Goal: Task Accomplishment & Management: Manage account settings

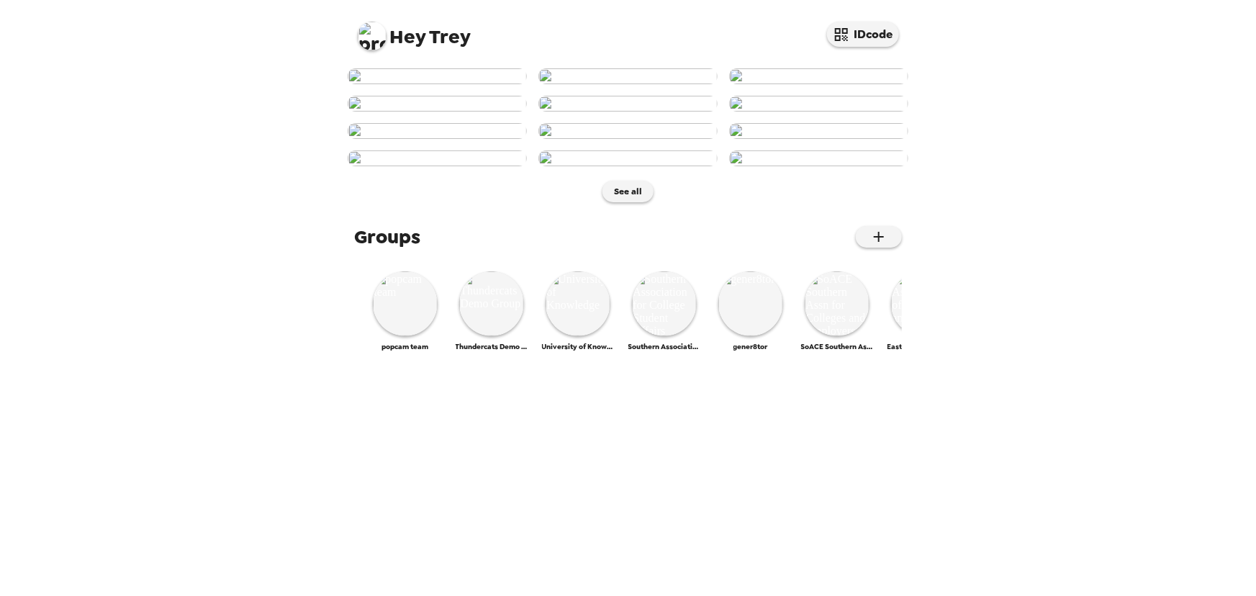
drag, startPoint x: 389, startPoint y: 48, endPoint x: 380, endPoint y: 46, distance: 9.6
click at [384, 48] on div "Hey Trey IDcode" at bounding box center [628, 30] width 576 height 61
click at [375, 44] on img at bounding box center [372, 36] width 29 height 29
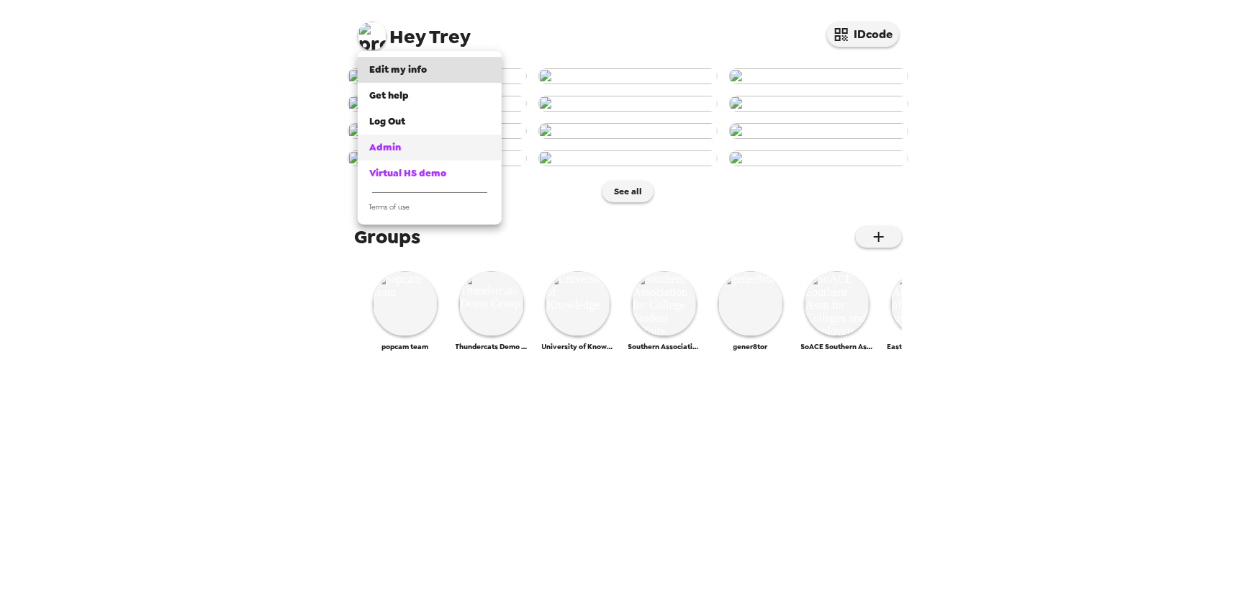
click at [391, 141] on span "Admin" at bounding box center [385, 147] width 32 height 12
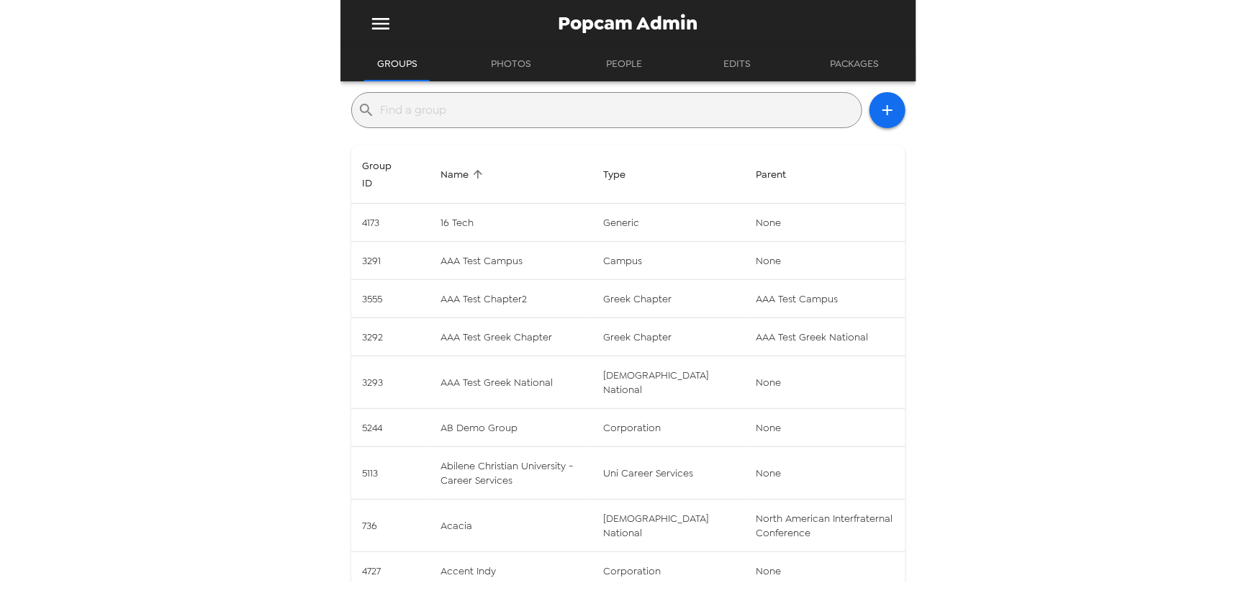
click at [561, 112] on input "text" at bounding box center [618, 110] width 475 height 23
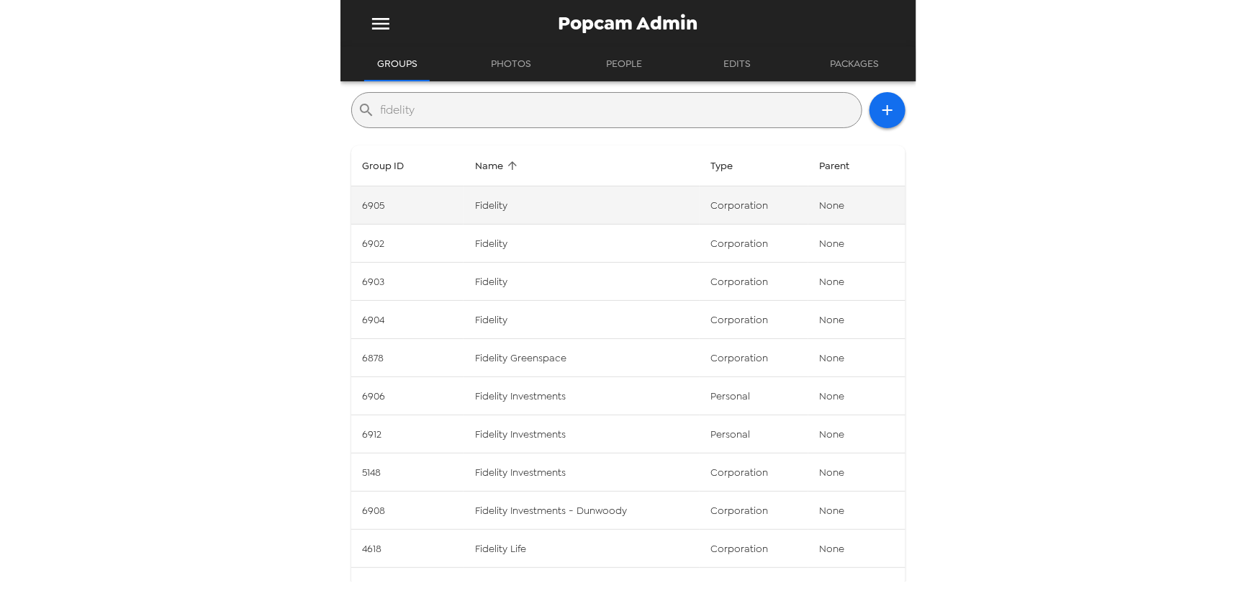
type input "fidelity"
click at [573, 220] on td "Fidelity" at bounding box center [581, 205] width 236 height 38
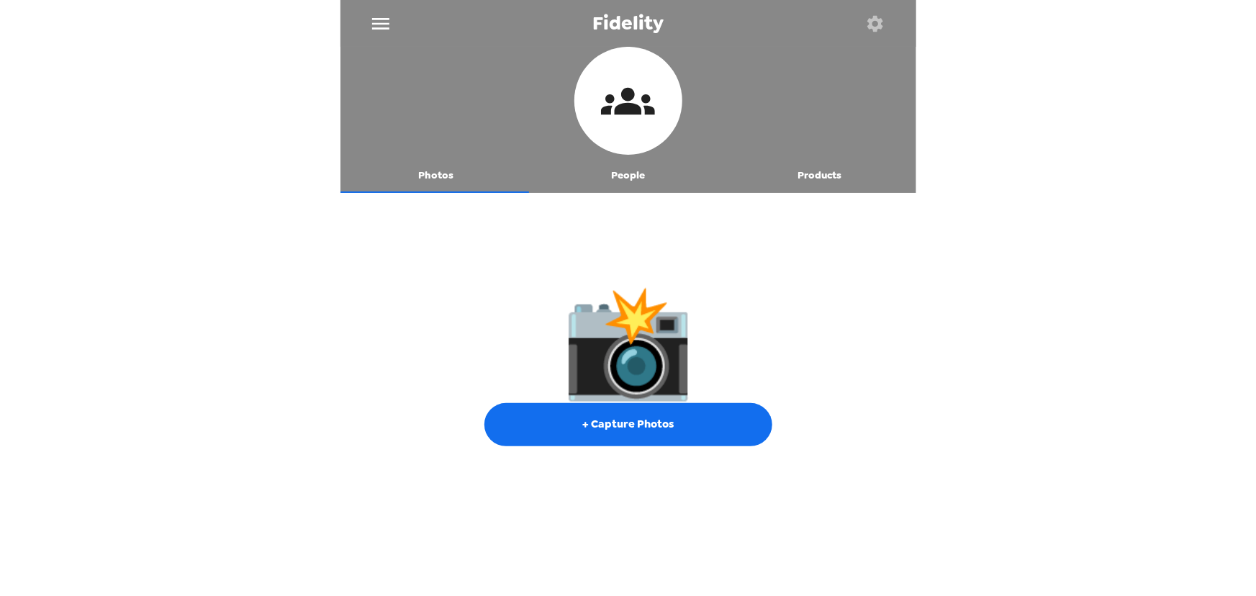
click at [618, 173] on button "People" at bounding box center [628, 175] width 192 height 35
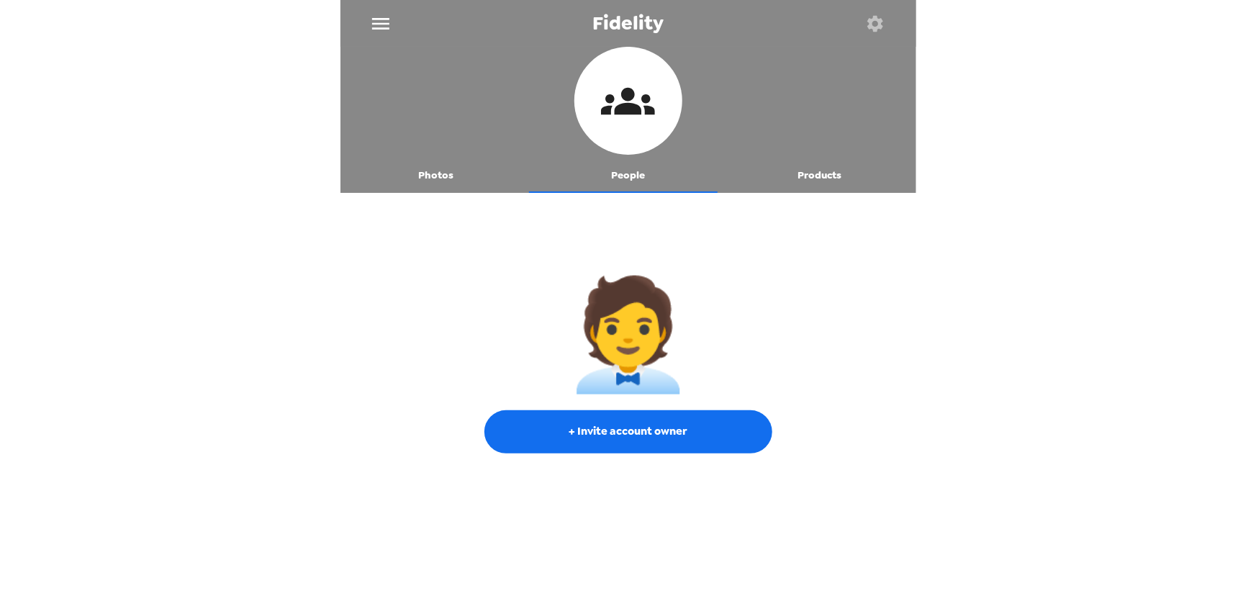
click at [872, 23] on icon "button" at bounding box center [875, 23] width 16 height 16
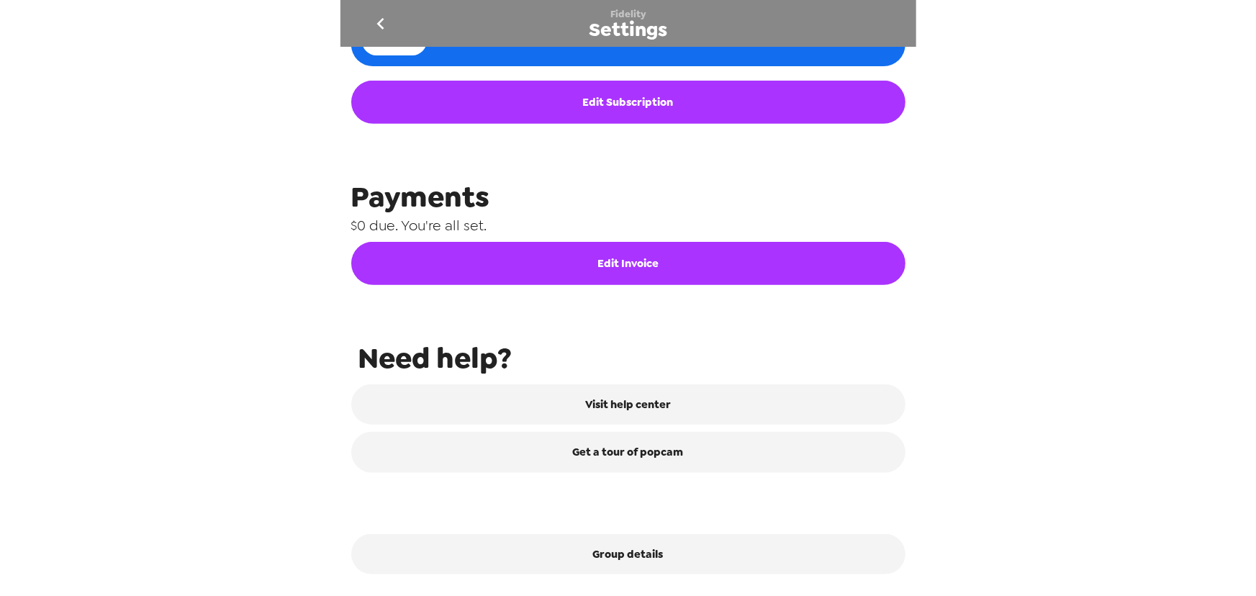
scroll to position [622, 0]
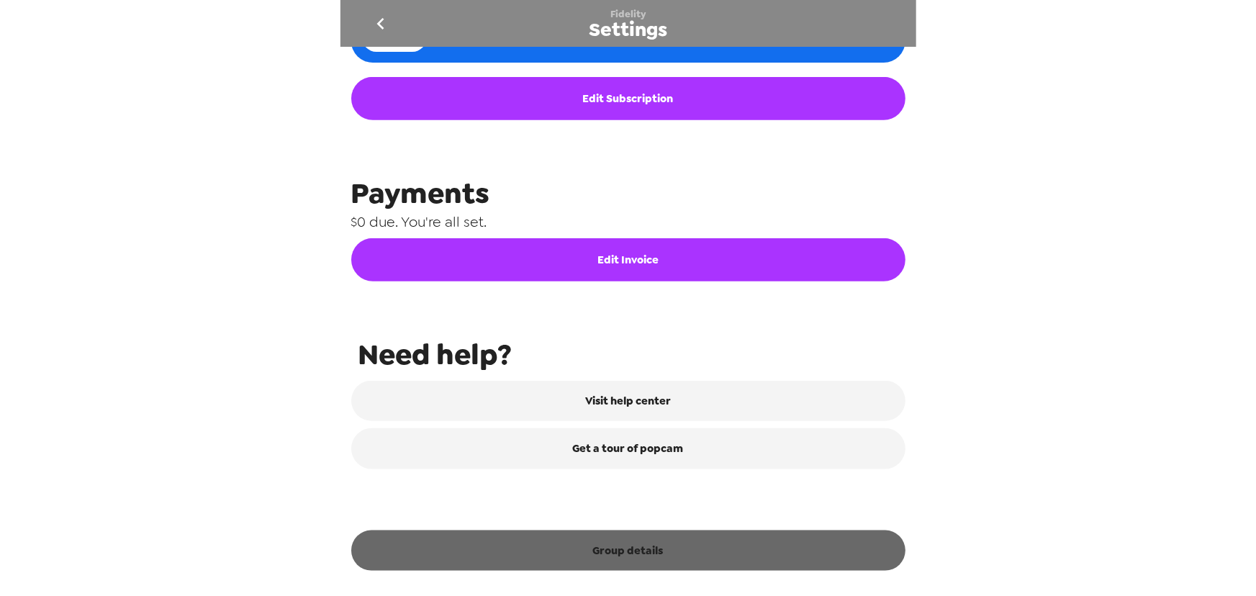
click at [687, 547] on button "Group details" at bounding box center [628, 550] width 554 height 40
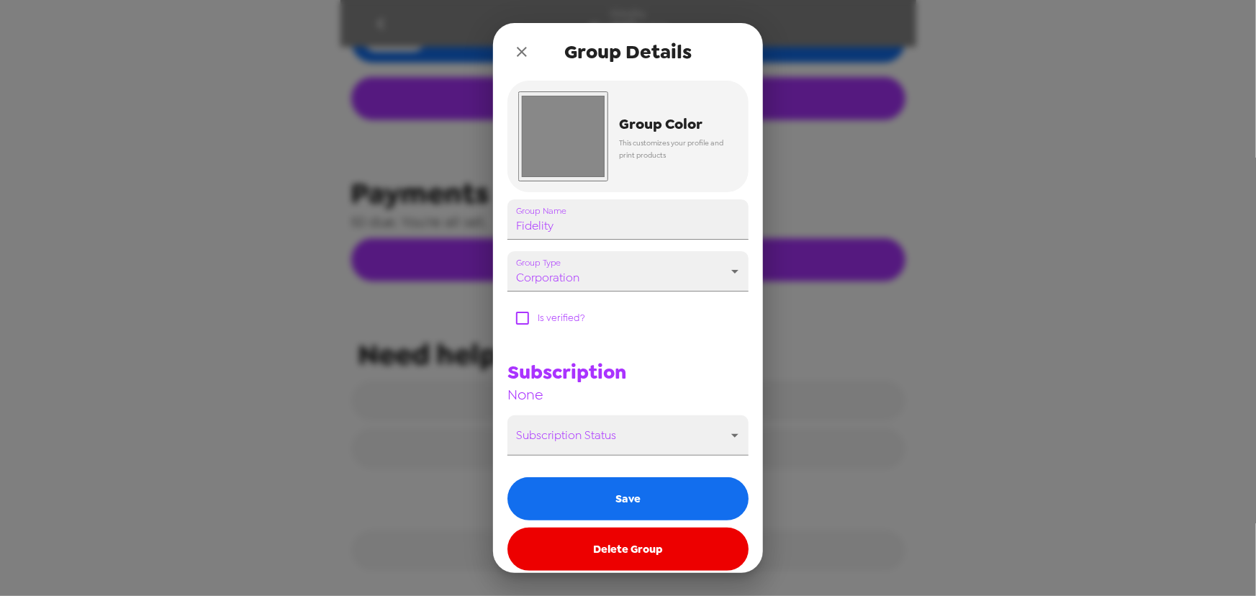
scroll to position [130, 0]
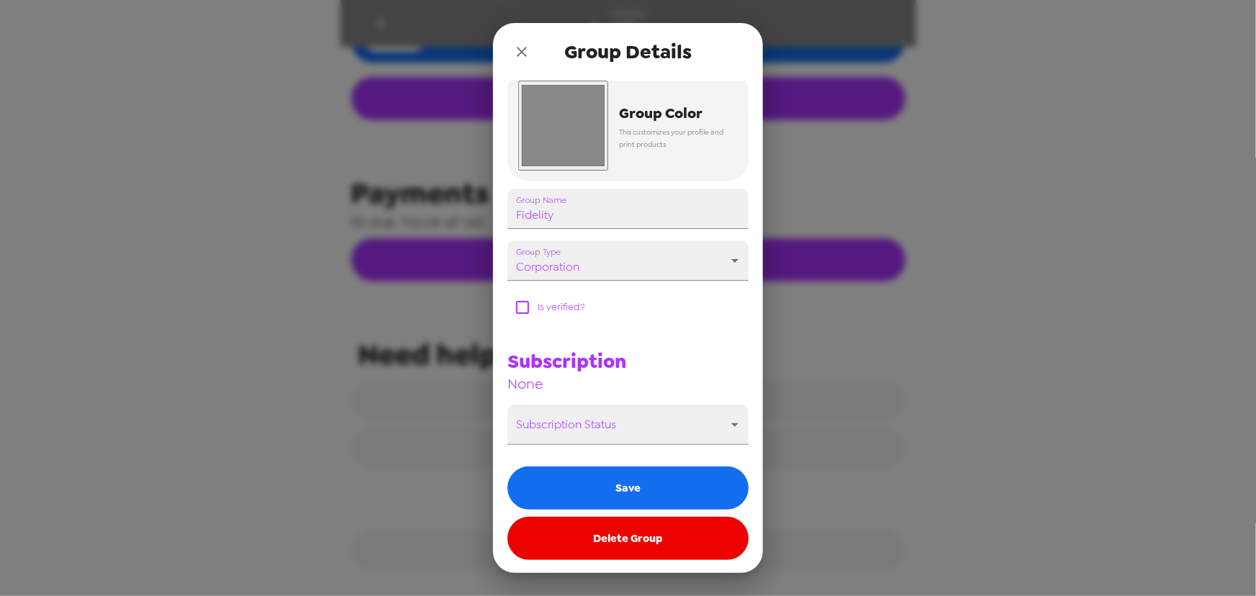
click at [676, 537] on button "Delete Group" at bounding box center [627, 538] width 241 height 43
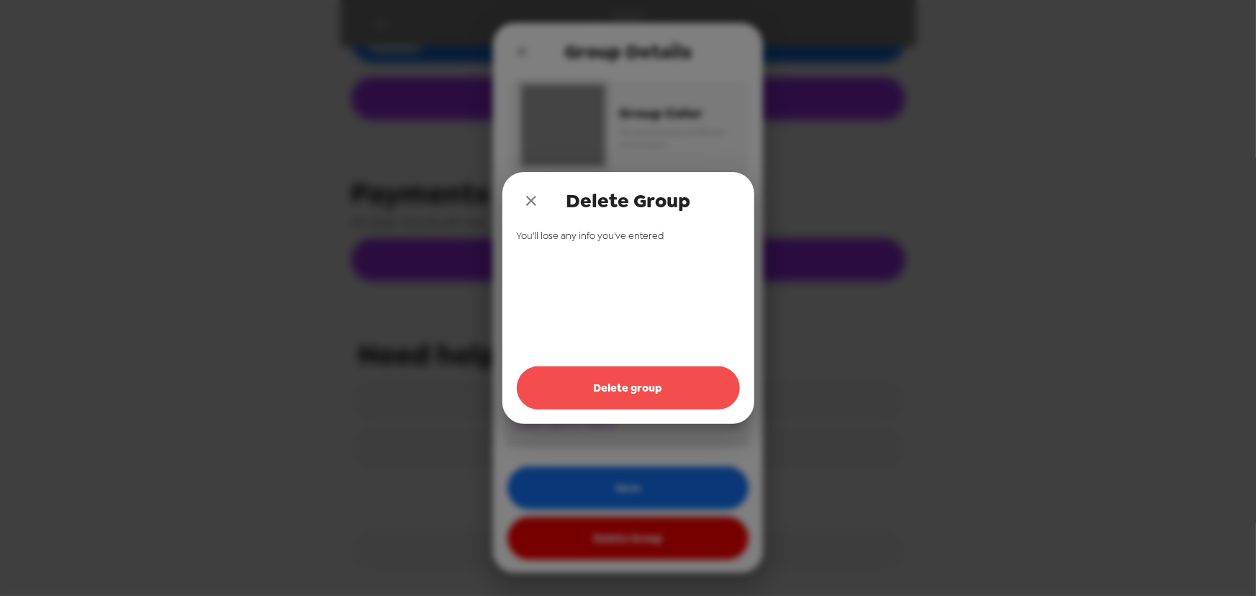
drag, startPoint x: 673, startPoint y: 389, endPoint x: 573, endPoint y: 271, distance: 154.7
click at [673, 389] on button "Delete group" at bounding box center [628, 387] width 223 height 43
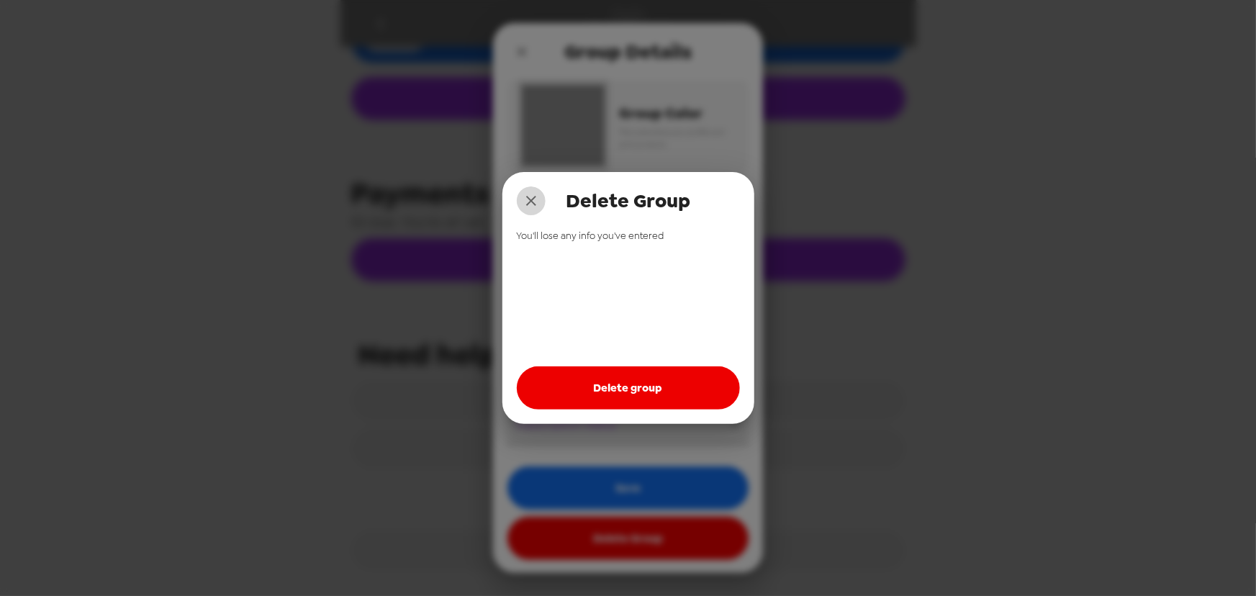
click at [534, 195] on icon "close" at bounding box center [531, 200] width 17 height 17
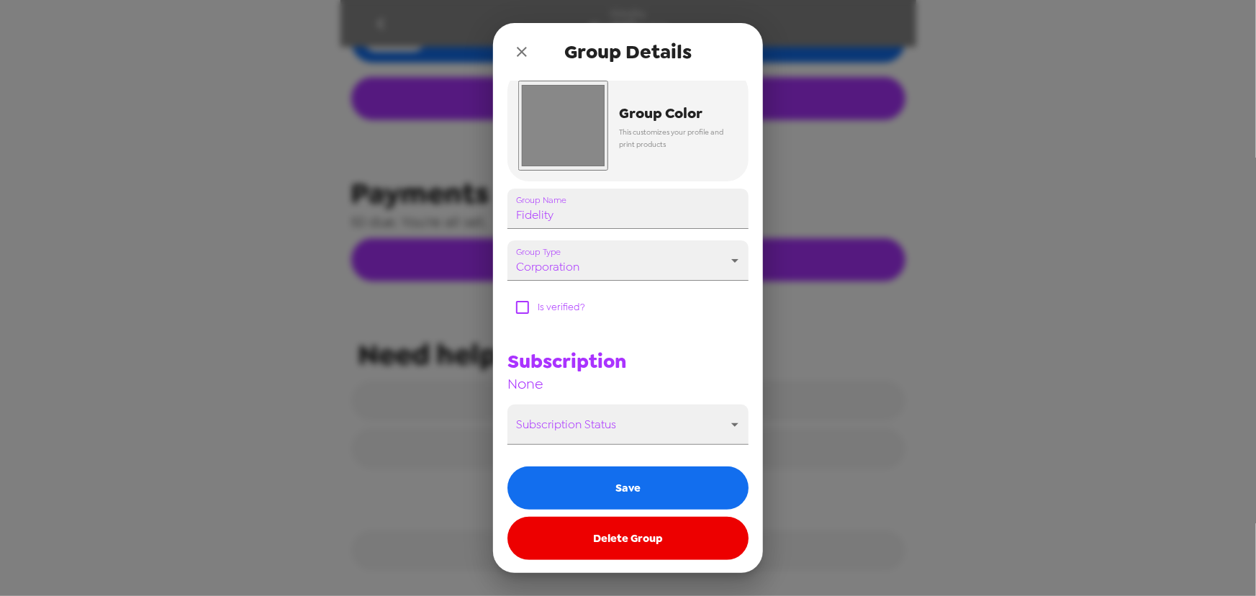
click at [515, 42] on button "close" at bounding box center [521, 51] width 29 height 29
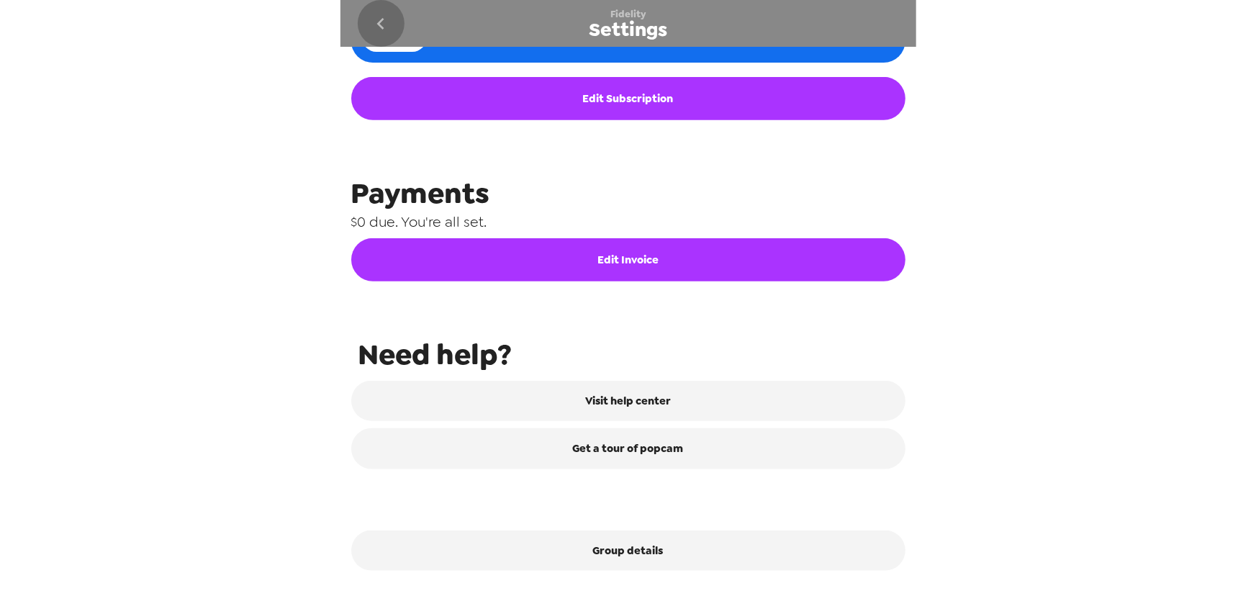
click at [381, 19] on icon "go back" at bounding box center [380, 23] width 23 height 23
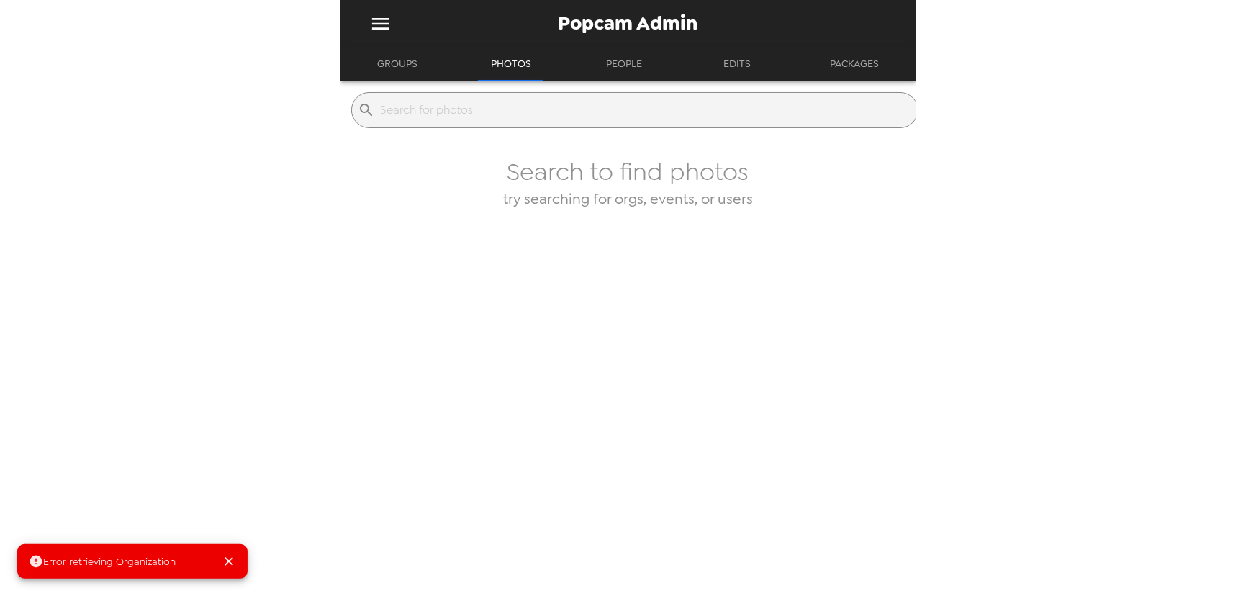
click at [395, 71] on button "Groups" at bounding box center [397, 64] width 66 height 35
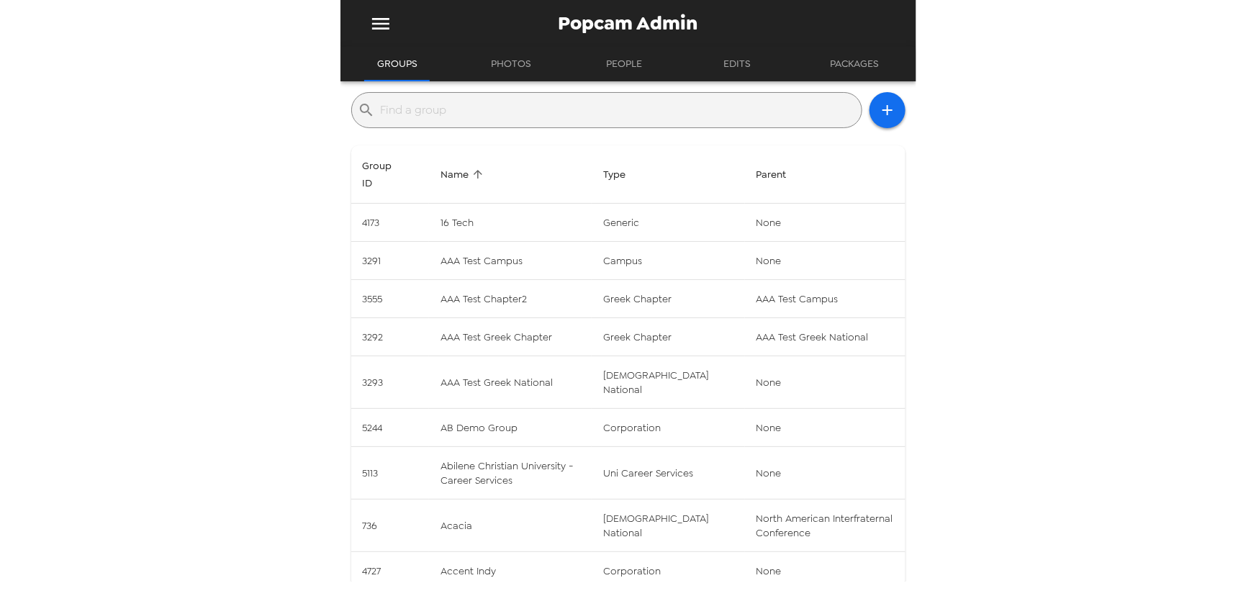
click at [433, 104] on input "text" at bounding box center [618, 110] width 475 height 23
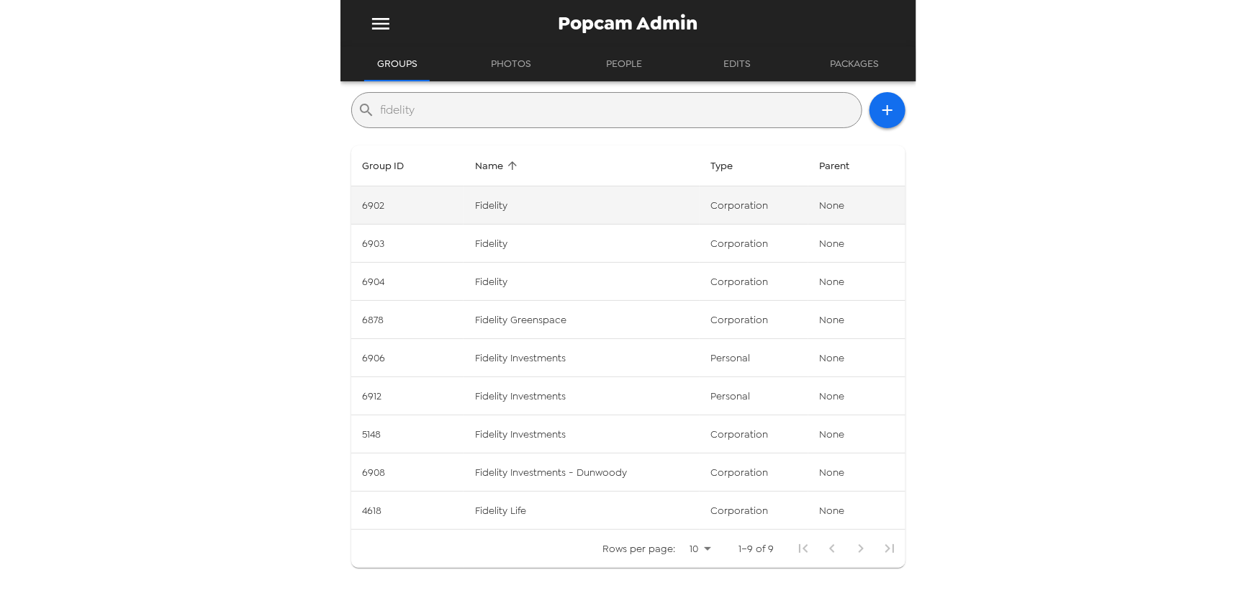
type input "fidelity"
click at [633, 204] on td "Fidelity" at bounding box center [581, 205] width 236 height 38
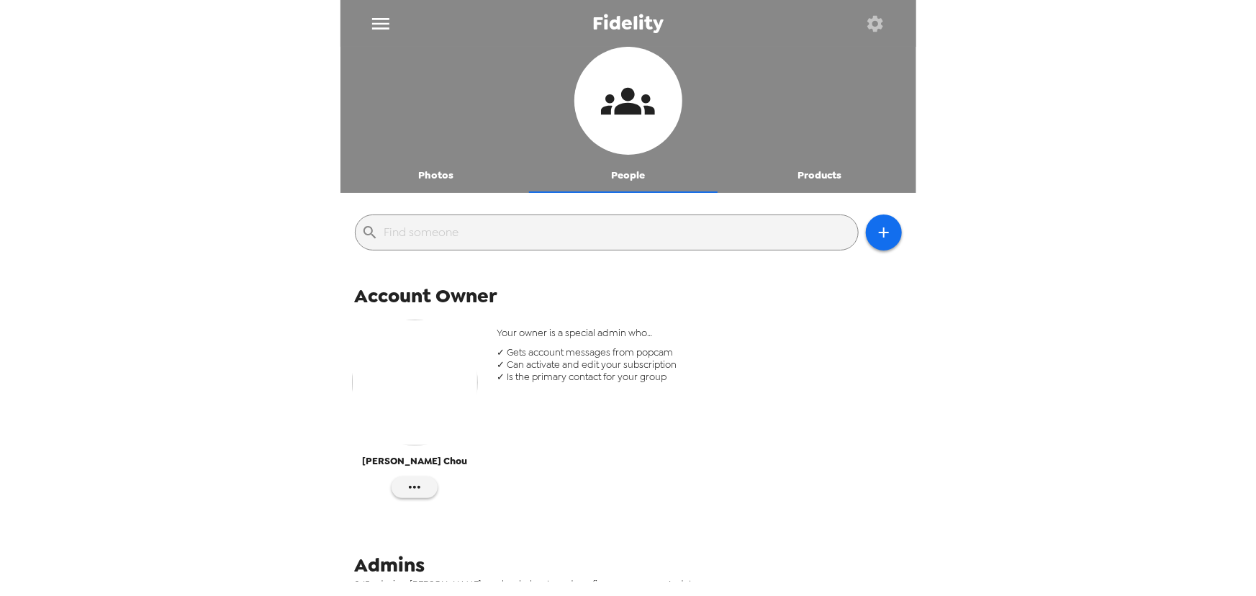
click at [874, 27] on icon "button" at bounding box center [875, 24] width 20 height 20
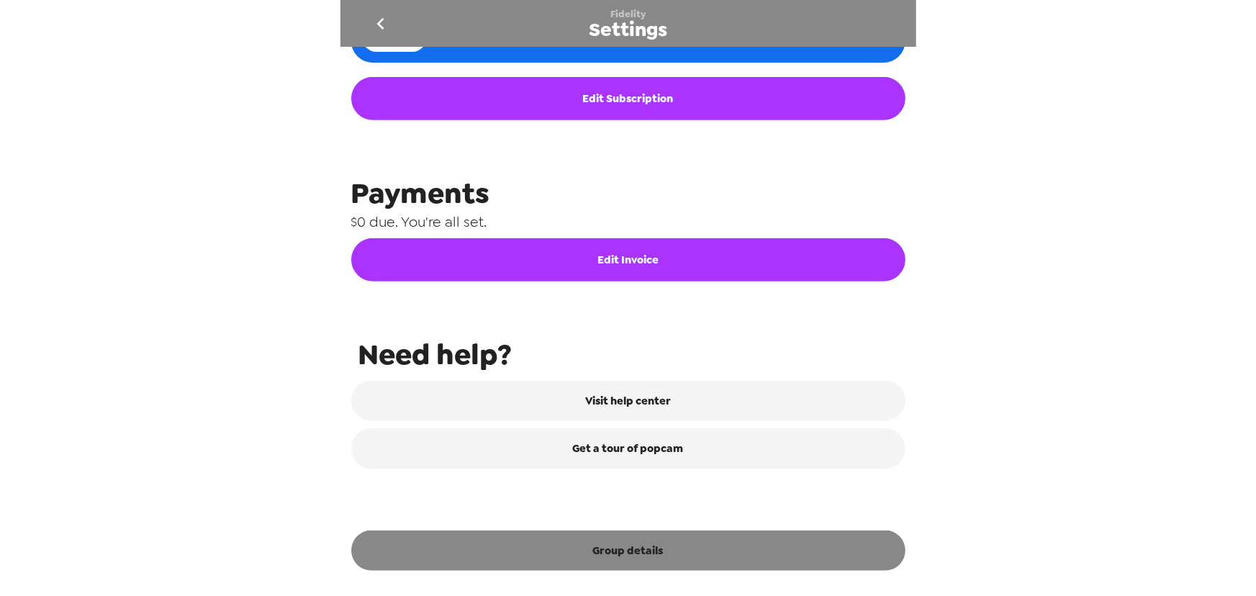
click at [675, 553] on button "Group details" at bounding box center [628, 550] width 554 height 40
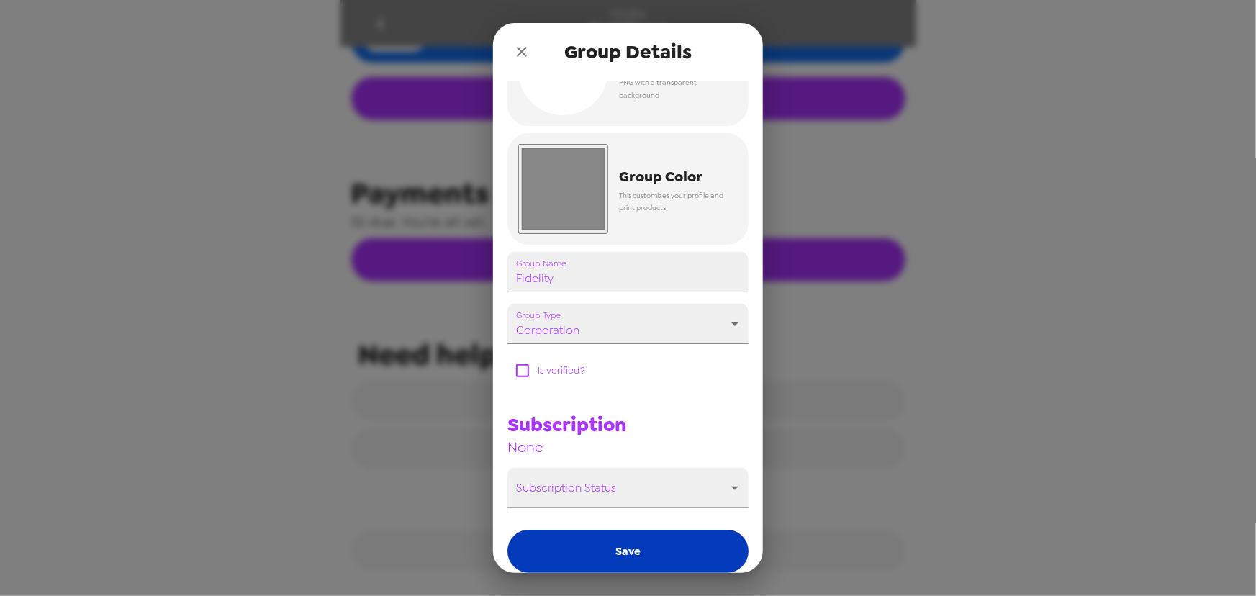
scroll to position [130, 0]
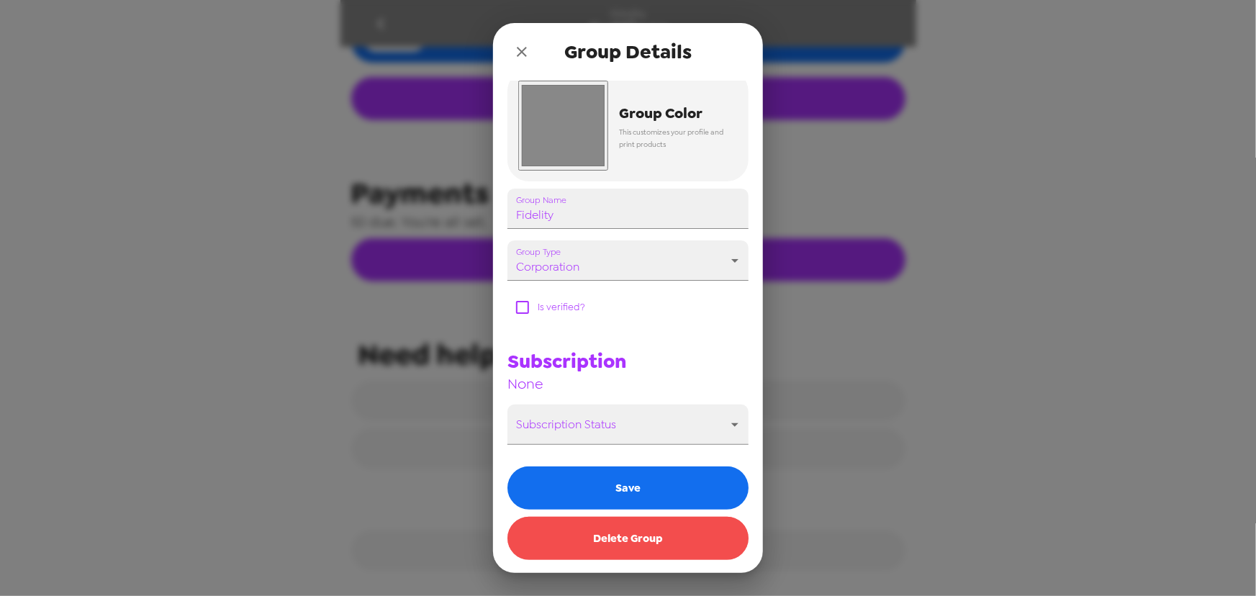
click at [666, 541] on button "Delete Group" at bounding box center [627, 538] width 241 height 43
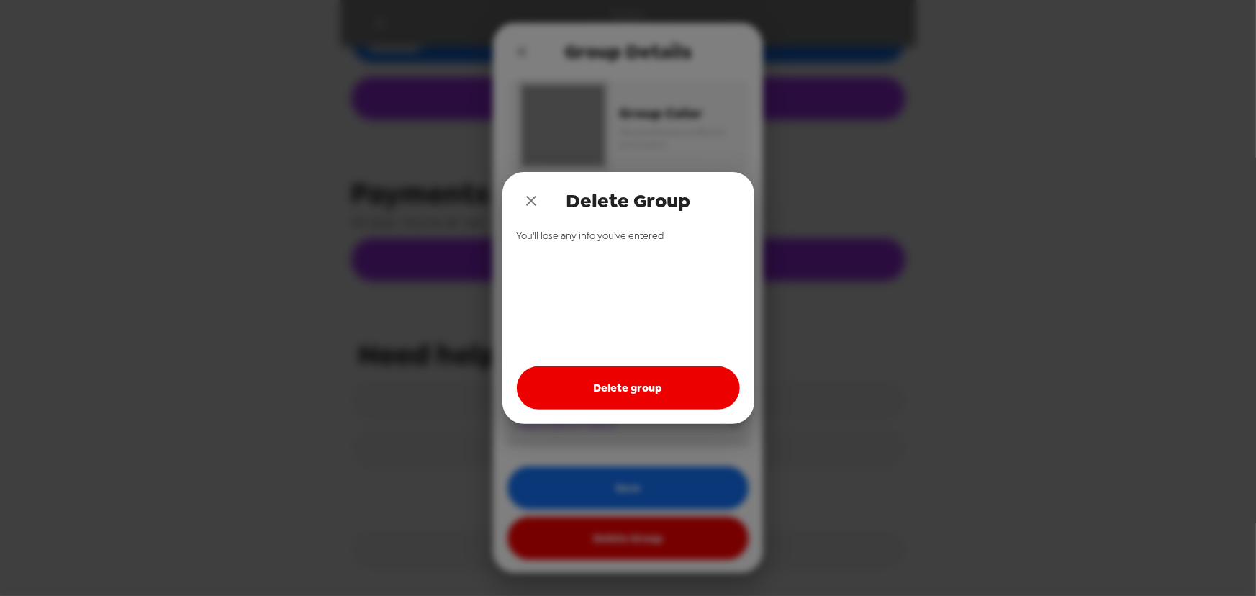
click at [654, 394] on button "Delete group" at bounding box center [628, 387] width 223 height 43
click at [520, 194] on button "close" at bounding box center [531, 200] width 29 height 29
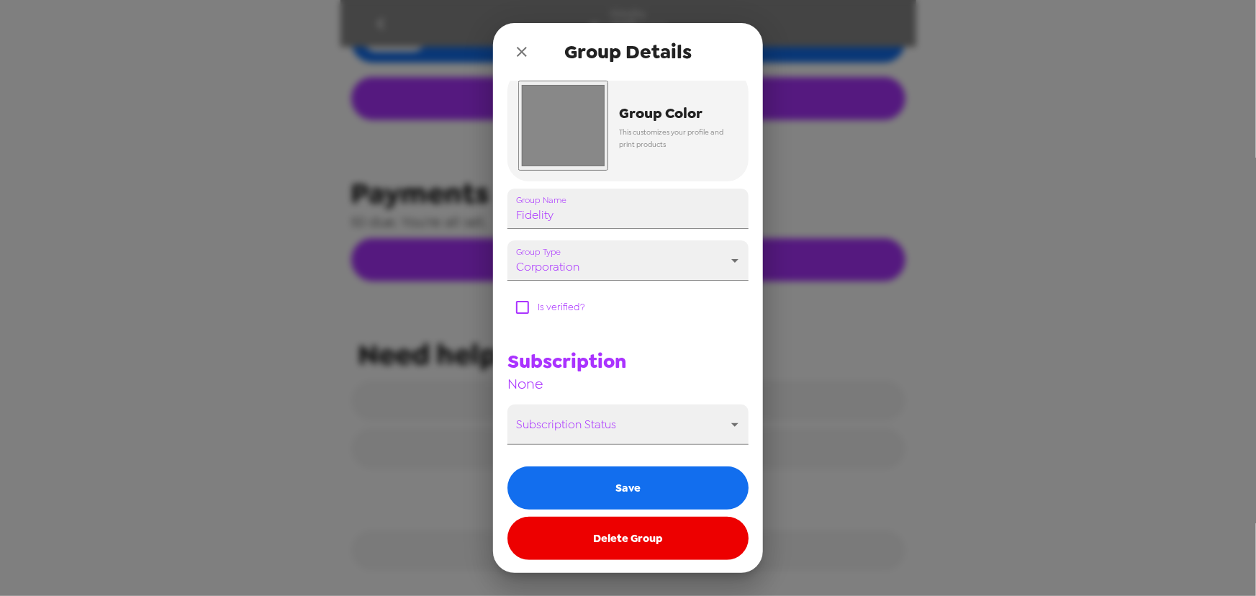
click at [523, 52] on icon "close" at bounding box center [522, 52] width 10 height 10
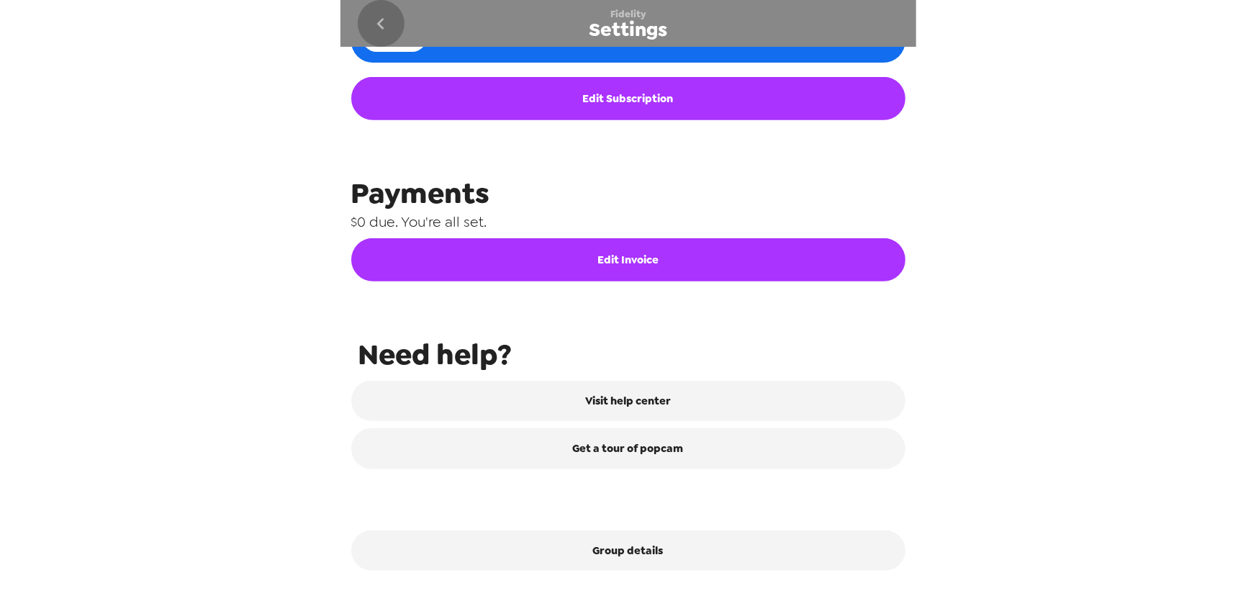
click at [374, 19] on icon "go back" at bounding box center [380, 23] width 23 height 23
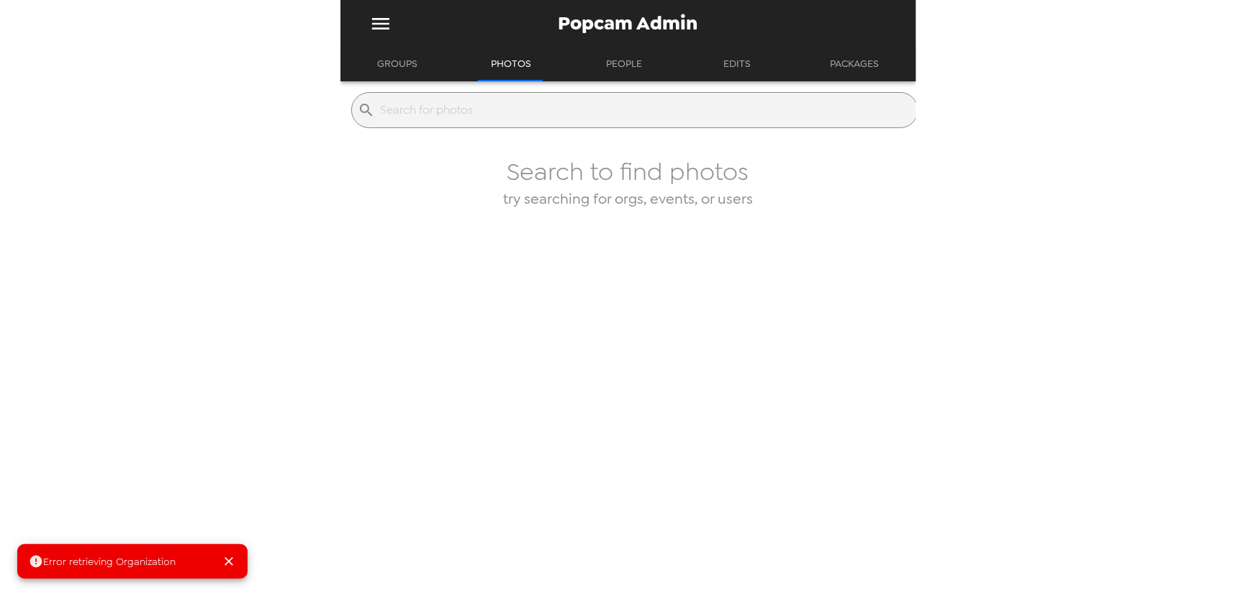
click at [415, 66] on button "Groups" at bounding box center [397, 64] width 66 height 35
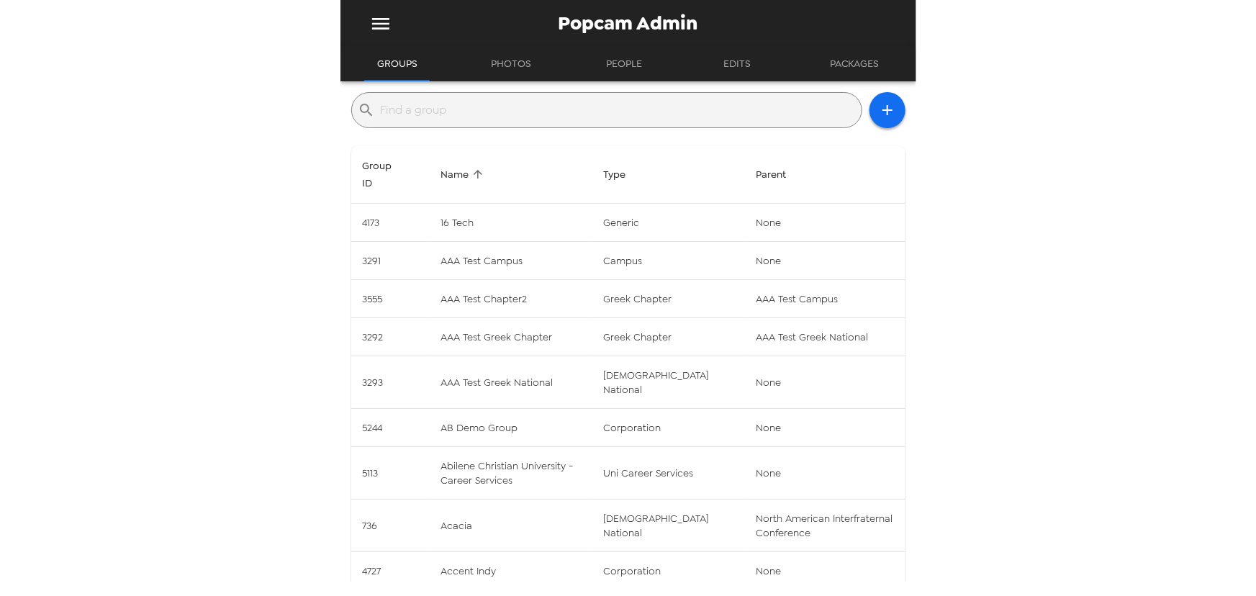
click at [442, 112] on input "text" at bounding box center [618, 110] width 475 height 23
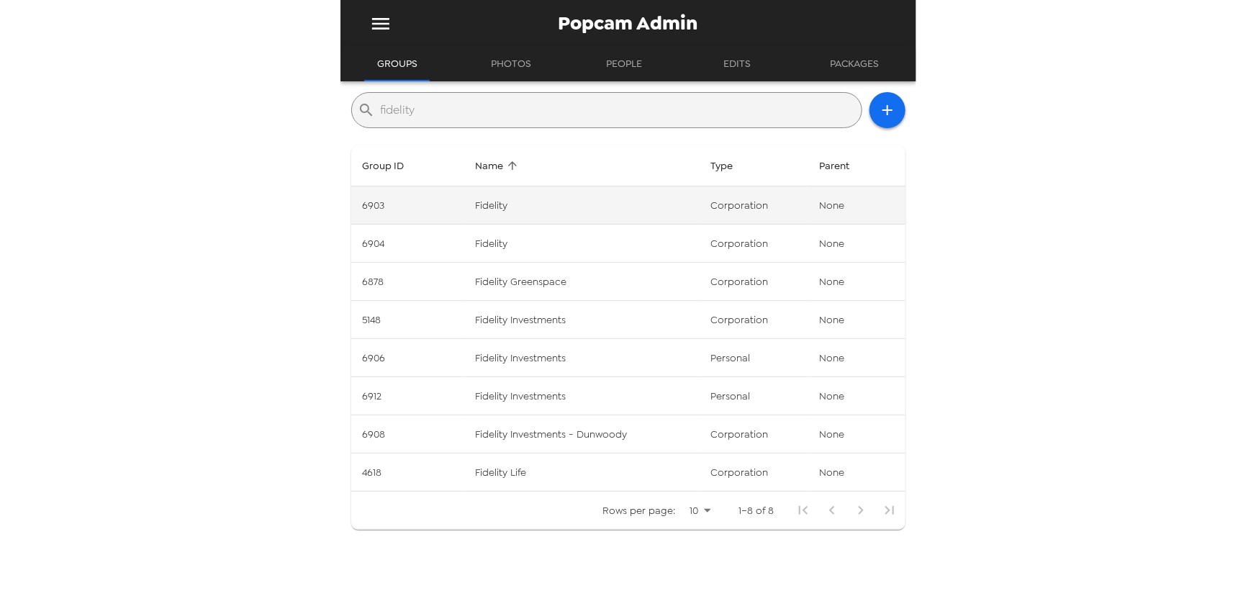
type input "fidelity"
click at [722, 206] on td "corporation" at bounding box center [754, 205] width 109 height 38
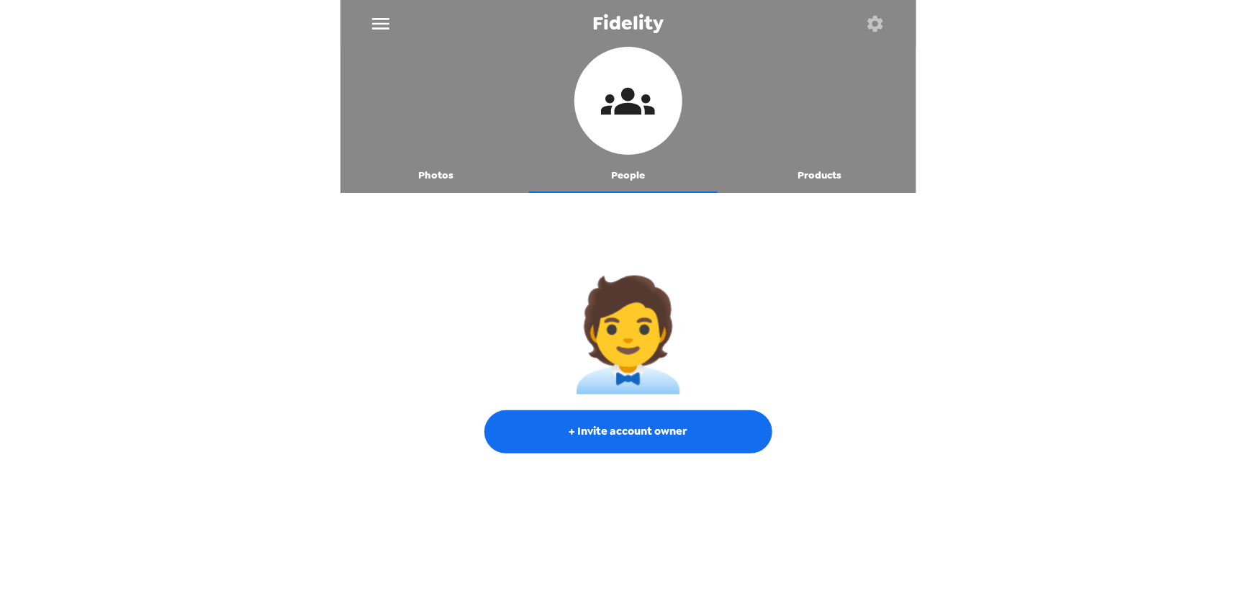
click at [872, 14] on icon "button" at bounding box center [875, 24] width 20 height 20
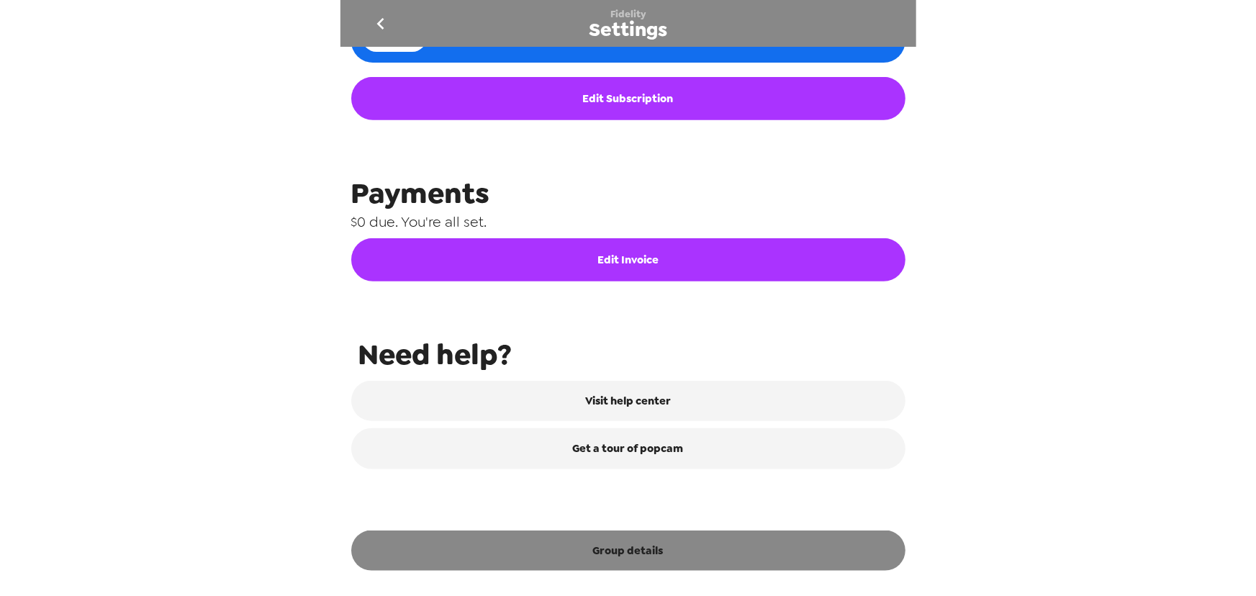
click at [706, 565] on button "Group details" at bounding box center [628, 550] width 554 height 40
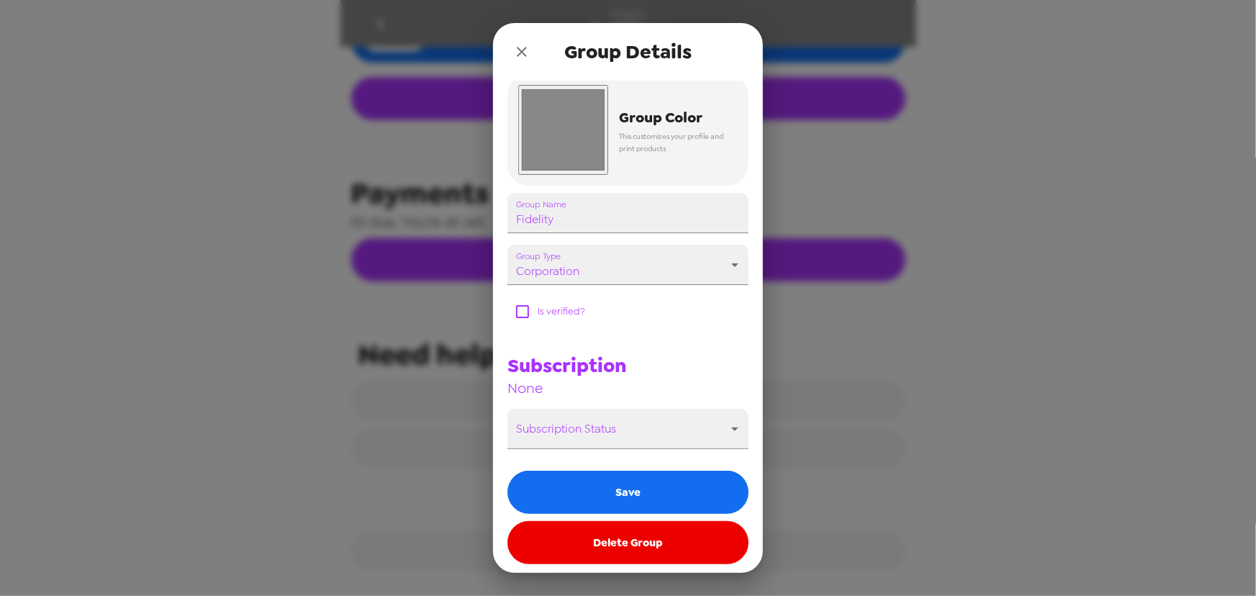
scroll to position [130, 0]
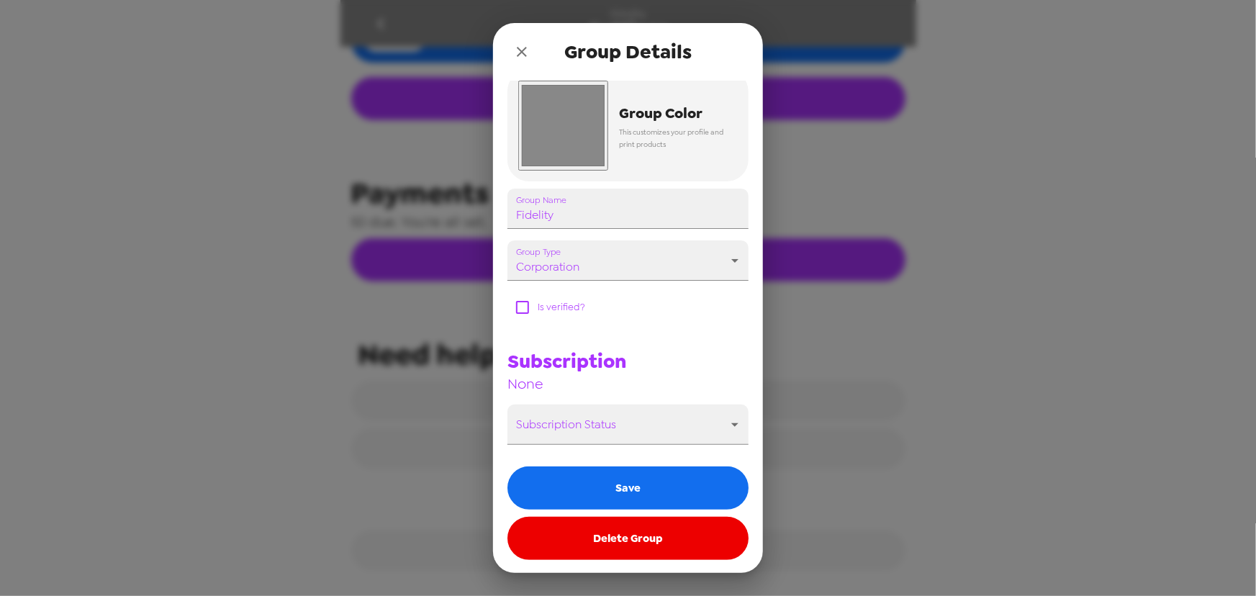
click at [671, 534] on button "Delete Group" at bounding box center [627, 538] width 241 height 43
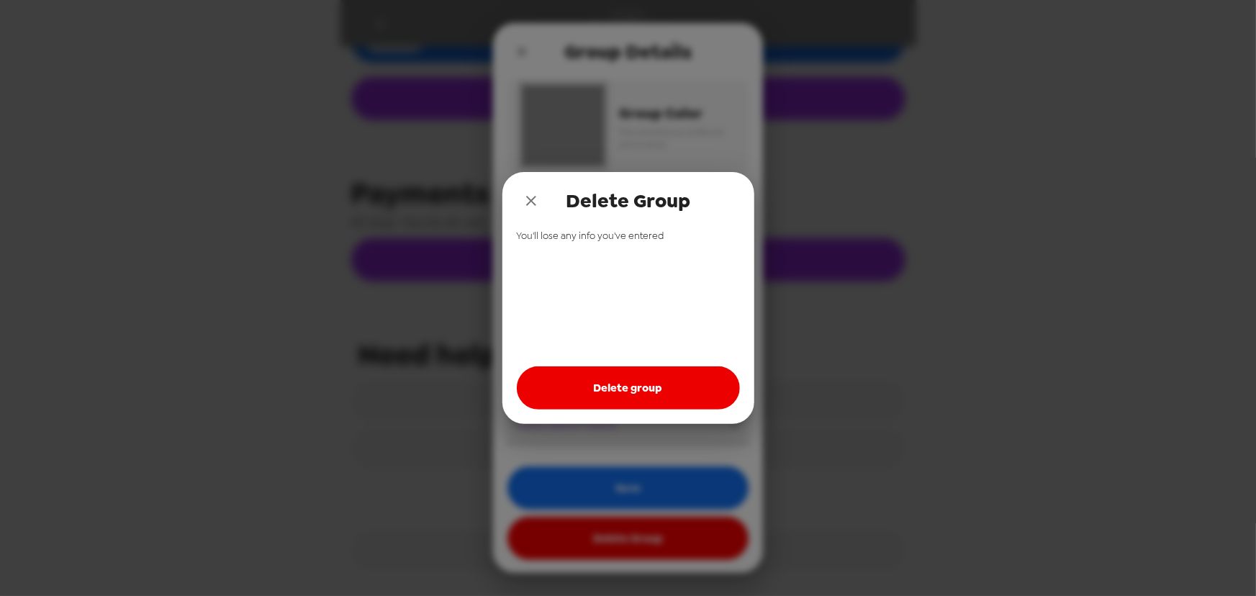
drag, startPoint x: 620, startPoint y: 386, endPoint x: 560, endPoint y: 273, distance: 127.5
click at [620, 383] on button "Delete group" at bounding box center [628, 387] width 223 height 43
click at [525, 198] on icon "close" at bounding box center [531, 200] width 17 height 17
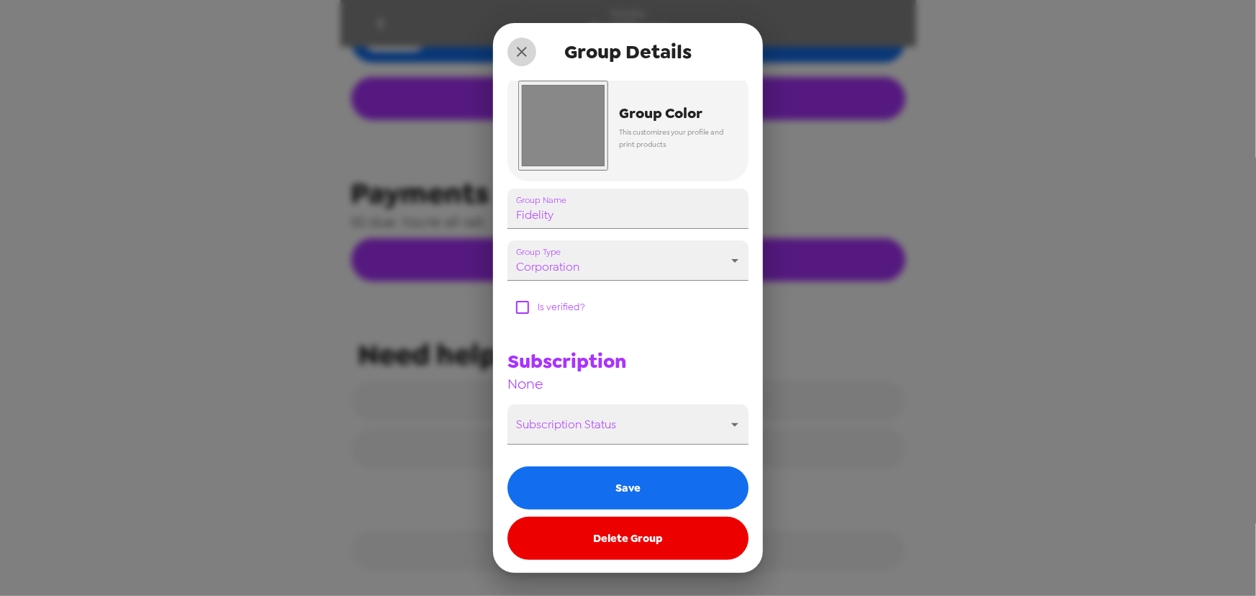
drag, startPoint x: 515, startPoint y: 53, endPoint x: 422, endPoint y: 41, distance: 93.6
click at [516, 53] on icon "close" at bounding box center [521, 51] width 17 height 17
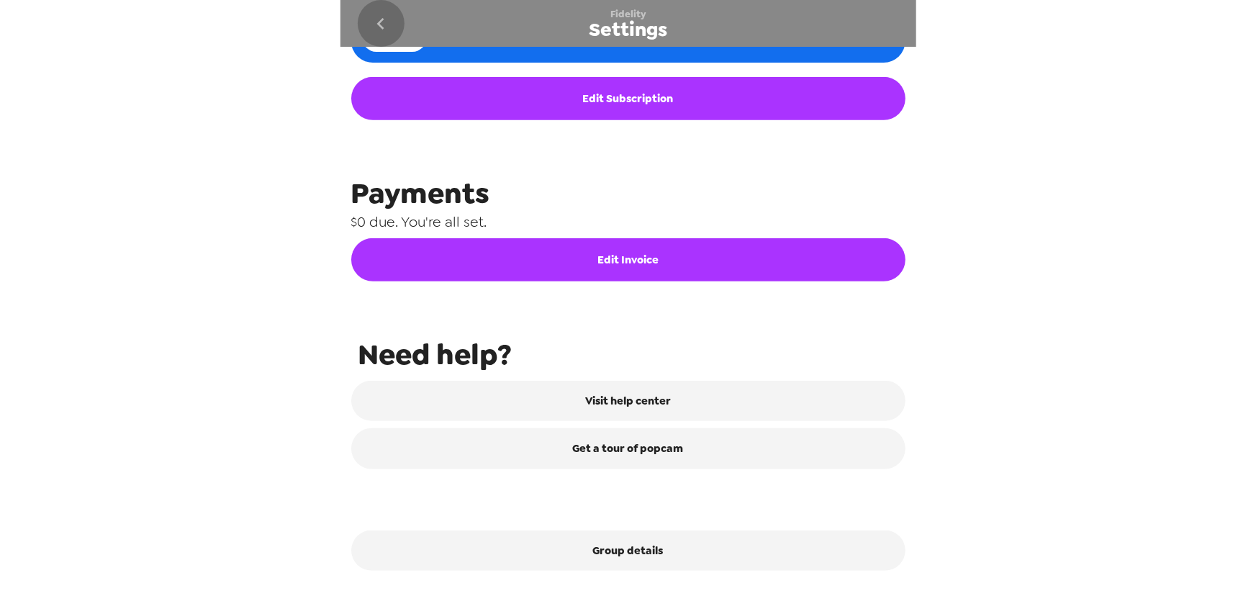
click at [381, 22] on icon "go back" at bounding box center [380, 23] width 23 height 23
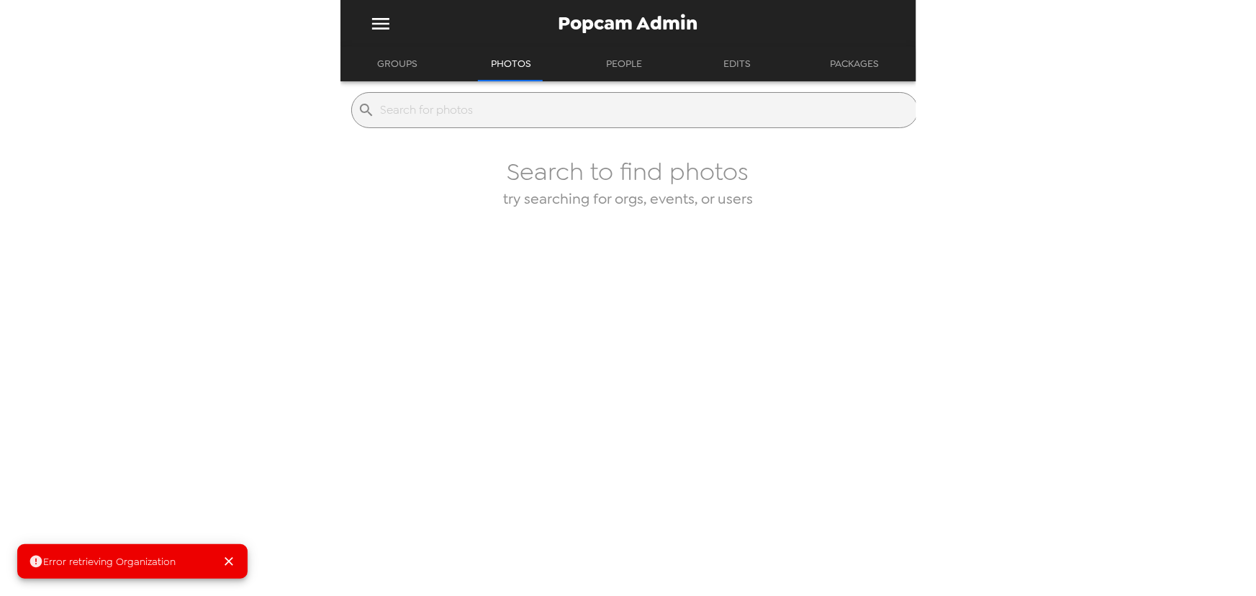
drag, startPoint x: 404, startPoint y: 59, endPoint x: 420, endPoint y: 72, distance: 20.5
click at [405, 60] on button "Groups" at bounding box center [397, 64] width 66 height 35
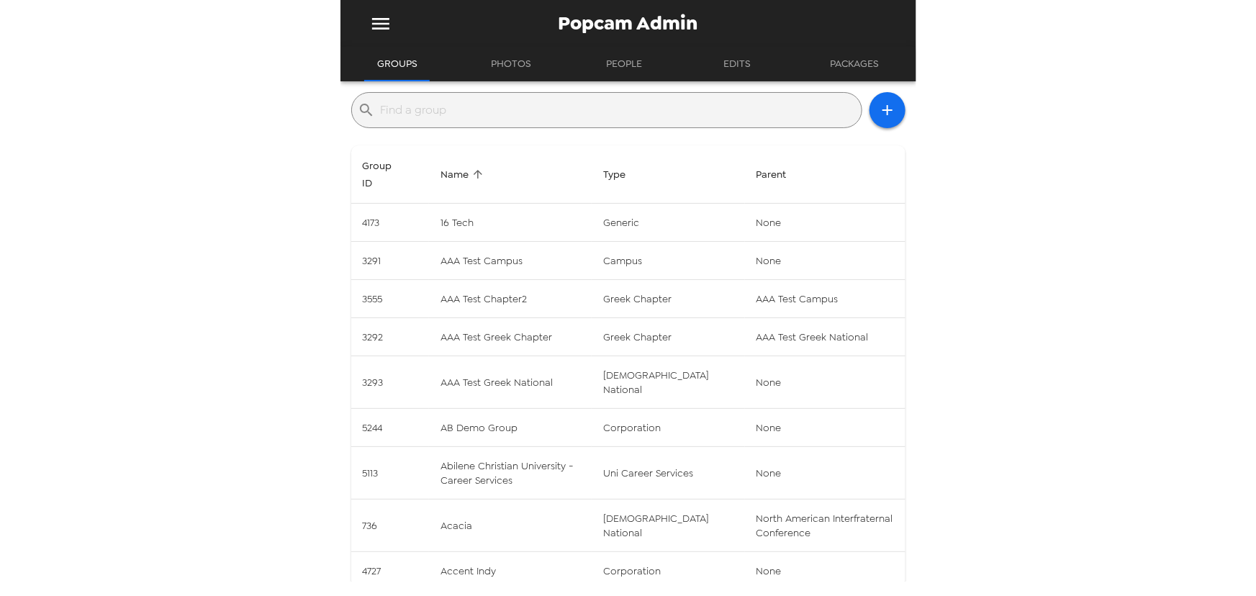
click at [454, 112] on input "text" at bounding box center [618, 110] width 475 height 23
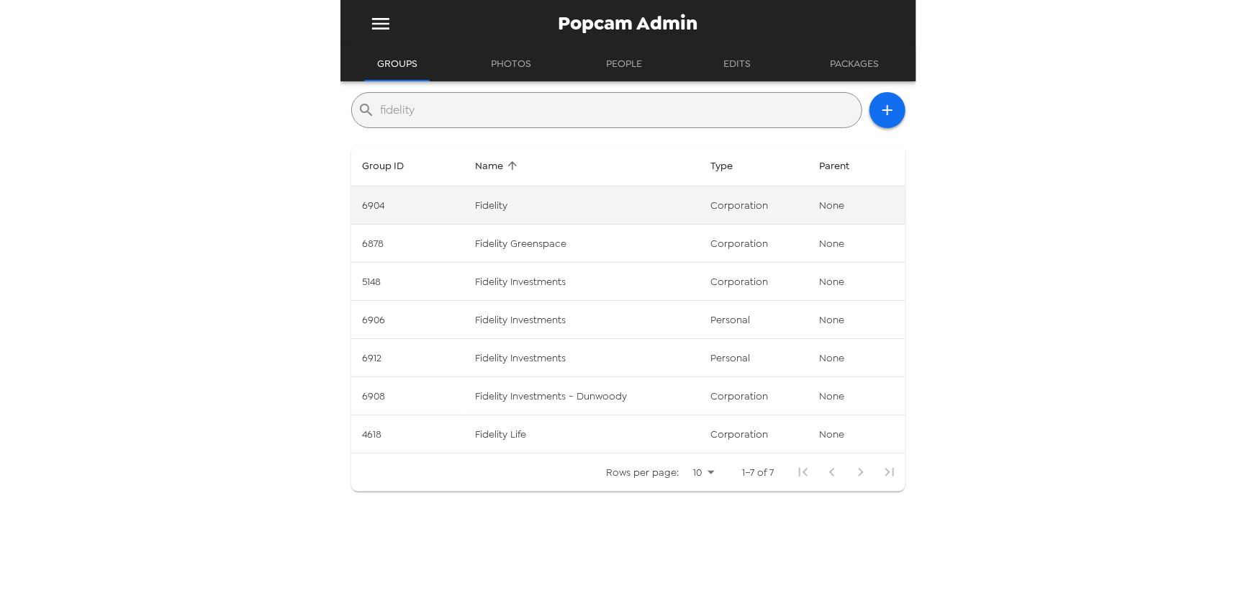
type input "fidelity"
click at [597, 203] on td "Fidelity" at bounding box center [581, 205] width 236 height 38
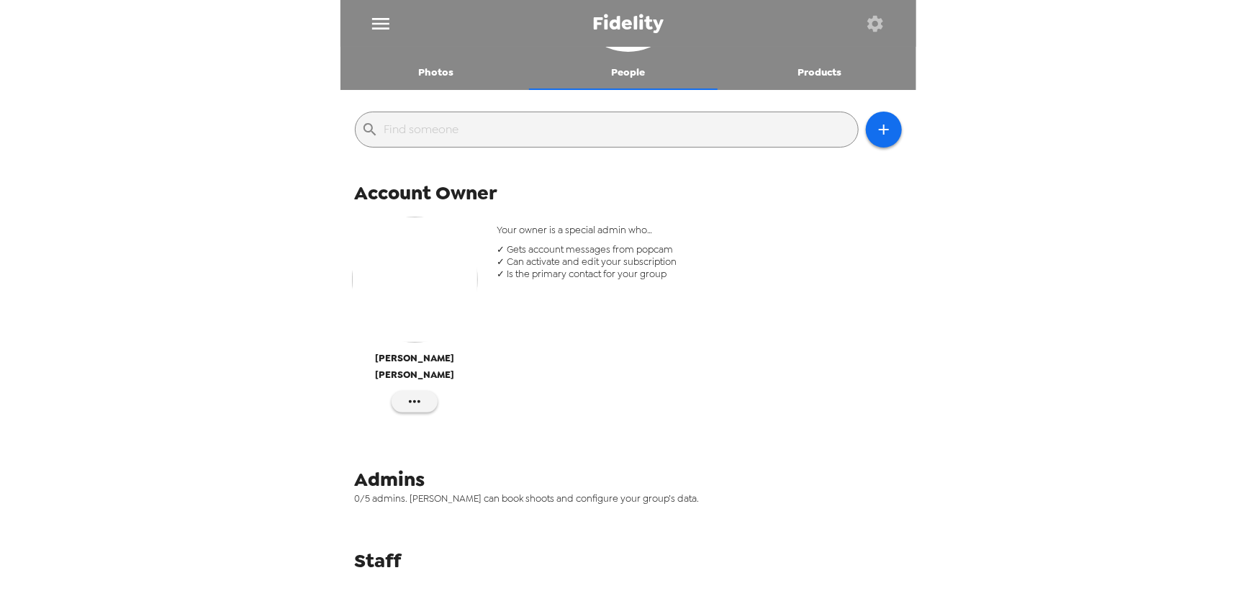
scroll to position [116, 0]
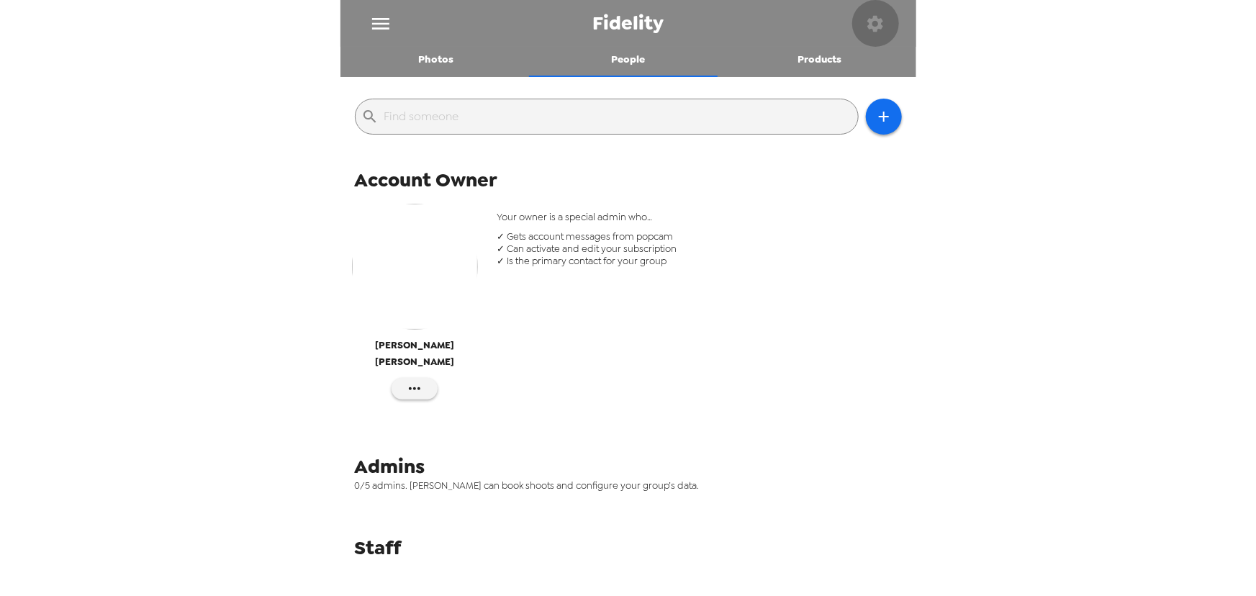
click at [876, 20] on icon "button" at bounding box center [875, 23] width 16 height 16
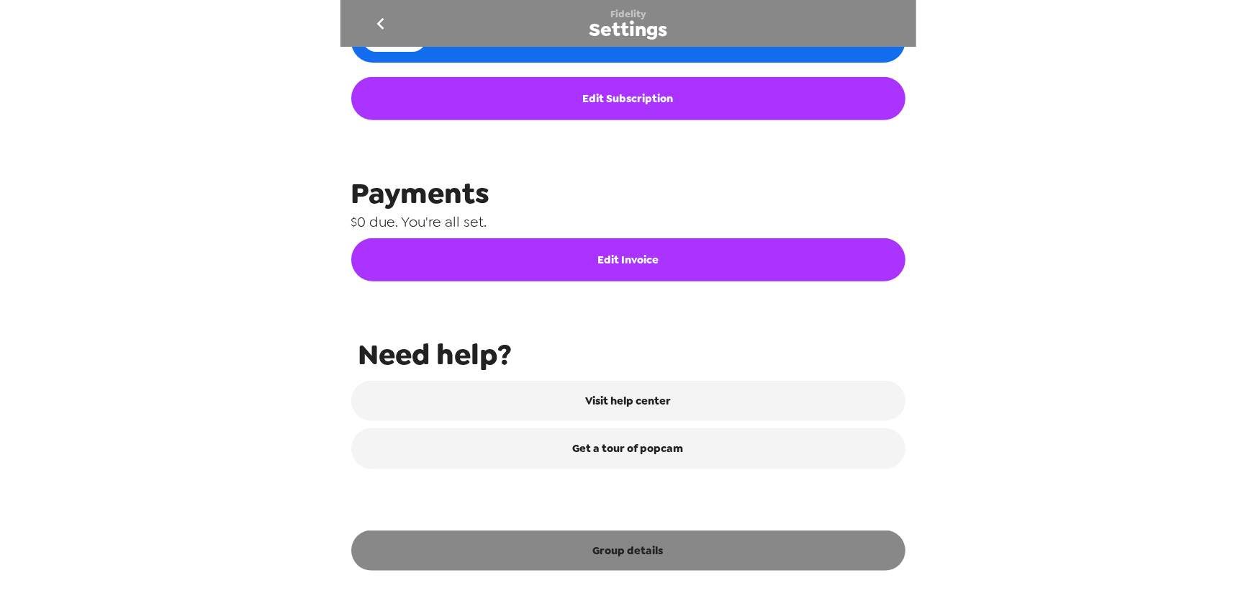
click at [656, 557] on button "Group details" at bounding box center [628, 550] width 554 height 40
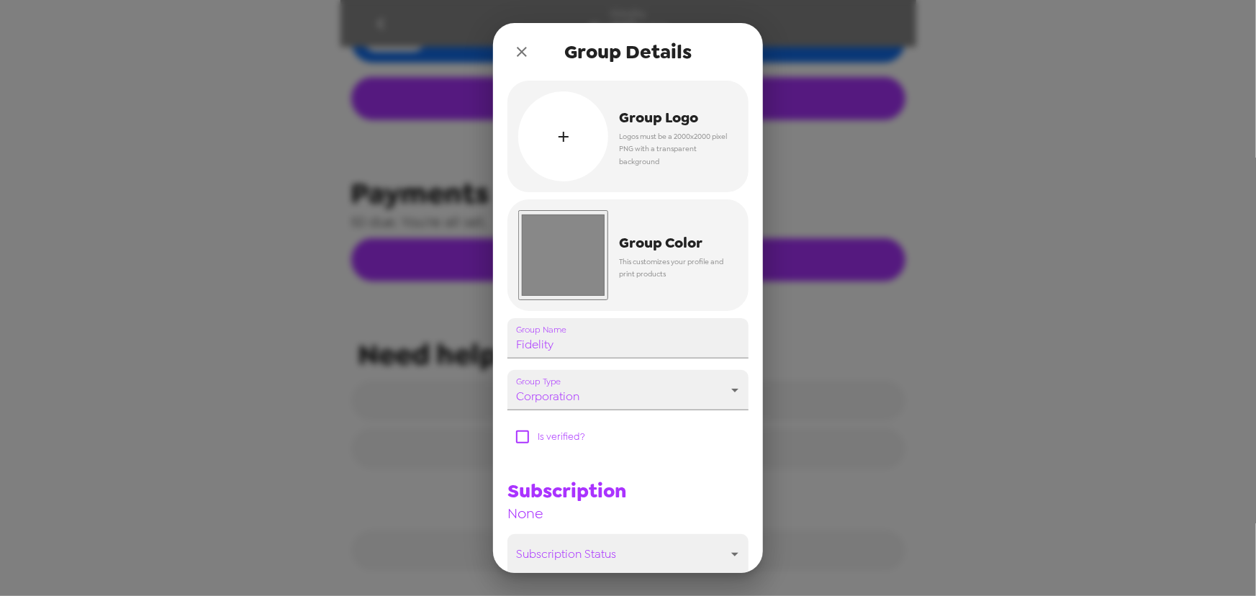
scroll to position [130, 0]
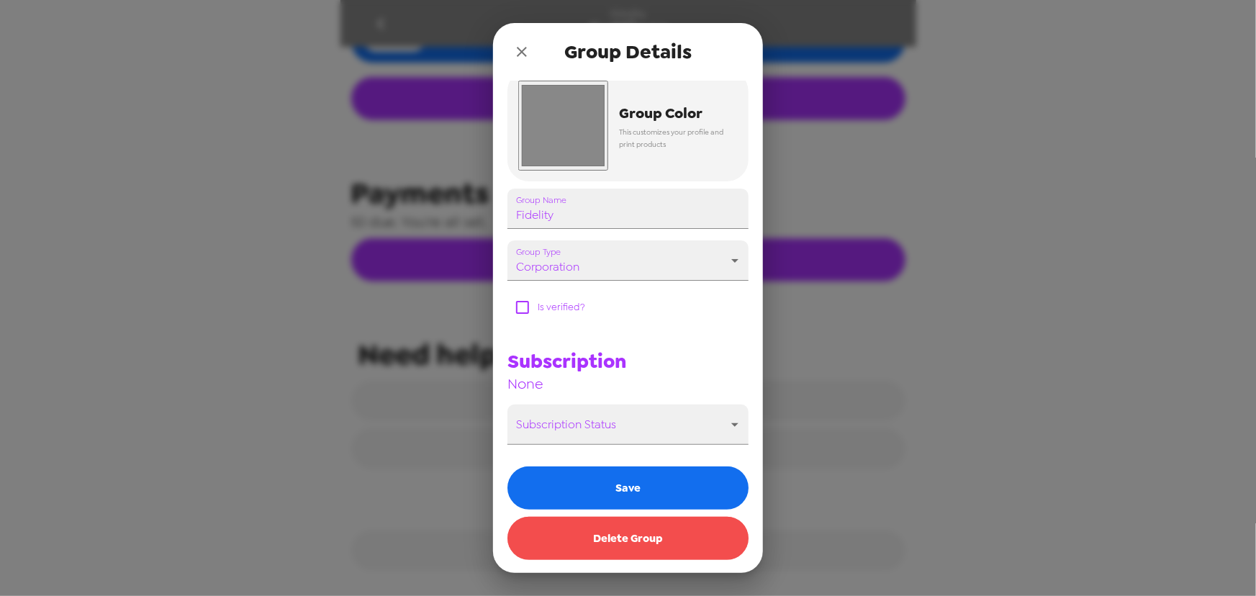
click at [668, 548] on button "Delete Group" at bounding box center [627, 538] width 241 height 43
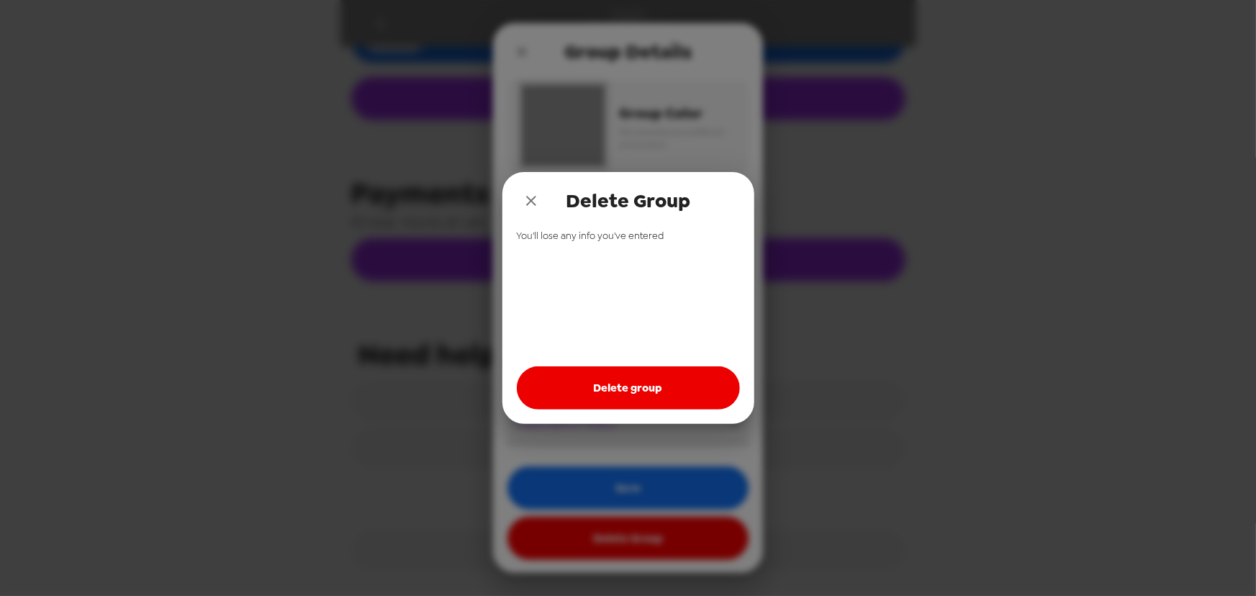
click at [636, 391] on button "Delete group" at bounding box center [628, 387] width 223 height 43
click at [523, 190] on button "close" at bounding box center [531, 200] width 29 height 29
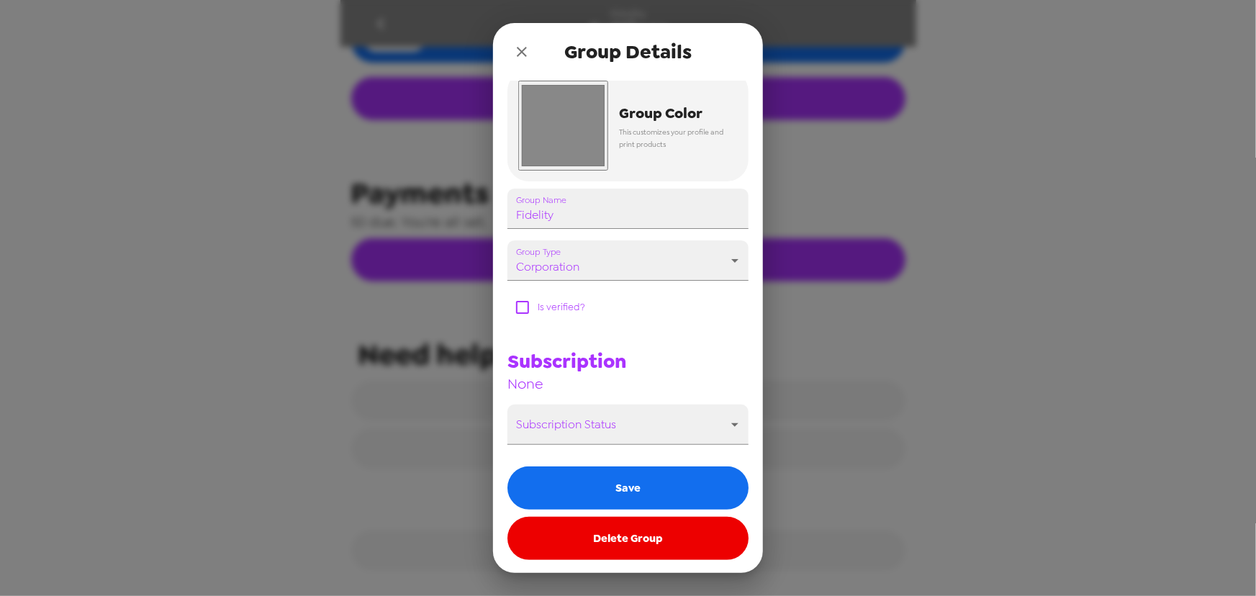
click at [525, 48] on icon "close" at bounding box center [522, 52] width 10 height 10
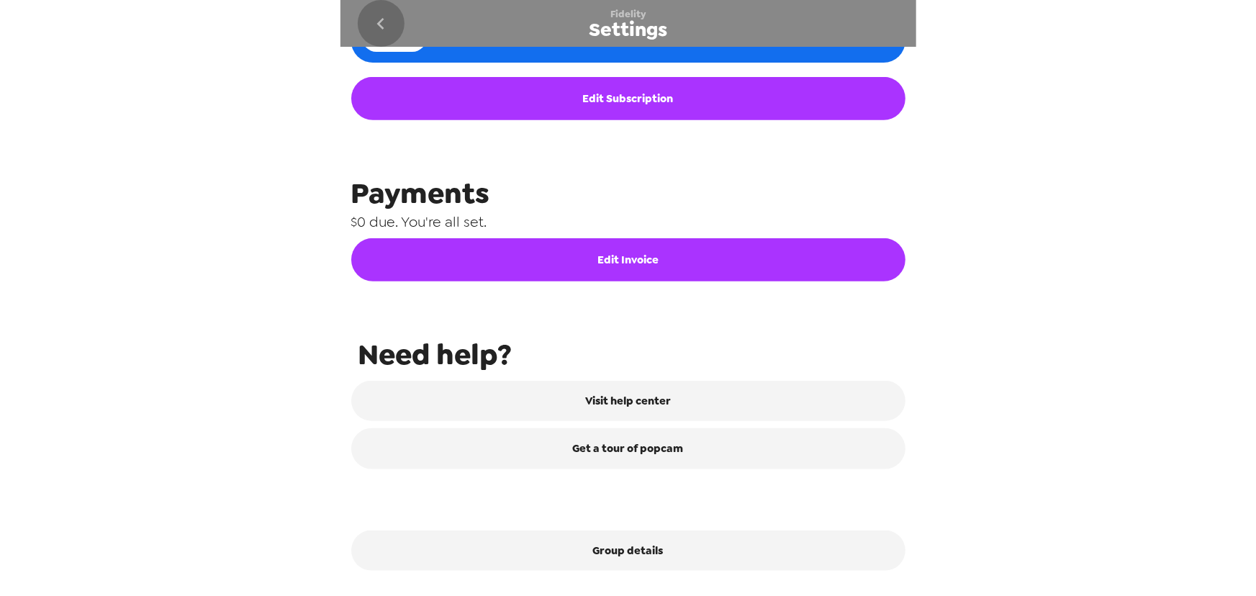
click at [386, 23] on icon "go back" at bounding box center [380, 23] width 23 height 23
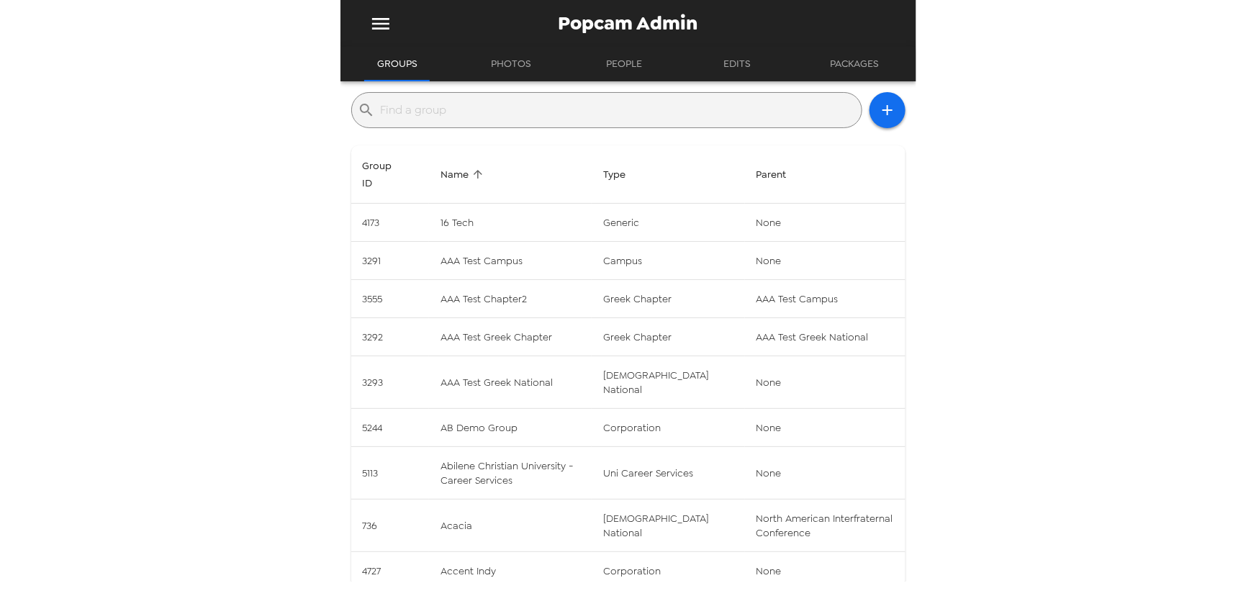
click at [447, 115] on input "text" at bounding box center [618, 110] width 475 height 23
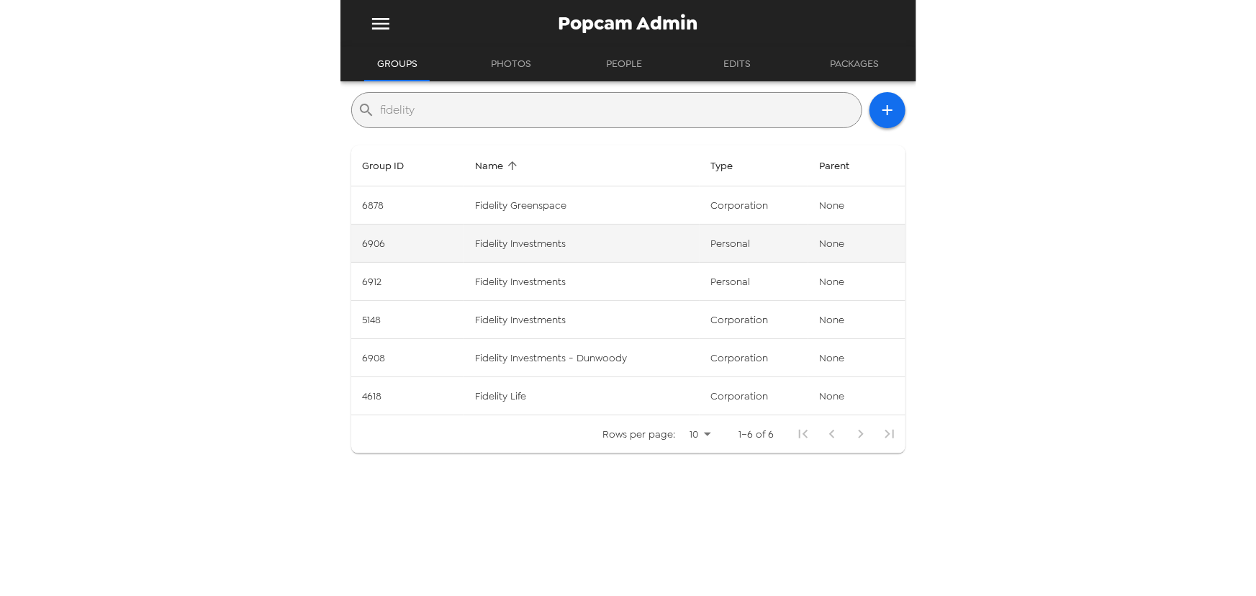
type input "fidelity"
click at [653, 248] on td "Fidelity Investments" at bounding box center [581, 244] width 236 height 38
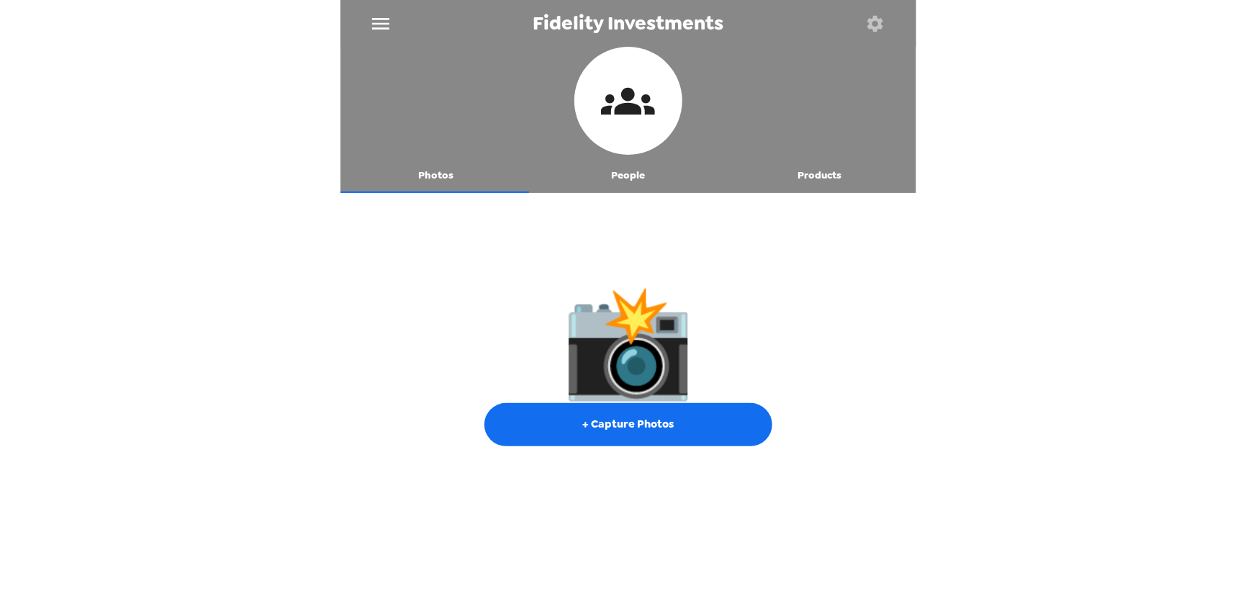
click at [641, 178] on button "People" at bounding box center [628, 175] width 192 height 35
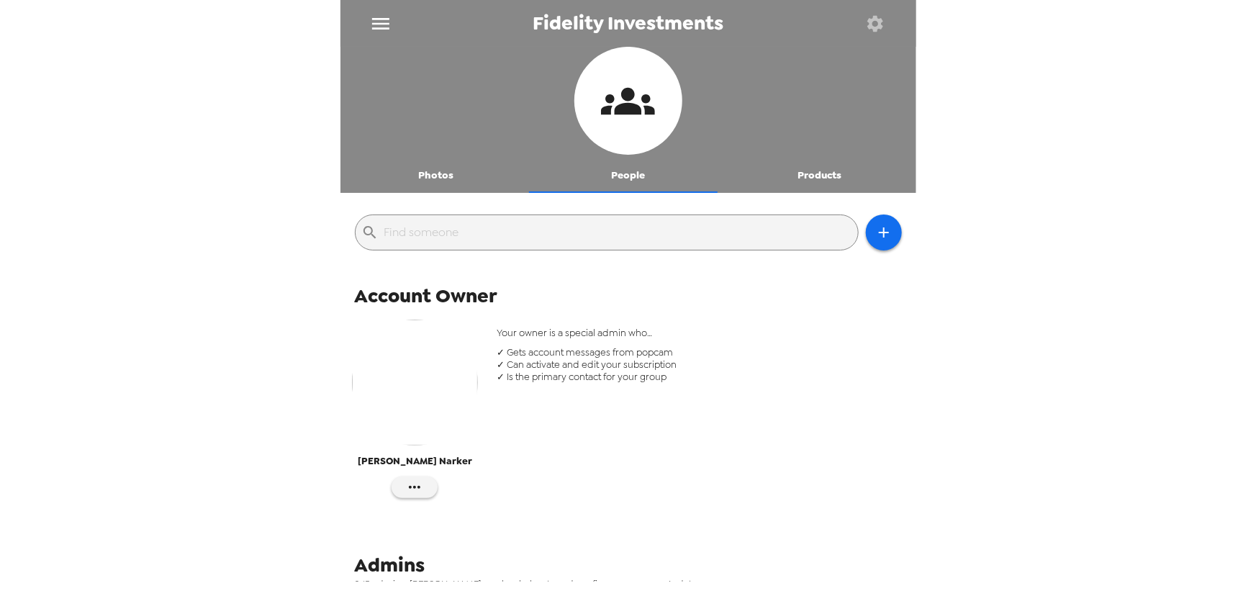
click at [871, 22] on icon "button" at bounding box center [875, 23] width 16 height 16
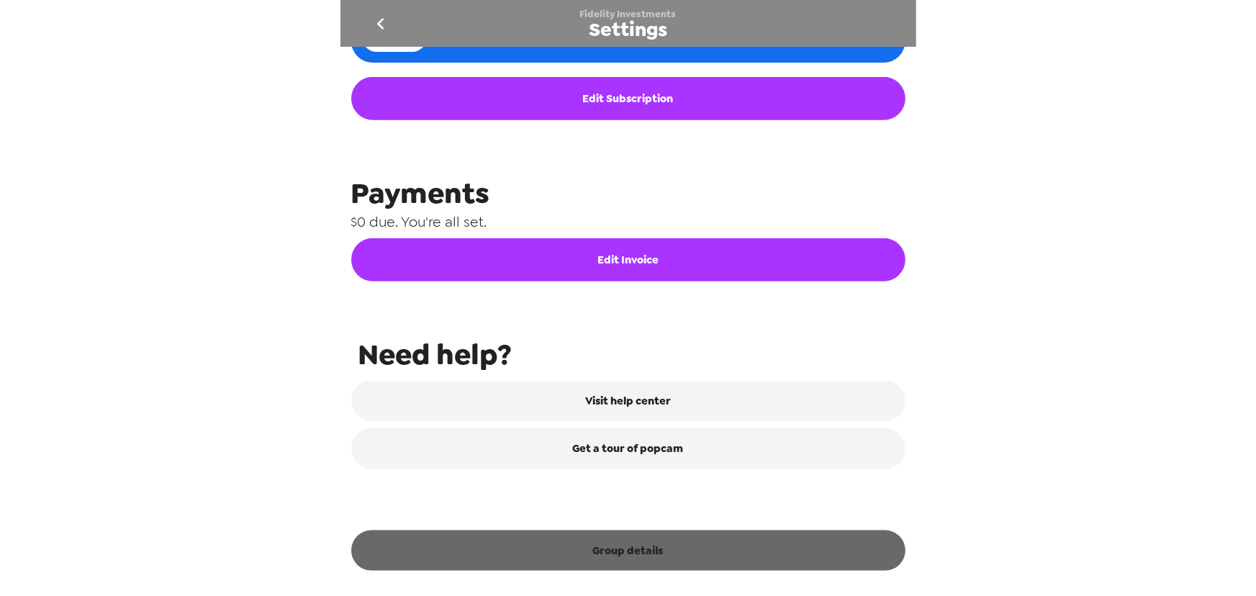
click at [712, 548] on button "Group details" at bounding box center [628, 550] width 554 height 40
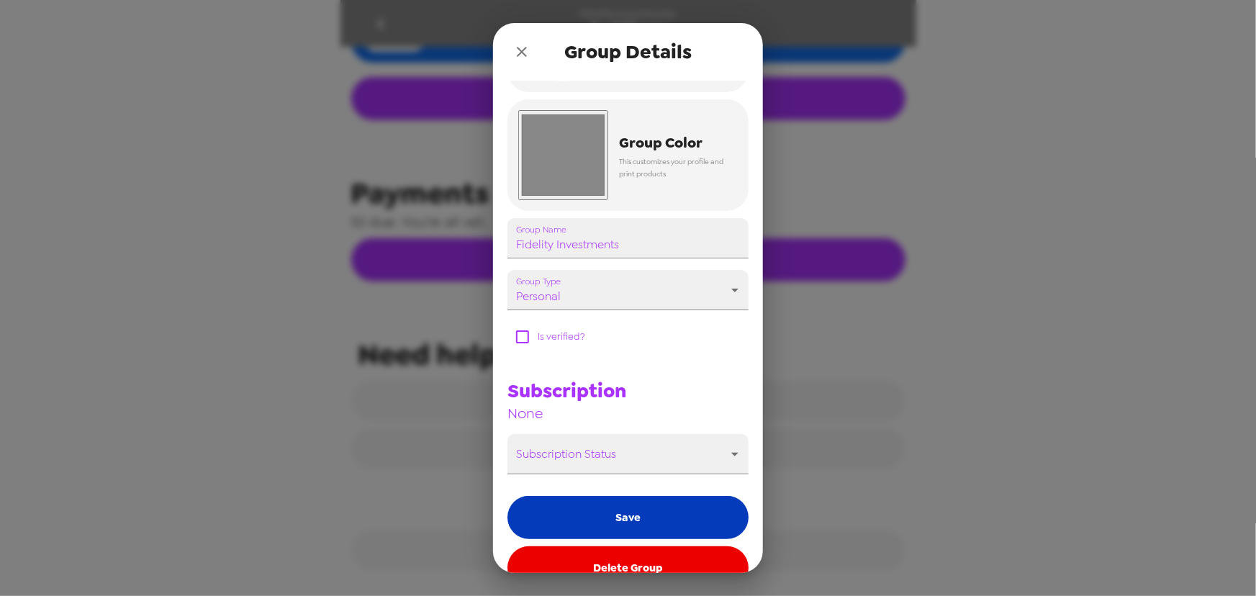
scroll to position [130, 0]
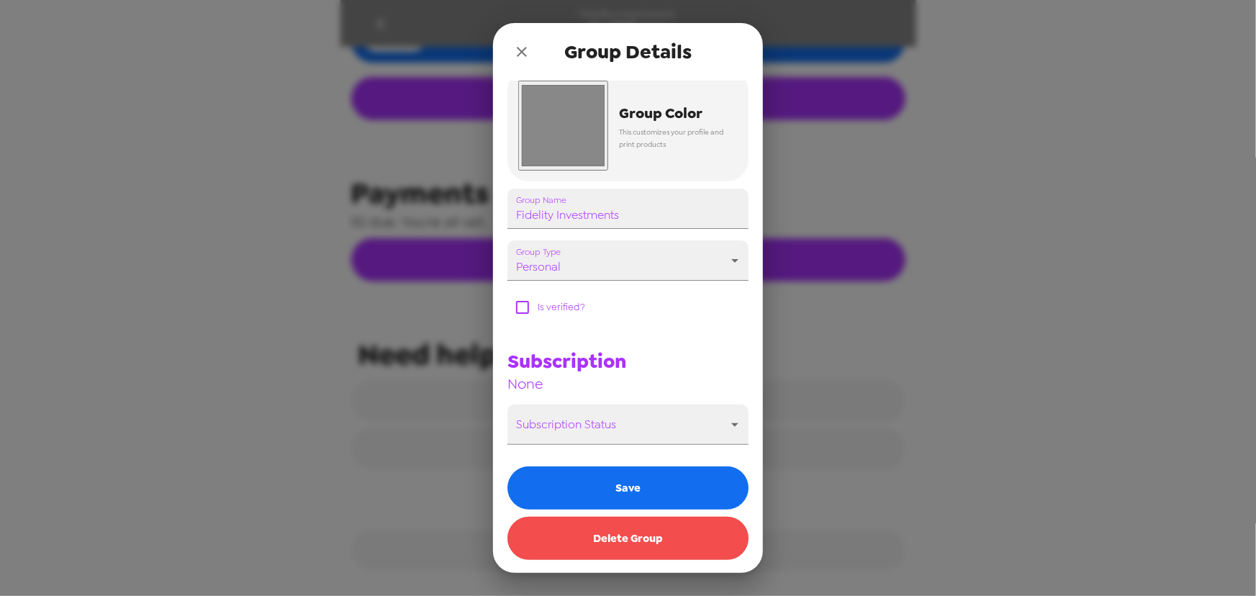
click at [659, 546] on button "Delete Group" at bounding box center [627, 538] width 241 height 43
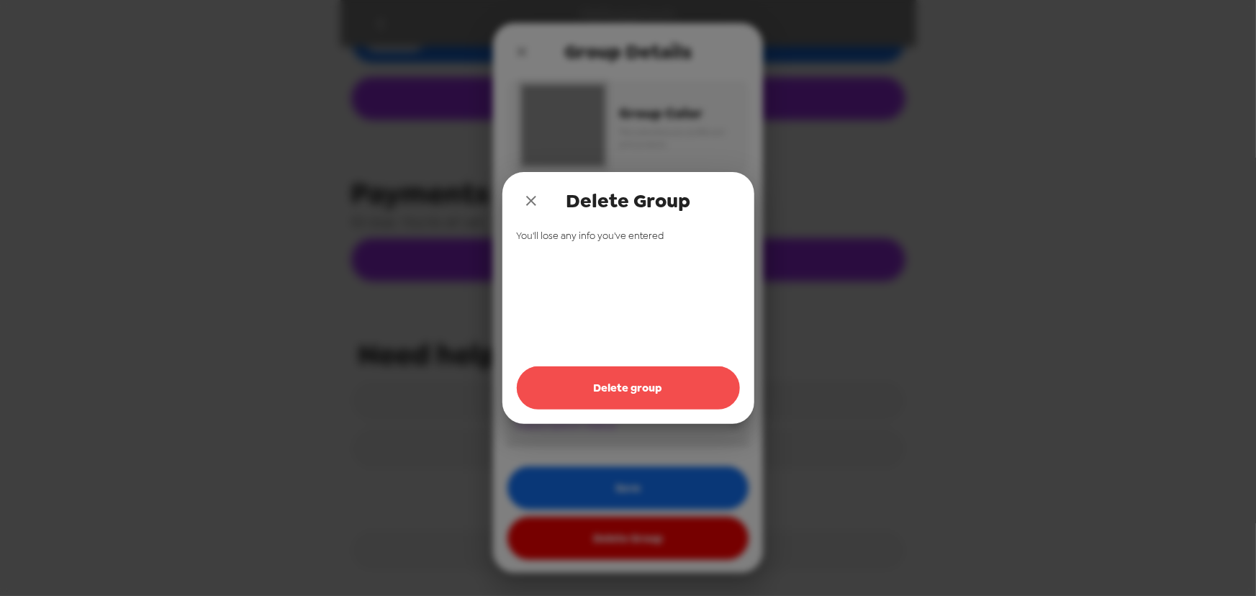
drag, startPoint x: 622, startPoint y: 389, endPoint x: 553, endPoint y: 297, distance: 115.7
click at [622, 389] on button "Delete group" at bounding box center [628, 387] width 223 height 43
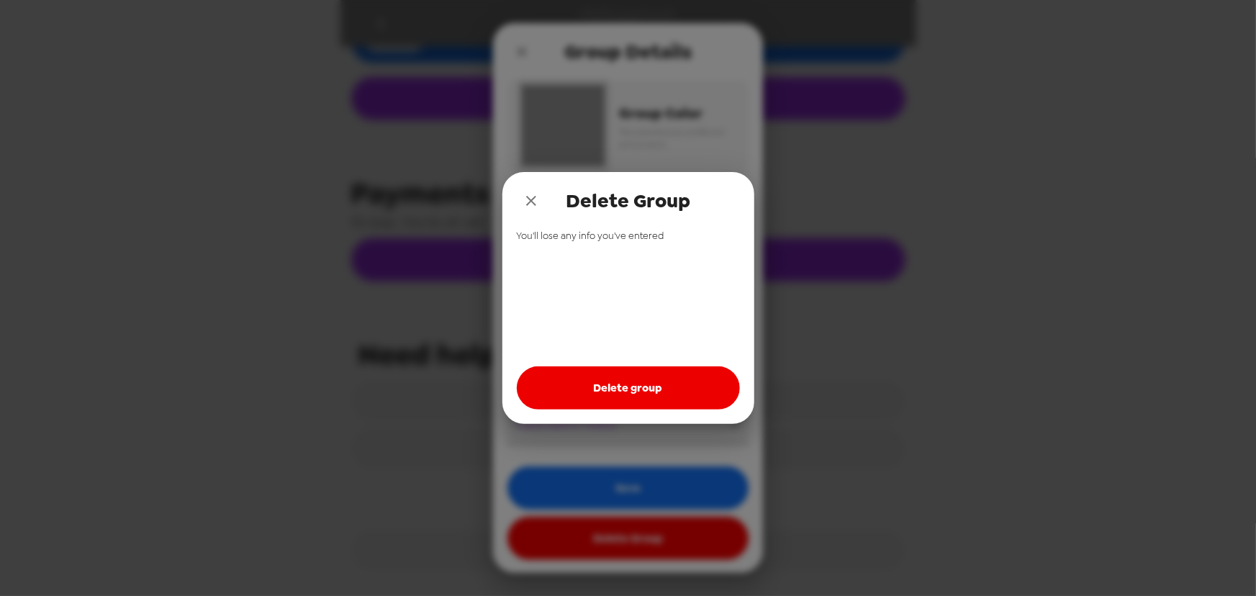
click at [531, 194] on icon "close" at bounding box center [531, 200] width 17 height 17
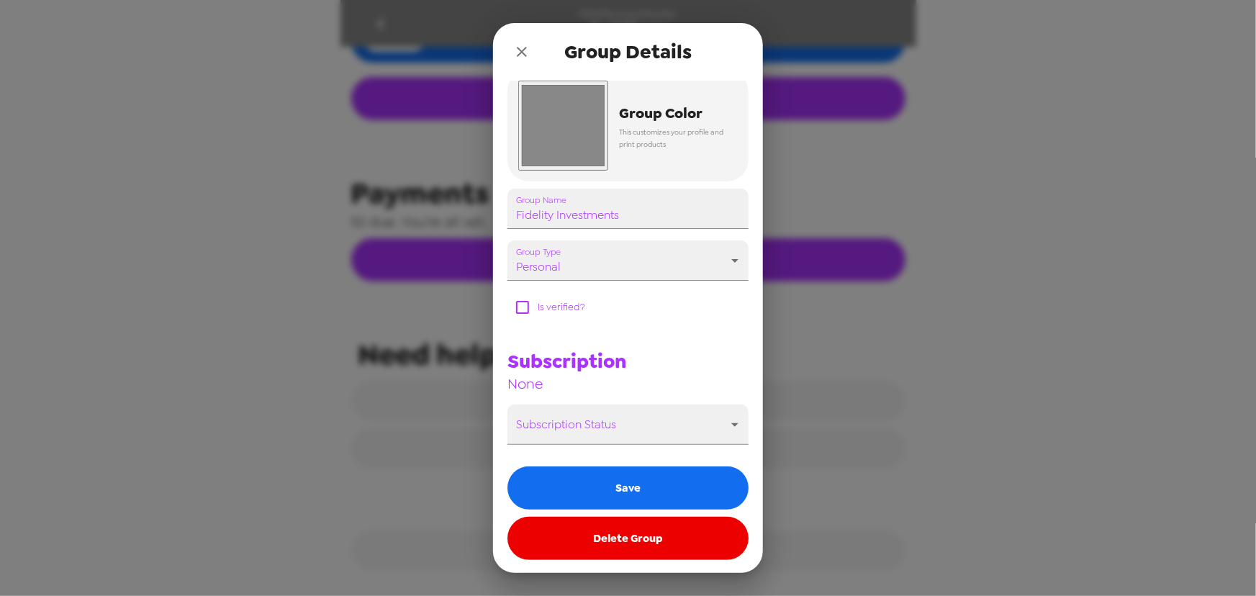
drag, startPoint x: 519, startPoint y: 46, endPoint x: 191, endPoint y: 14, distance: 329.7
click at [517, 46] on icon "close" at bounding box center [521, 51] width 17 height 17
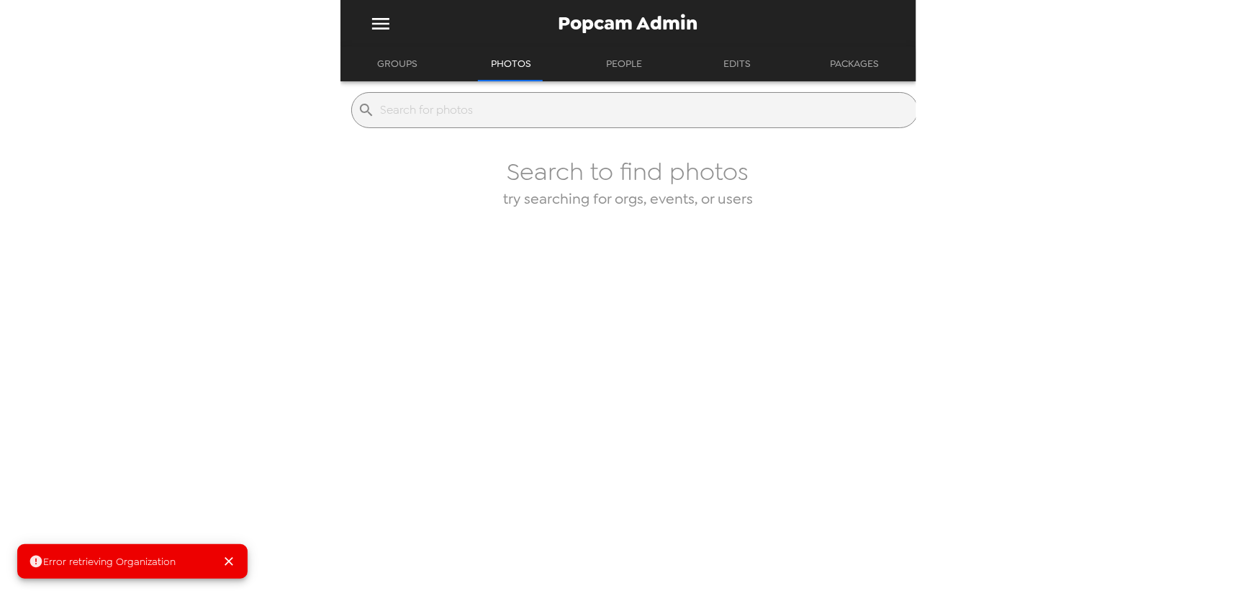
click at [389, 66] on button "Groups" at bounding box center [397, 64] width 66 height 35
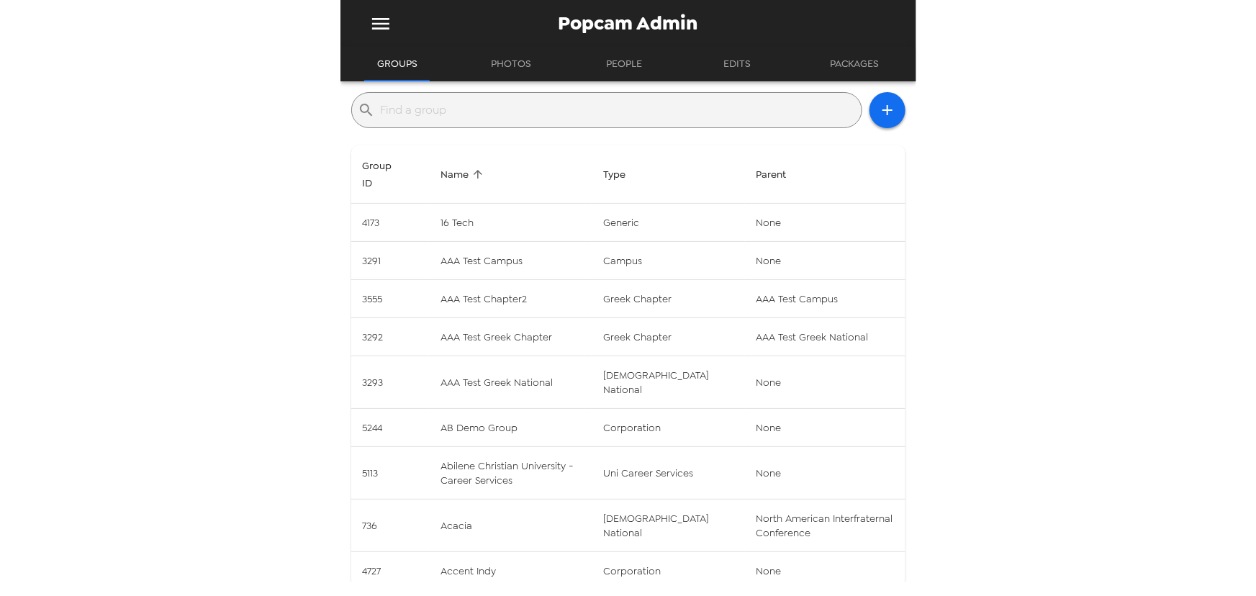
click at [384, 22] on icon "menu" at bounding box center [380, 23] width 23 height 23
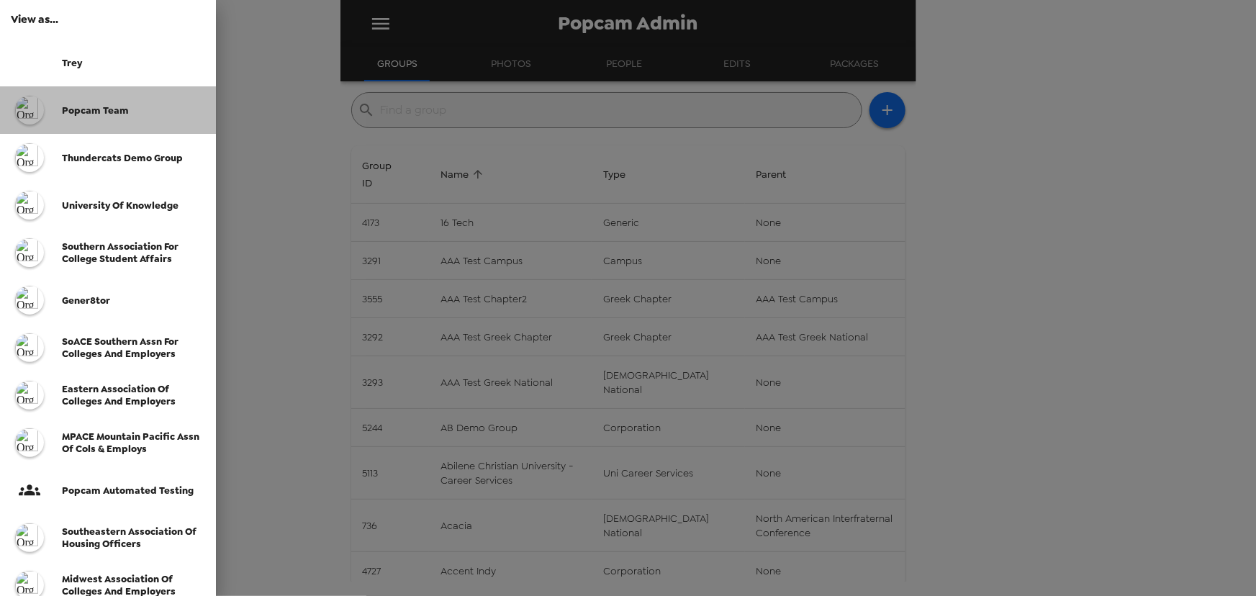
drag, startPoint x: 125, startPoint y: 109, endPoint x: 256, endPoint y: 3, distance: 168.8
click at [125, 109] on span "popcam team" at bounding box center [95, 110] width 67 height 12
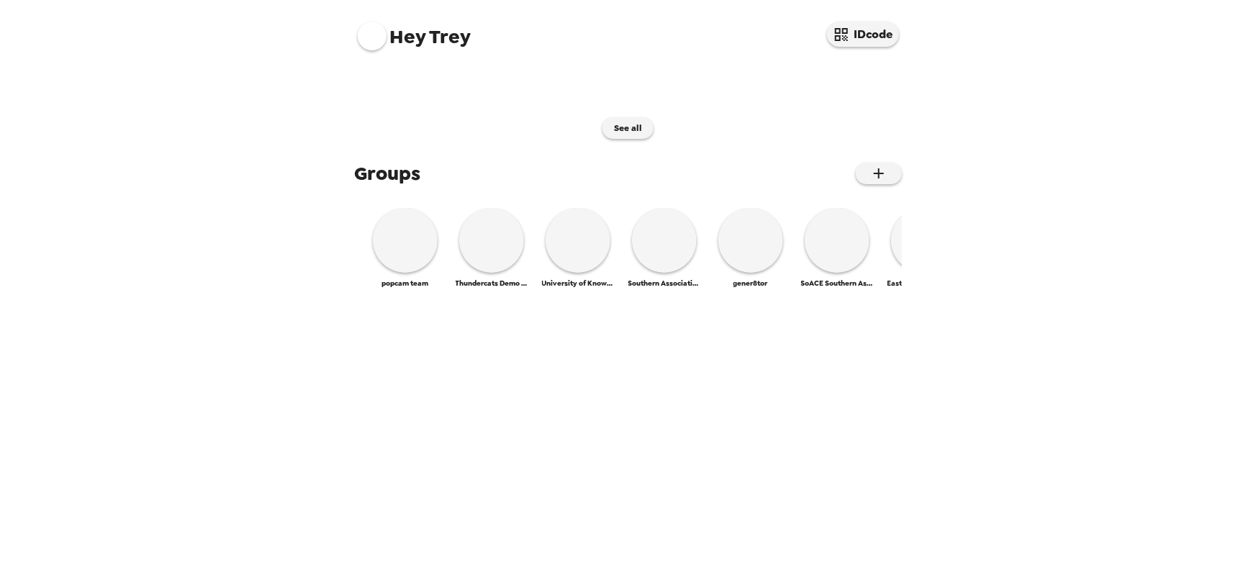
scroll to position [642, 0]
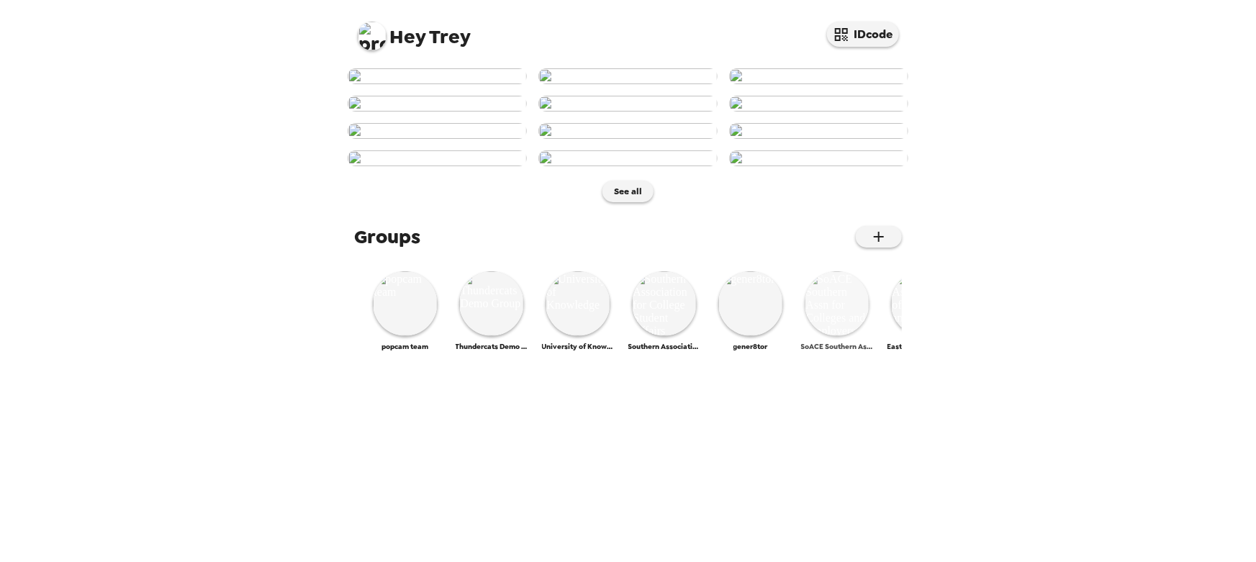
click at [848, 336] on img at bounding box center [837, 303] width 65 height 65
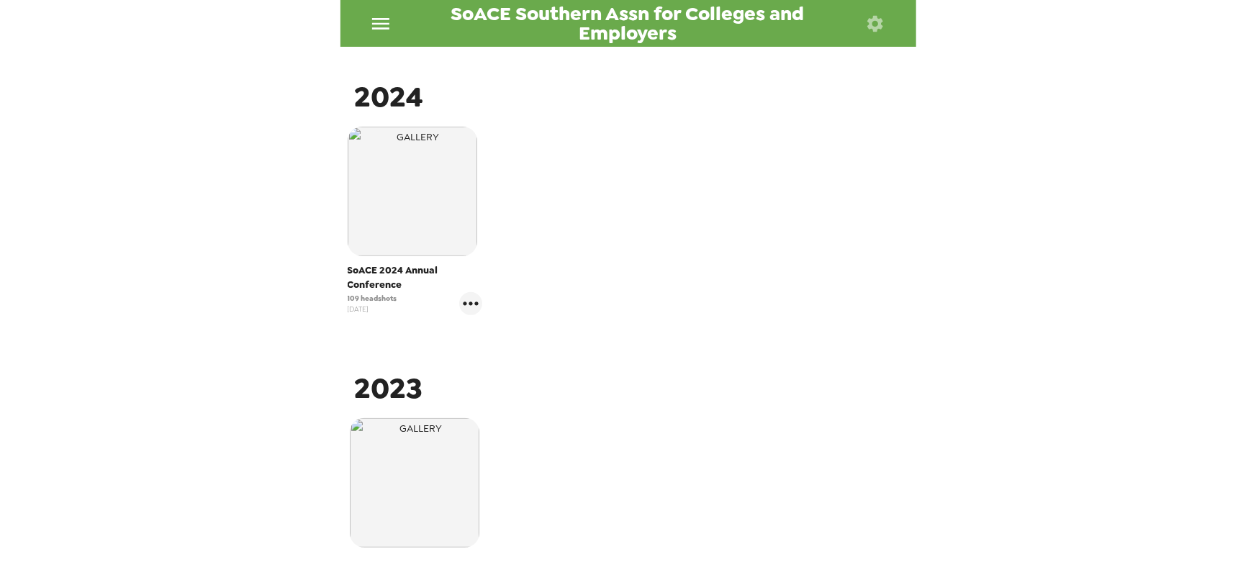
scroll to position [240, 0]
drag, startPoint x: 384, startPoint y: 297, endPoint x: 323, endPoint y: 294, distance: 61.3
click at [323, 294] on div "SoACE Southern Assn for Colleges and Employers Photos People Products ​ 2024 So…" at bounding box center [628, 281] width 1256 height 562
click at [475, 309] on icon "gallery menu" at bounding box center [470, 304] width 23 height 23
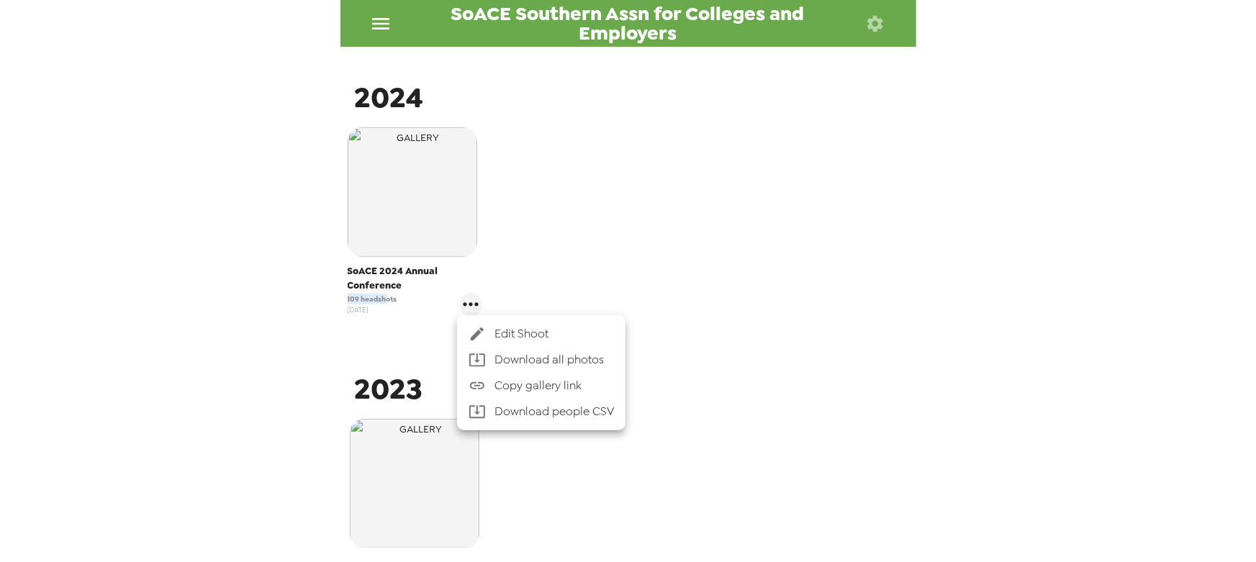
click at [515, 328] on span "Edit Shoot" at bounding box center [553, 333] width 119 height 17
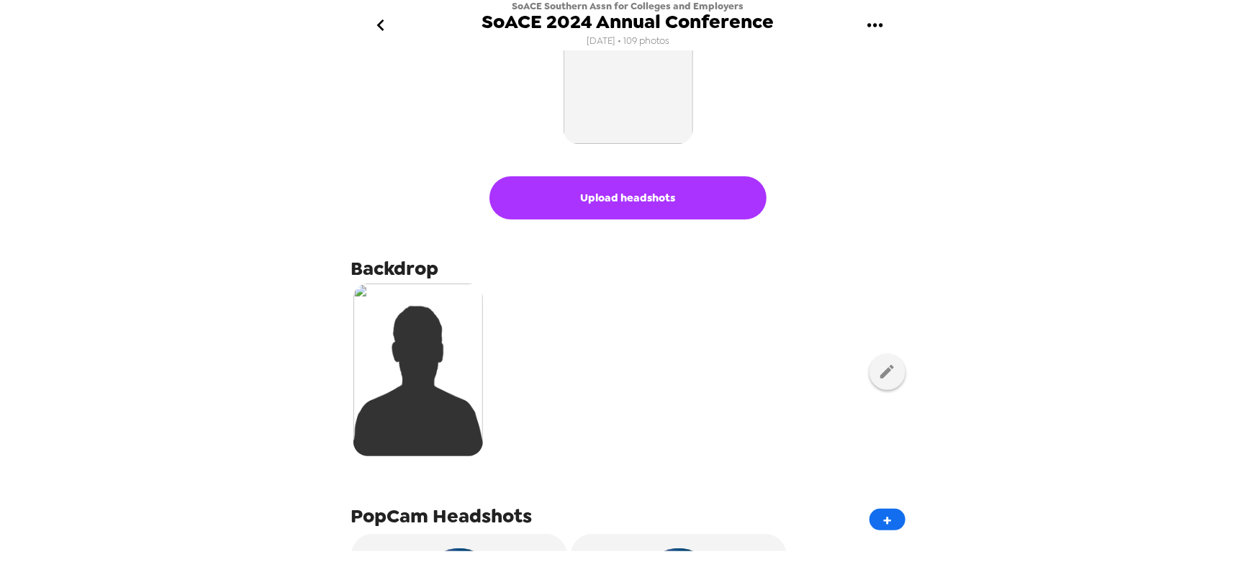
scroll to position [130, 0]
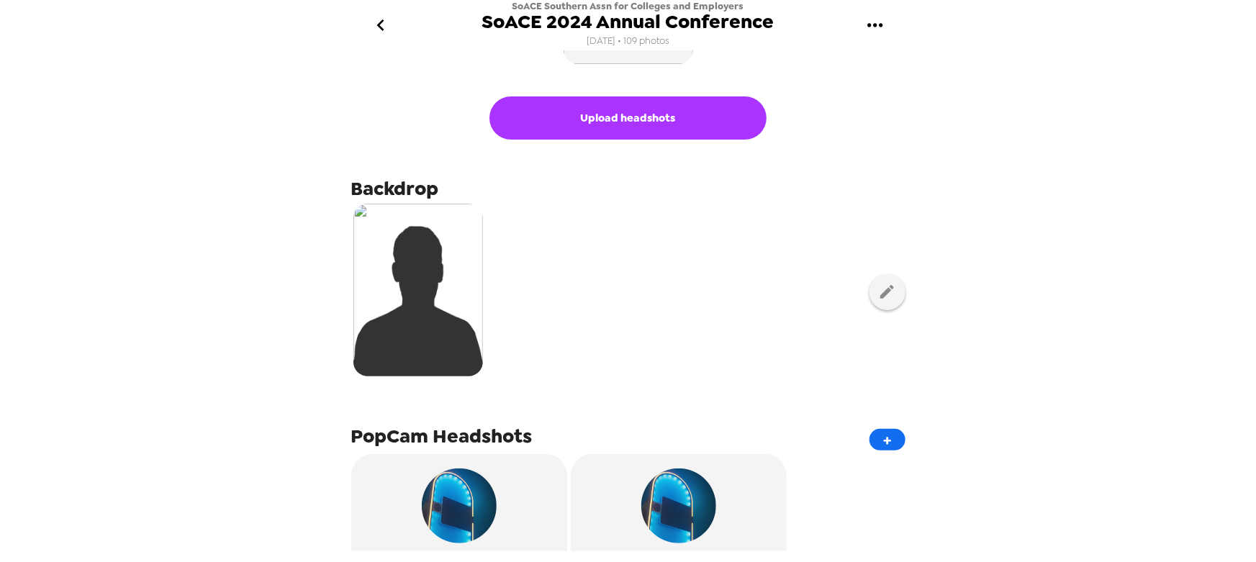
click at [871, 309] on div at bounding box center [628, 292] width 554 height 181
click at [878, 300] on icon "button" at bounding box center [887, 292] width 18 height 18
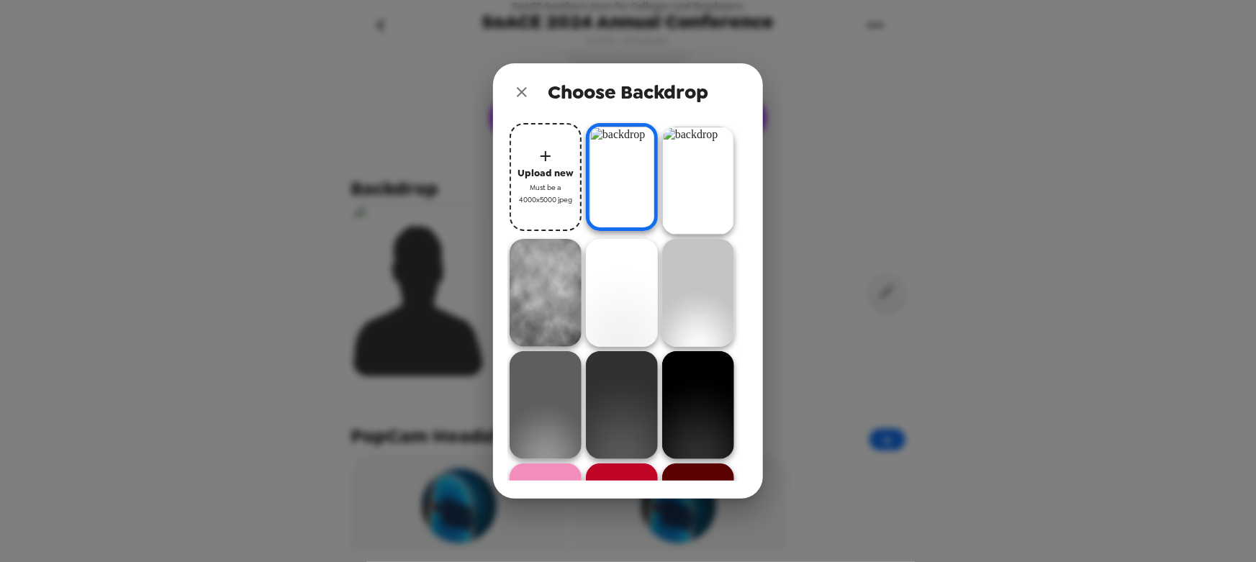
click at [614, 175] on img at bounding box center [622, 177] width 72 height 108
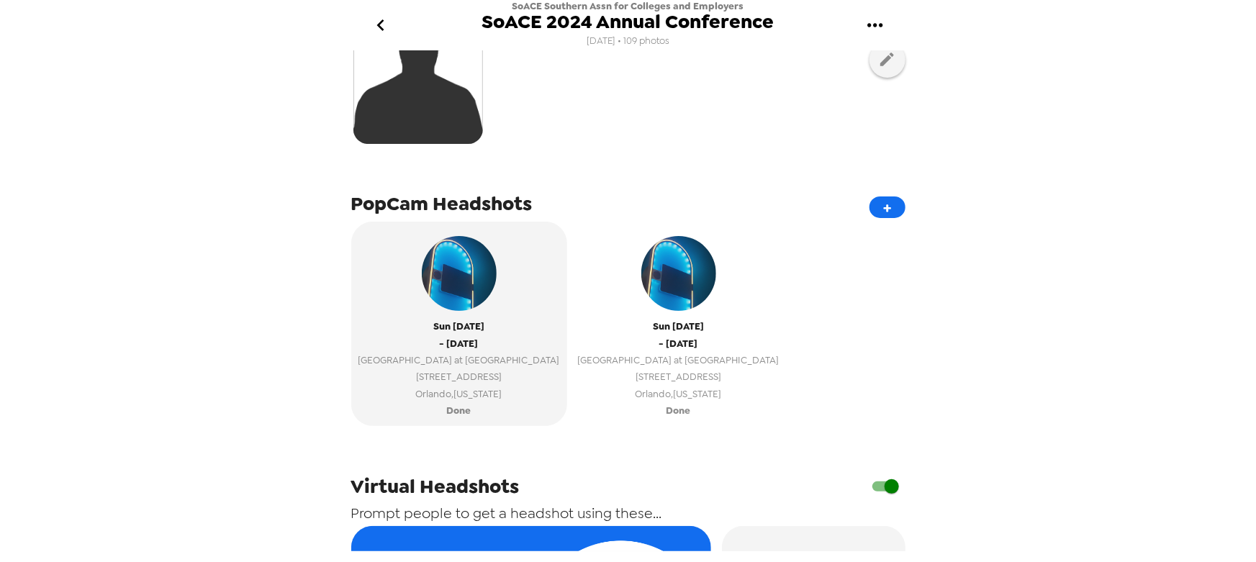
scroll to position [392, 0]
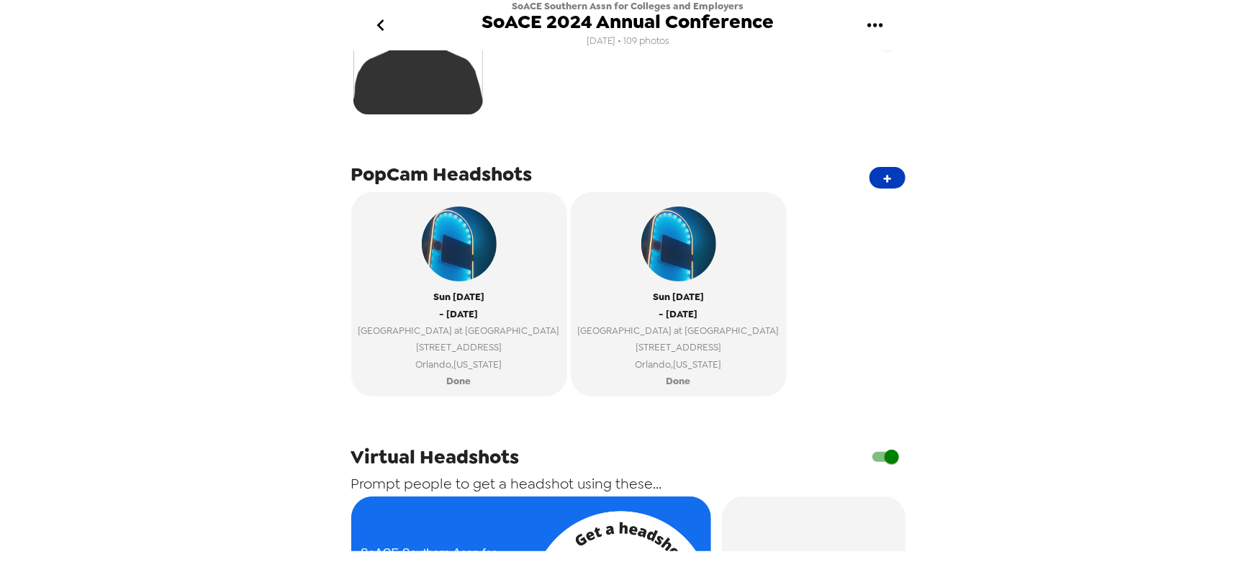
click at [882, 185] on button "+" at bounding box center [887, 178] width 36 height 22
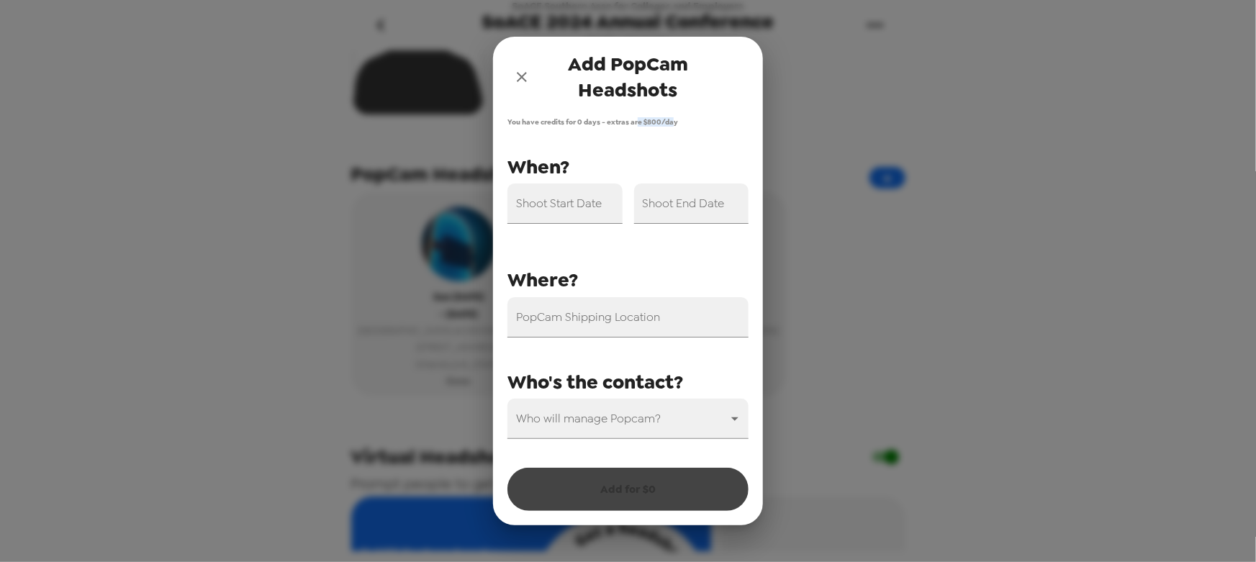
click at [672, 121] on span "You have credits for 0 days - extras are $ 800 /day" at bounding box center [627, 121] width 241 height 9
click at [664, 122] on span "You have credits for 0 days - extras are $ 800 /day" at bounding box center [627, 121] width 241 height 9
click at [548, 191] on div "Shoot Start Date" at bounding box center [564, 204] width 115 height 40
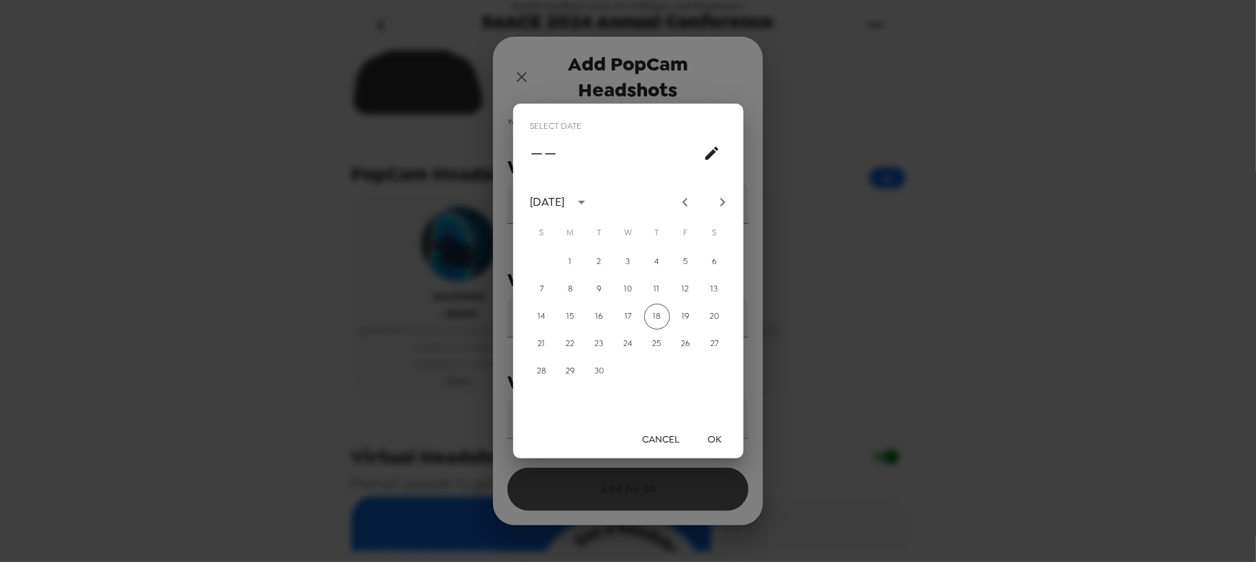
click at [719, 197] on icon "Next month" at bounding box center [722, 202] width 17 height 17
click at [687, 343] on button "24" at bounding box center [686, 344] width 26 height 26
type input "10/24/2025"
click at [714, 440] on button "OK" at bounding box center [715, 439] width 46 height 27
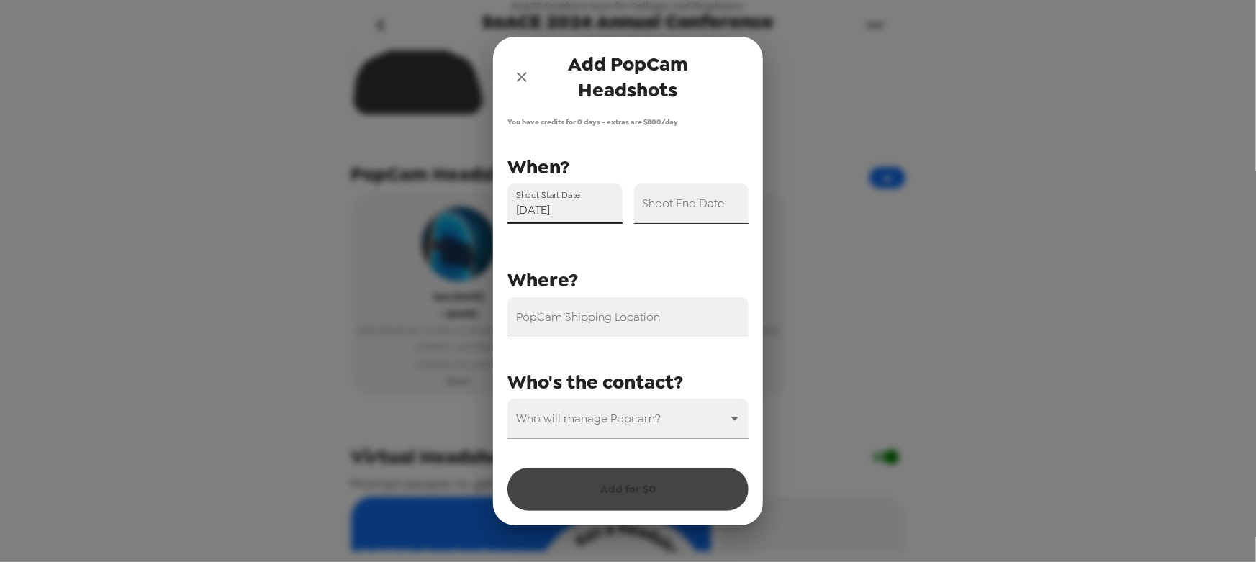
click at [711, 213] on input "Shoot End Date" at bounding box center [691, 204] width 115 height 40
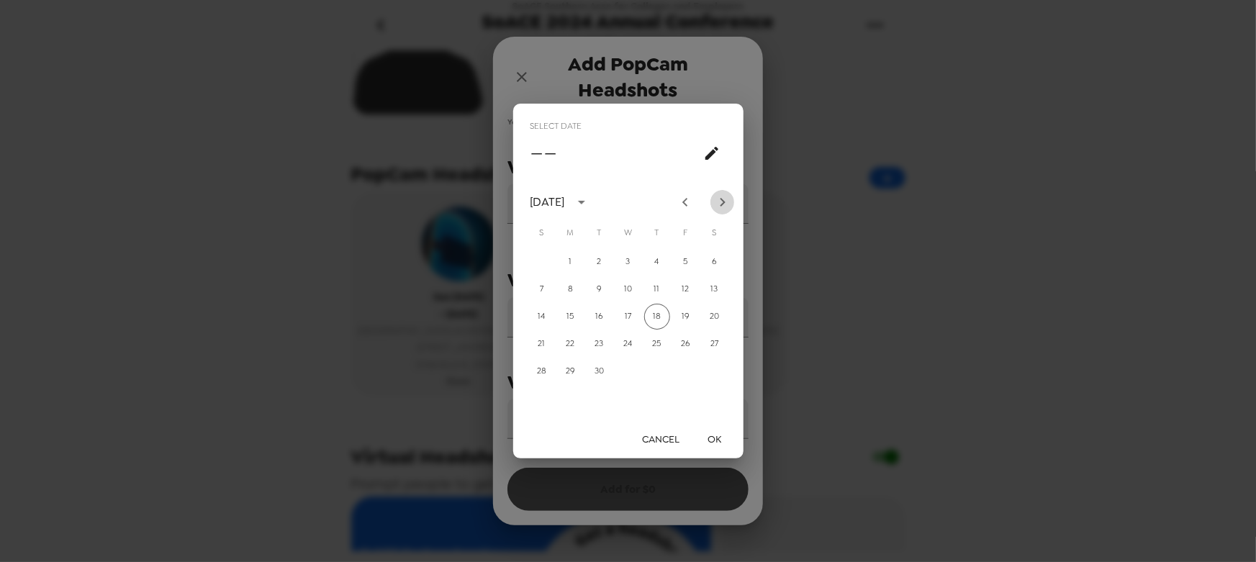
click at [720, 201] on icon "Next month" at bounding box center [722, 202] width 17 height 17
click at [718, 344] on button "25" at bounding box center [715, 344] width 26 height 26
type input "10/25/2025"
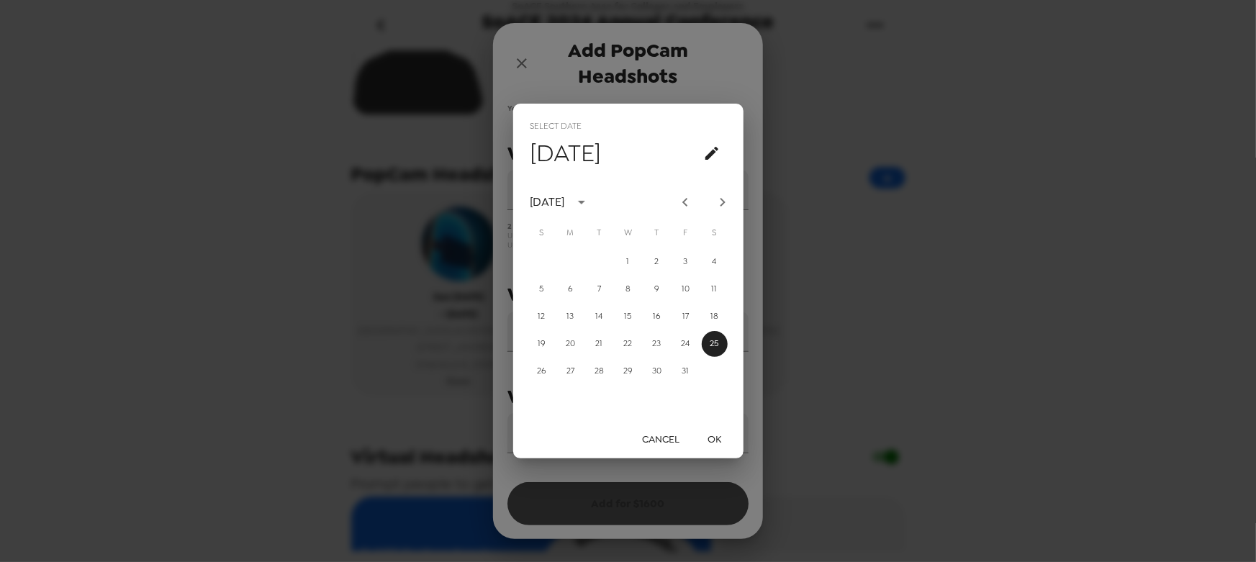
click at [722, 439] on button "OK" at bounding box center [715, 439] width 46 height 27
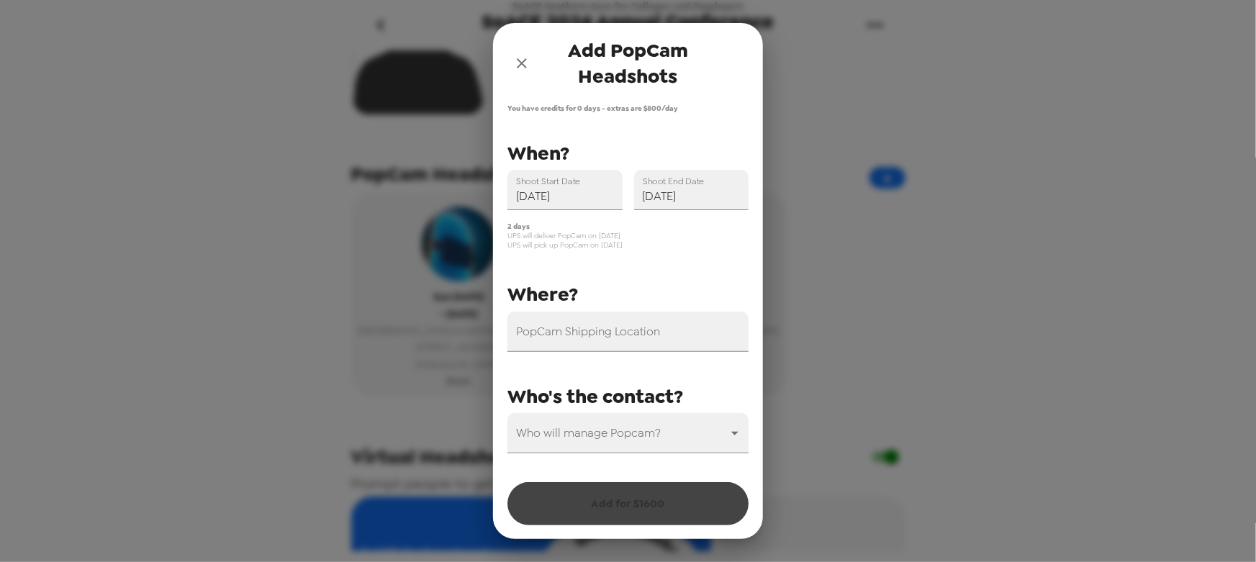
drag, startPoint x: 631, startPoint y: 235, endPoint x: 507, endPoint y: 232, distance: 124.5
click at [507, 232] on span "UPS will deliver PopCam on 10/23/25" at bounding box center [627, 235] width 241 height 9
drag, startPoint x: 504, startPoint y: 229, endPoint x: 525, endPoint y: 227, distance: 21.7
click at [525, 227] on div "2 days UPS will deliver PopCam on 10/23/25 UPS will pick up PopCam on 10/26/25" at bounding box center [622, 230] width 253 height 40
drag, startPoint x: 520, startPoint y: 238, endPoint x: 633, endPoint y: 240, distance: 112.3
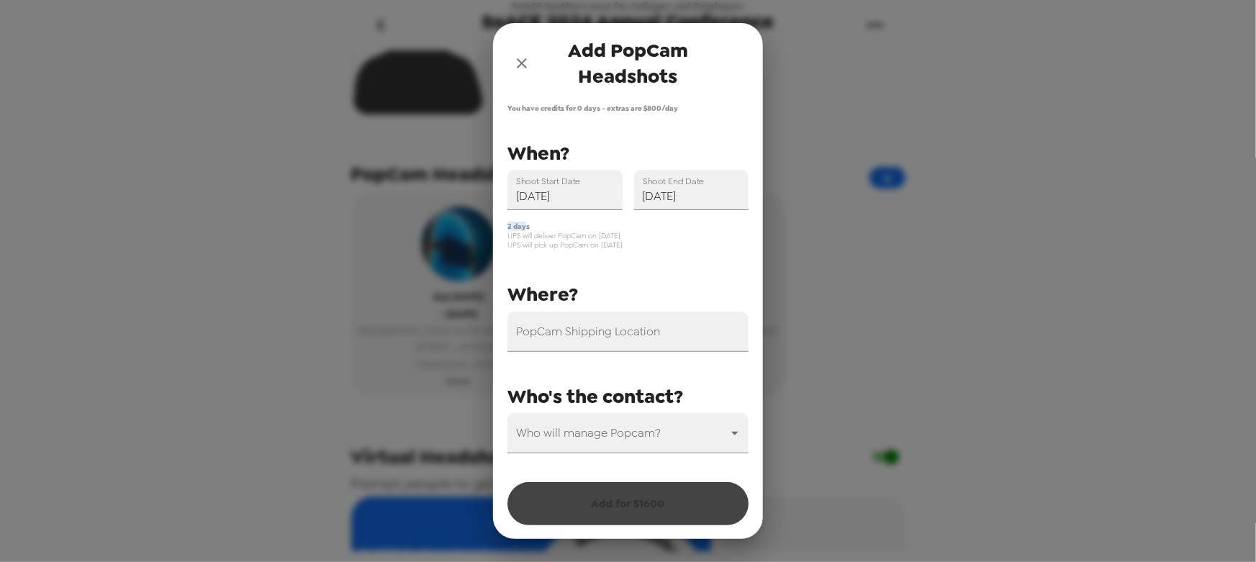
click at [633, 240] on span "UPS will deliver PopCam on 10/23/25" at bounding box center [627, 235] width 241 height 9
click at [530, 248] on span "UPS will pick up PopCam on 10/26/25" at bounding box center [627, 244] width 241 height 9
drag, startPoint x: 513, startPoint y: 247, endPoint x: 650, endPoint y: 249, distance: 136.8
click at [650, 249] on span "UPS will pick up PopCam on 10/26/25" at bounding box center [627, 244] width 241 height 9
click at [615, 251] on div "PopCam Shipping Location Shoot Start Date 10/24/2025 Shoot End Date 10/25/2025 …" at bounding box center [622, 295] width 253 height 316
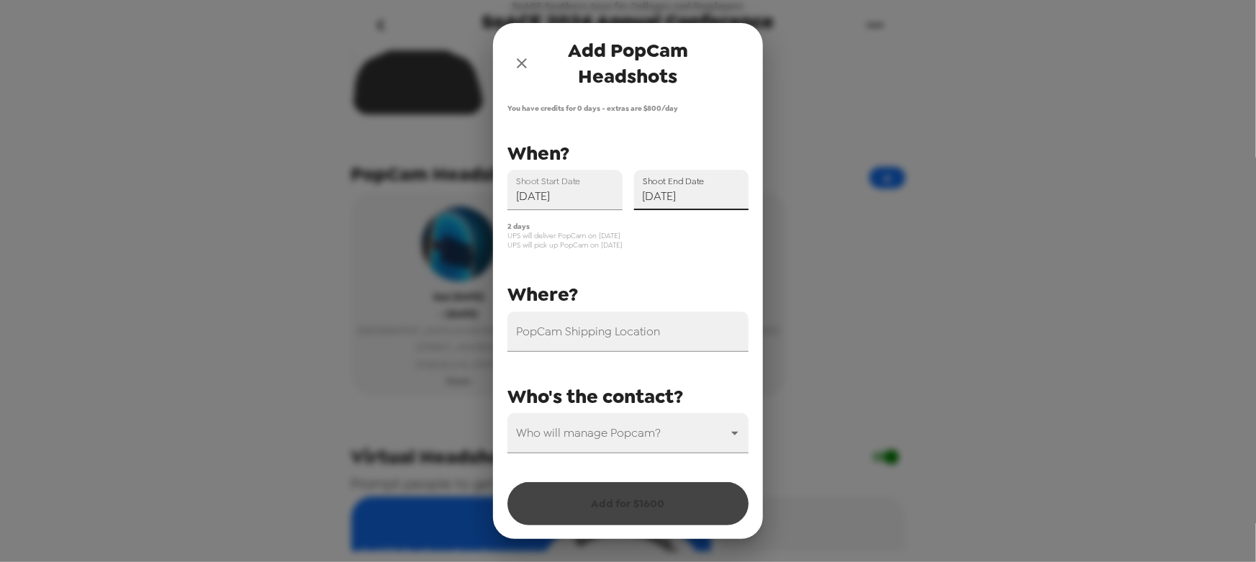
click at [695, 197] on input "10/25/2025" at bounding box center [691, 190] width 115 height 40
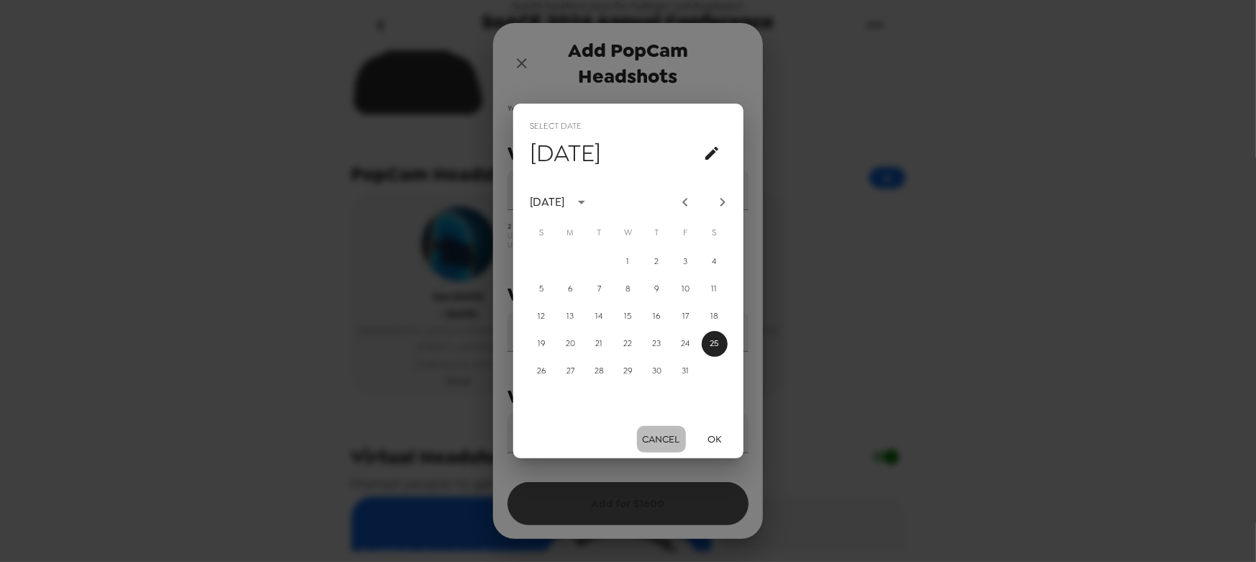
click at [648, 433] on button "Cancel" at bounding box center [661, 439] width 49 height 27
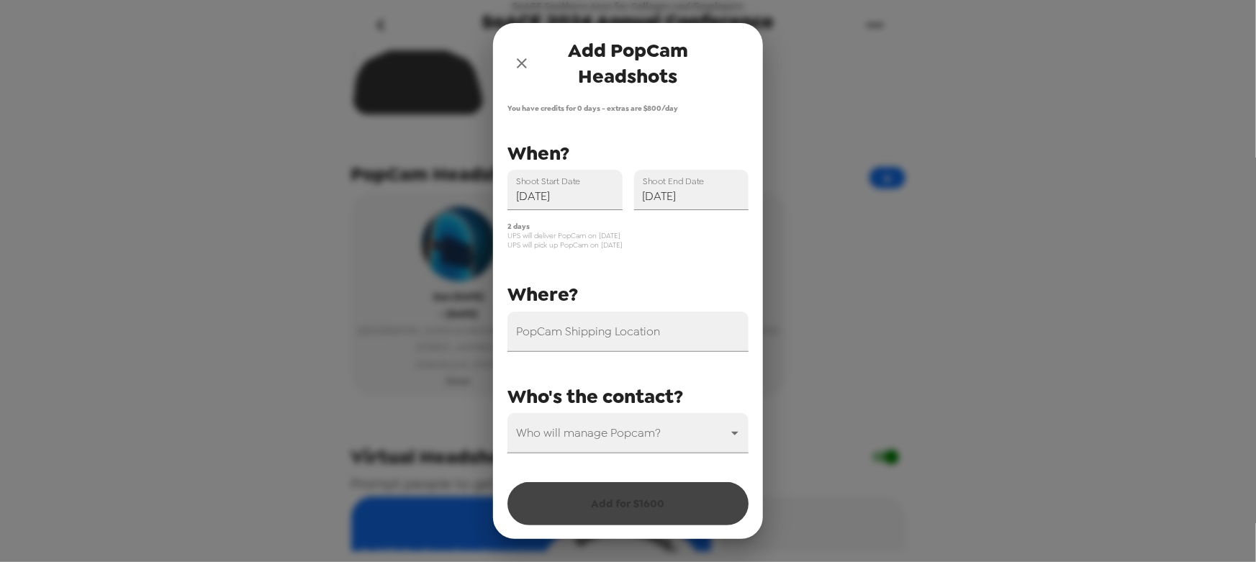
drag, startPoint x: 641, startPoint y: 245, endPoint x: 587, endPoint y: 235, distance: 54.2
click at [587, 235] on div "2 days UPS will deliver PopCam on 10/23/25 UPS will pick up PopCam on 10/26/25" at bounding box center [627, 236] width 241 height 28
click at [610, 339] on input "PopCam Shipping Location" at bounding box center [627, 332] width 241 height 40
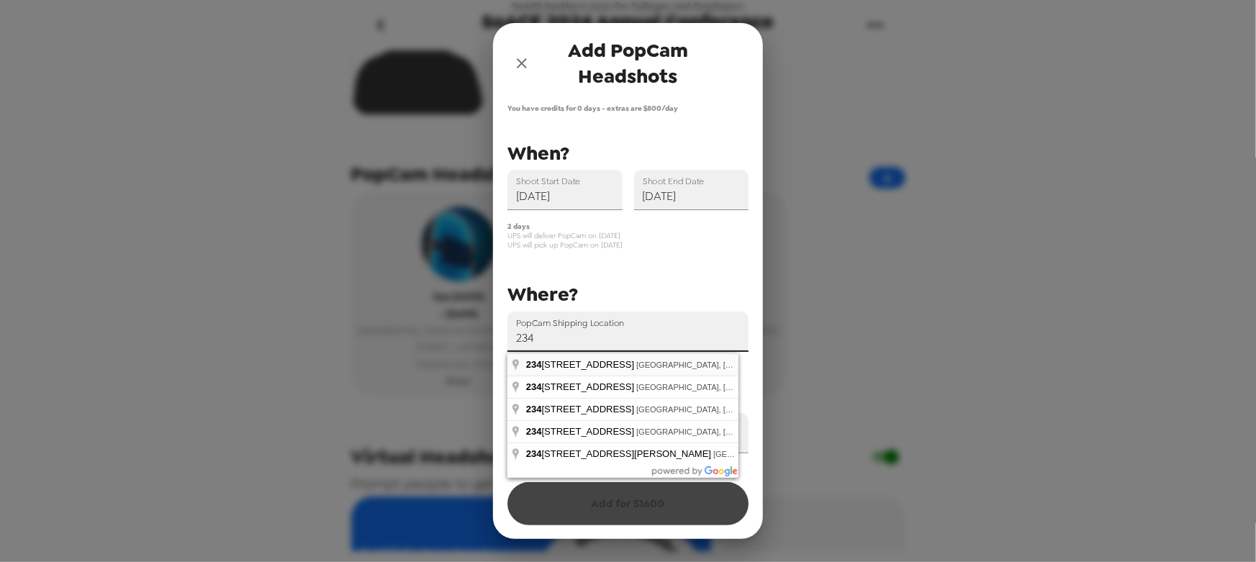
type input "2345 Enterprise Park Place, Indianapolis, IN, USA"
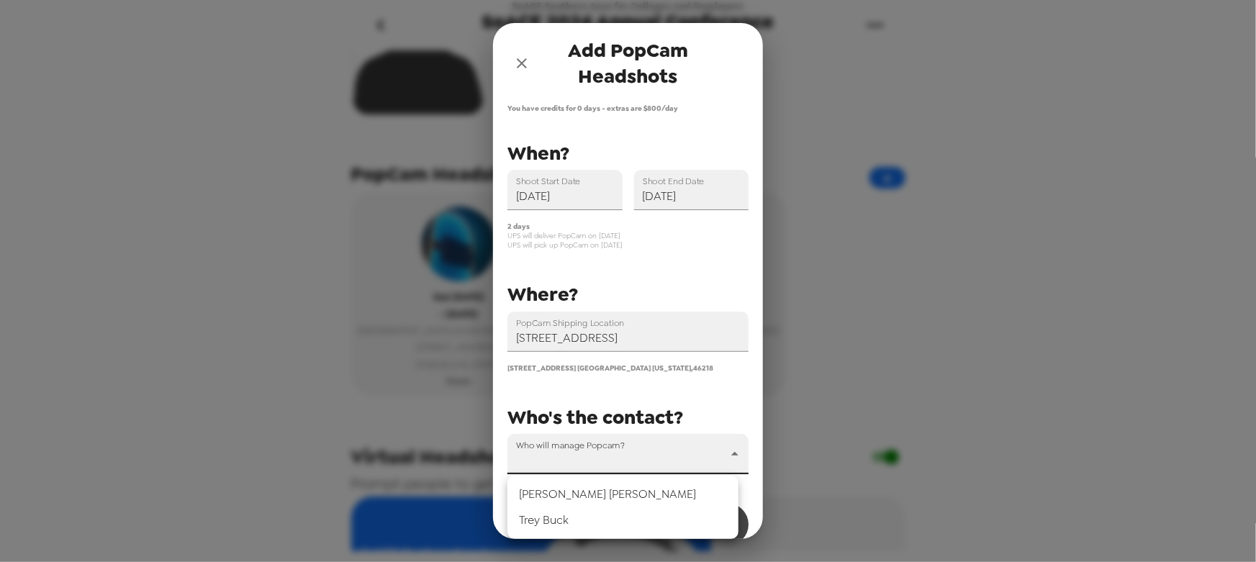
click at [607, 453] on body "SoACE Southern Assn for Colleges and Employers SoACE 2024 Annual Conference 11/…" at bounding box center [628, 281] width 1256 height 562
click at [578, 519] on li "Trey Buck" at bounding box center [622, 520] width 231 height 26
type input "31546"
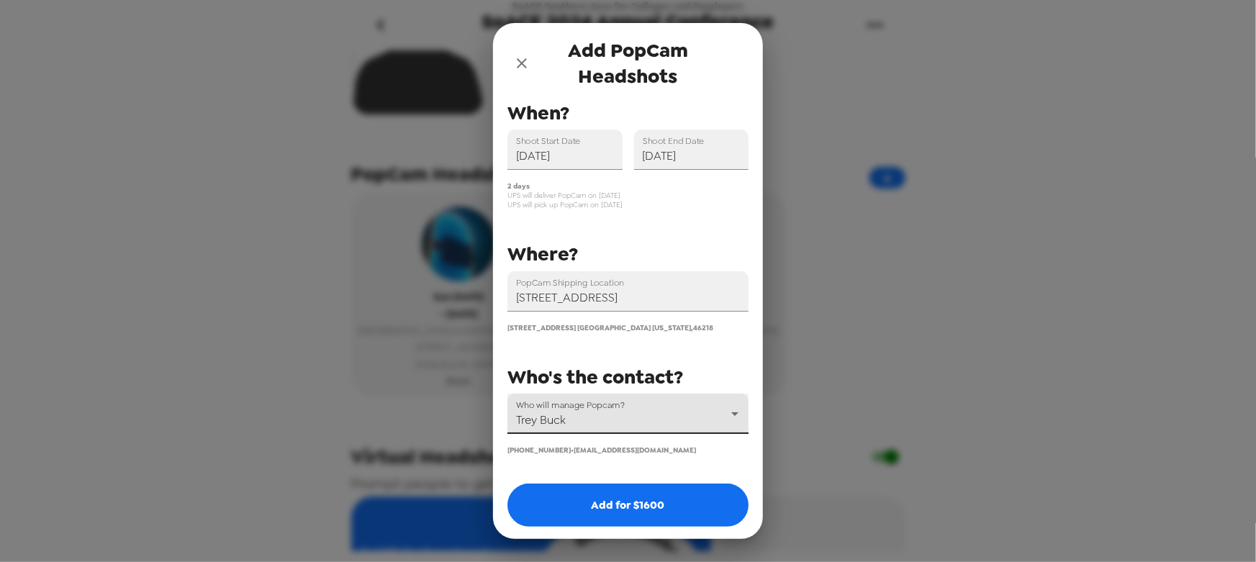
scroll to position [44, 0]
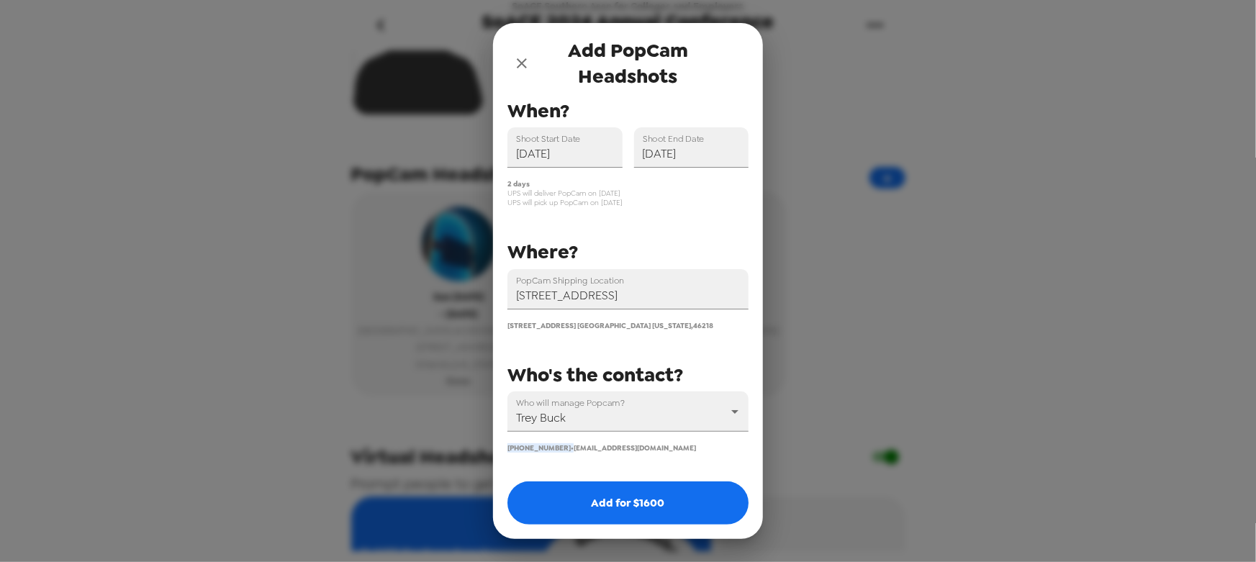
drag, startPoint x: 555, startPoint y: 447, endPoint x: 489, endPoint y: 443, distance: 65.6
click at [489, 443] on div "Add PopCam Headshots You have credits for 0 days - extras are $ 800 /day PopCam…" at bounding box center [628, 281] width 1256 height 562
click at [541, 448] on span "(317) 674-3731 •" at bounding box center [540, 447] width 66 height 9
click at [527, 65] on icon "close" at bounding box center [521, 63] width 17 height 17
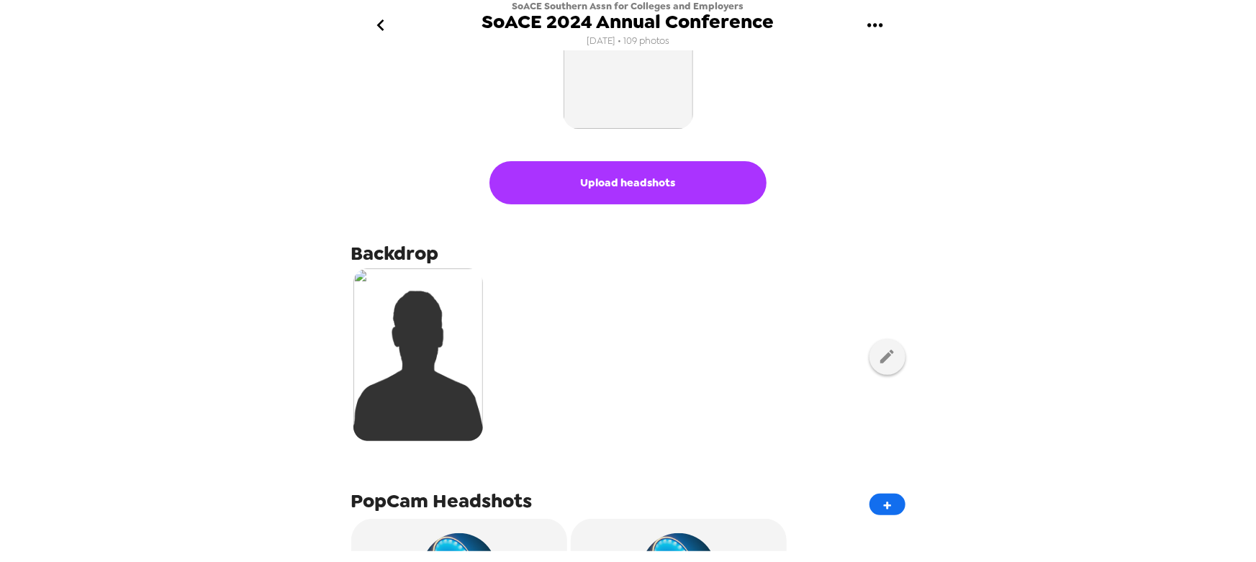
scroll to position [65, 0]
click at [380, 29] on icon "go back" at bounding box center [380, 25] width 23 height 23
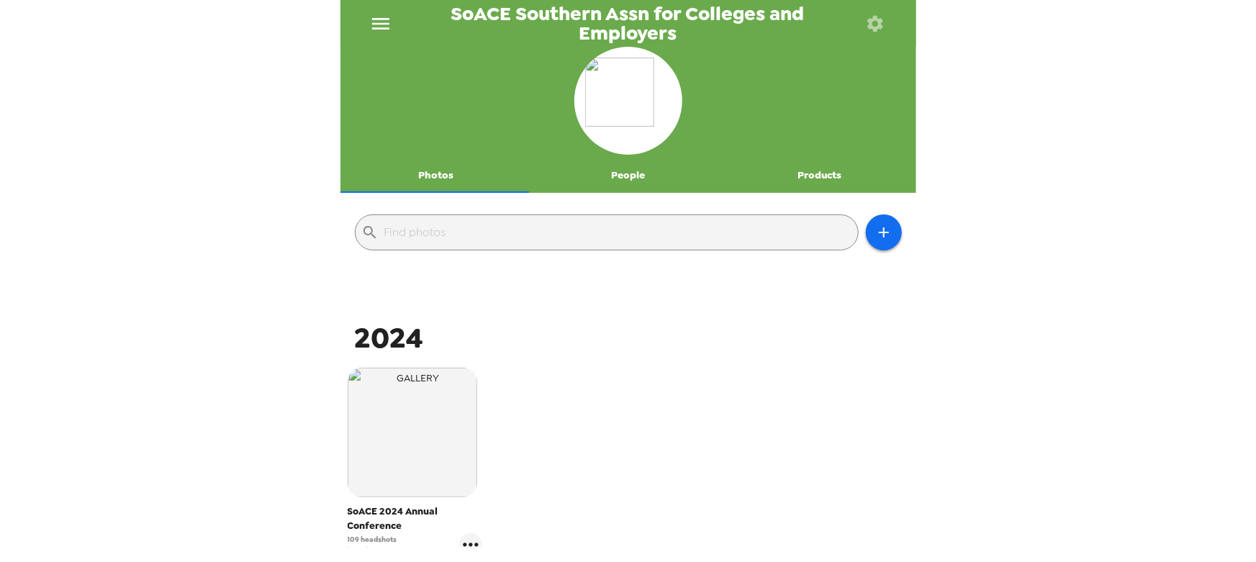
click at [607, 176] on button "People" at bounding box center [628, 175] width 192 height 35
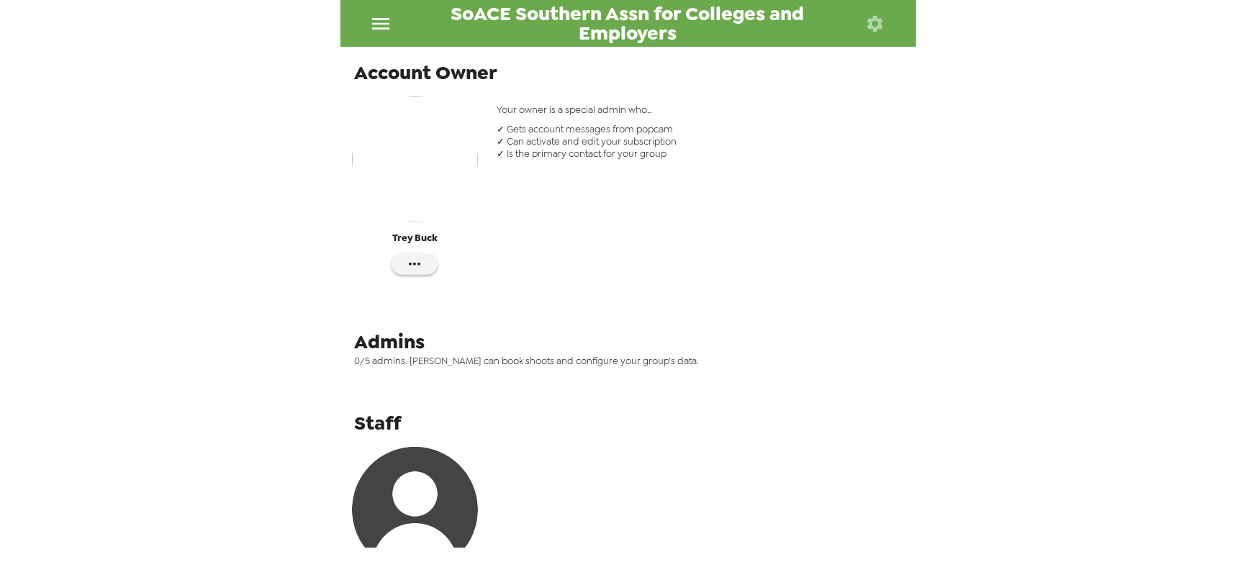
scroll to position [101, 0]
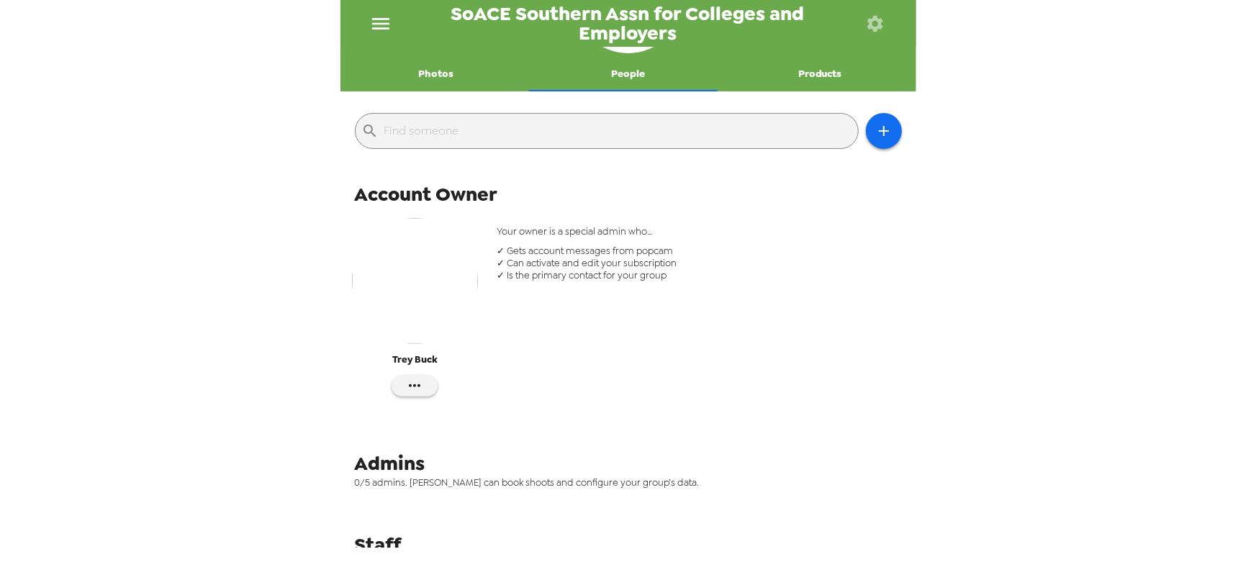
click at [431, 68] on button "Photos" at bounding box center [436, 74] width 192 height 35
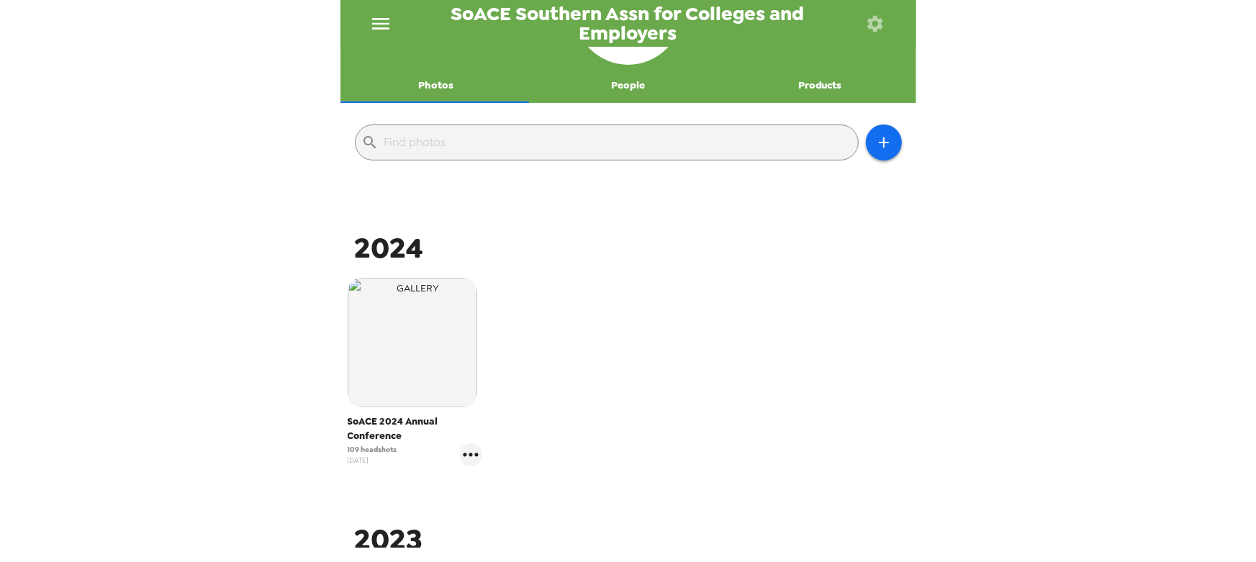
scroll to position [196, 0]
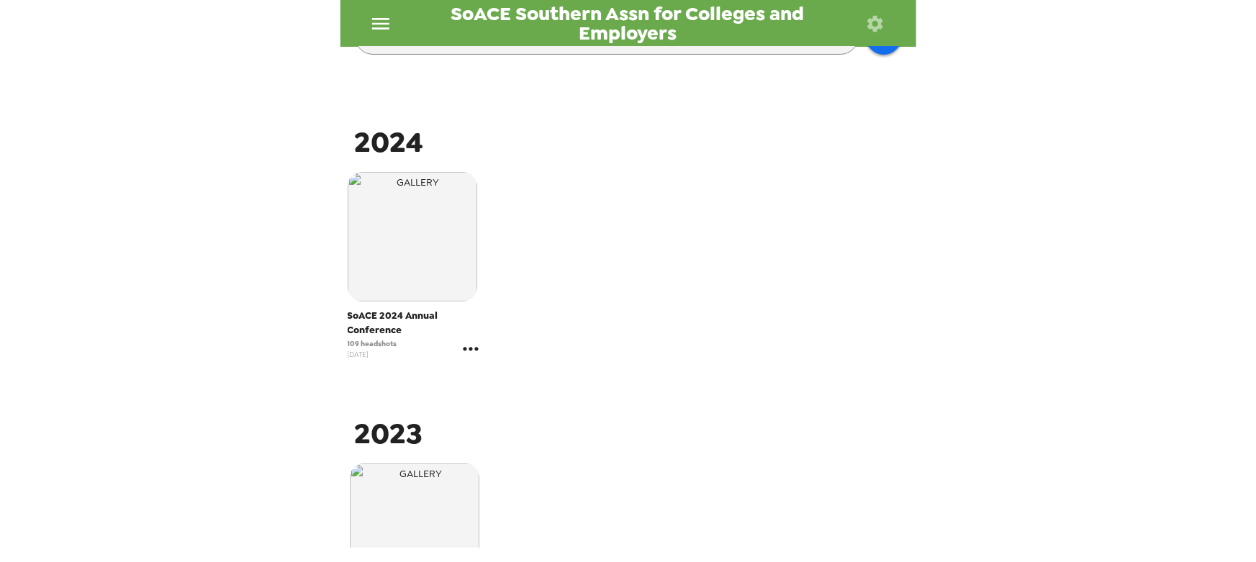
click at [475, 348] on icon "gallery menu" at bounding box center [470, 349] width 15 height 4
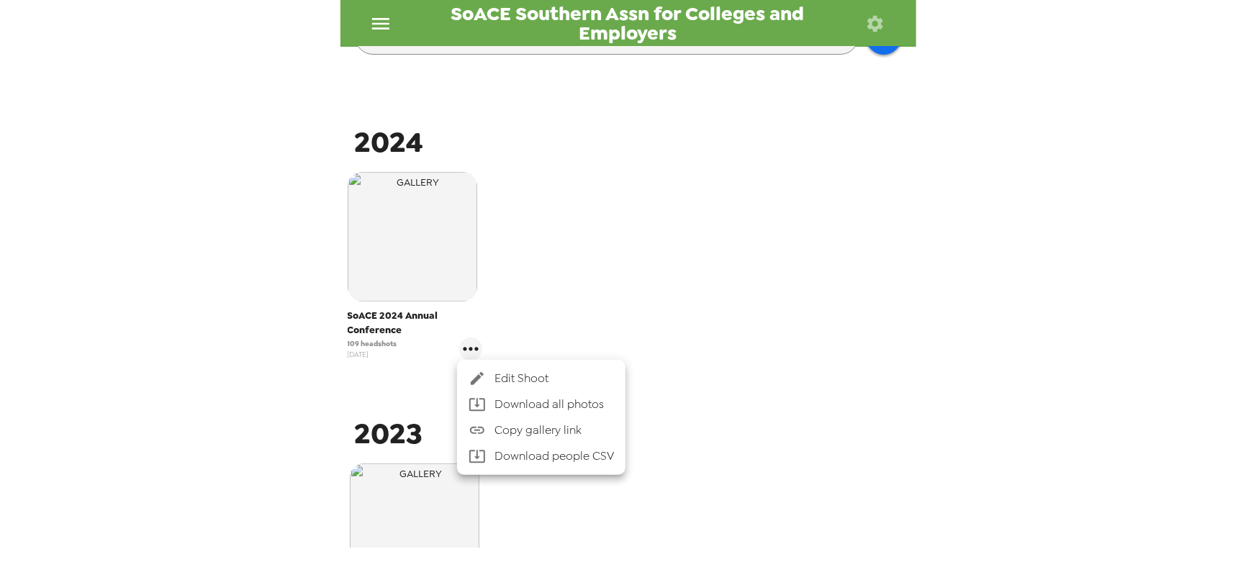
click at [528, 368] on li "Edit Shoot" at bounding box center [541, 379] width 168 height 26
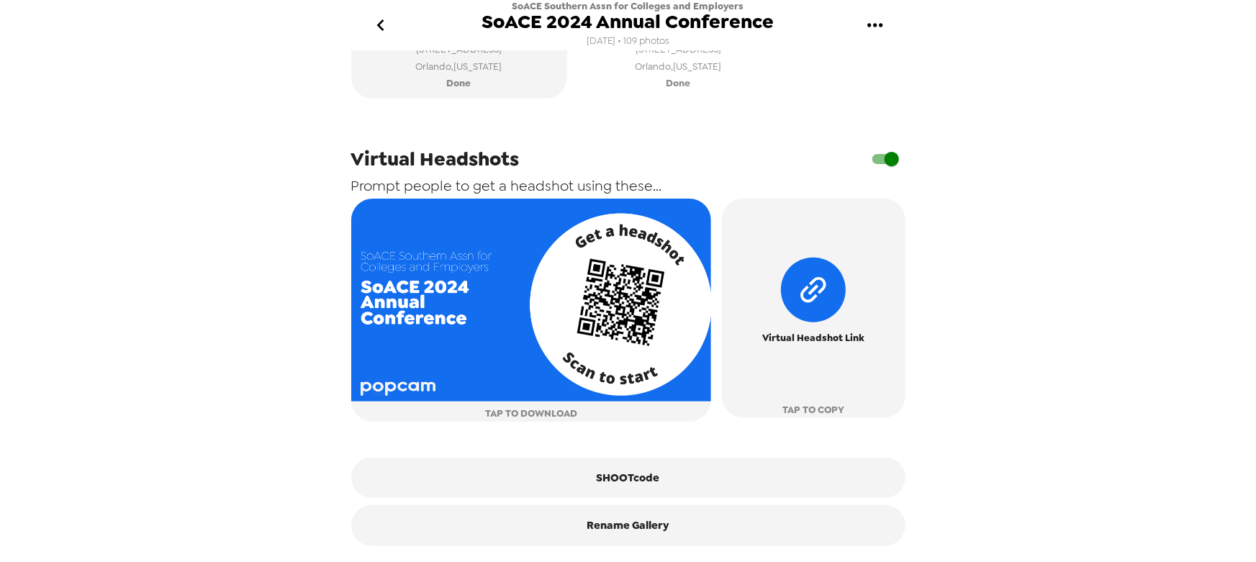
scroll to position [701, 0]
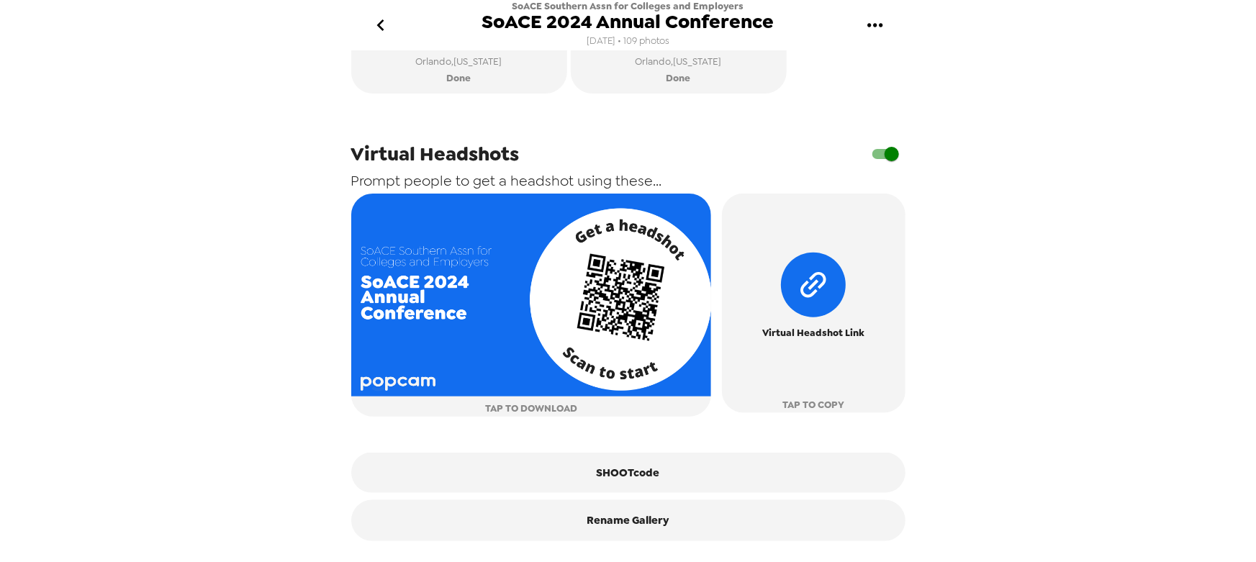
click at [867, 160] on input "checkbox" at bounding box center [892, 153] width 82 height 27
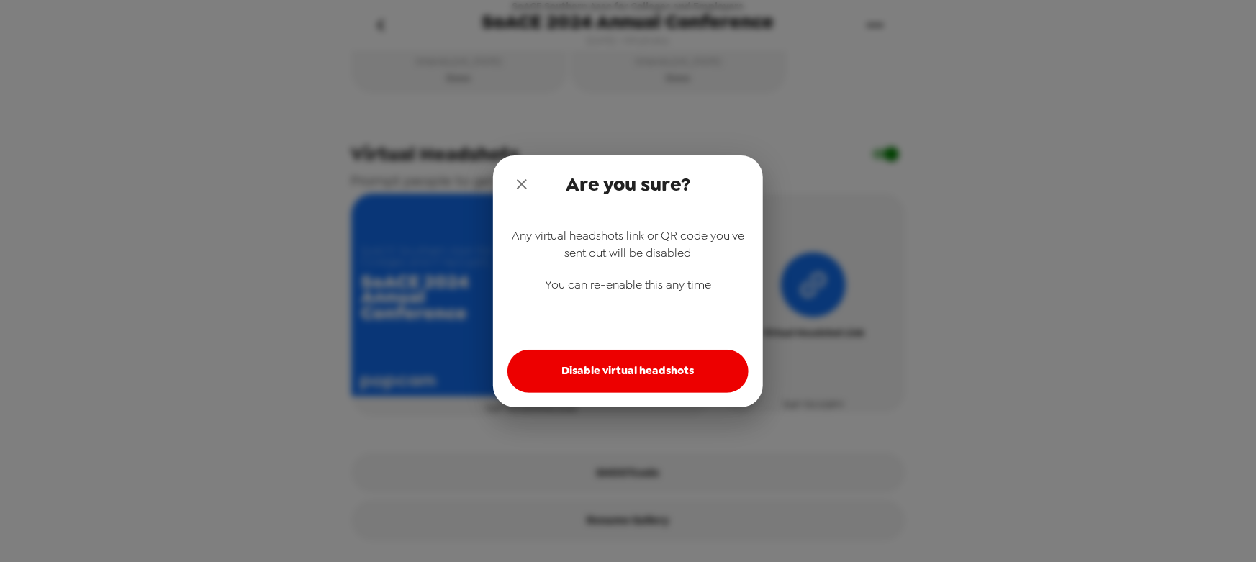
click at [636, 366] on button "Disable virtual headshots" at bounding box center [627, 371] width 241 height 43
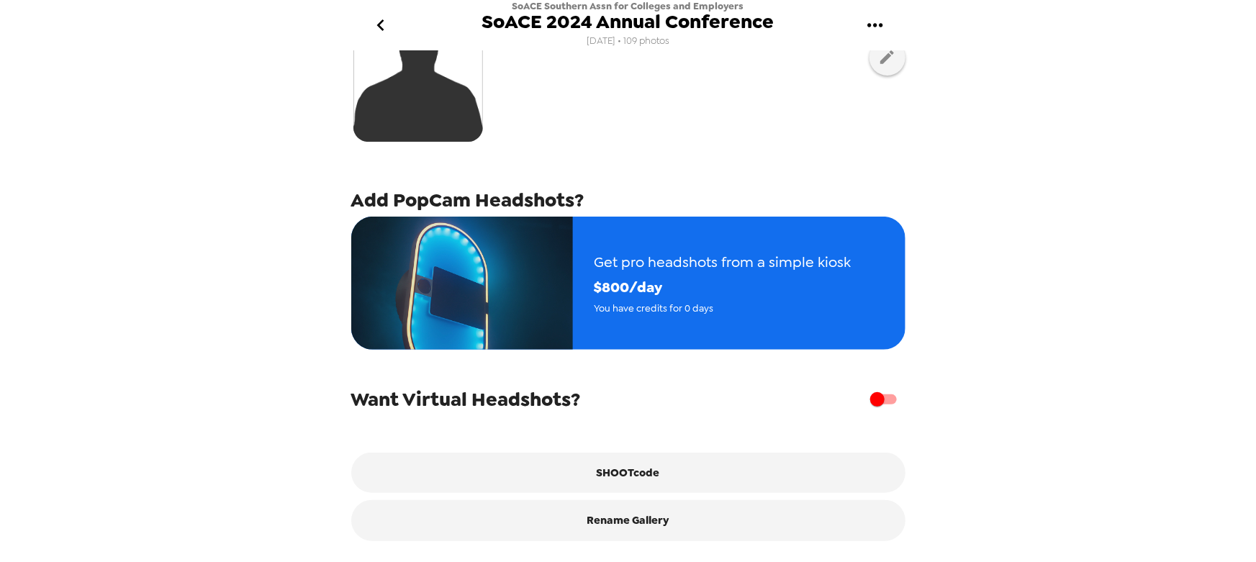
scroll to position [459, 0]
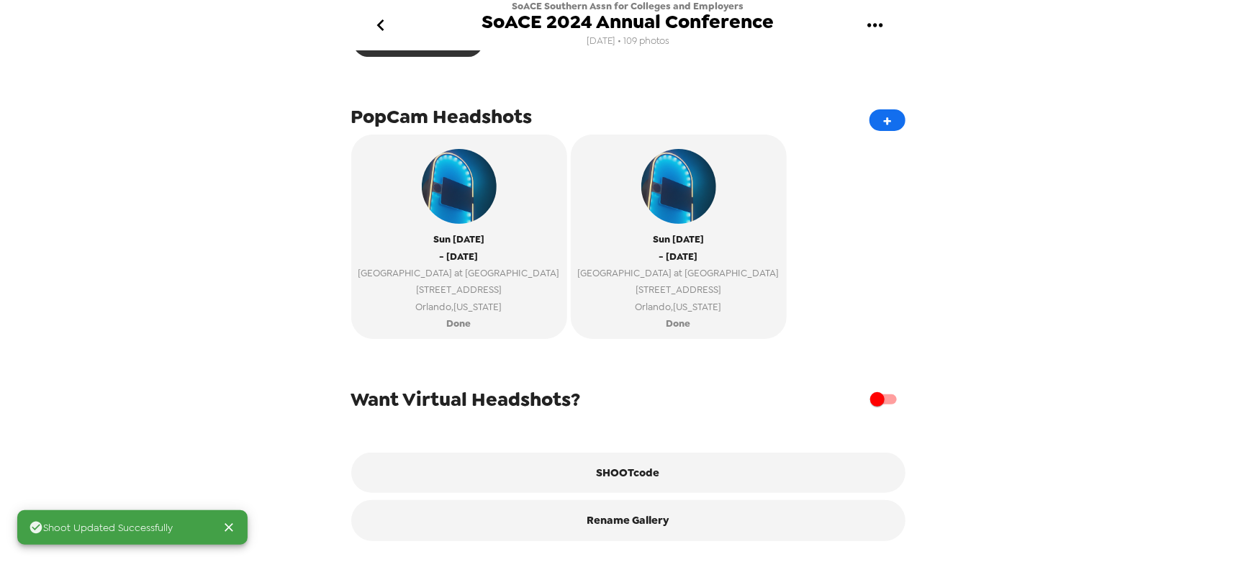
click at [873, 400] on input "checkbox" at bounding box center [877, 399] width 82 height 27
checkbox input "true"
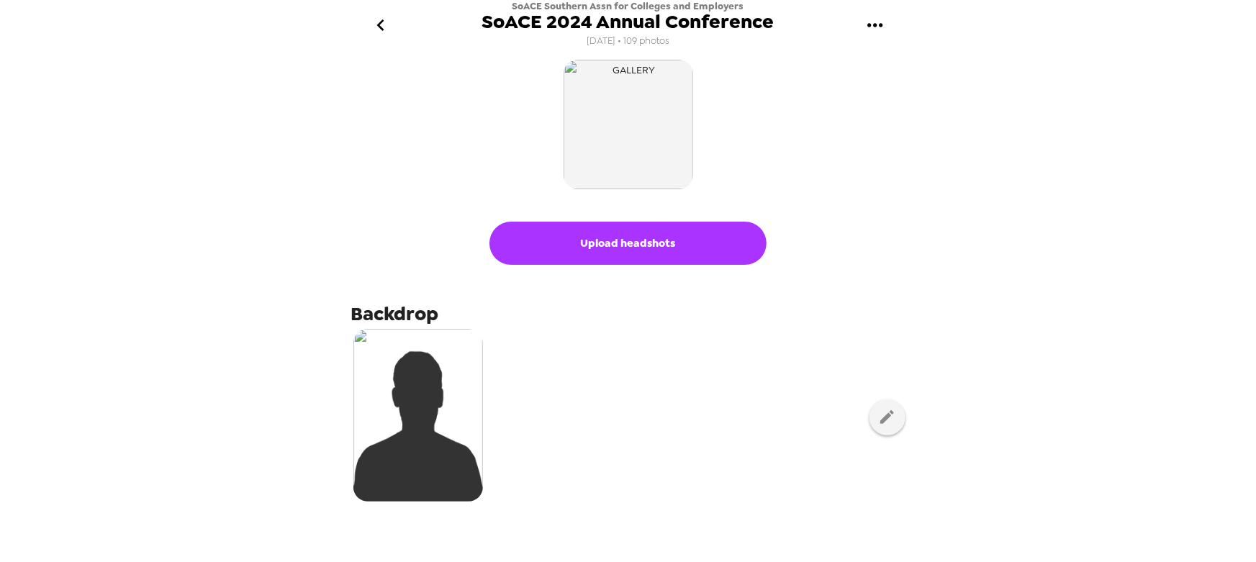
scroll to position [0, 0]
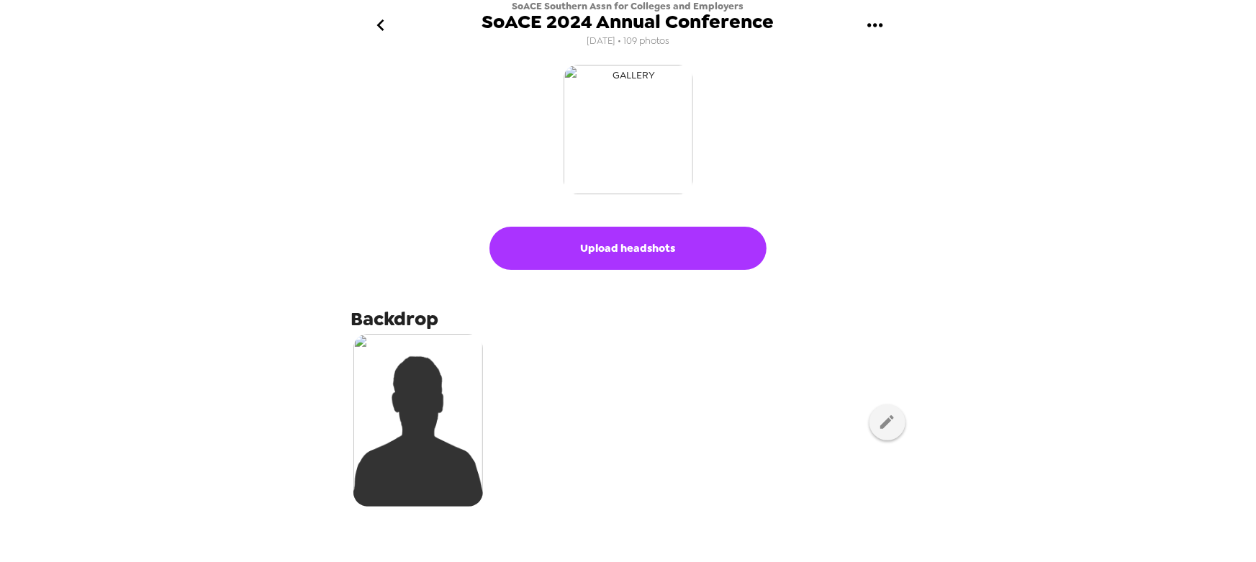
click at [654, 140] on img "button" at bounding box center [629, 130] width 130 height 130
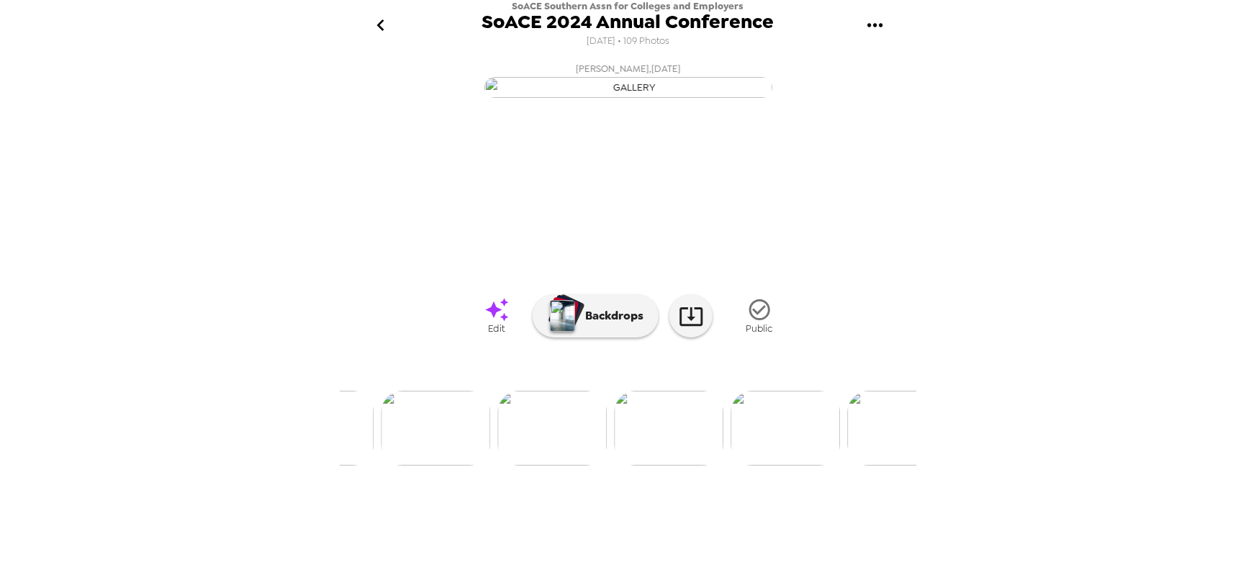
click at [562, 466] on img at bounding box center [551, 428] width 109 height 75
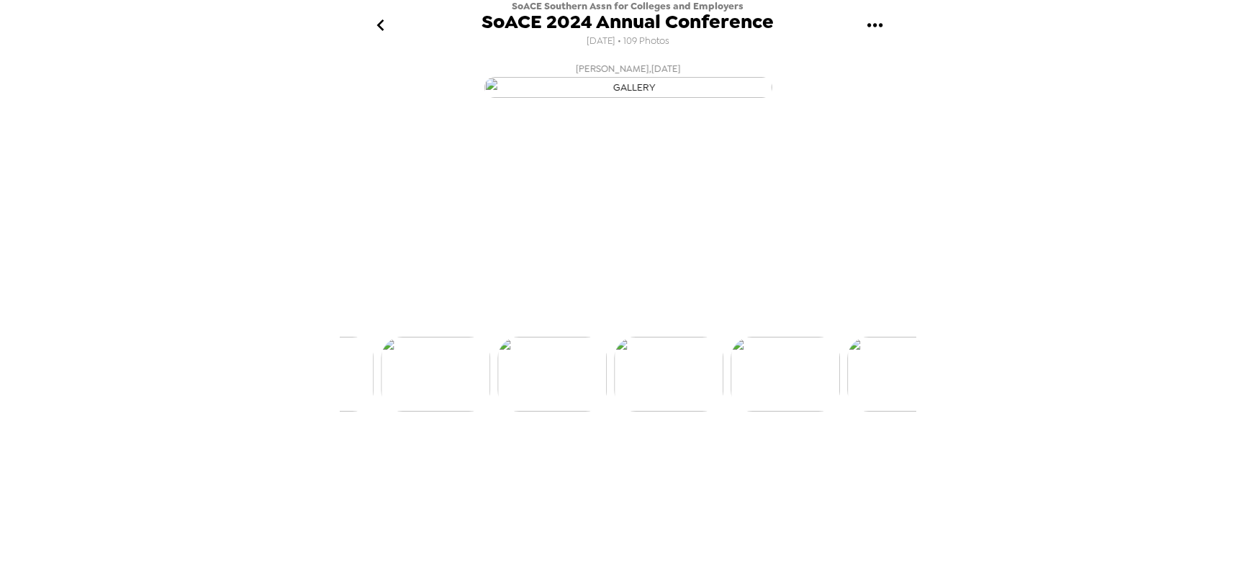
scroll to position [0, 1747]
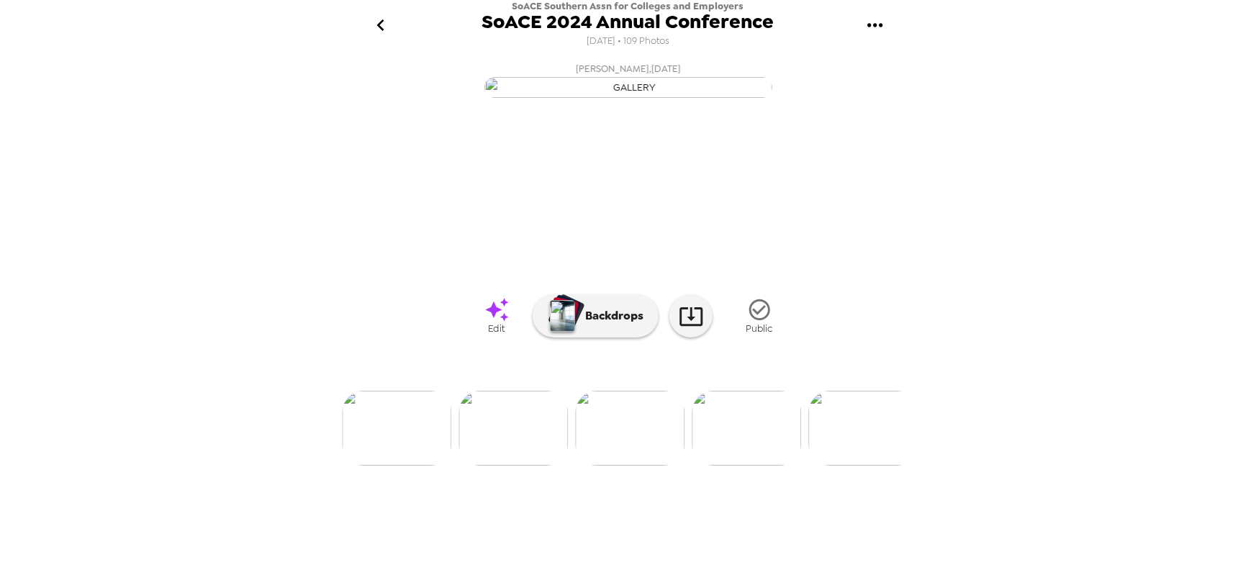
click at [744, 466] on img at bounding box center [746, 428] width 109 height 75
click at [867, 466] on img at bounding box center [862, 428] width 109 height 75
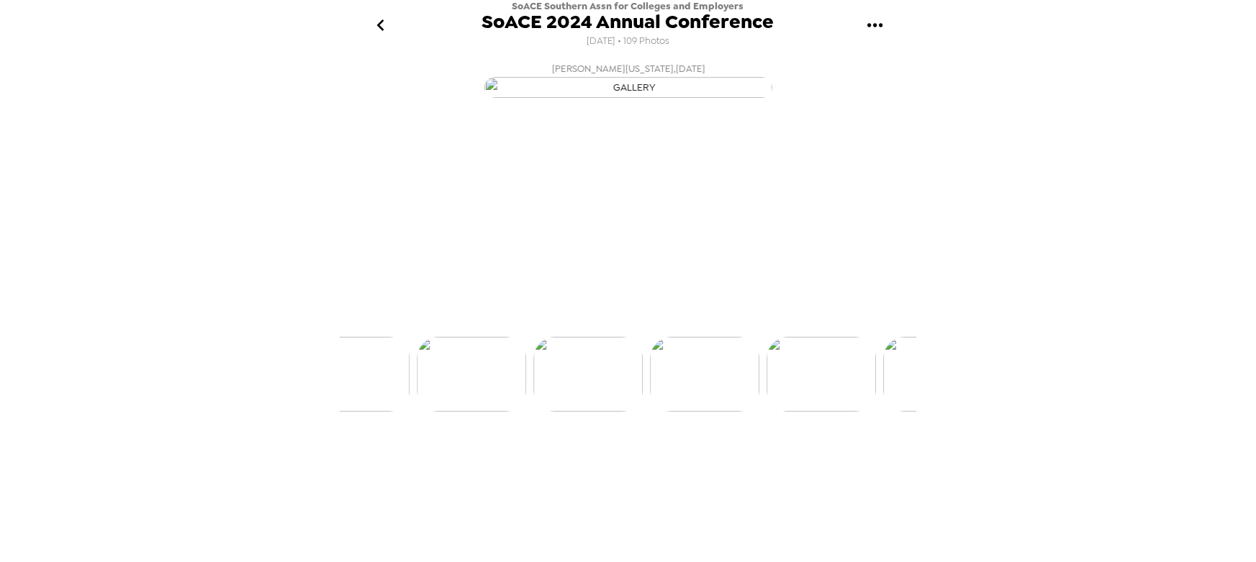
scroll to position [0, 2097]
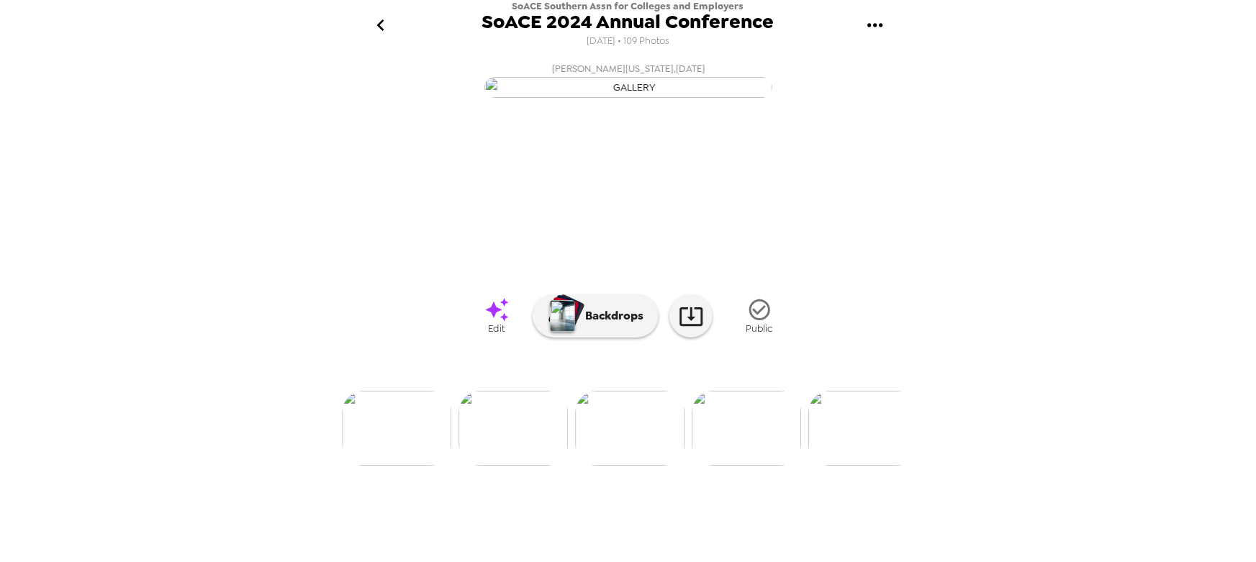
click at [746, 466] on div at bounding box center [628, 404] width 576 height 122
click at [746, 466] on img at bounding box center [746, 428] width 109 height 75
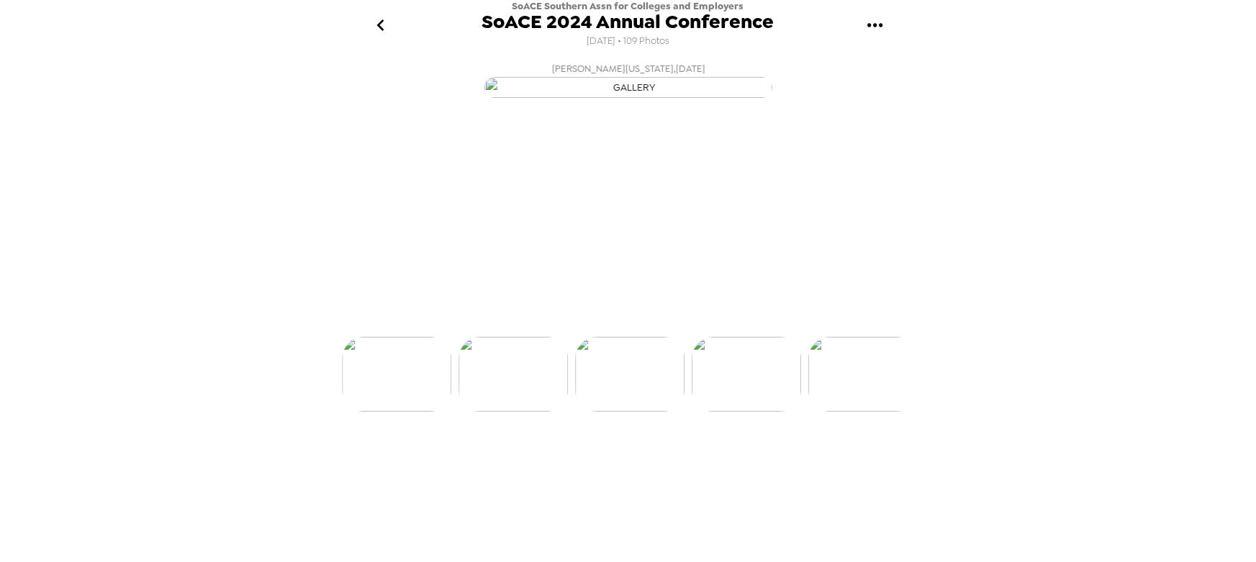
scroll to position [0, 2214]
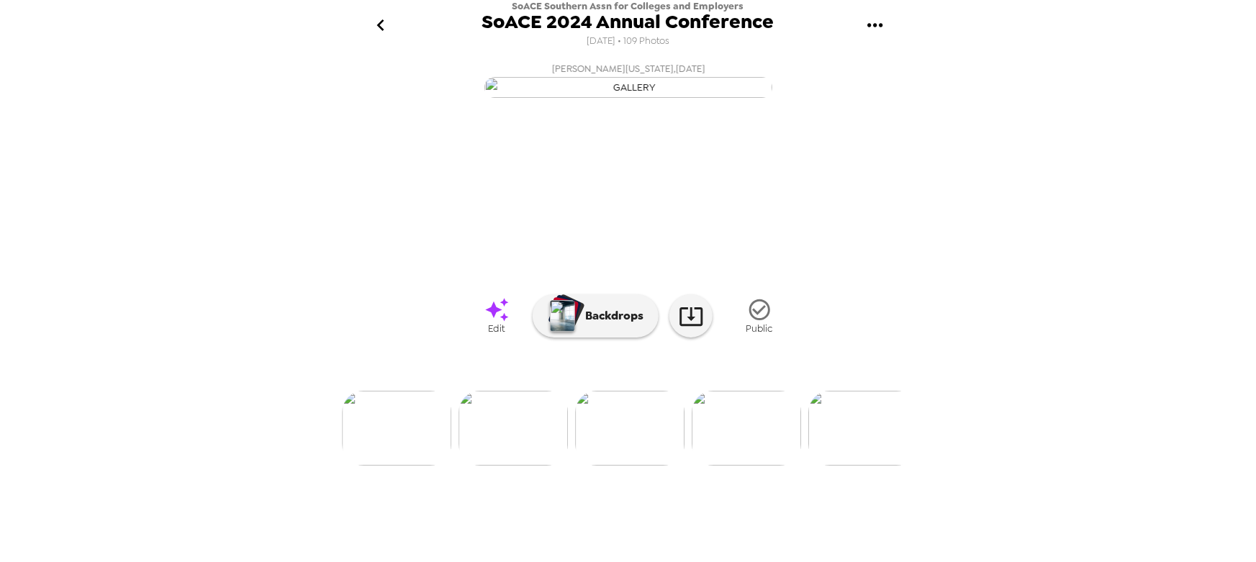
click at [518, 466] on img at bounding box center [512, 428] width 109 height 75
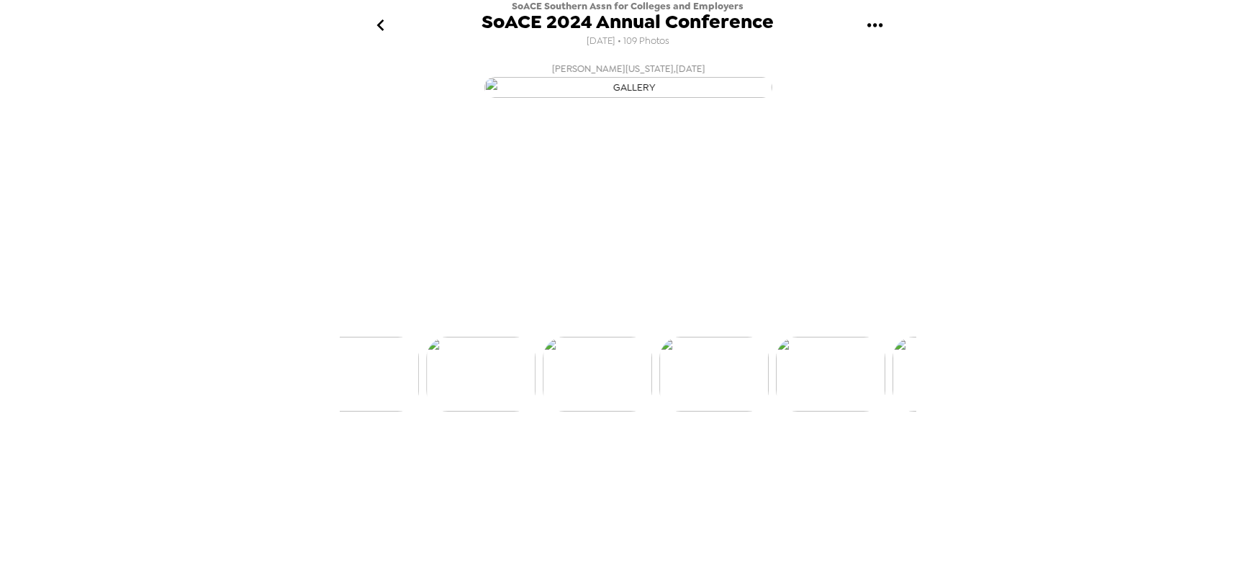
scroll to position [0, 2097]
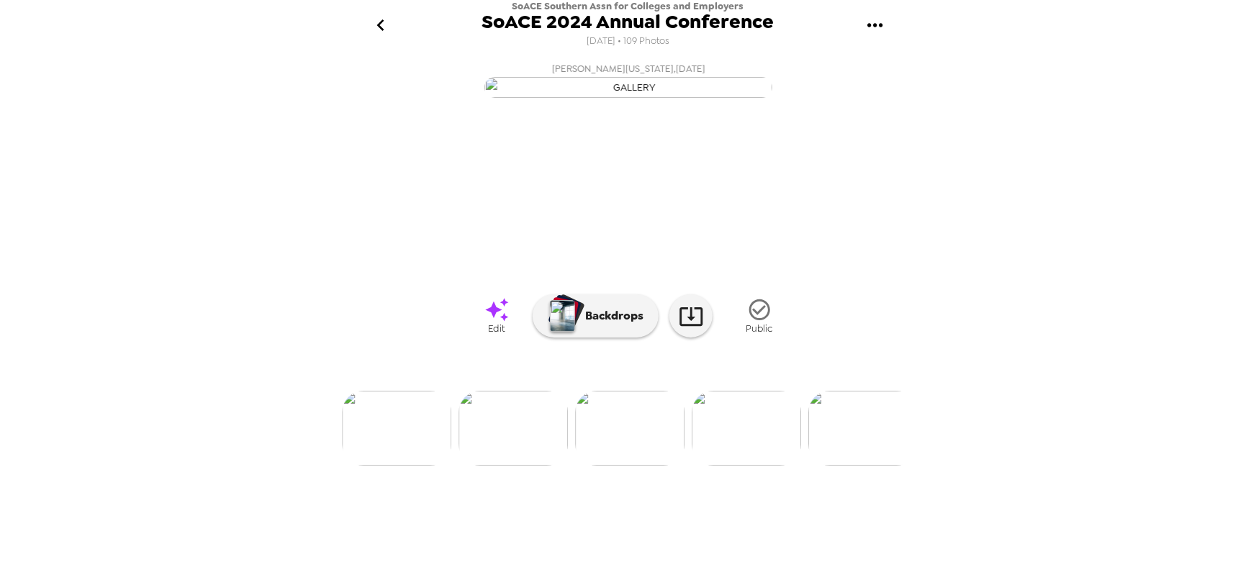
click at [417, 466] on img at bounding box center [396, 428] width 109 height 75
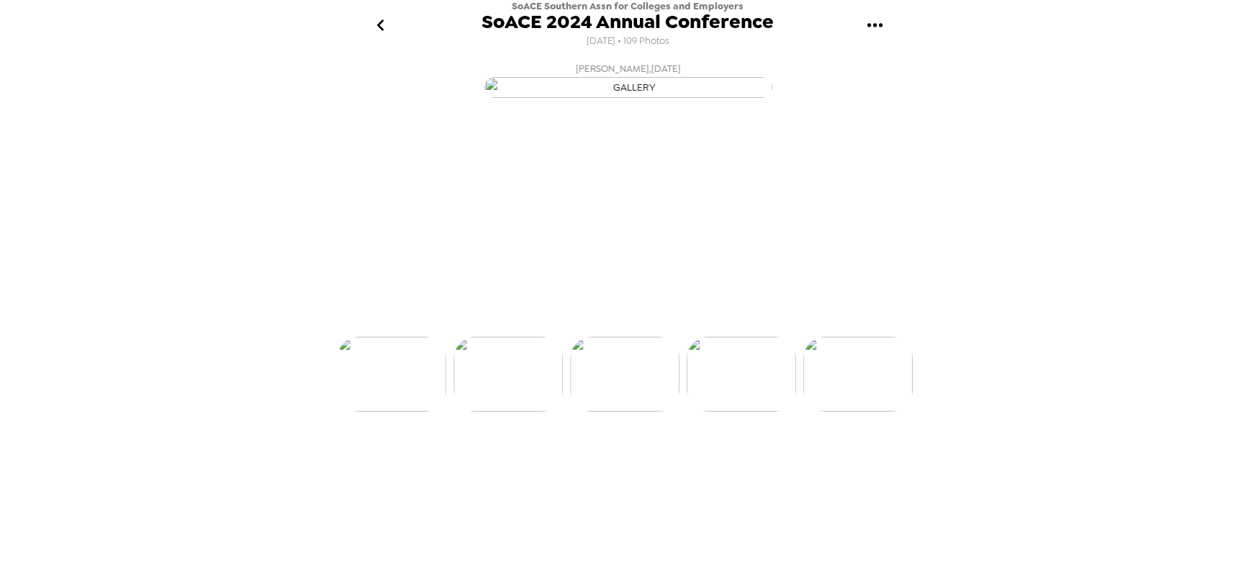
scroll to position [0, 1864]
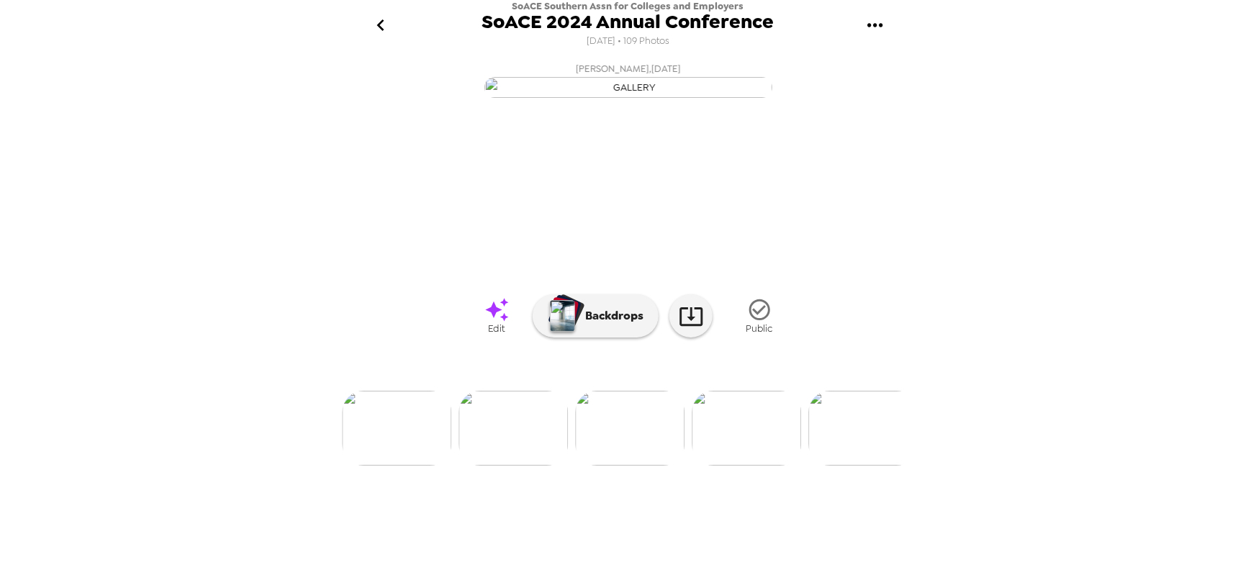
click at [538, 466] on div at bounding box center [628, 404] width 576 height 122
click at [543, 466] on img at bounding box center [512, 428] width 109 height 75
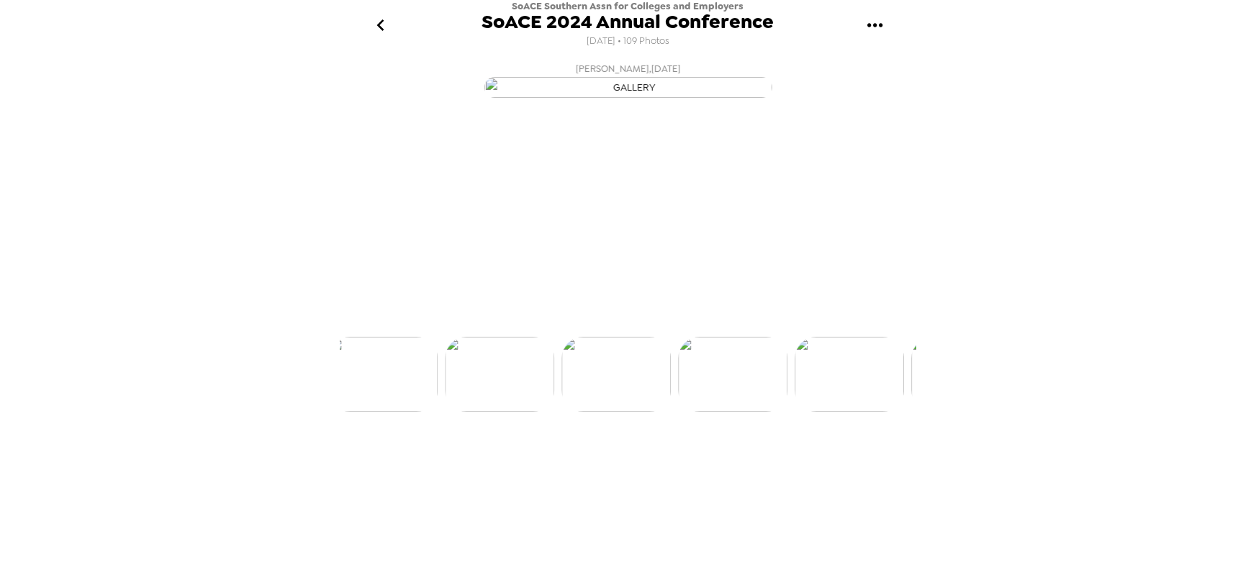
scroll to position [0, 1747]
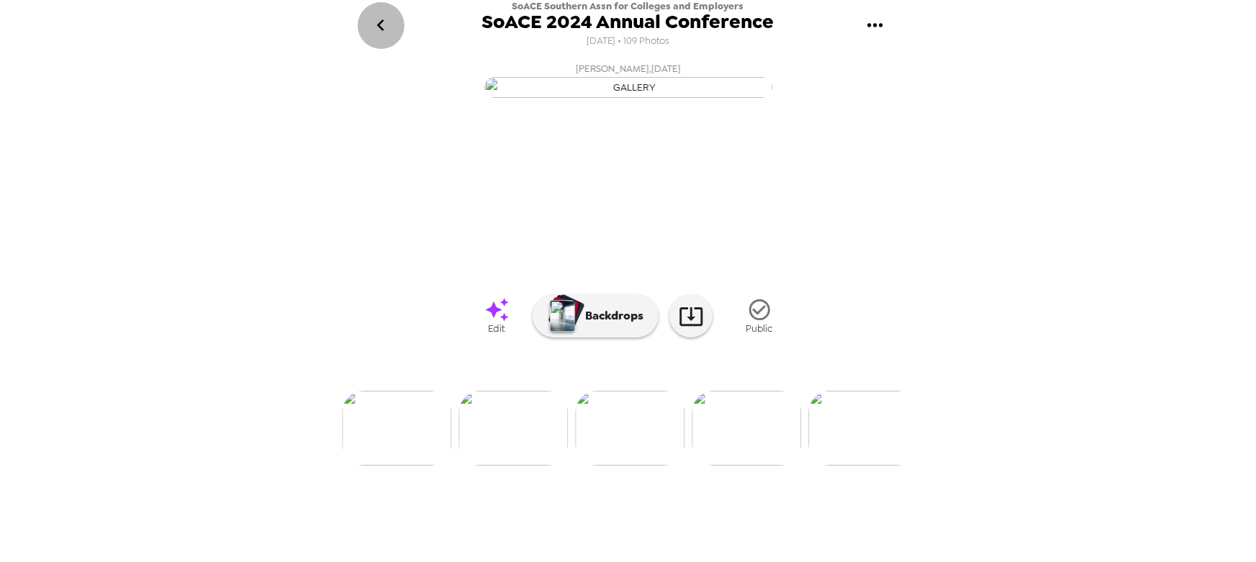
click at [375, 23] on icon "go back" at bounding box center [380, 25] width 23 height 23
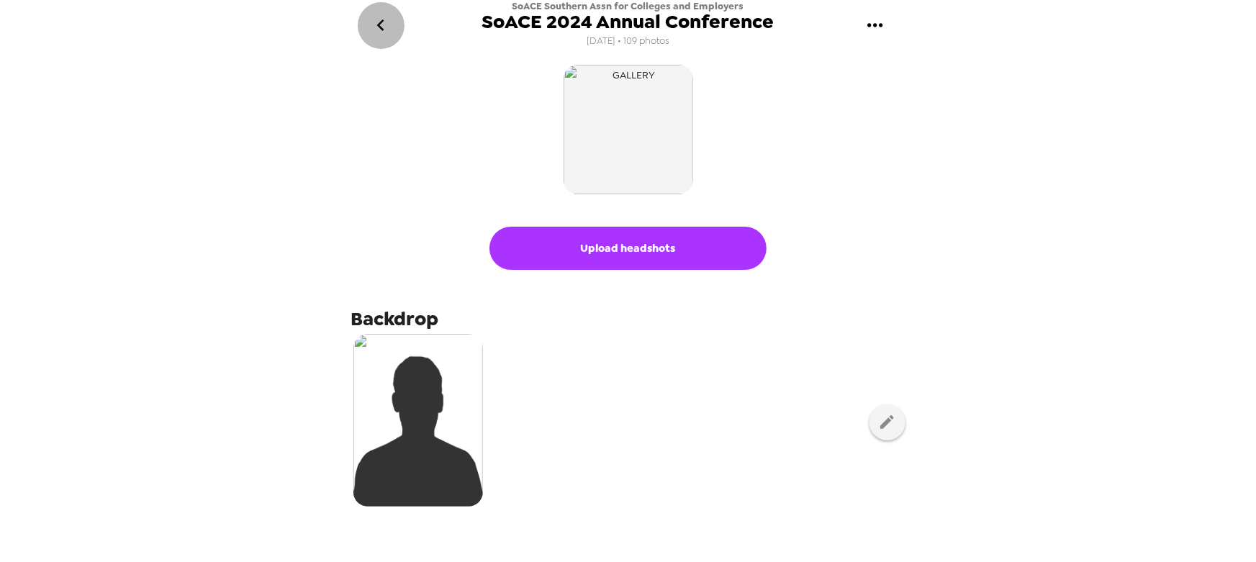
click at [383, 27] on icon "go back" at bounding box center [380, 25] width 23 height 23
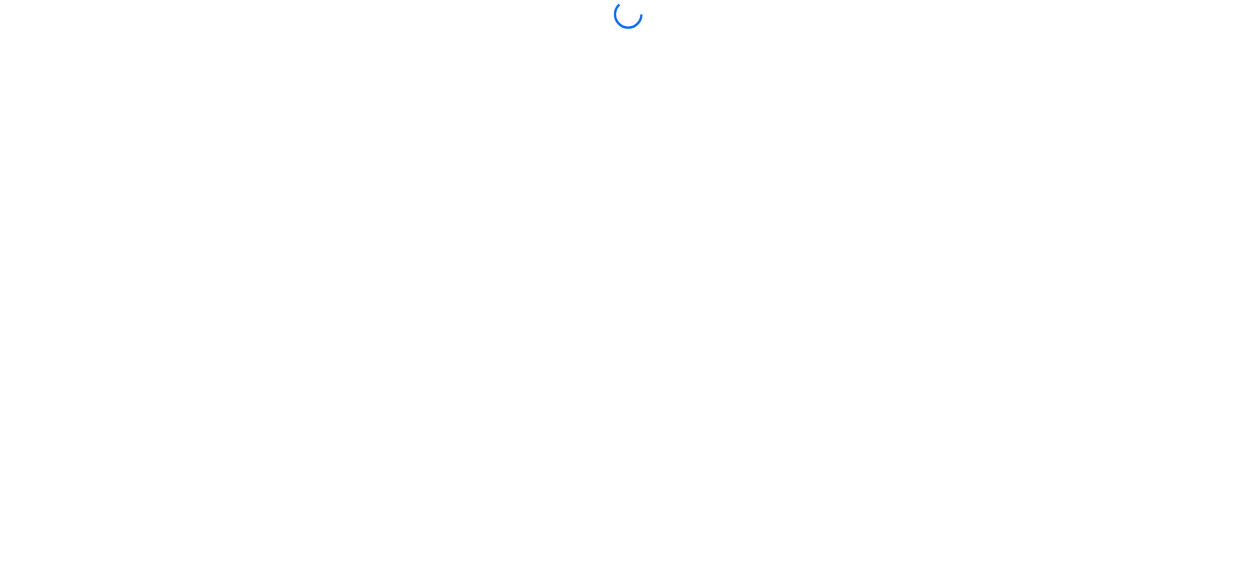
click at [378, 23] on div at bounding box center [628, 14] width 576 height 29
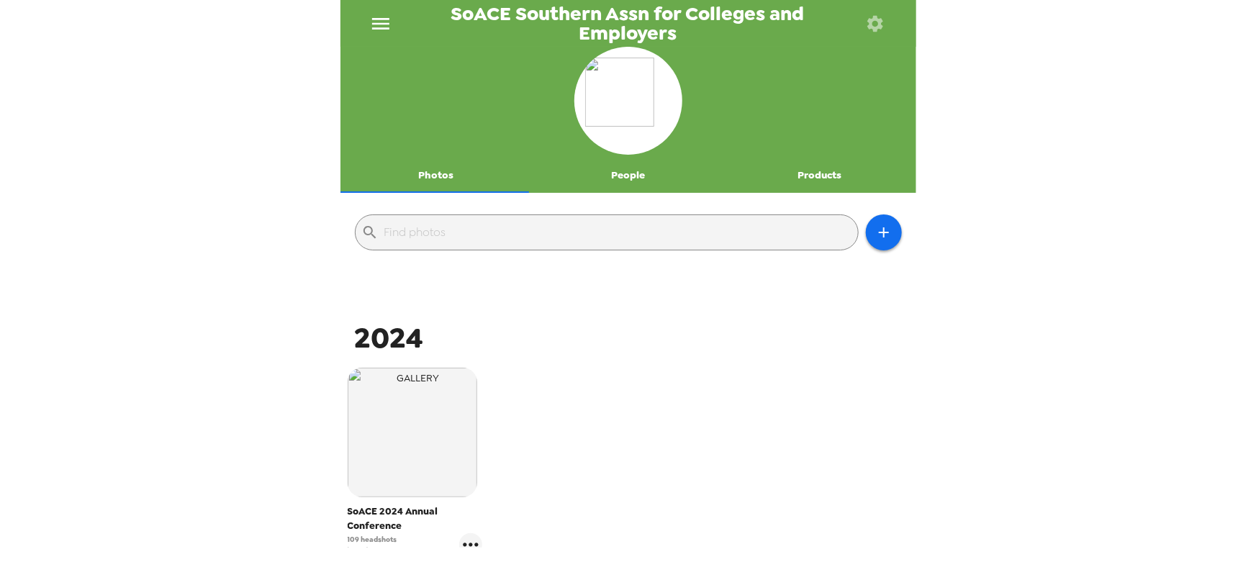
click at [381, 27] on icon "menu" at bounding box center [380, 24] width 17 height 12
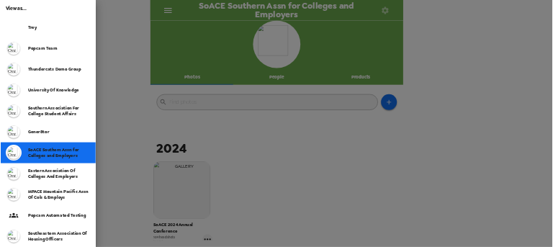
scroll to position [404, 0]
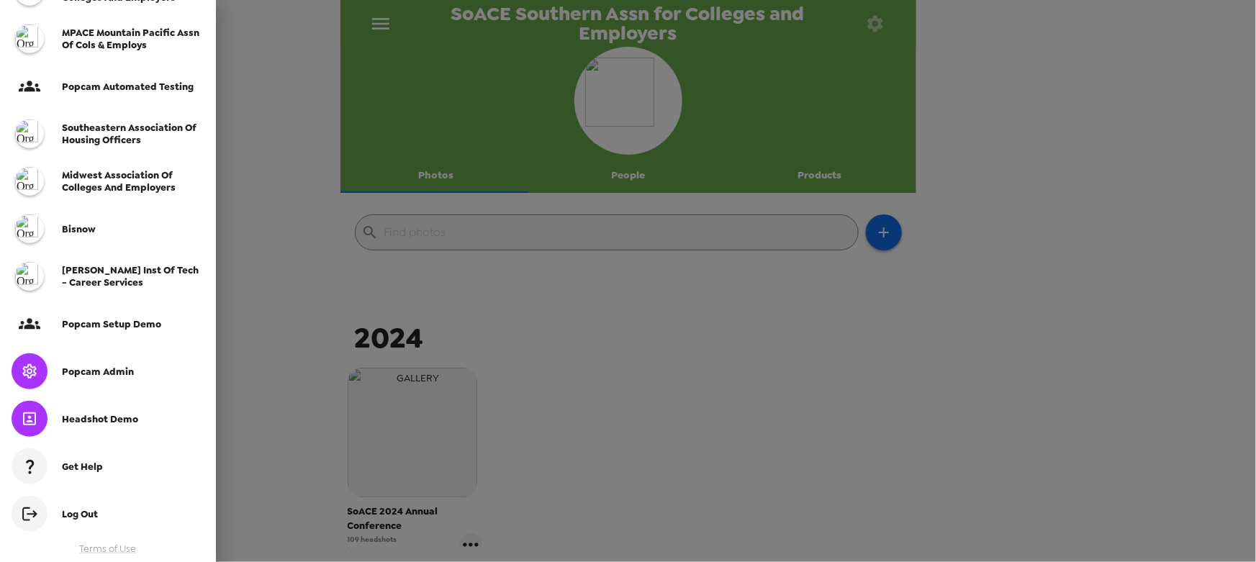
click at [116, 371] on span "Popcam Admin" at bounding box center [98, 372] width 72 height 12
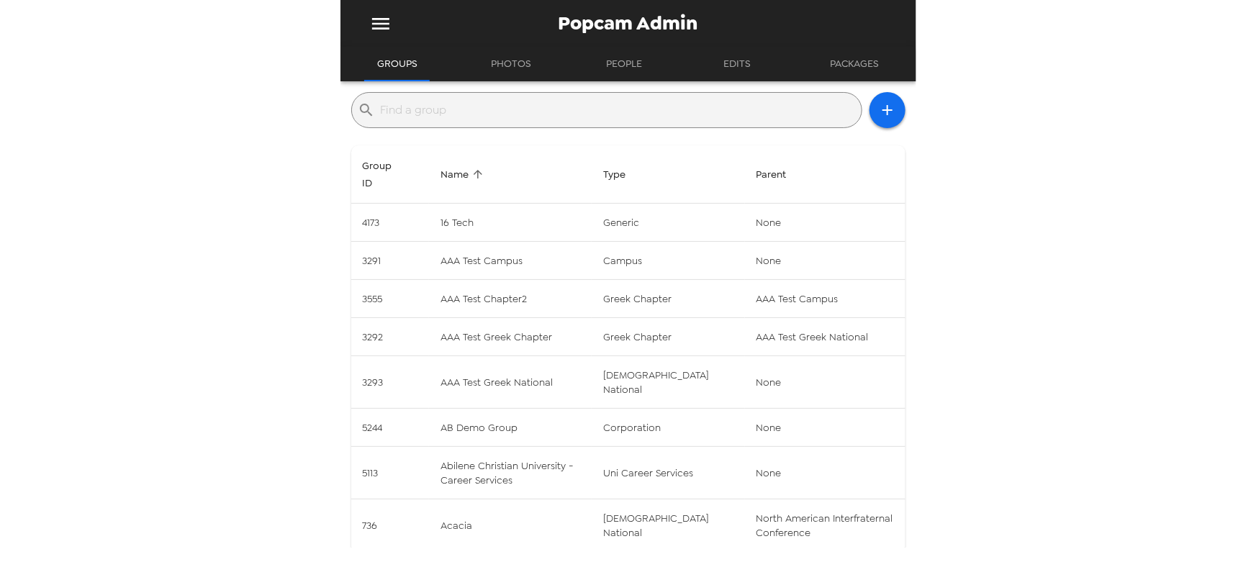
click at [491, 121] on input "text" at bounding box center [618, 110] width 475 height 23
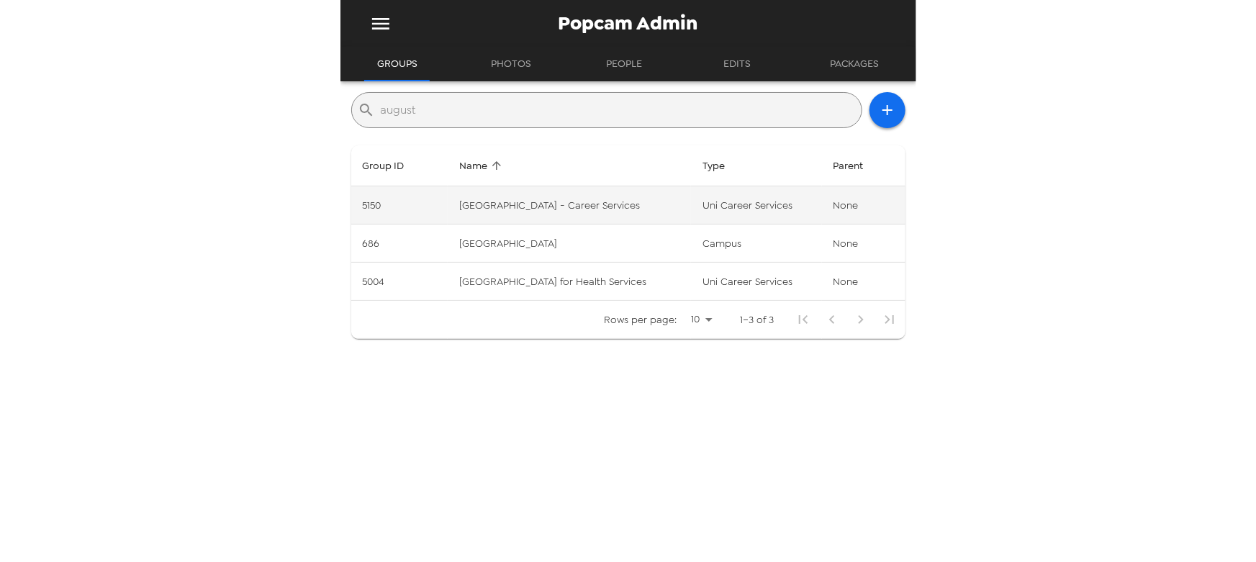
type input "august"
click at [569, 210] on td "[GEOGRAPHIC_DATA] - Career Services" at bounding box center [569, 205] width 243 height 38
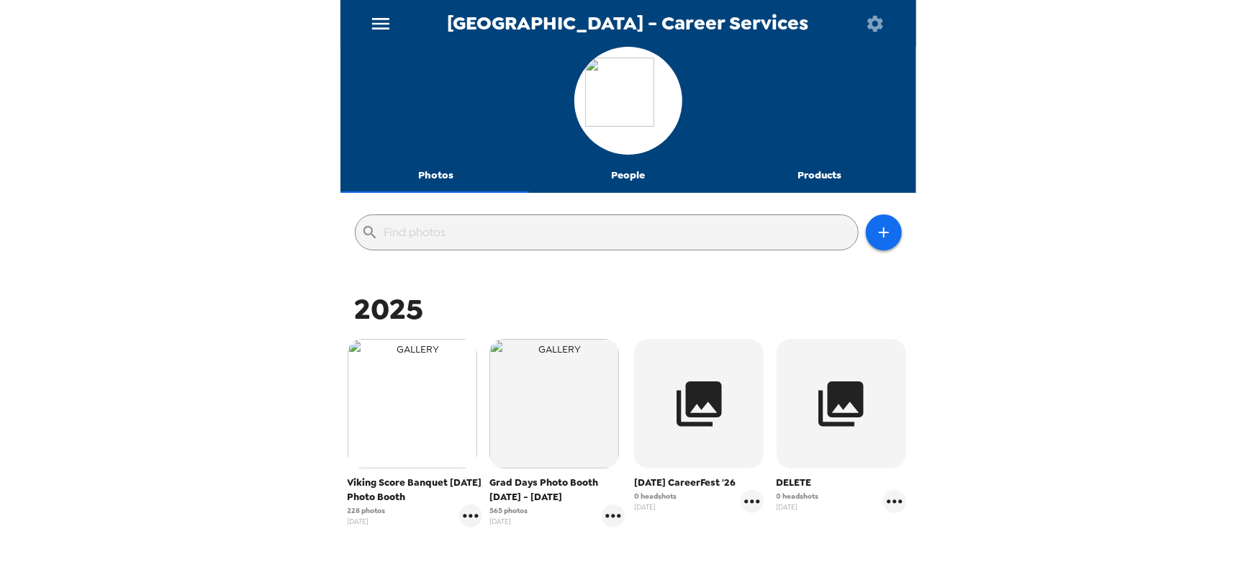
click at [417, 402] on img "button" at bounding box center [413, 404] width 130 height 130
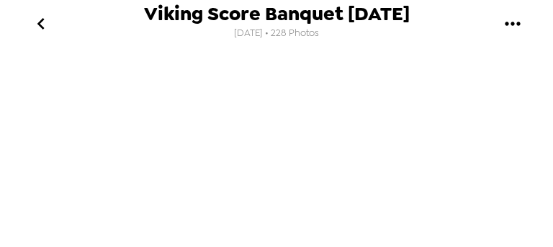
scroll to position [29, 0]
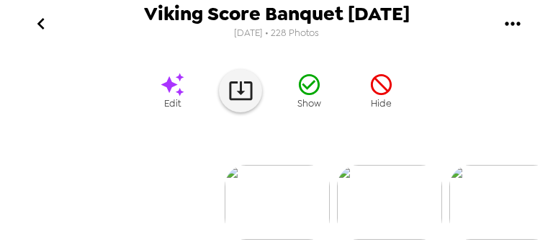
click at [490, 187] on img at bounding box center [501, 202] width 105 height 75
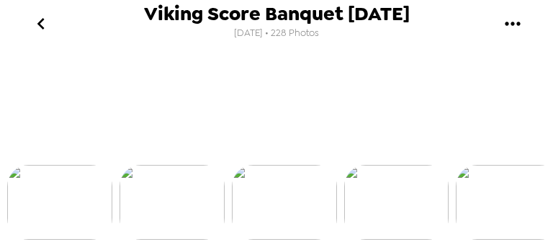
scroll to position [0, 224]
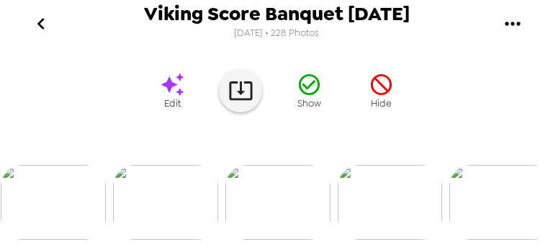
click at [489, 189] on div at bounding box center [276, 178] width 553 height 122
click at [410, 197] on img at bounding box center [390, 202] width 105 height 75
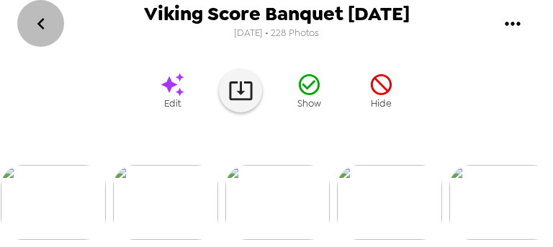
click at [35, 21] on icon "go back" at bounding box center [41, 23] width 23 height 23
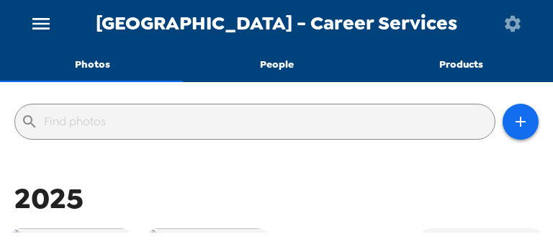
scroll to position [259, 0]
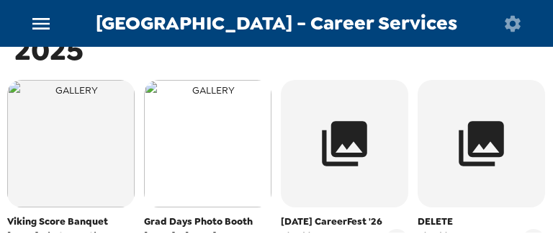
click at [227, 150] on img "button" at bounding box center [207, 143] width 127 height 127
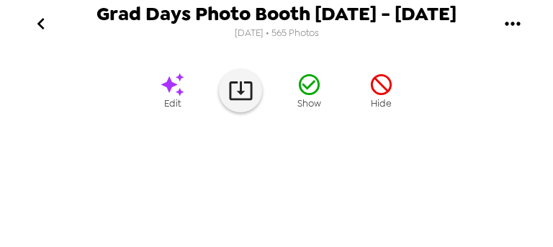
scroll to position [363, 0]
click at [399, 186] on img at bounding box center [389, 202] width 105 height 75
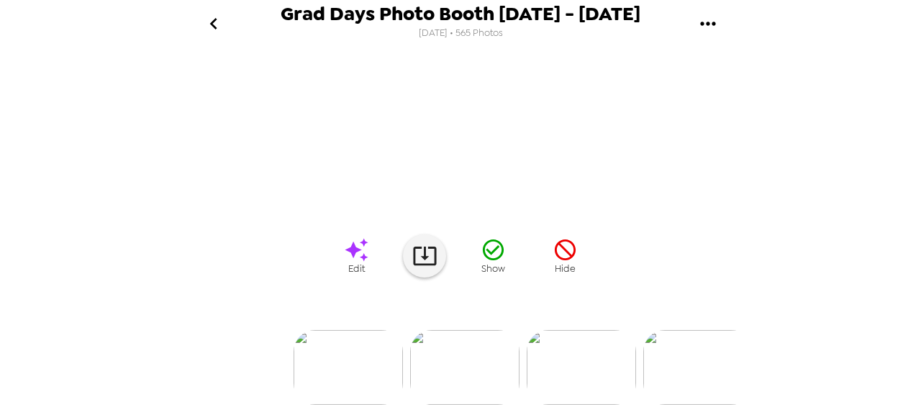
scroll to position [0, 456]
click at [468, 371] on img at bounding box center [470, 367] width 109 height 75
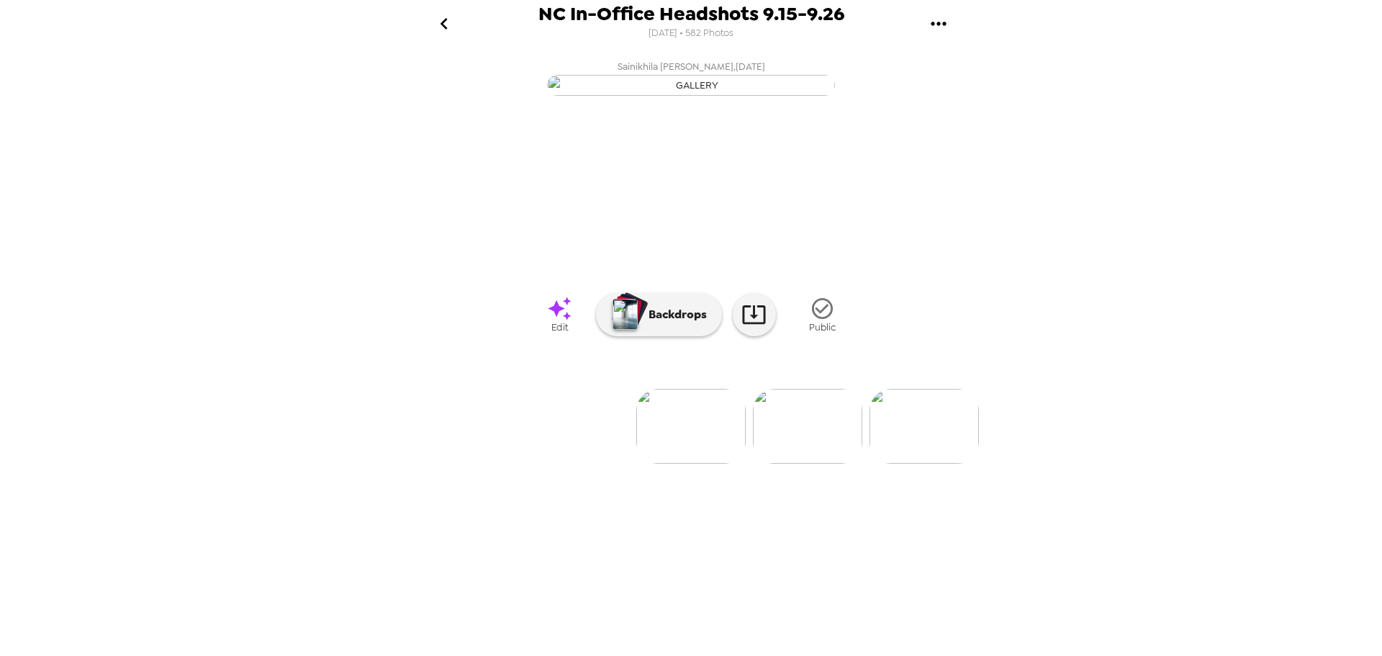
click at [436, 30] on icon "go back" at bounding box center [444, 23] width 23 height 23
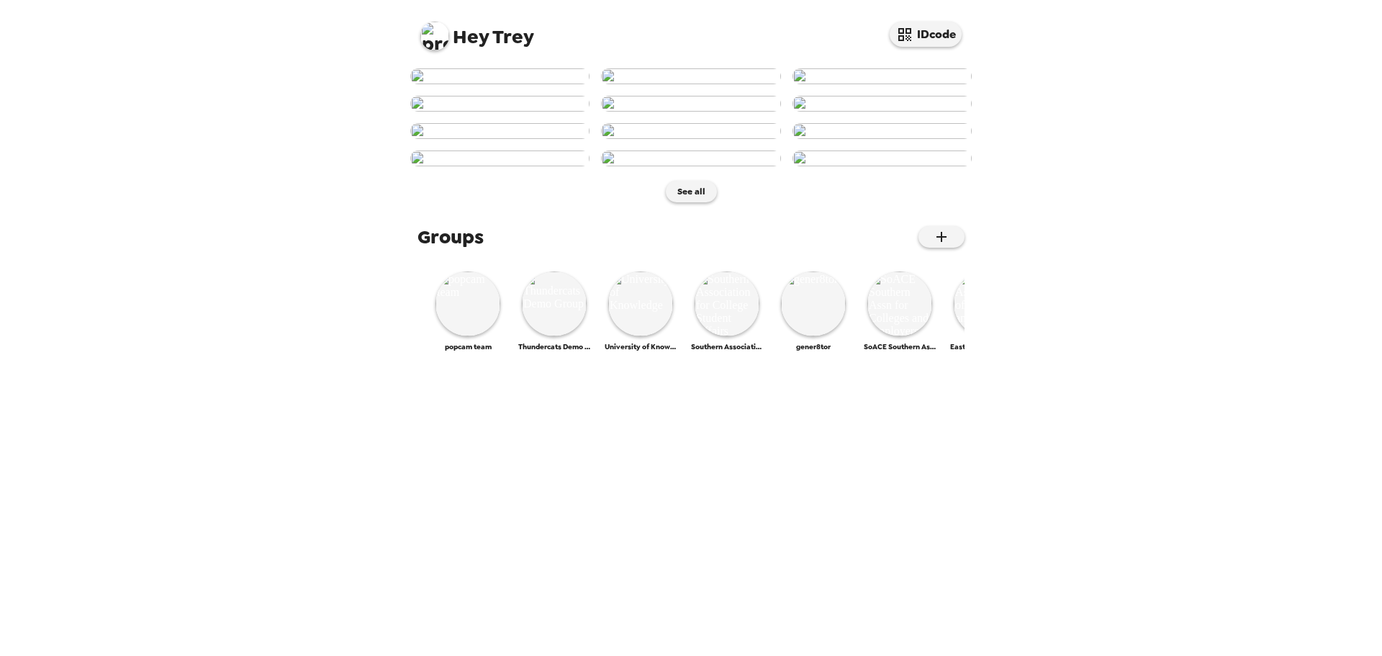
click at [438, 24] on img at bounding box center [434, 36] width 29 height 29
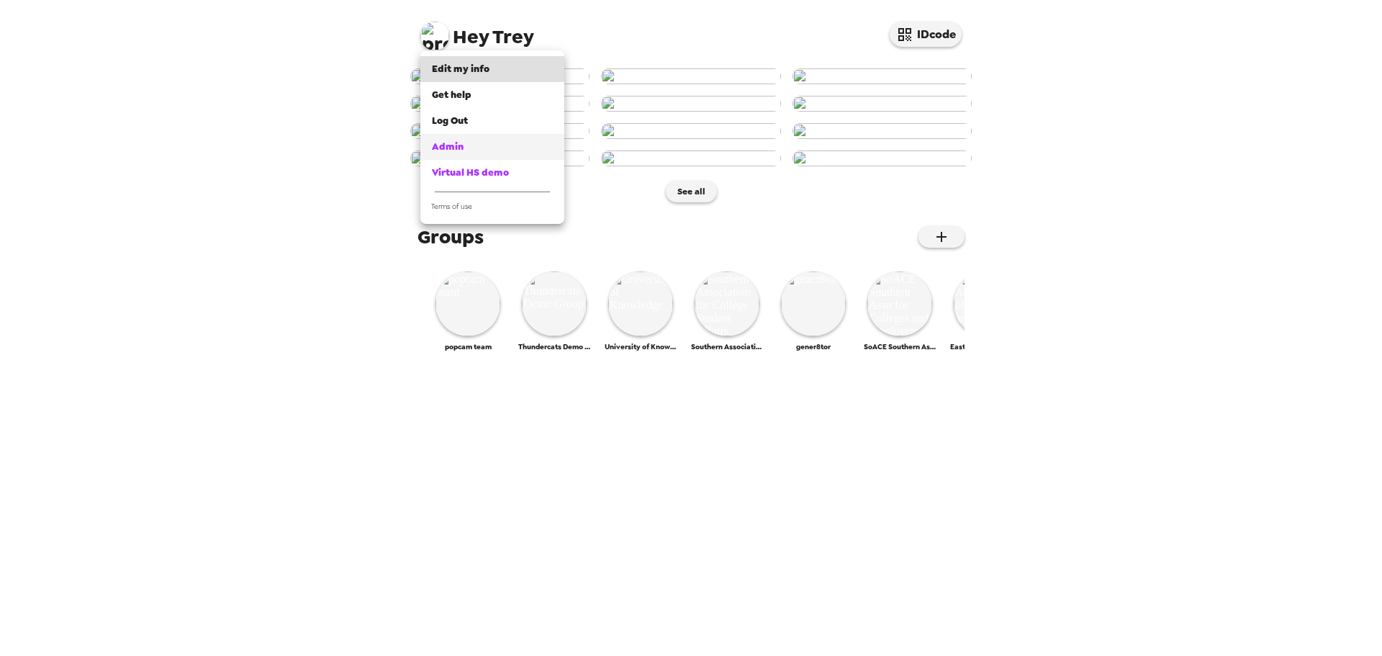
click at [509, 147] on div "Admin" at bounding box center [492, 147] width 121 height 14
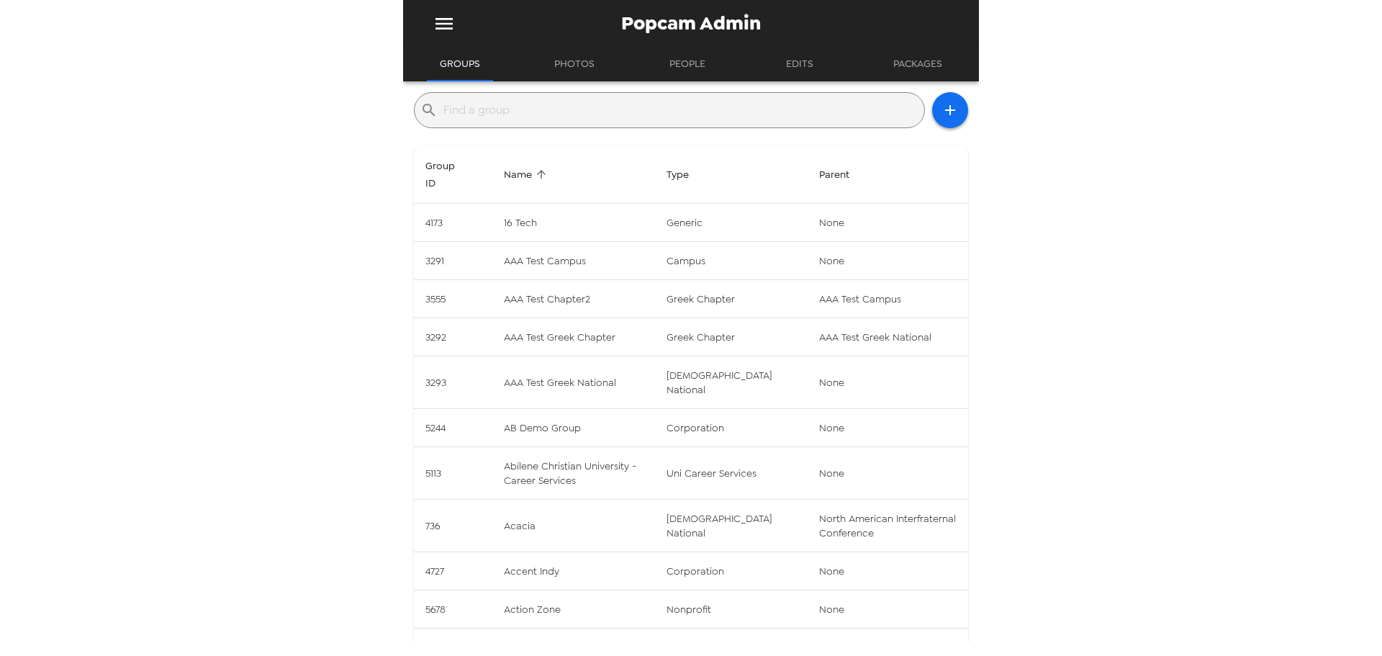
click at [604, 118] on input "text" at bounding box center [680, 110] width 475 height 23
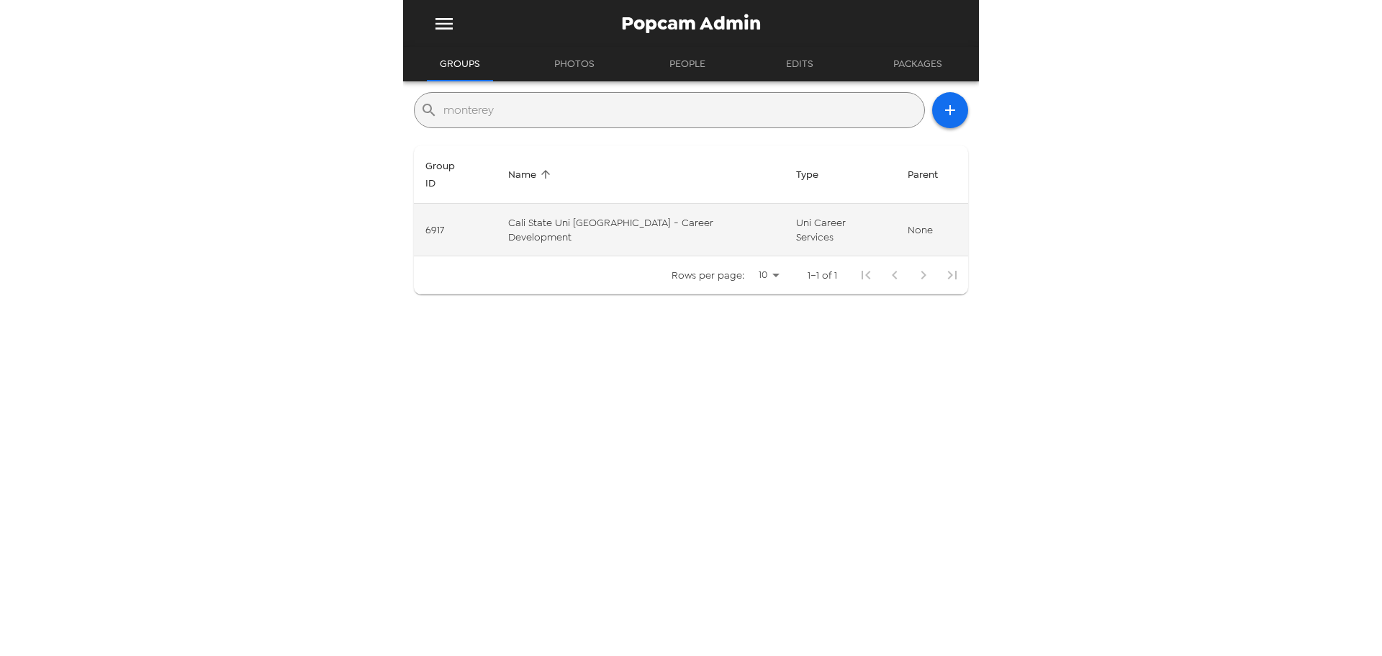
type input "monterey"
click at [731, 212] on td "Cali State Uni [GEOGRAPHIC_DATA] - Career Development" at bounding box center [641, 230] width 288 height 53
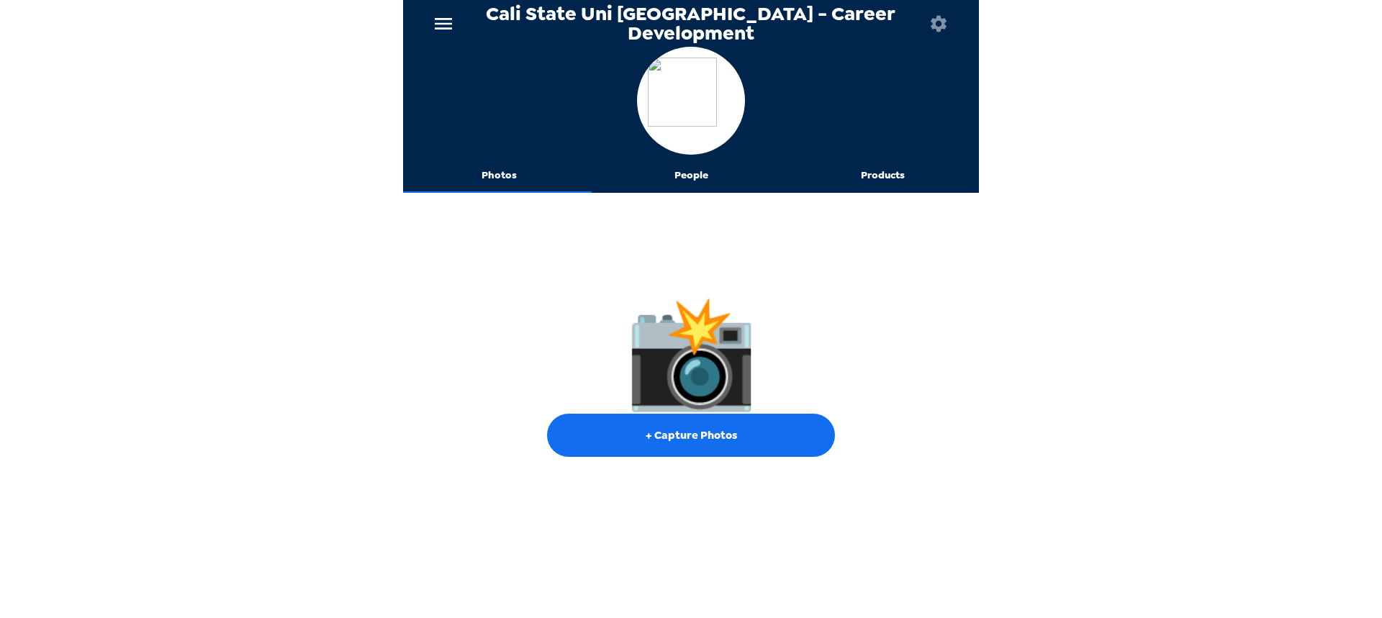
click at [689, 165] on button "People" at bounding box center [691, 175] width 192 height 35
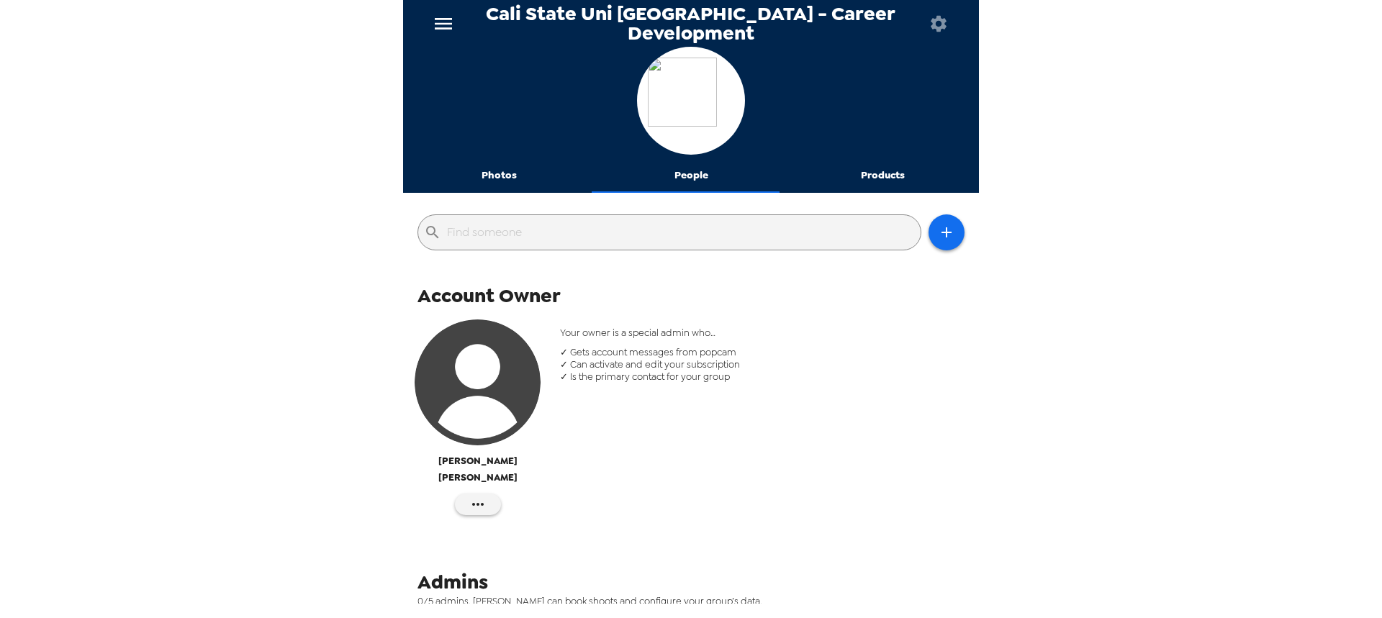
click at [488, 174] on button "Photos" at bounding box center [499, 175] width 192 height 35
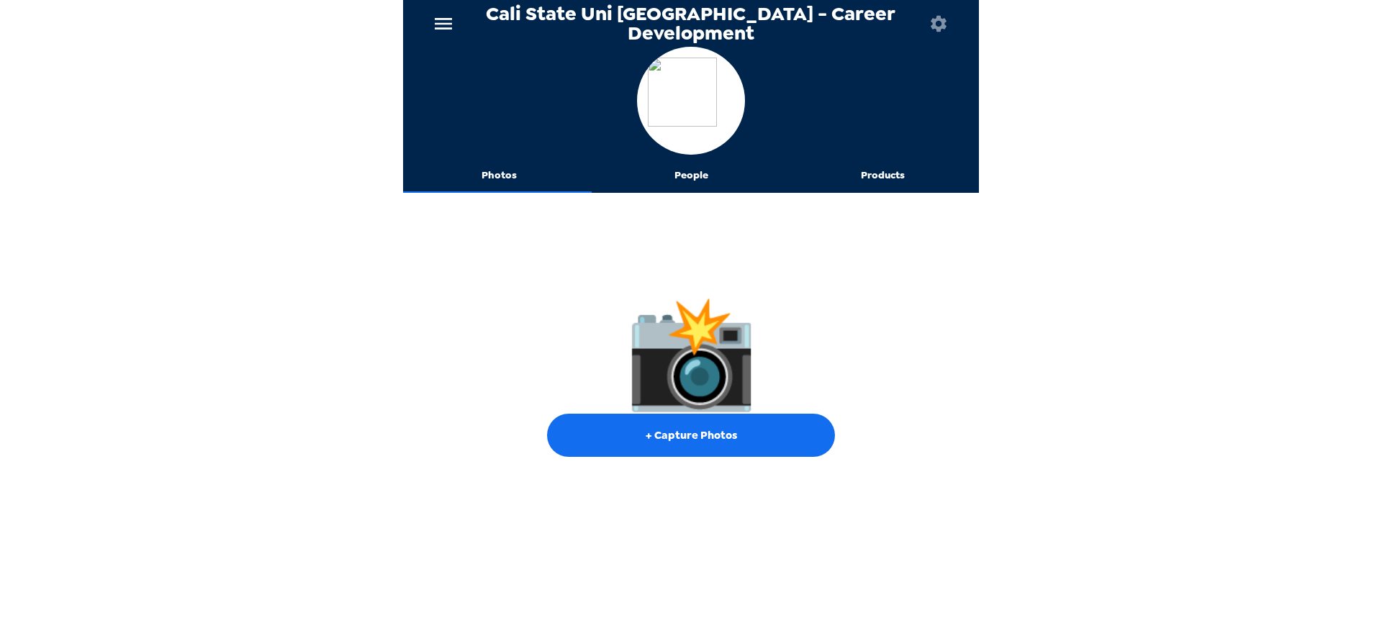
click at [928, 17] on icon "button" at bounding box center [938, 24] width 20 height 20
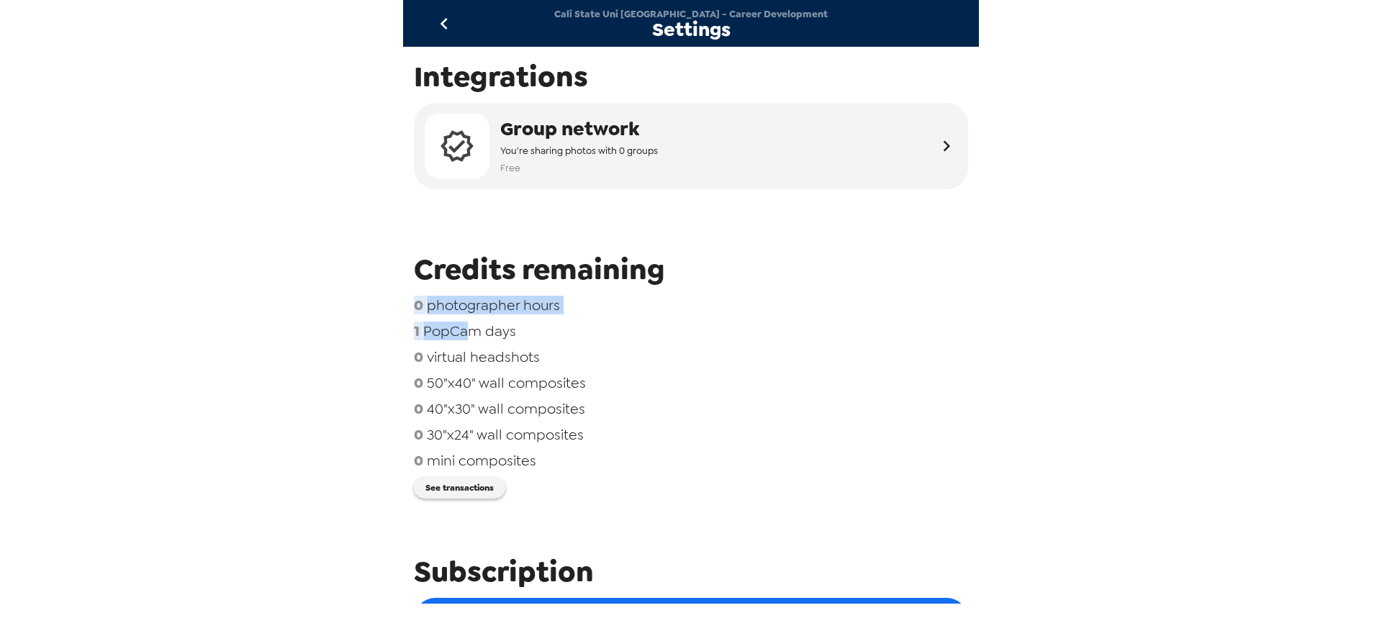
drag, startPoint x: 463, startPoint y: 332, endPoint x: 292, endPoint y: 312, distance: 172.5
click at [292, 312] on div "Cali State Uni Monterey Bay - Career Development Settings Integrations Group ne…" at bounding box center [691, 309] width 1382 height 618
click at [438, 326] on span "PopCam days" at bounding box center [469, 331] width 93 height 19
click at [451, 17] on icon "go back" at bounding box center [444, 23] width 23 height 23
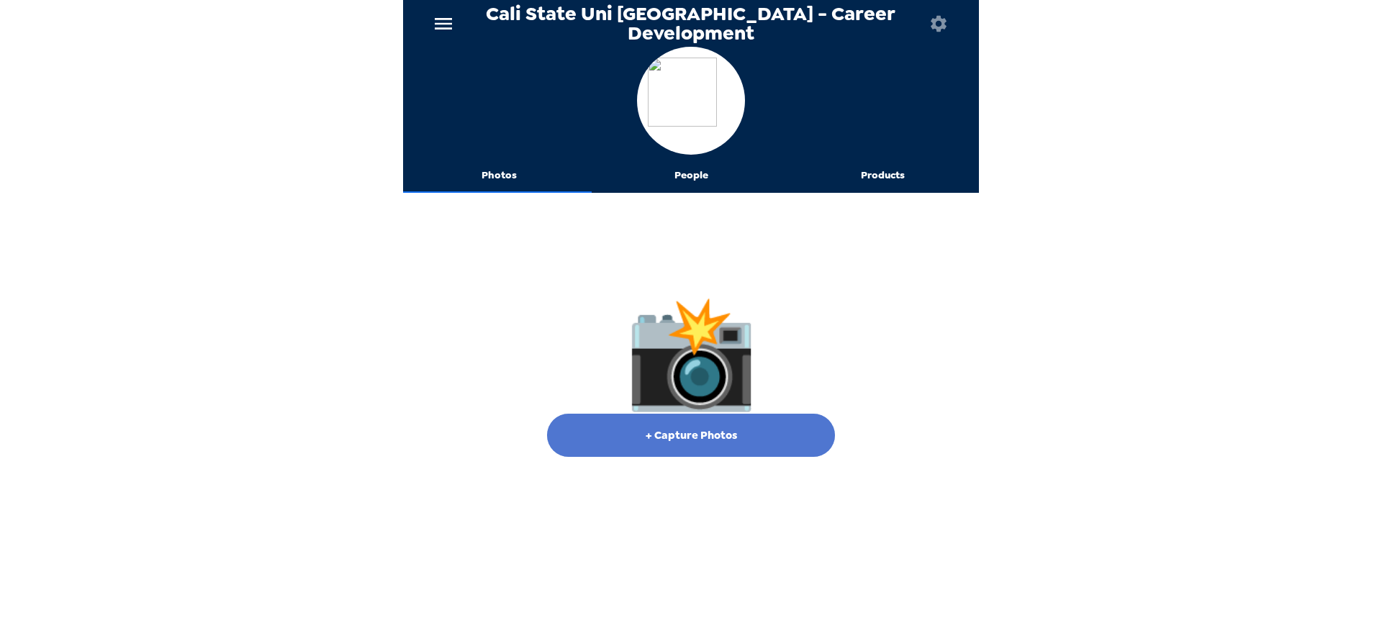
click at [702, 438] on button "+ Capture Photos" at bounding box center [691, 435] width 288 height 43
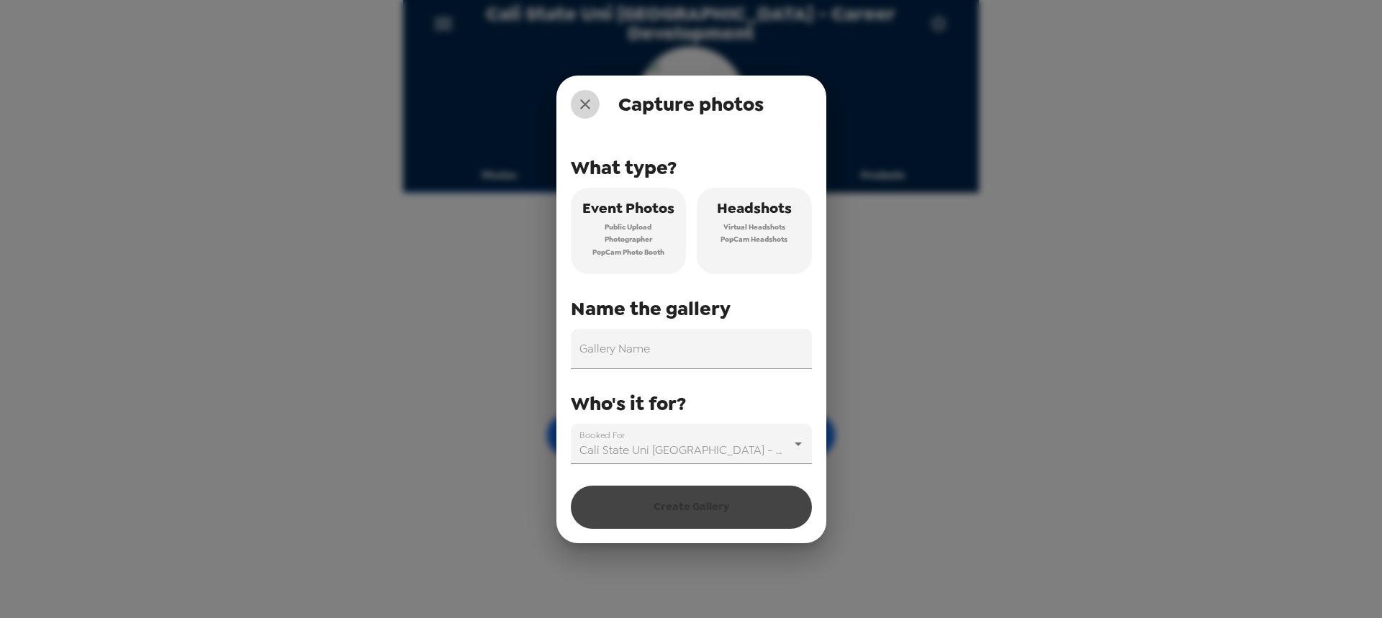
click at [579, 105] on icon "close" at bounding box center [584, 104] width 17 height 17
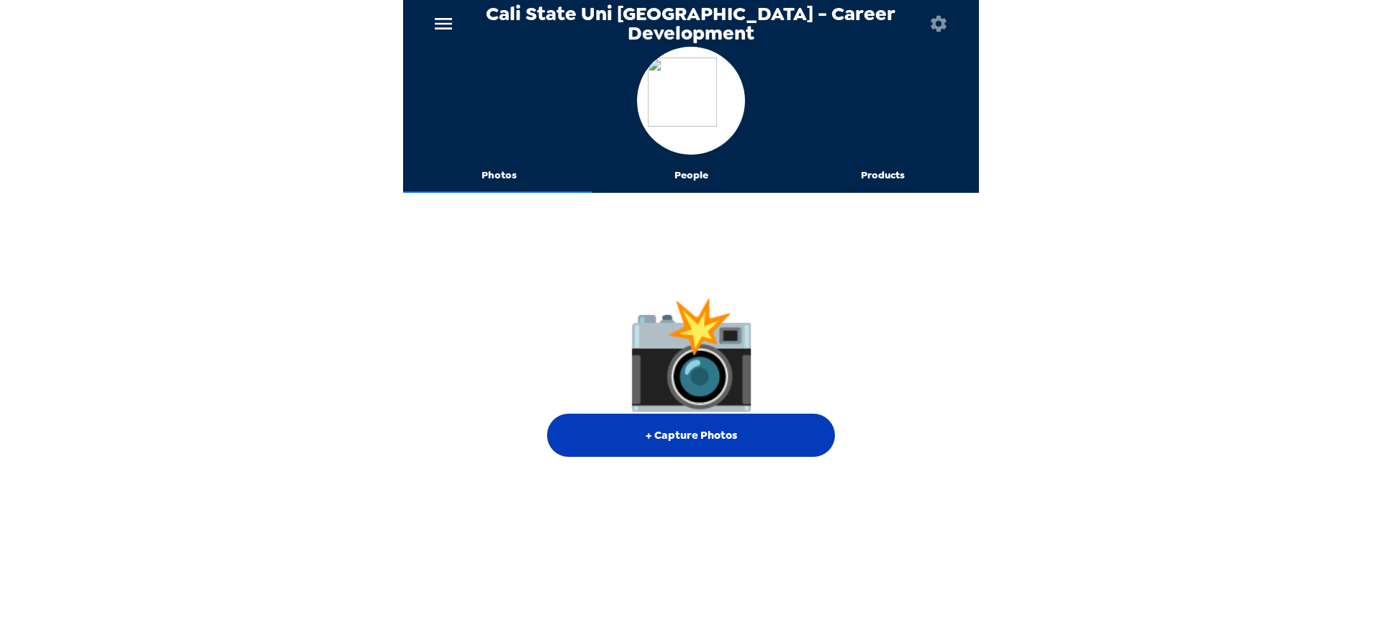
click at [675, 429] on button "+ Capture Photos" at bounding box center [691, 435] width 288 height 43
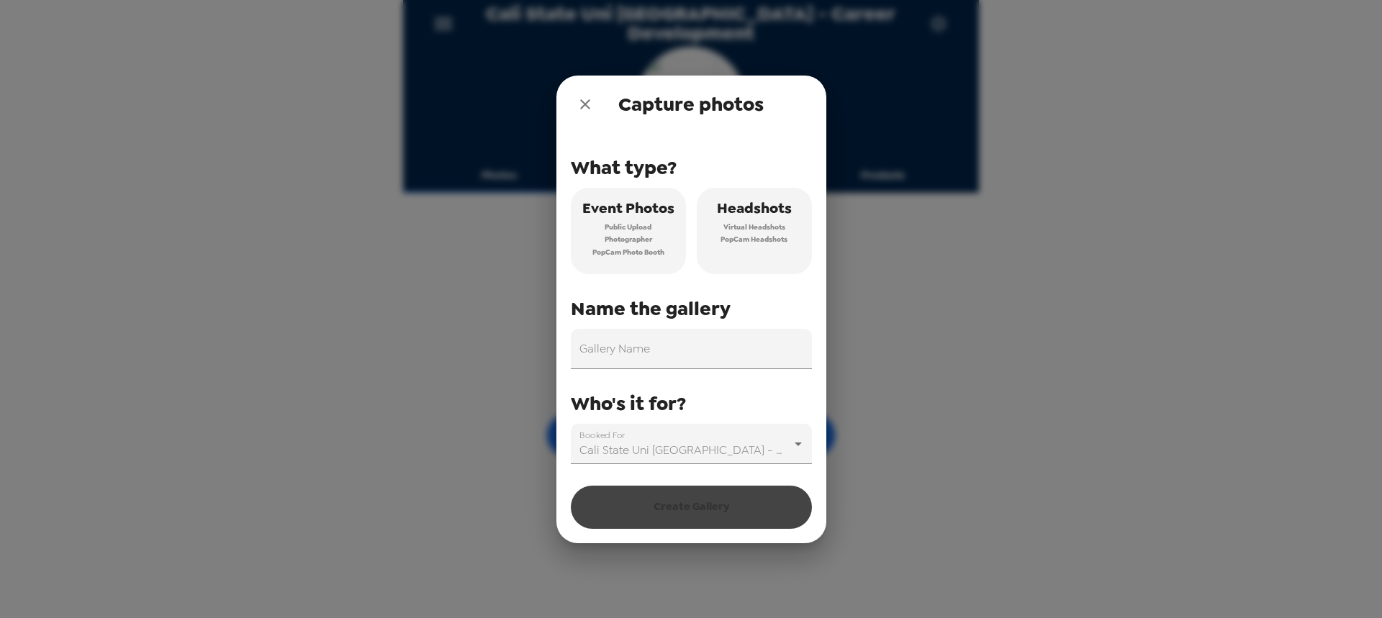
click at [769, 225] on span "Virtual Headshots" at bounding box center [754, 227] width 62 height 13
click at [703, 353] on input "Gallery Name" at bounding box center [691, 349] width 241 height 40
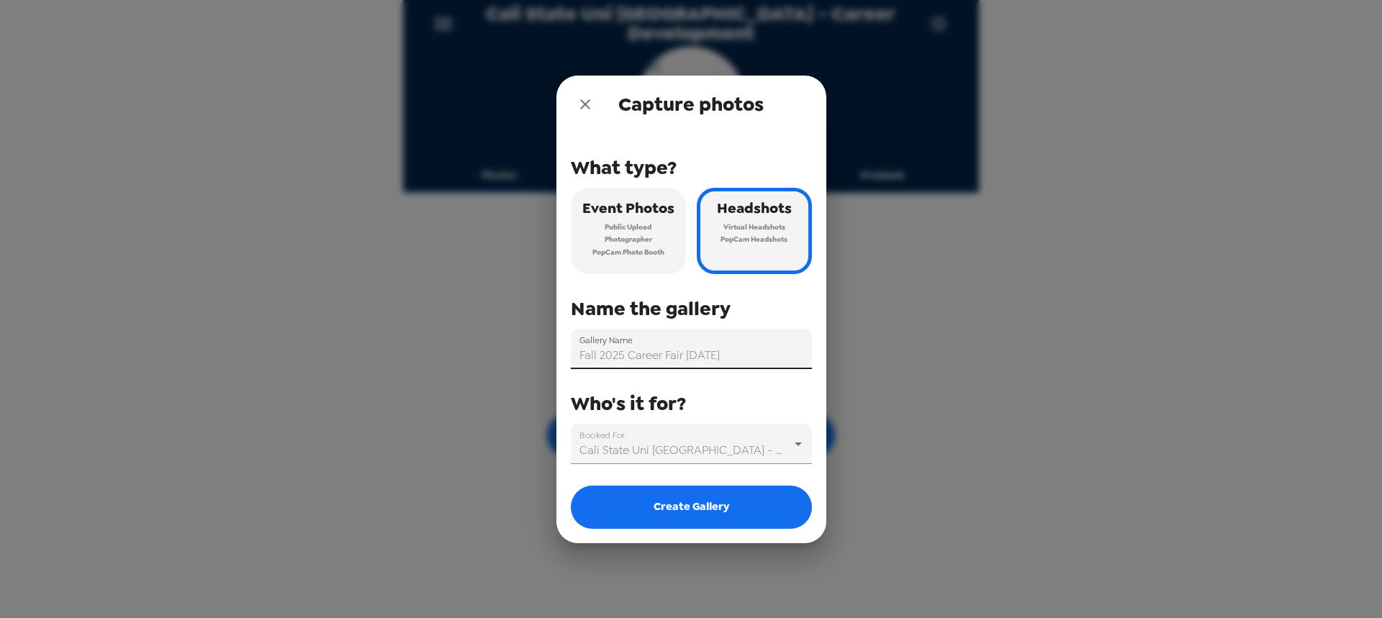
drag, startPoint x: 686, startPoint y: 354, endPoint x: 739, endPoint y: 352, distance: 53.3
click at [739, 352] on input "Fall 2025 Career Fair [DATE]" at bounding box center [691, 349] width 241 height 40
click at [731, 355] on input "Fall 2025 Career Fair [DATE]" at bounding box center [691, 349] width 241 height 40
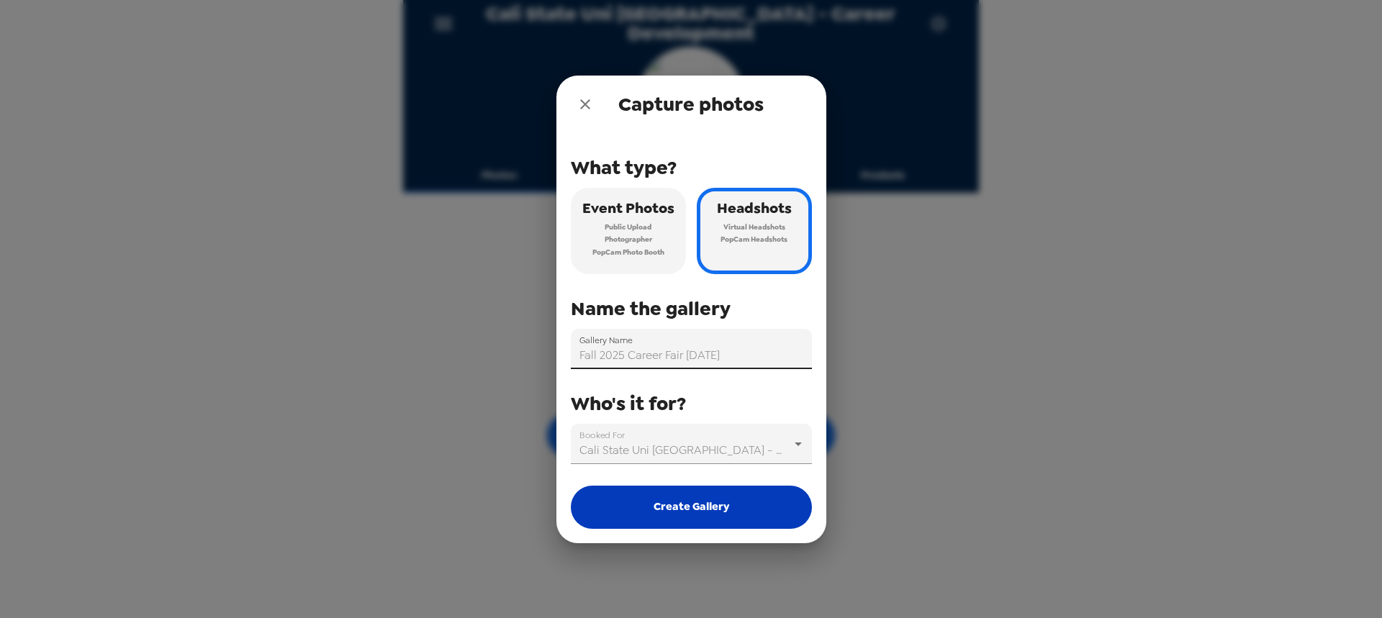
type input "Fall 2025 Career Fair [DATE]"
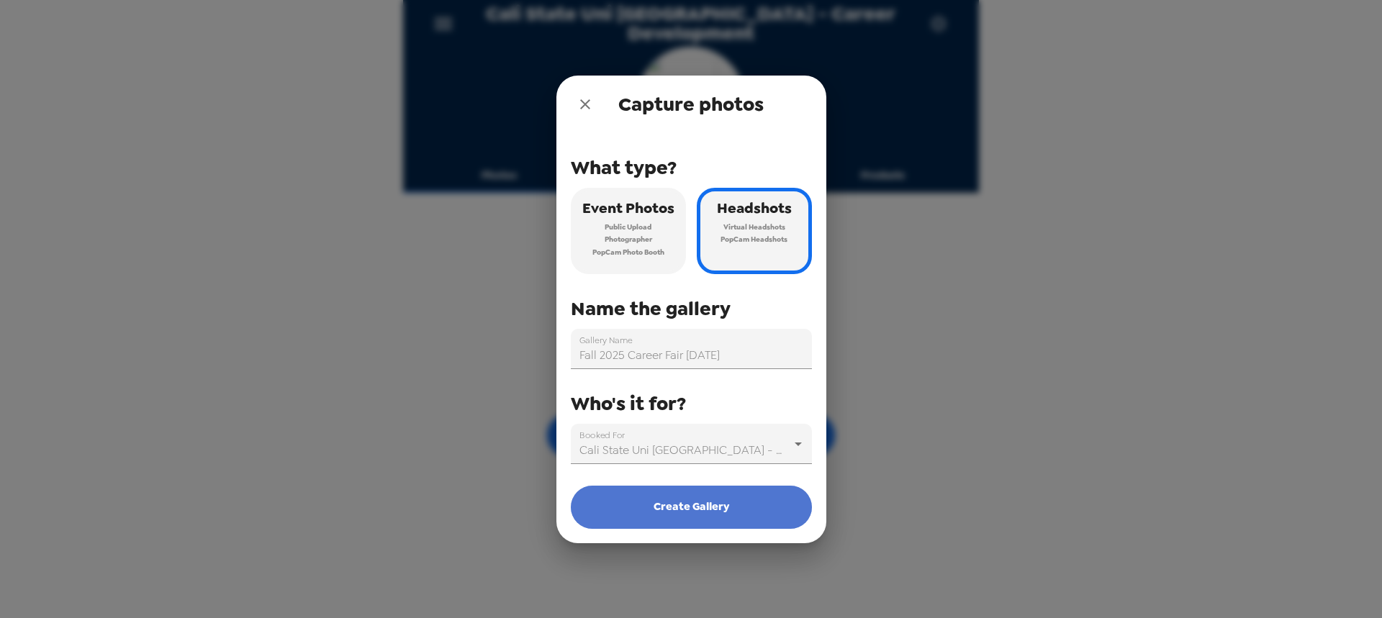
click at [651, 520] on button "Create Gallery" at bounding box center [691, 507] width 241 height 43
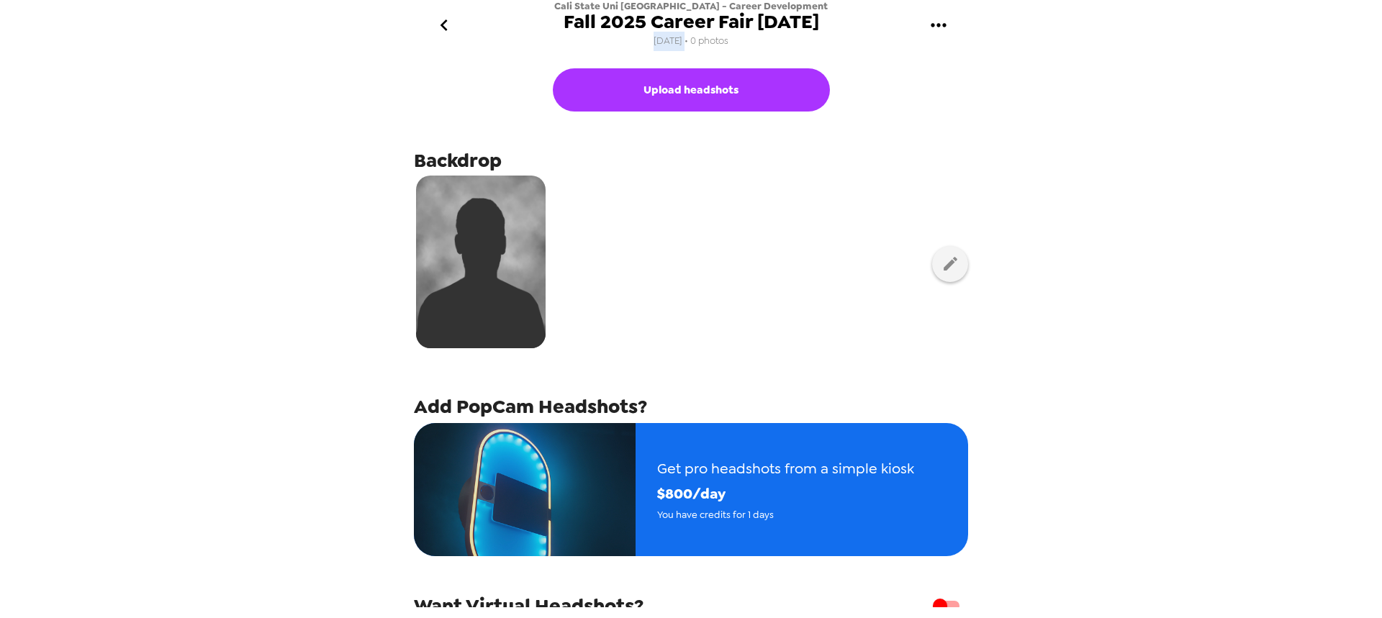
drag, startPoint x: 651, startPoint y: 45, endPoint x: 682, endPoint y: 47, distance: 30.3
click at [682, 47] on span "[DATE] • 0 photos" at bounding box center [691, 41] width 75 height 19
drag, startPoint x: 753, startPoint y: 19, endPoint x: 816, endPoint y: 17, distance: 63.4
click at [819, 18] on span "Fall 2025 Career Fair [DATE]" at bounding box center [691, 21] width 255 height 19
click at [759, 24] on span "Fall 2025 Career Fair [DATE]" at bounding box center [691, 21] width 255 height 19
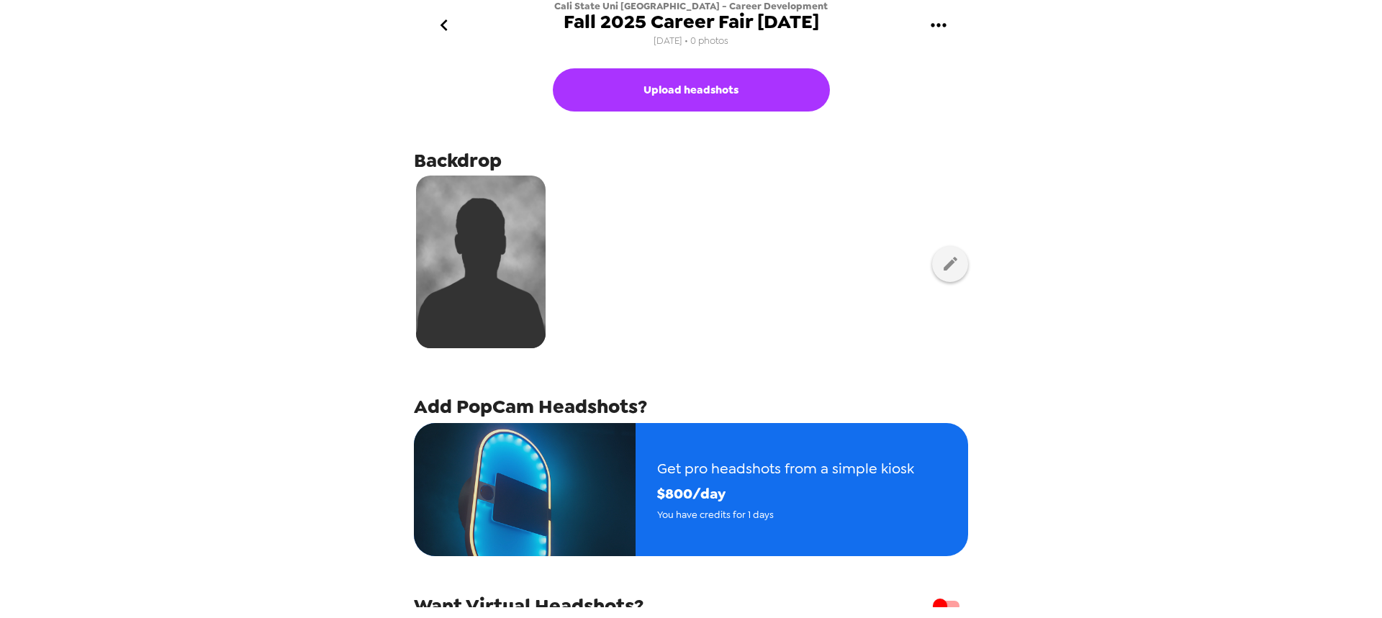
click at [751, 27] on span "Fall 2025 Career Fair [DATE]" at bounding box center [691, 21] width 255 height 19
click at [456, 29] on button "go back" at bounding box center [443, 25] width 47 height 47
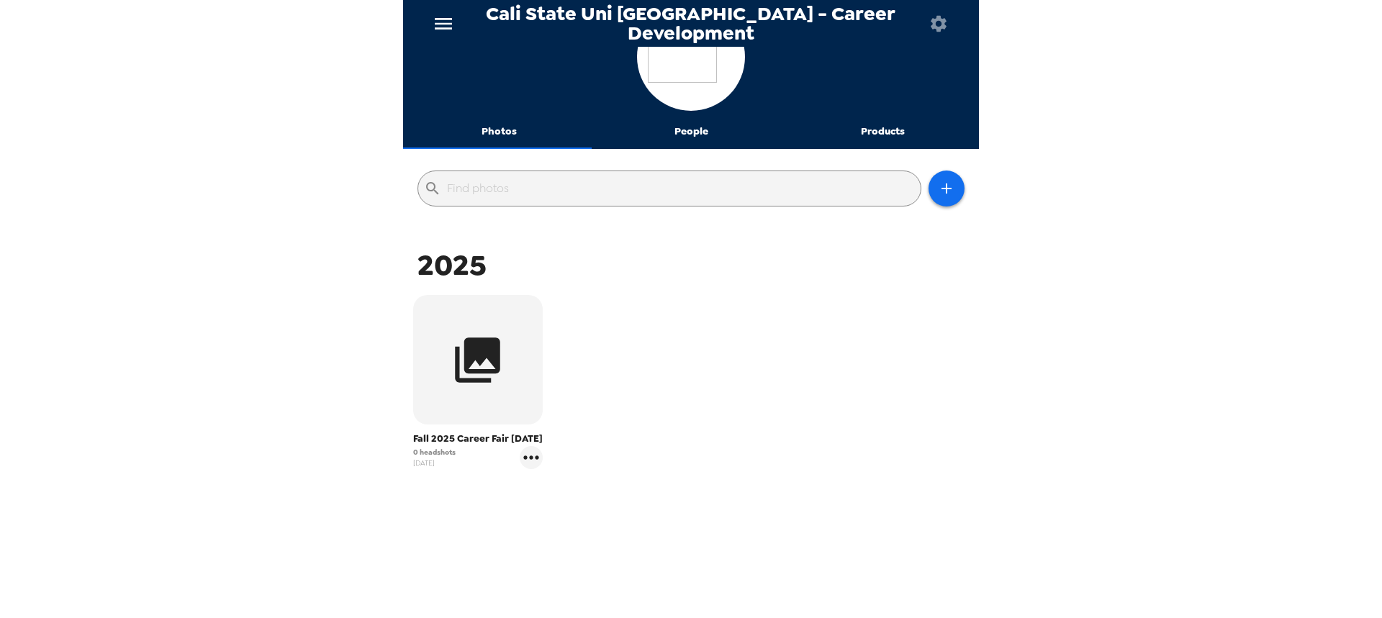
scroll to position [68, 0]
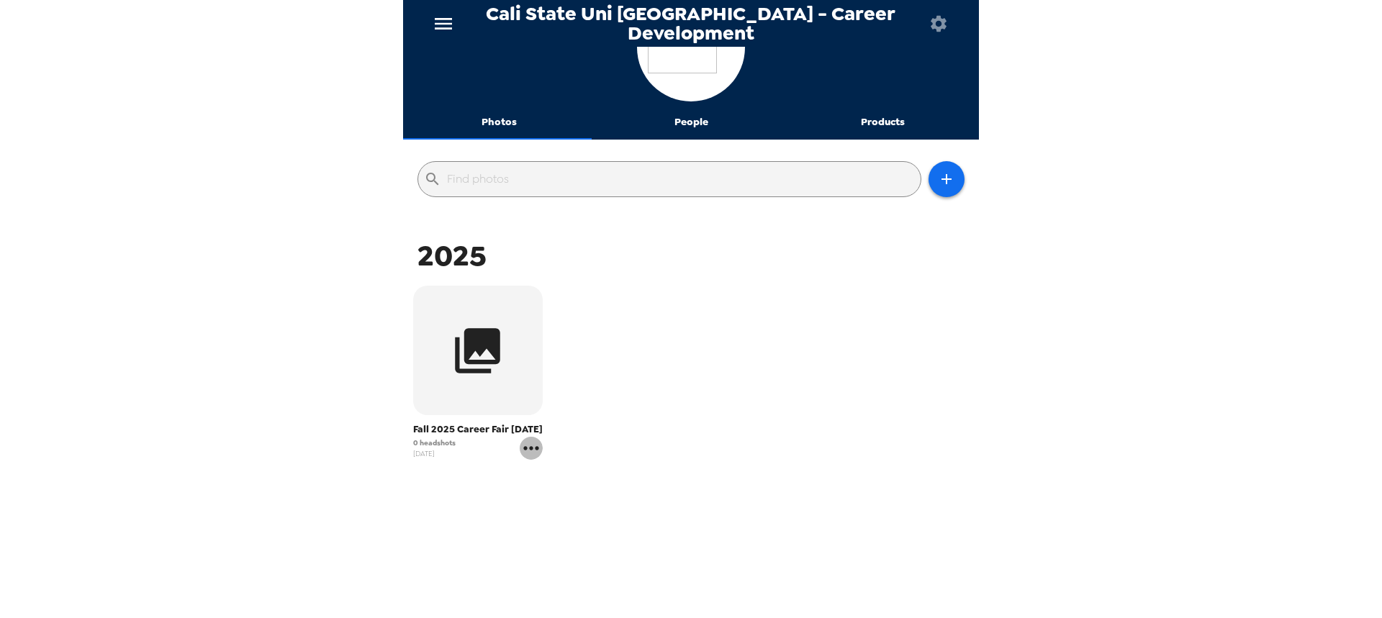
click at [538, 449] on icon "gallery menu" at bounding box center [530, 448] width 15 height 4
click at [569, 478] on span "Edit Shoot" at bounding box center [616, 478] width 119 height 17
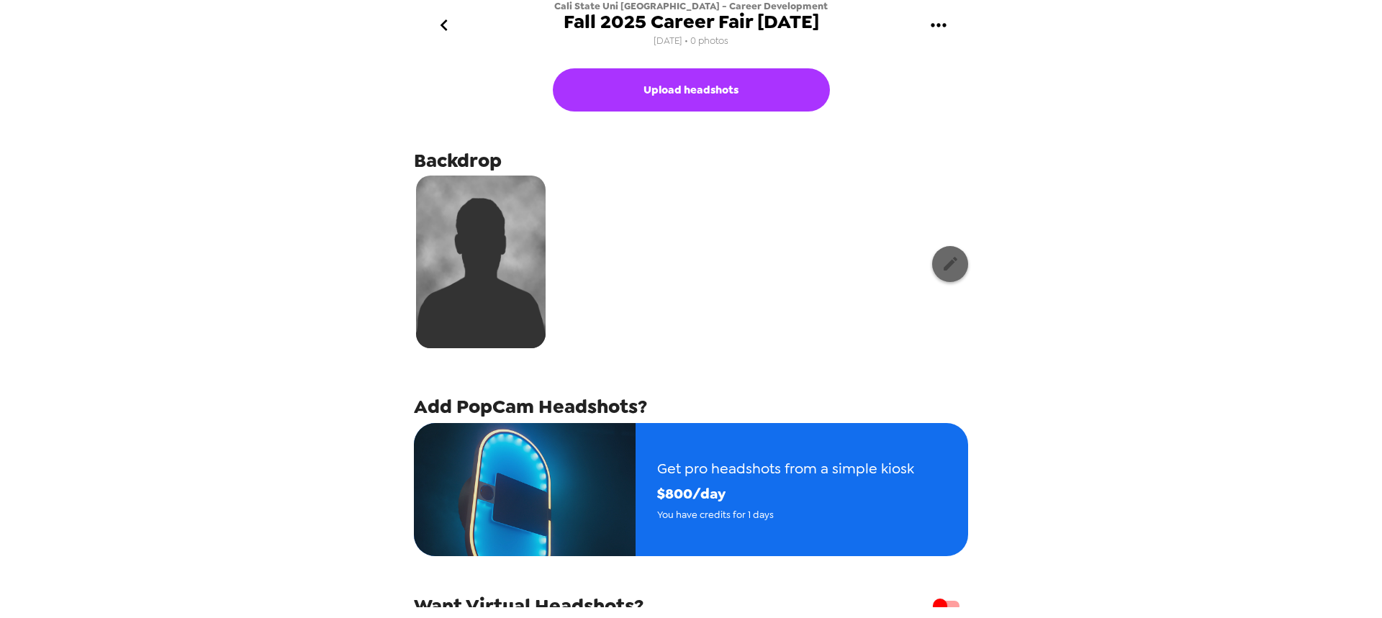
click at [941, 266] on icon "button" at bounding box center [950, 264] width 18 height 18
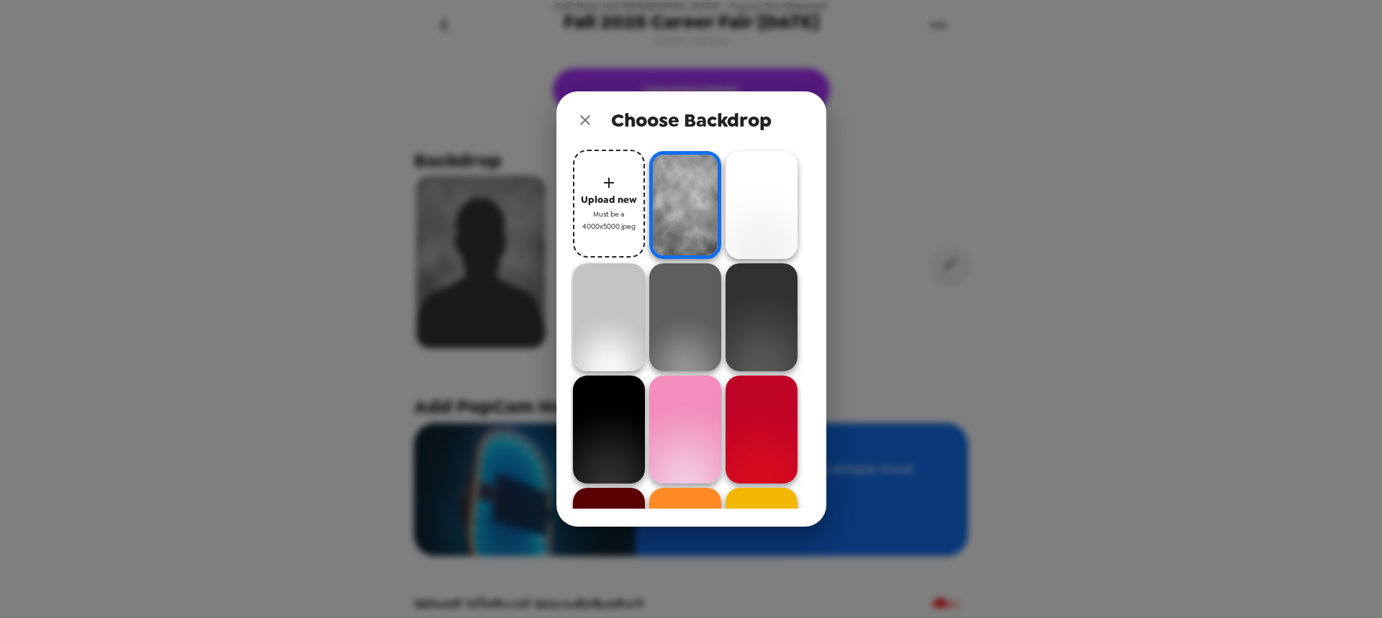
click at [588, 117] on icon "close" at bounding box center [585, 120] width 10 height 10
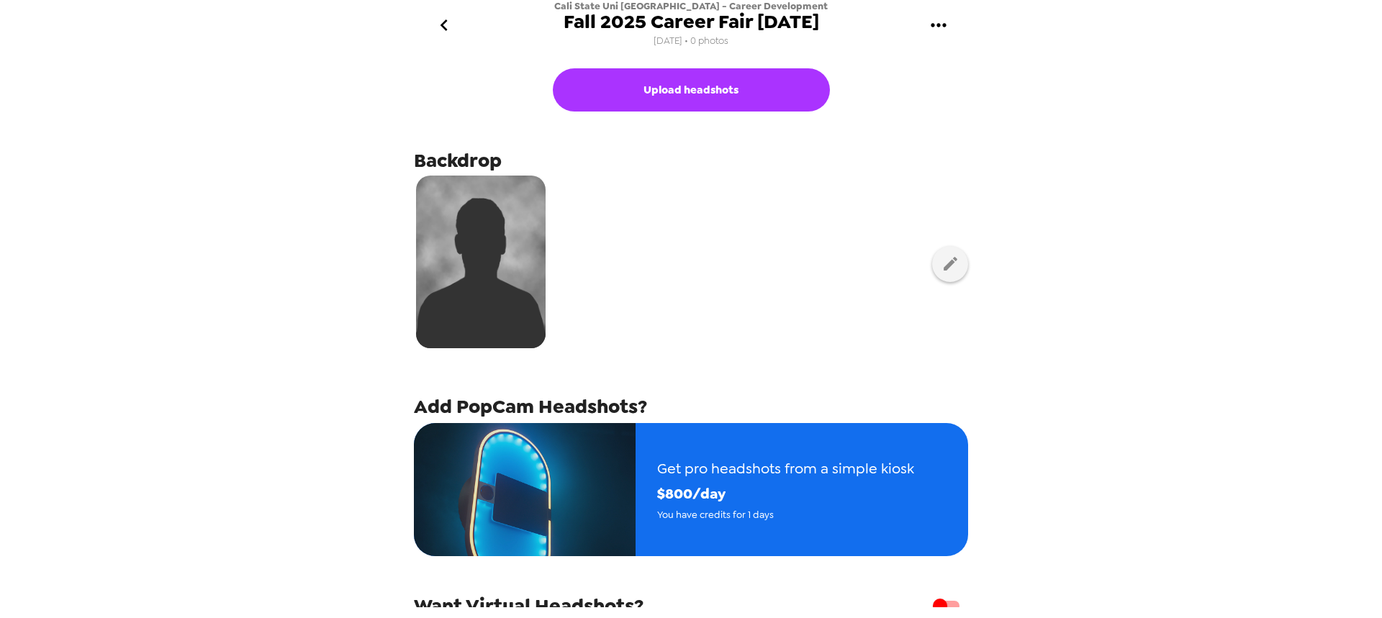
click at [437, 24] on icon "go back" at bounding box center [444, 25] width 23 height 23
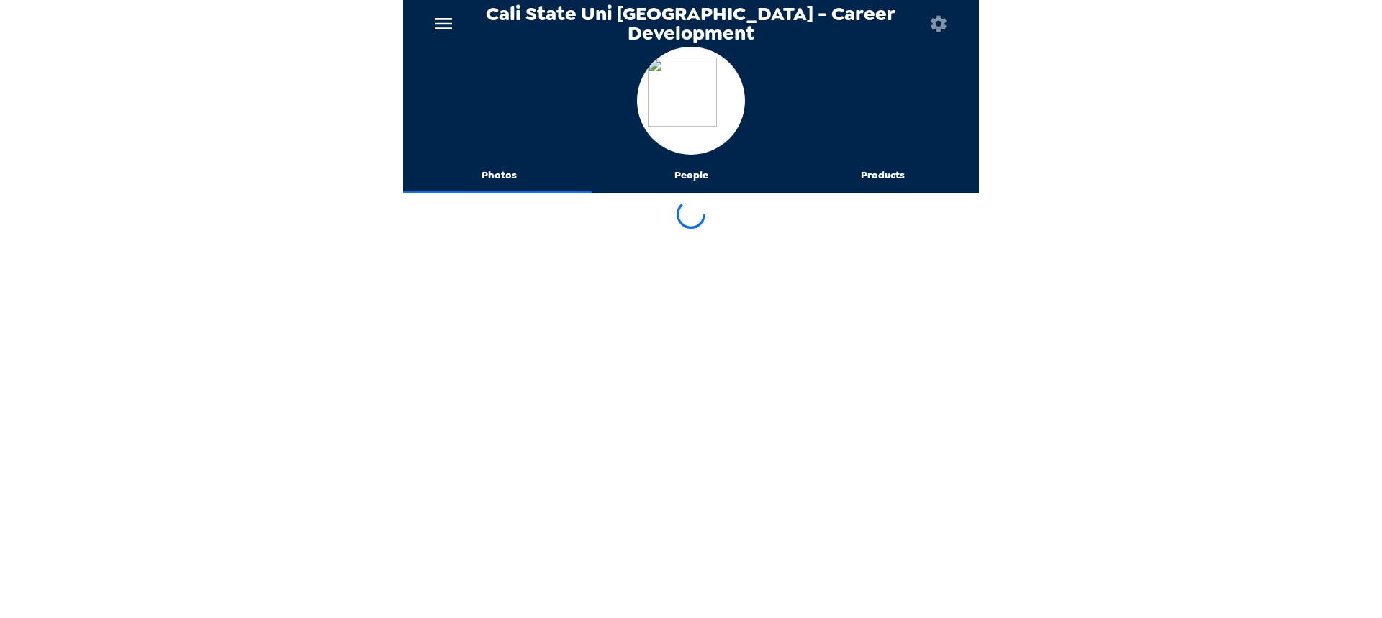
click at [433, 14] on icon "menu" at bounding box center [443, 23] width 23 height 23
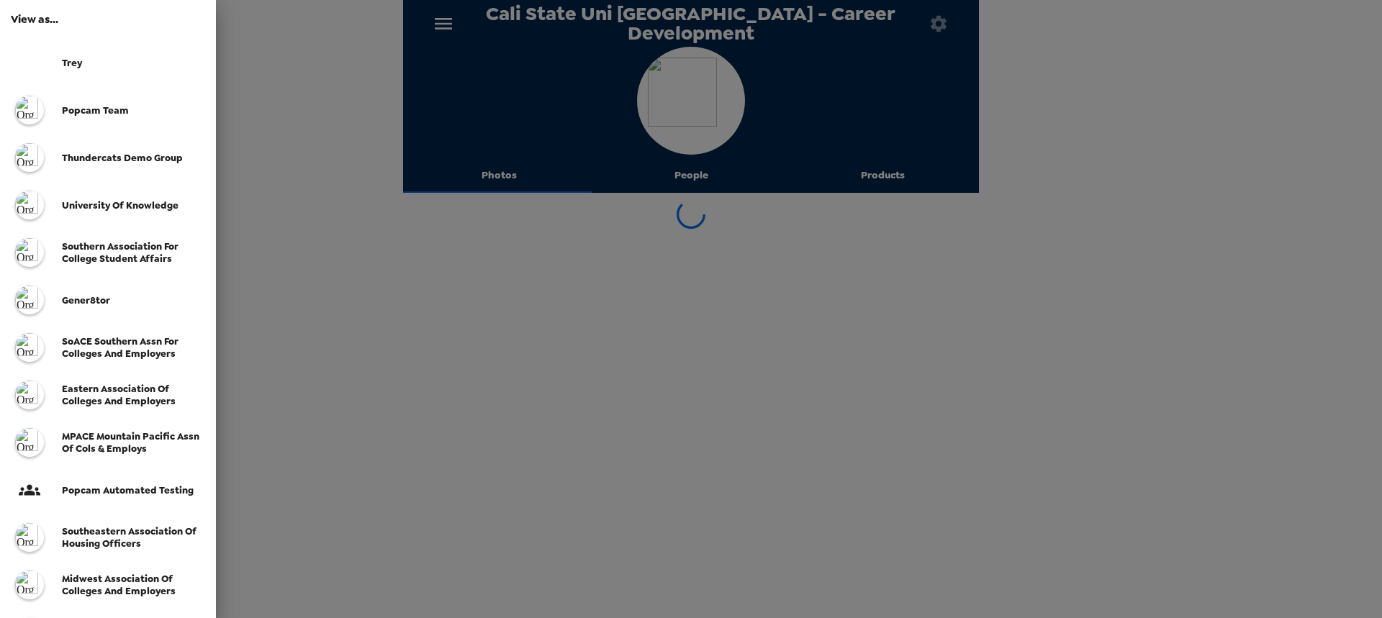
click at [80, 68] on span "Trey" at bounding box center [72, 63] width 20 height 12
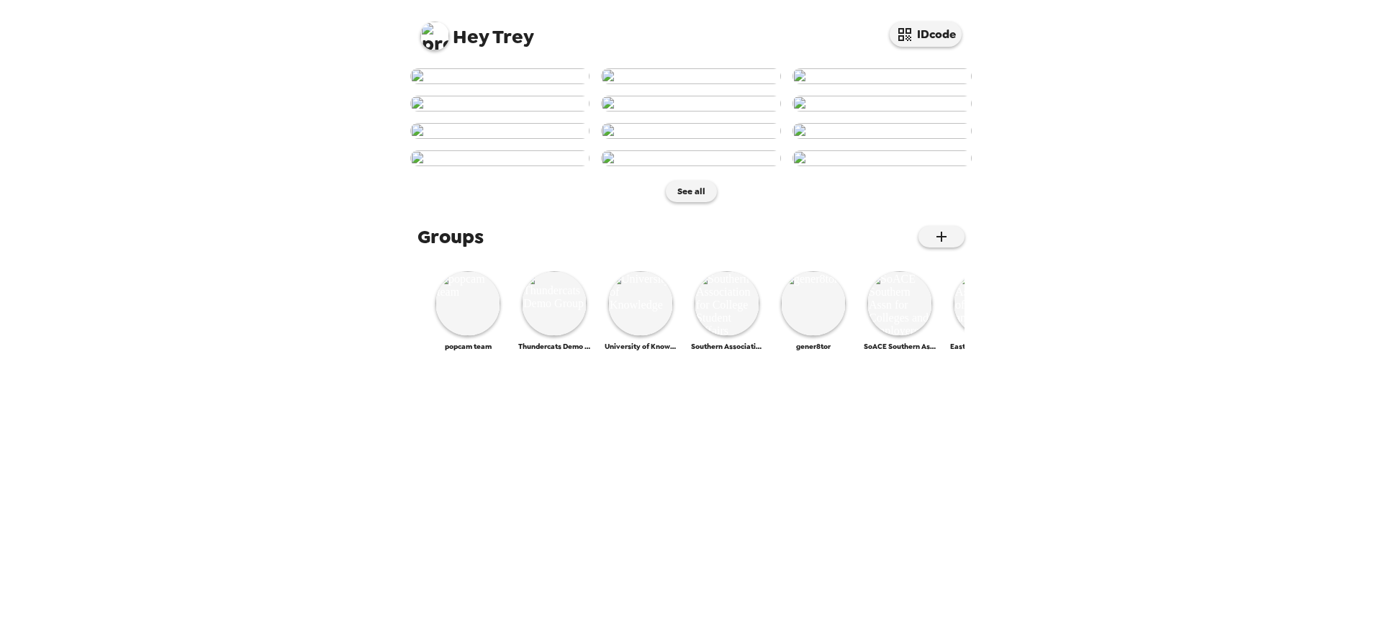
scroll to position [504, 0]
click at [897, 166] on img at bounding box center [881, 158] width 179 height 16
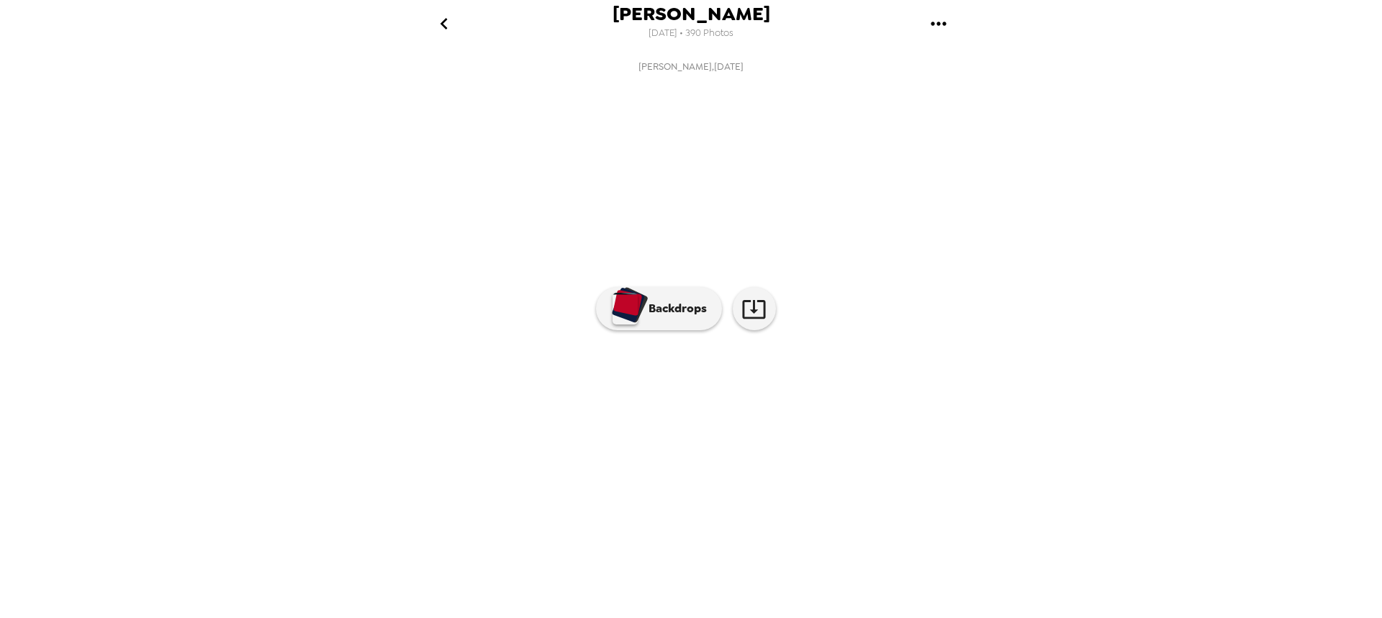
scroll to position [0, 1283]
click at [654, 330] on button "Backdrops" at bounding box center [659, 308] width 126 height 43
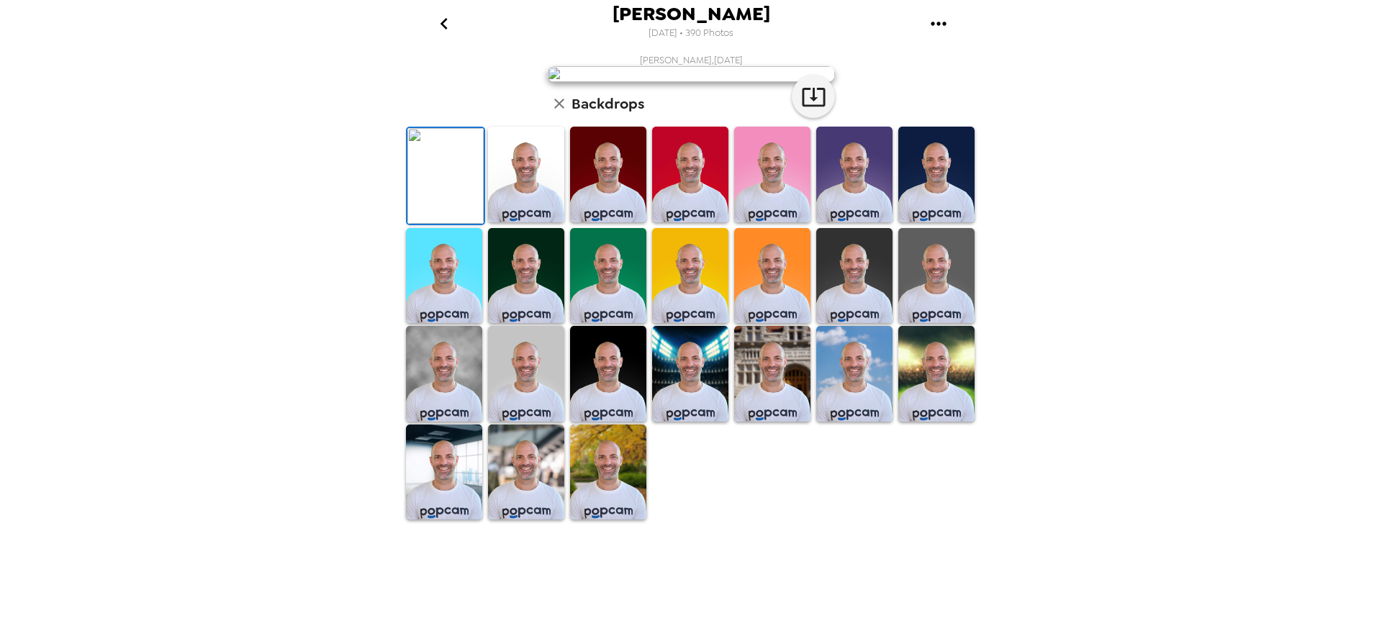
scroll to position [216, 0]
click at [695, 324] on img at bounding box center [690, 276] width 76 height 96
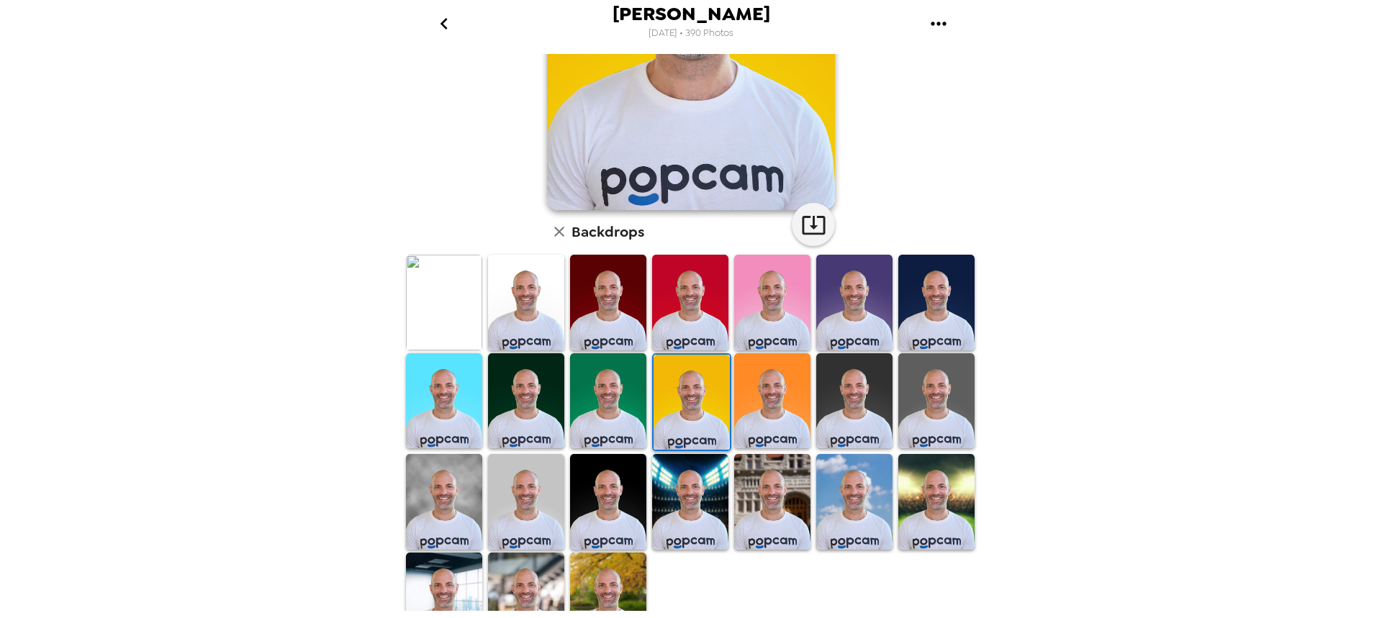
scroll to position [72, 0]
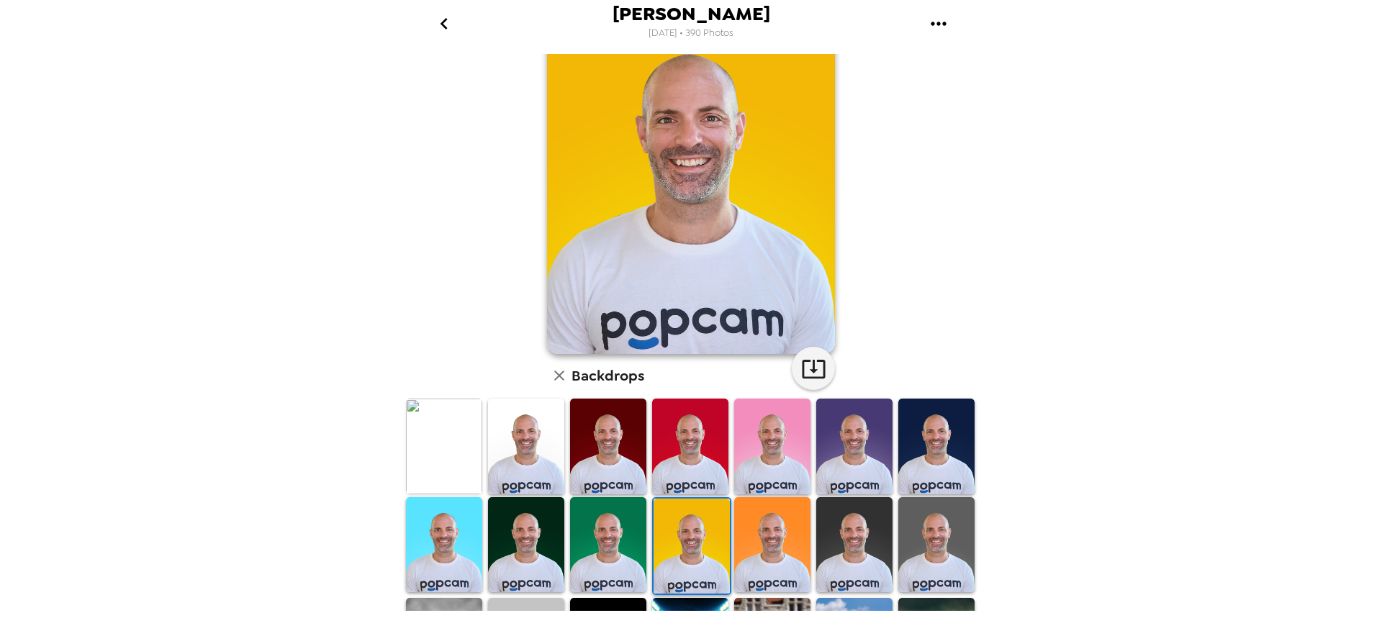
click at [772, 459] on img at bounding box center [772, 447] width 76 height 96
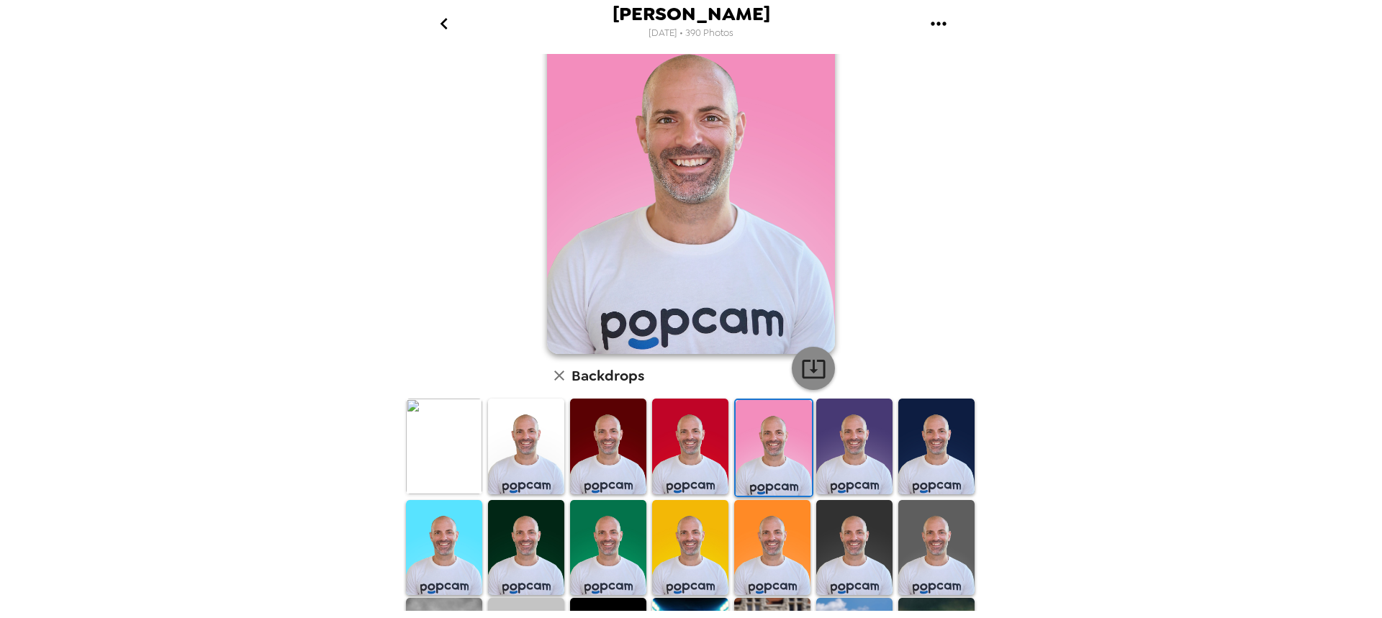
scroll to position [0, 0]
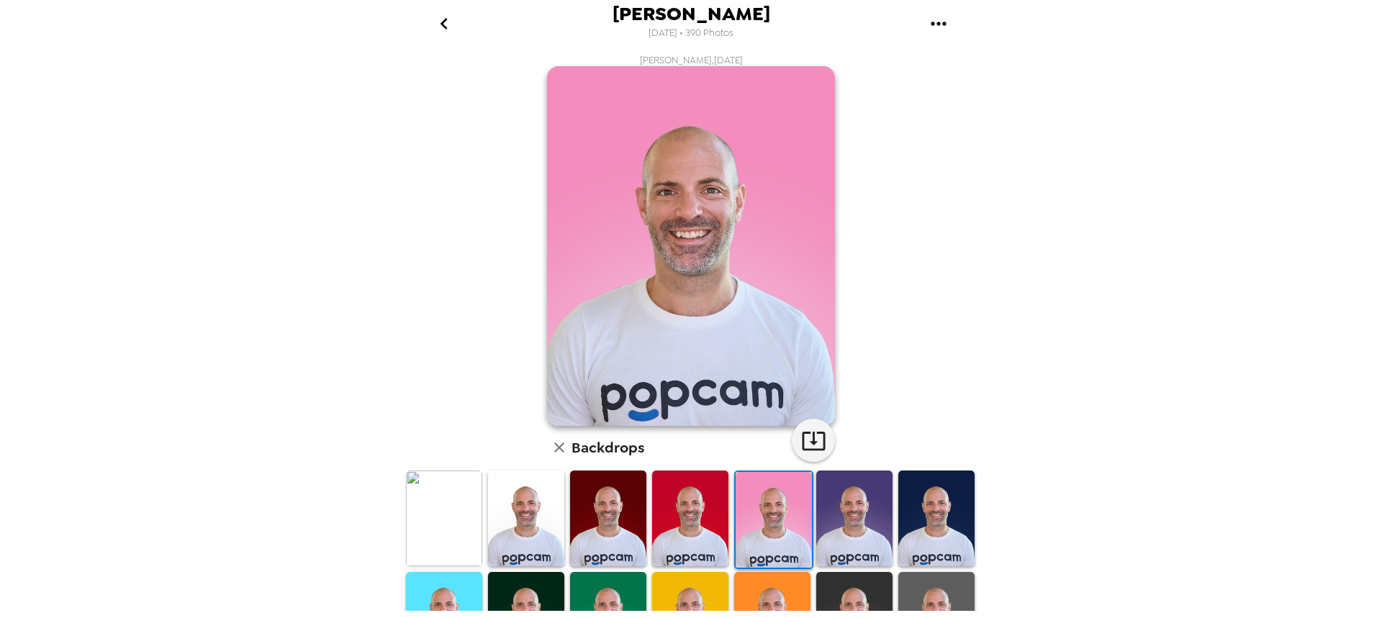
click at [451, 518] on img at bounding box center [444, 519] width 76 height 96
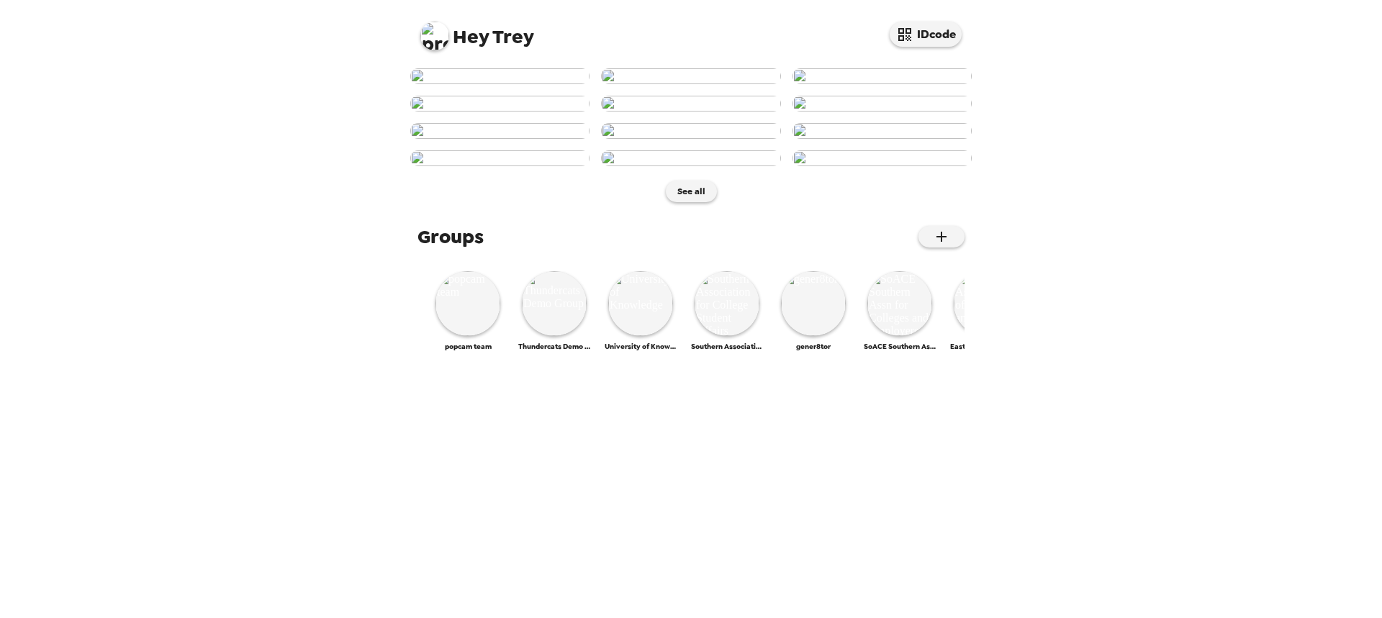
scroll to position [576, 0]
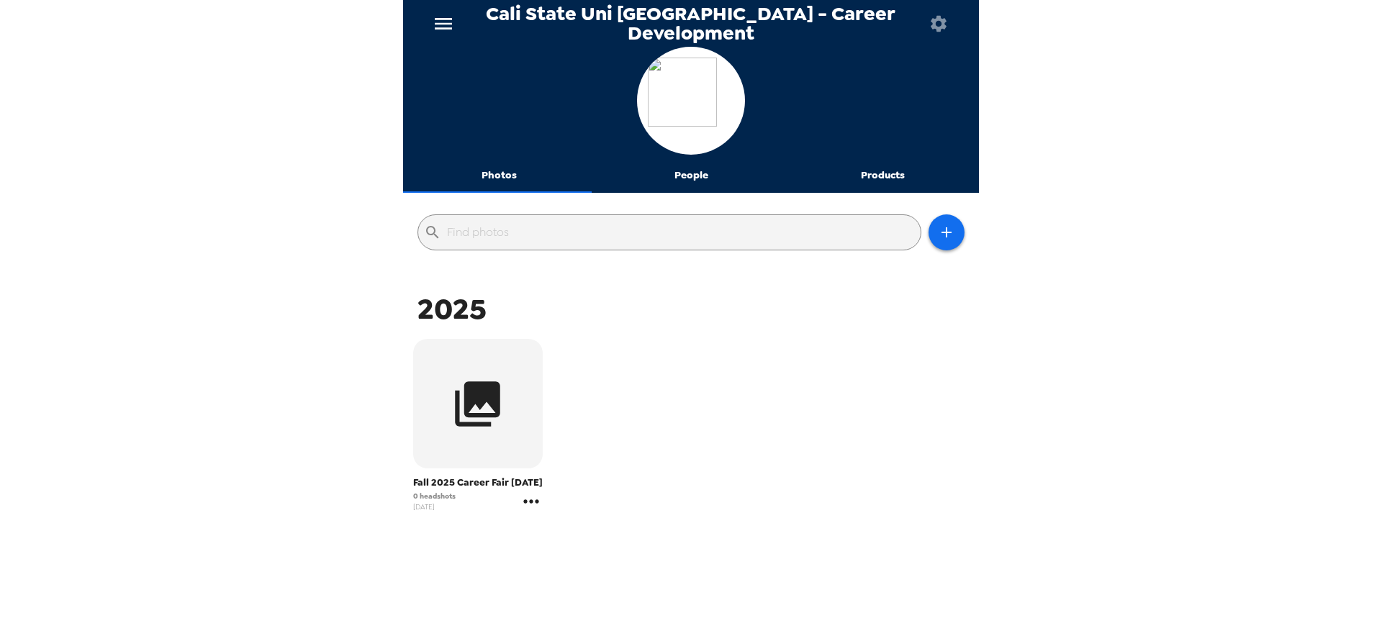
click at [527, 513] on icon "gallery menu" at bounding box center [531, 501] width 23 height 23
click at [566, 534] on span "Edit Shoot" at bounding box center [616, 536] width 119 height 17
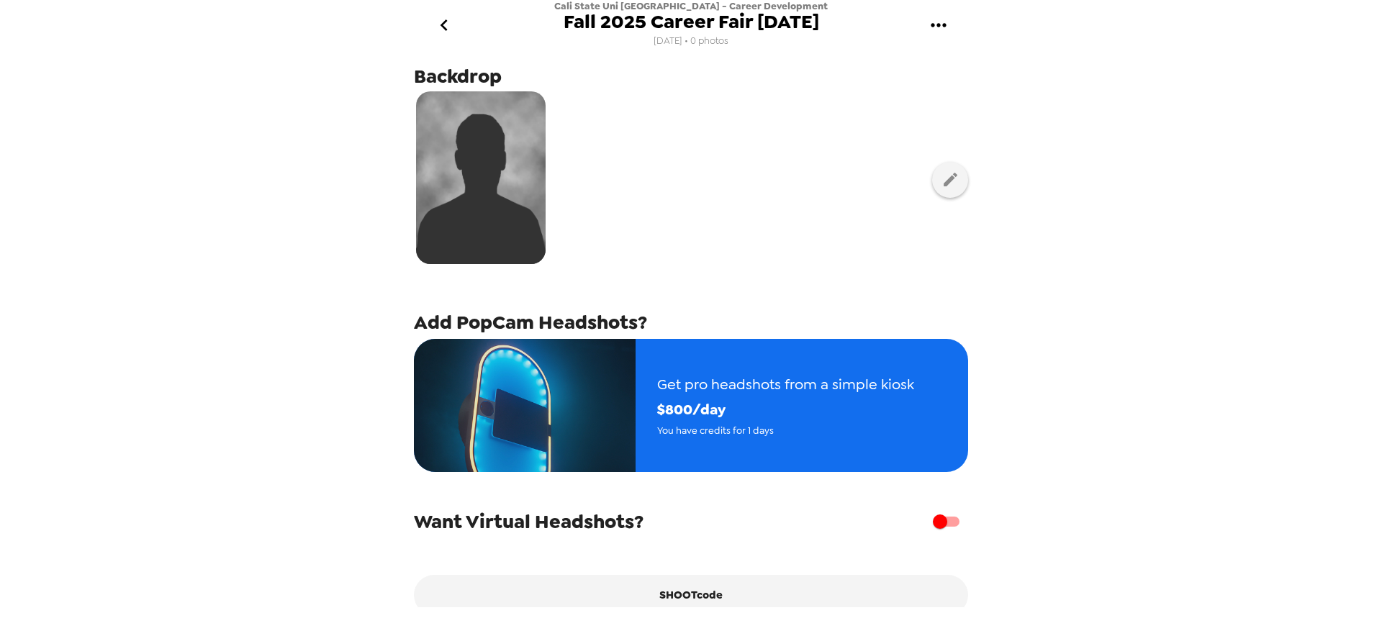
scroll to position [15, 0]
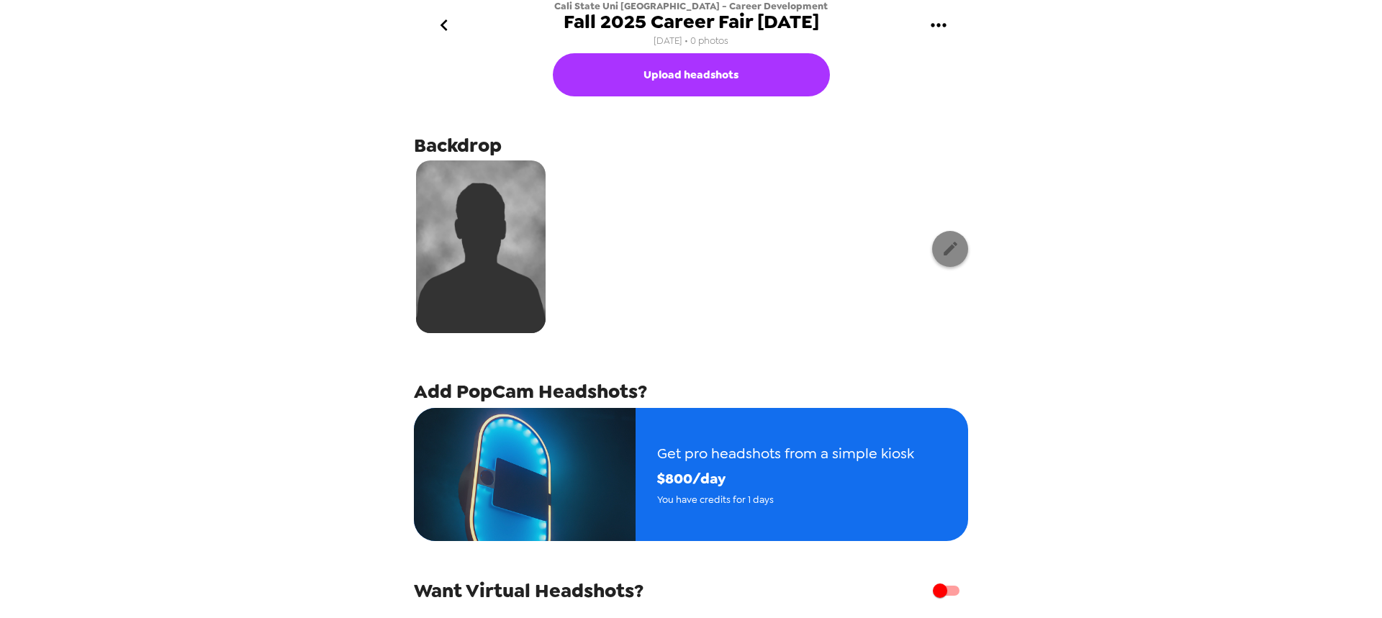
click at [950, 250] on button "button" at bounding box center [950, 249] width 36 height 36
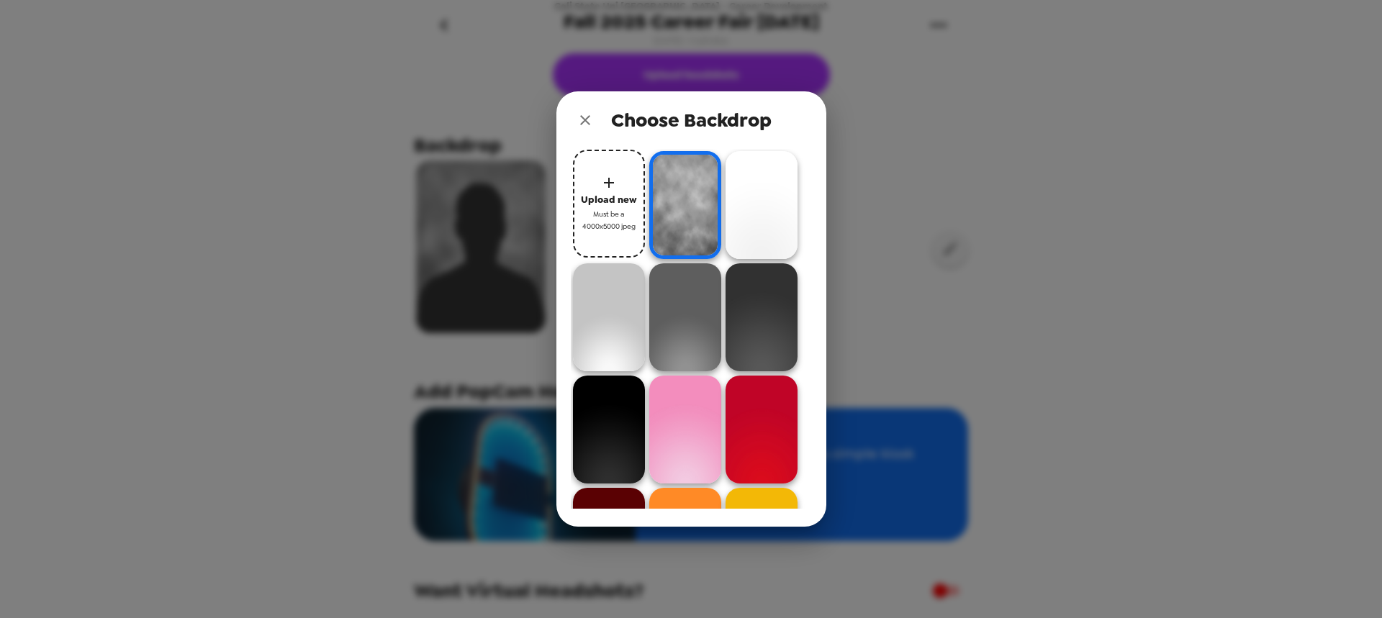
click at [762, 212] on img at bounding box center [761, 205] width 72 height 108
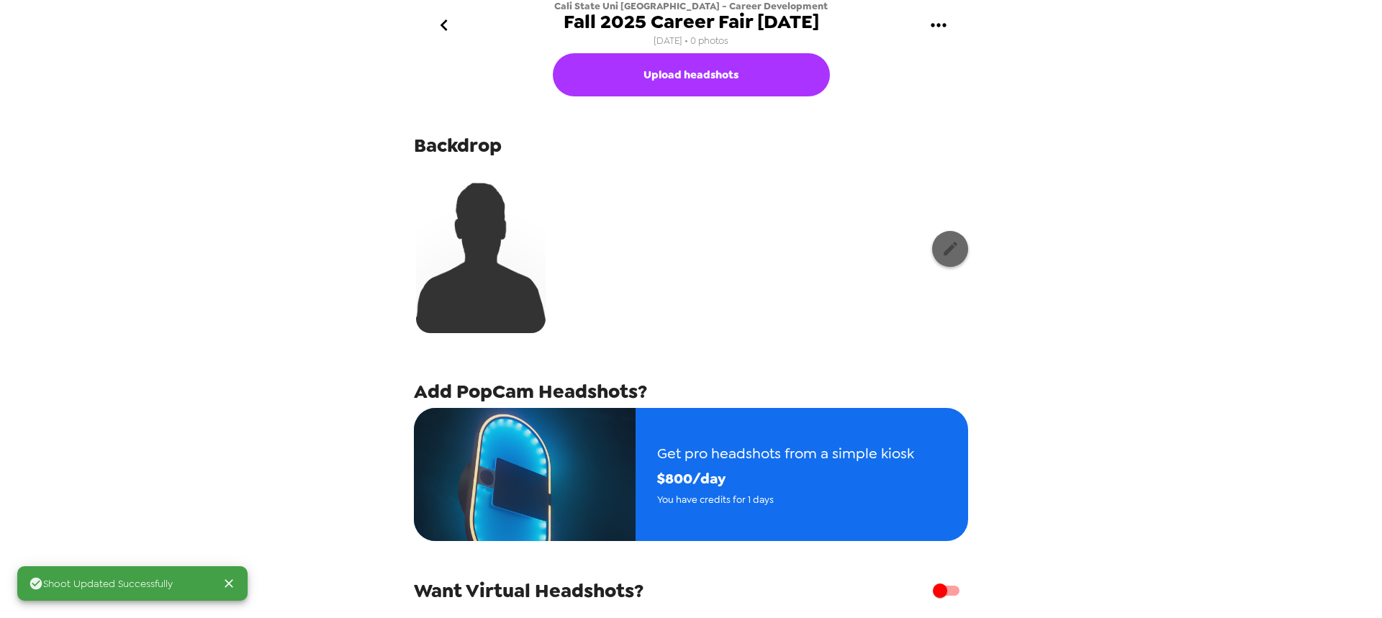
click at [950, 248] on button "button" at bounding box center [950, 249] width 36 height 36
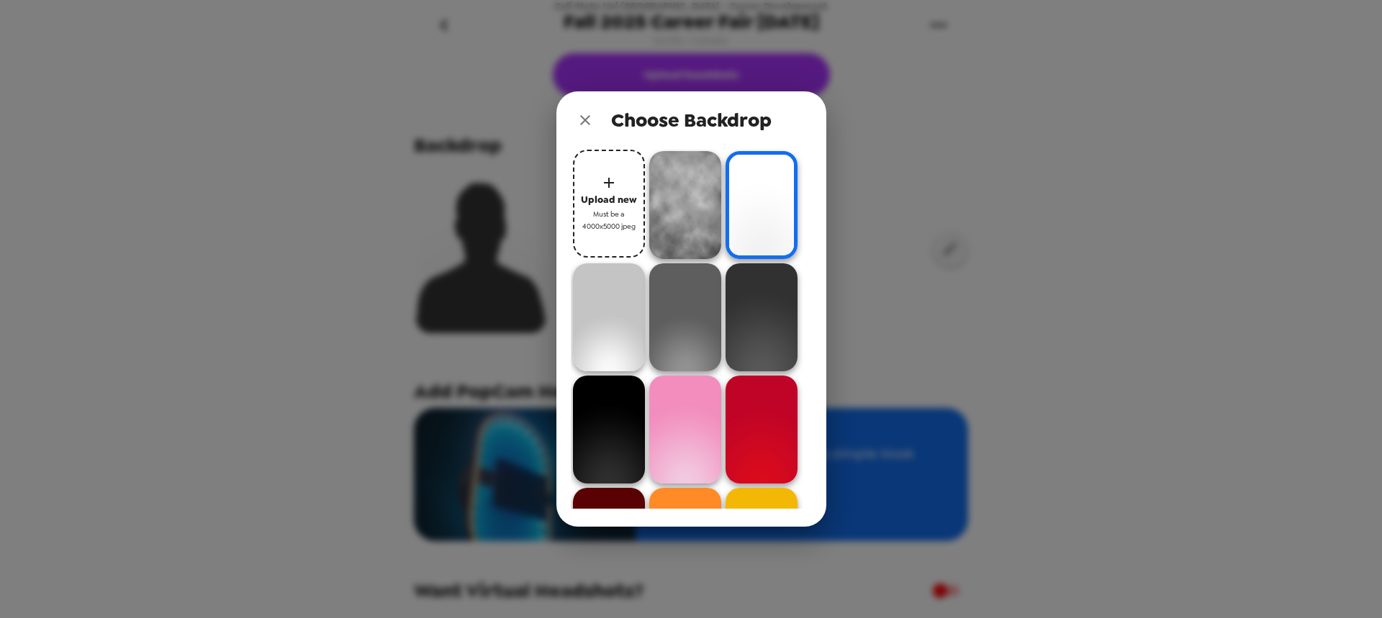
click at [689, 208] on img at bounding box center [685, 205] width 72 height 108
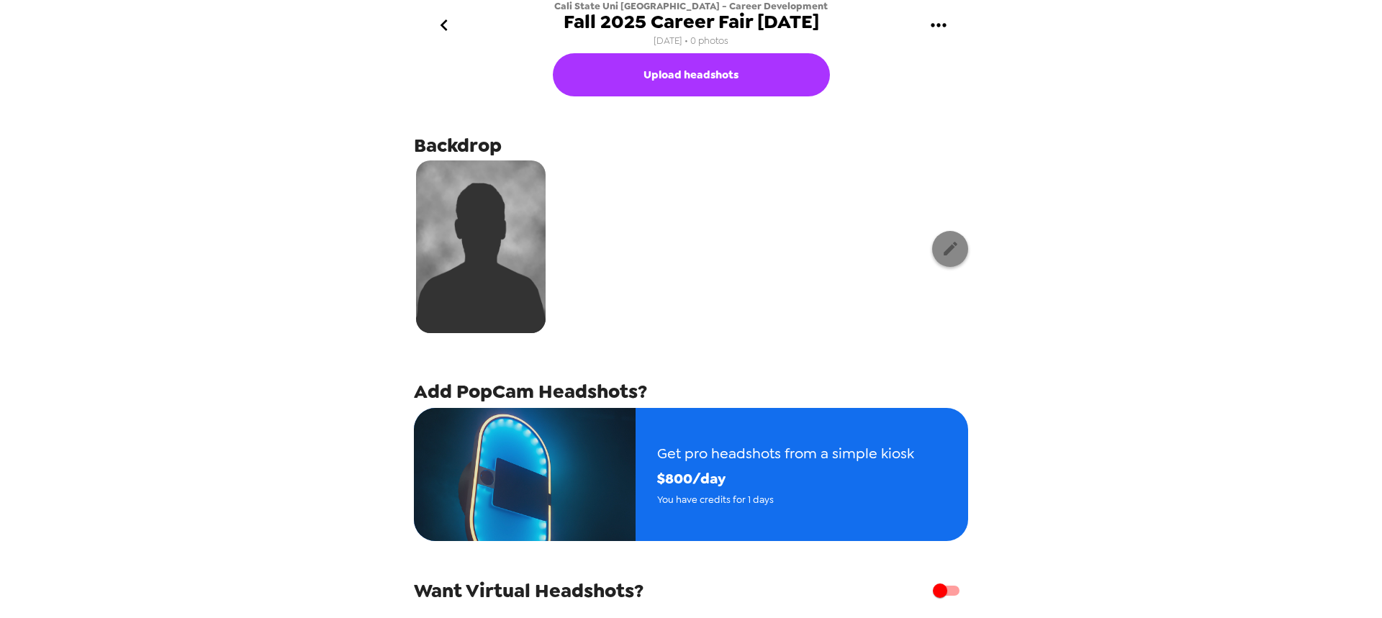
click at [944, 249] on icon "button" at bounding box center [951, 249] width 14 height 14
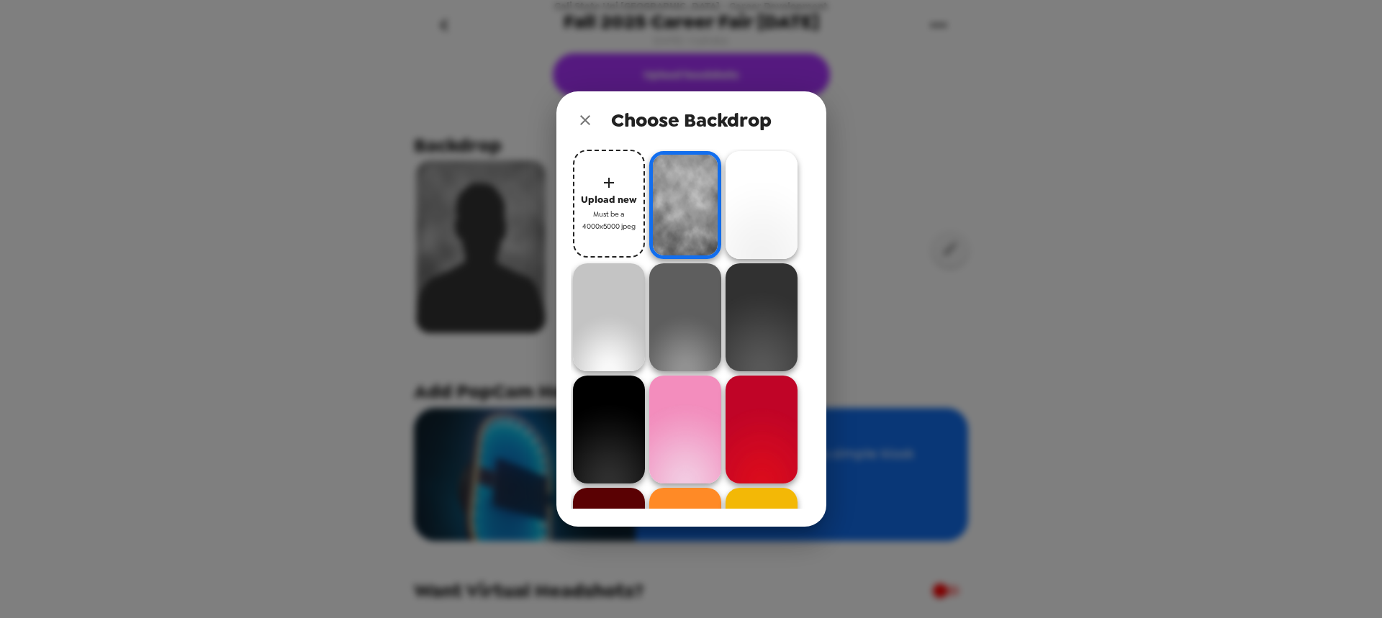
click at [585, 131] on button "close" at bounding box center [585, 120] width 29 height 29
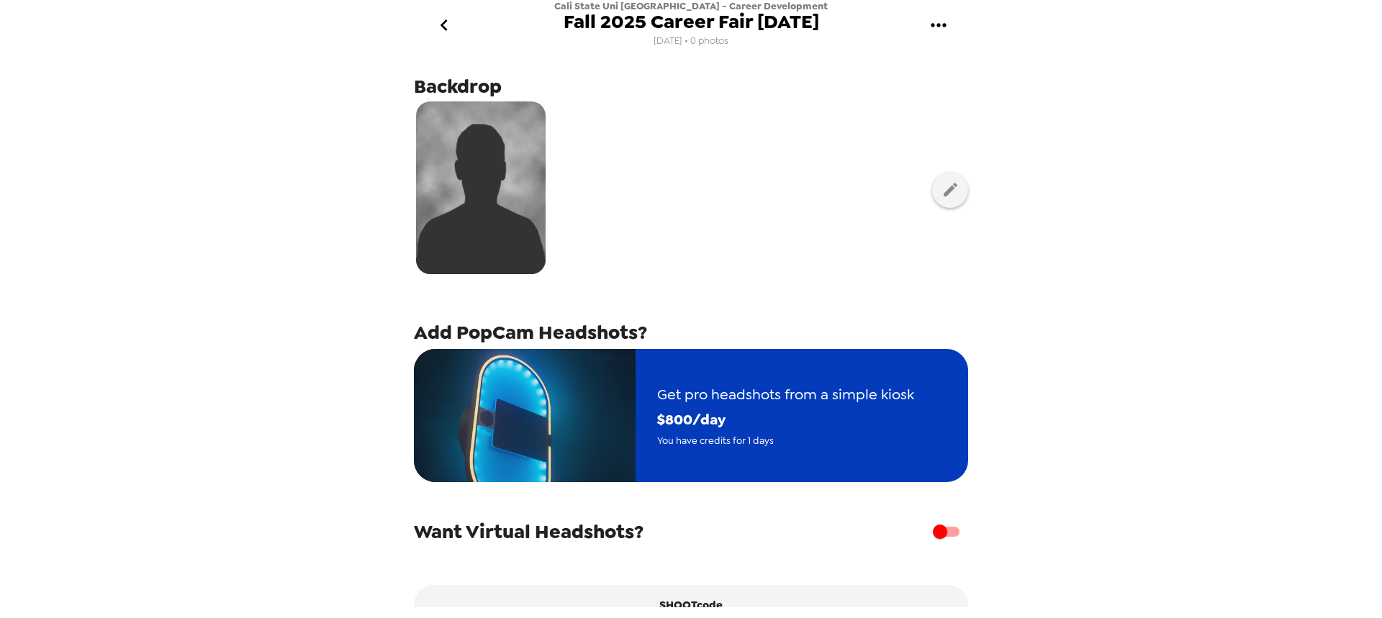
scroll to position [144, 0]
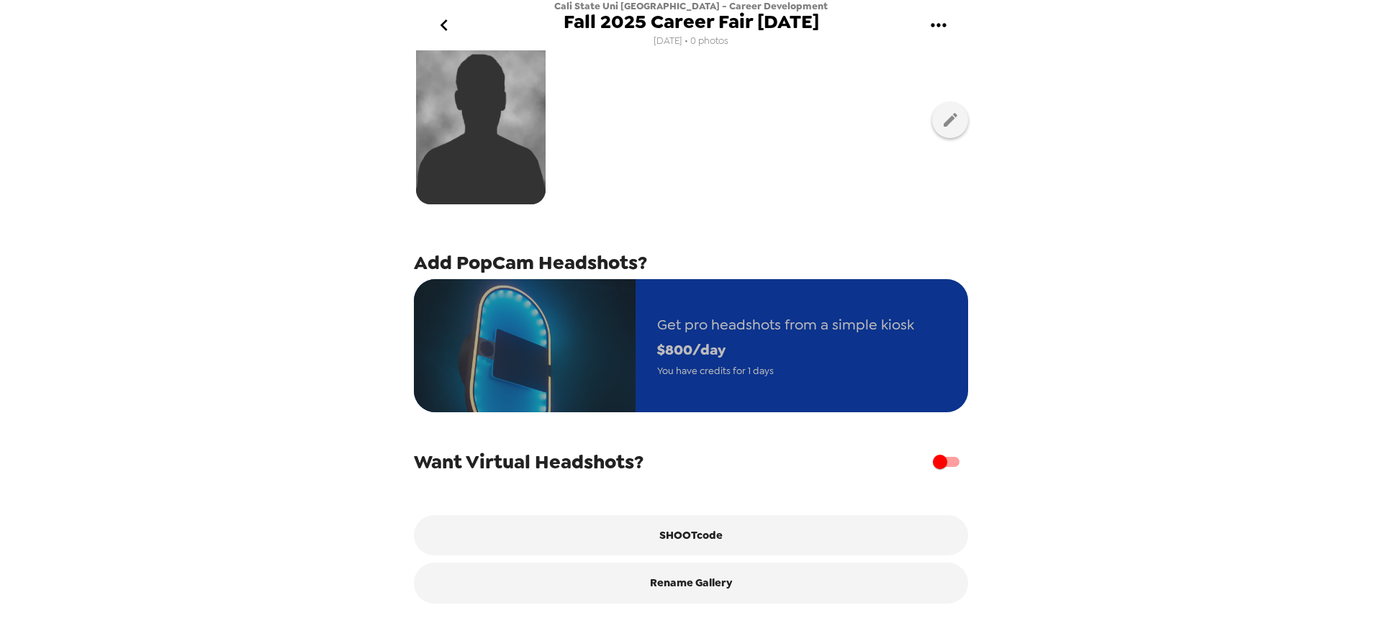
click at [749, 338] on span "$ 800 /day" at bounding box center [785, 350] width 257 height 25
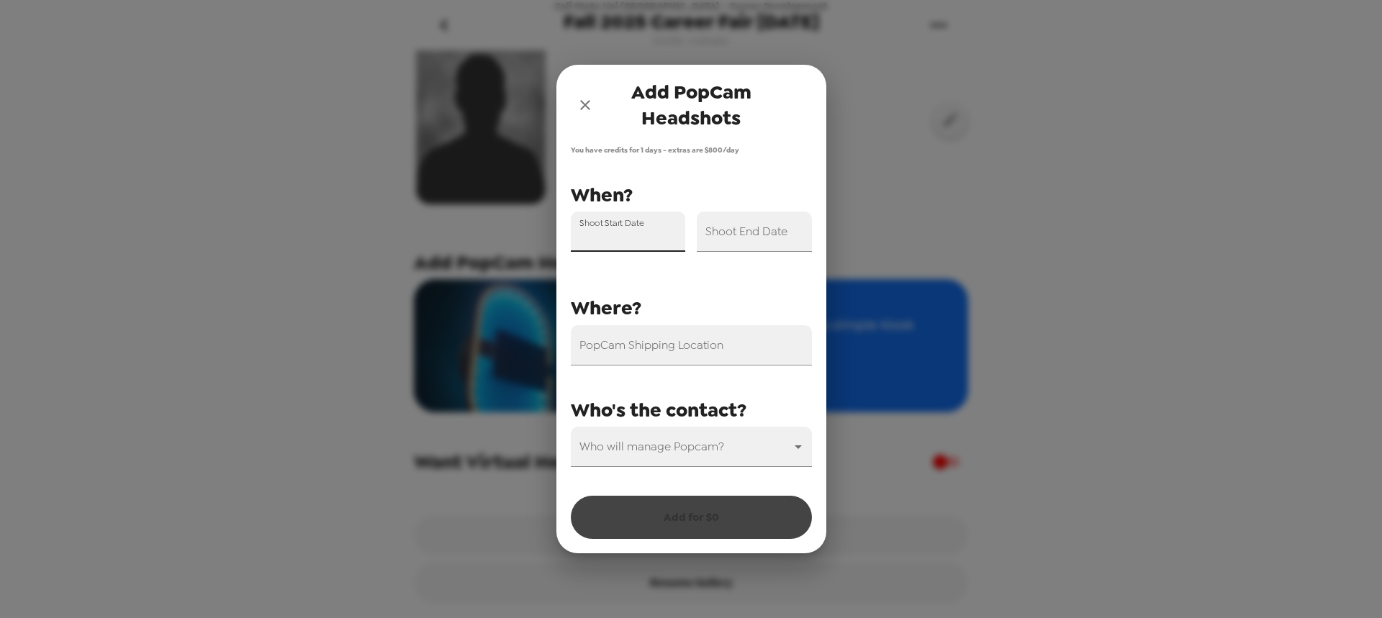
click at [647, 238] on input "Shoot Start Date" at bounding box center [628, 232] width 115 height 40
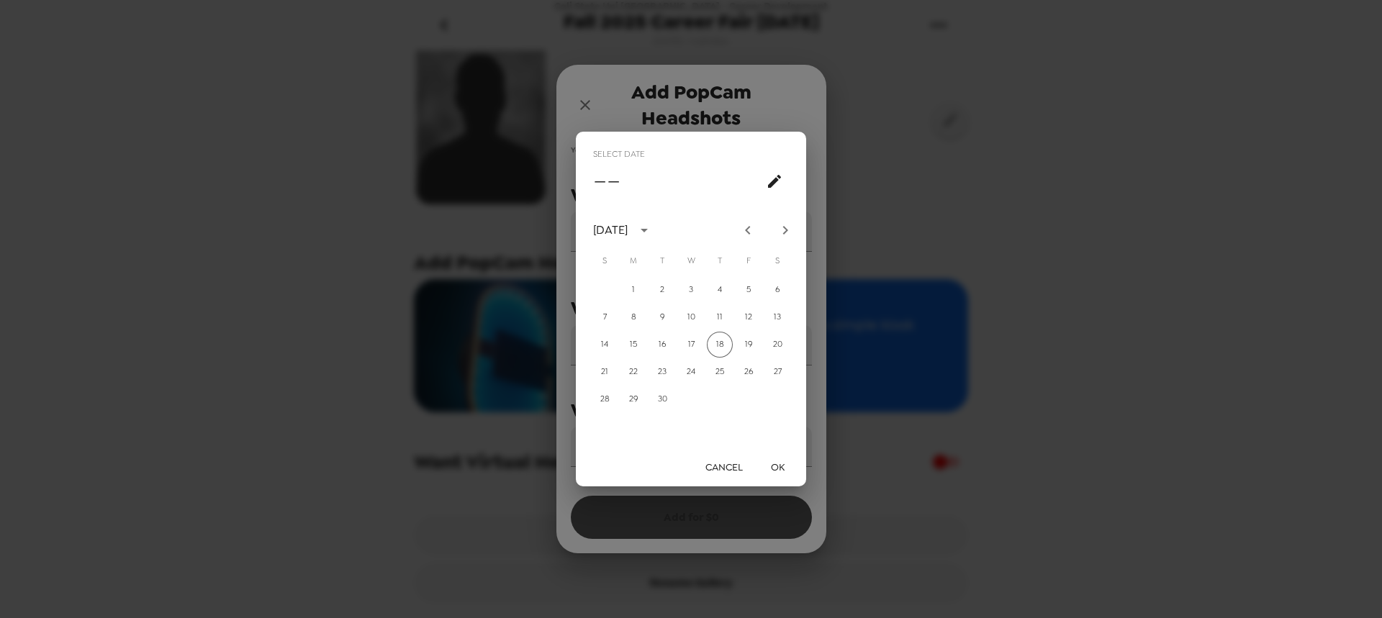
click at [783, 224] on icon "Next month" at bounding box center [785, 230] width 17 height 17
click at [692, 317] on button "8" at bounding box center [691, 317] width 26 height 26
type input "10/08/2025"
click at [778, 469] on button "OK" at bounding box center [777, 467] width 46 height 27
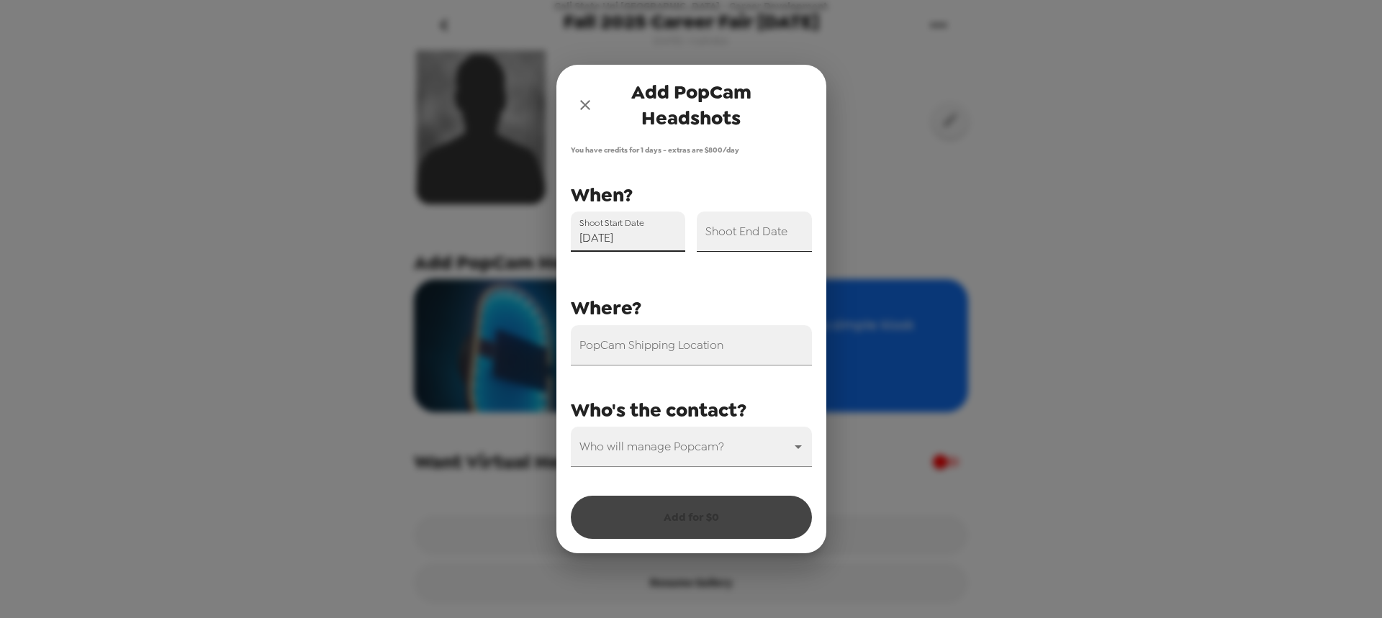
click at [759, 247] on input "Shoot End Date" at bounding box center [754, 232] width 115 height 40
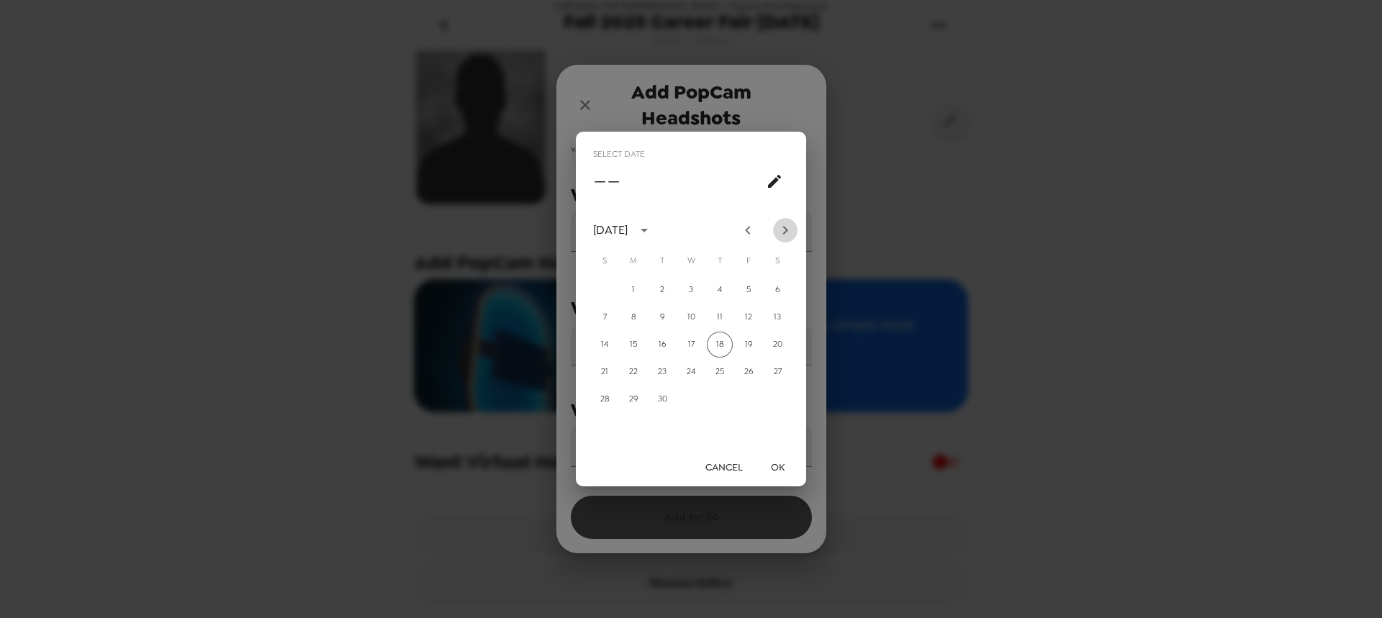
drag, startPoint x: 782, startPoint y: 229, endPoint x: 746, endPoint y: 270, distance: 54.1
click at [782, 230] on icon "Next month" at bounding box center [785, 230] width 17 height 17
click at [685, 320] on button "8" at bounding box center [691, 317] width 26 height 26
type input "10/08/2025"
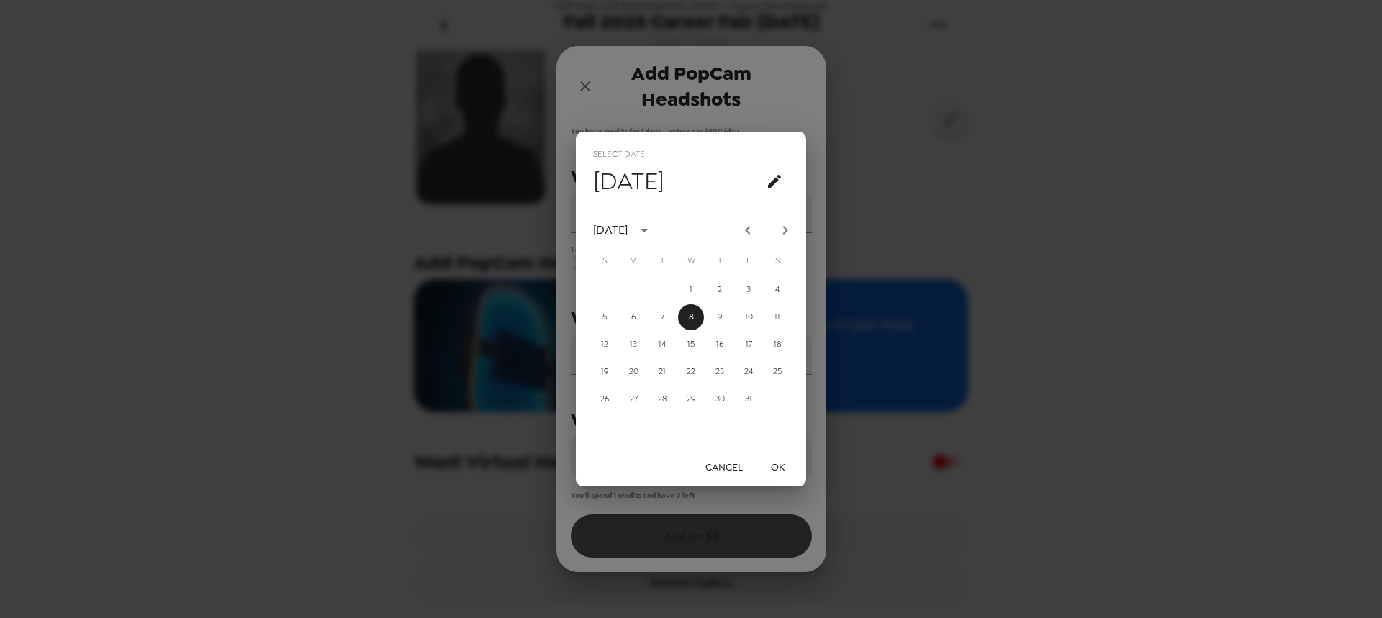
click at [776, 462] on button "OK" at bounding box center [777, 467] width 46 height 27
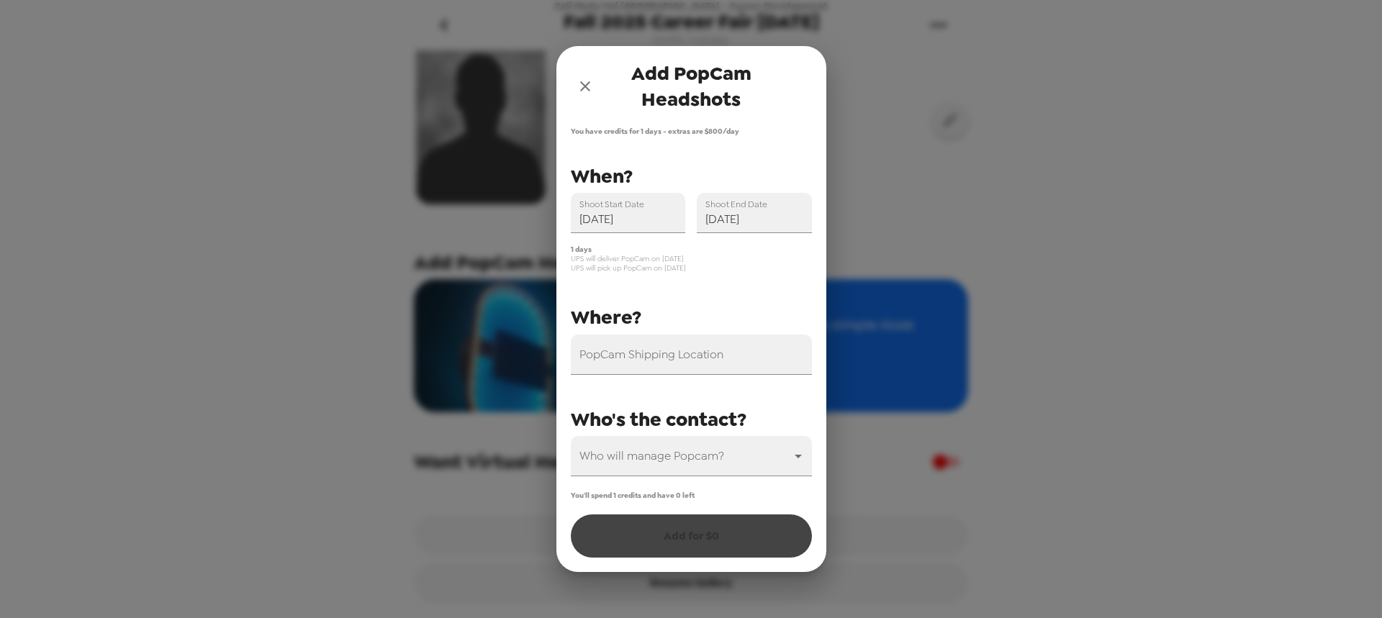
drag, startPoint x: 575, startPoint y: 255, endPoint x: 689, endPoint y: 255, distance: 113.7
click at [689, 255] on span "UPS will deliver PopCam on 10/7/25" at bounding box center [691, 258] width 241 height 9
click at [651, 262] on span "UPS will deliver PopCam on 10/7/25" at bounding box center [691, 258] width 241 height 9
drag, startPoint x: 665, startPoint y: 256, endPoint x: 718, endPoint y: 256, distance: 53.3
click at [718, 256] on span "UPS will deliver PopCam on 10/7/25" at bounding box center [691, 258] width 241 height 9
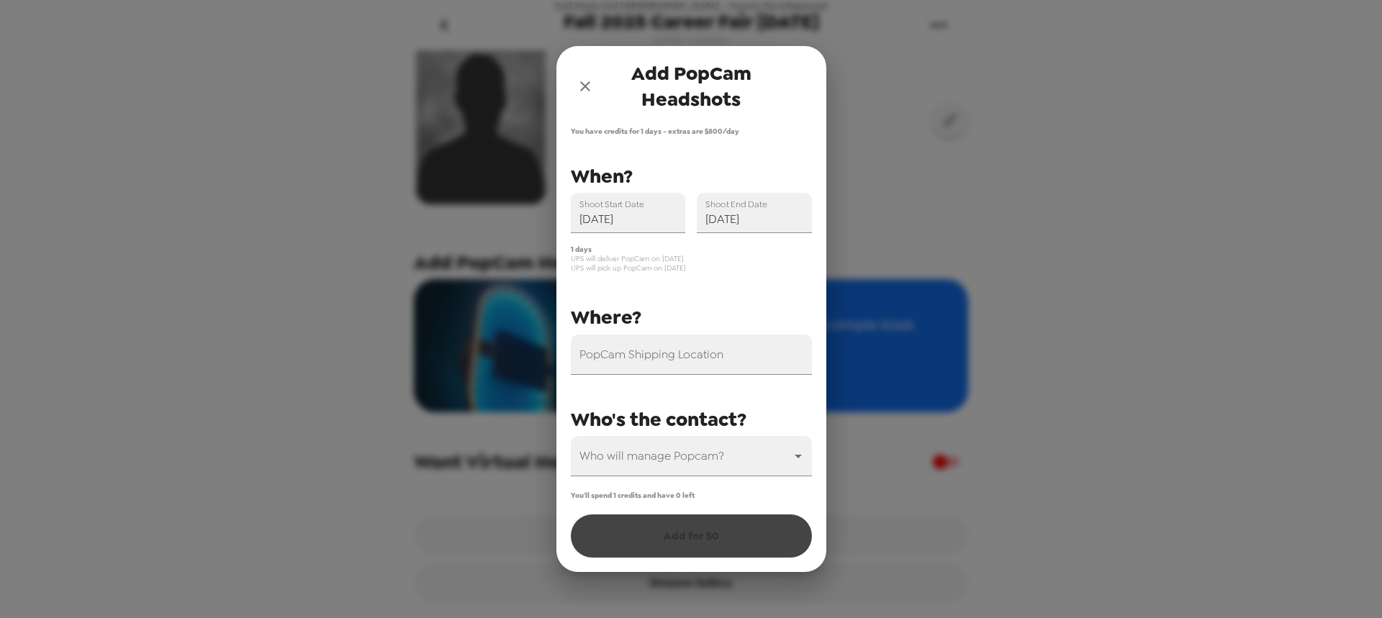
click at [671, 257] on span "UPS will deliver PopCam on 10/7/25" at bounding box center [691, 258] width 241 height 9
click at [625, 209] on label "Shoot Start Date" at bounding box center [611, 204] width 64 height 12
click at [625, 209] on input "10/08/2025" at bounding box center [628, 213] width 115 height 40
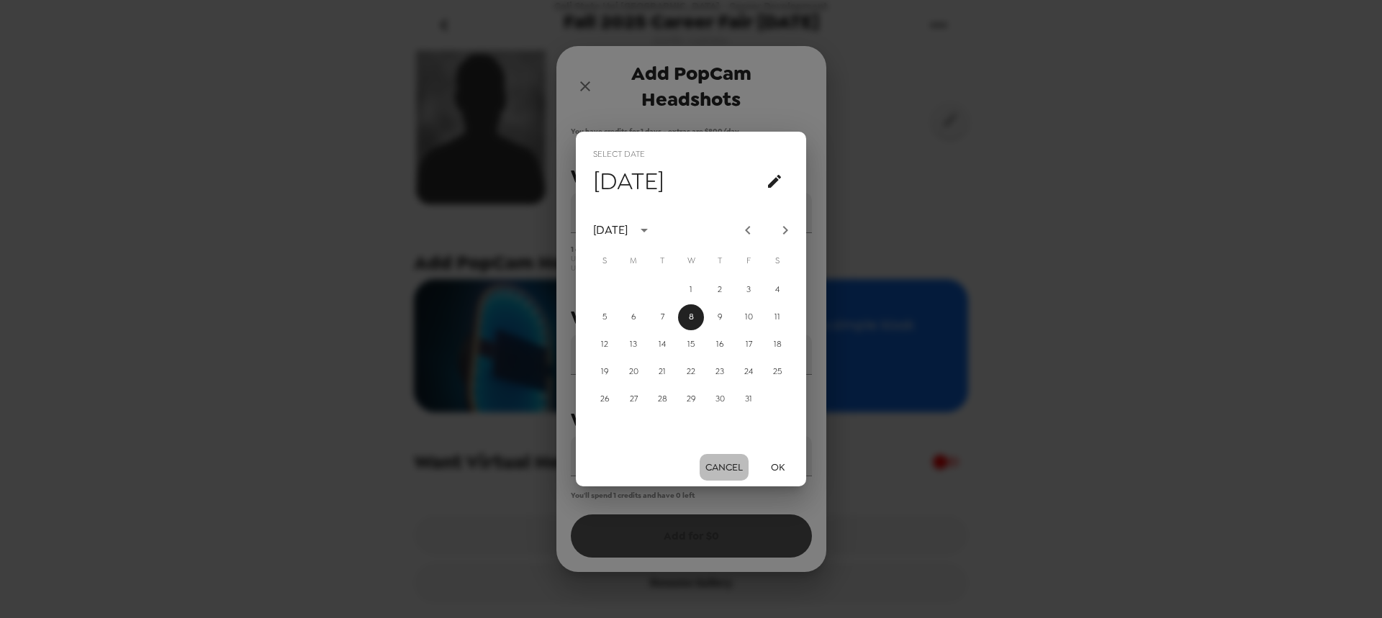
click at [716, 461] on button "Cancel" at bounding box center [724, 467] width 49 height 27
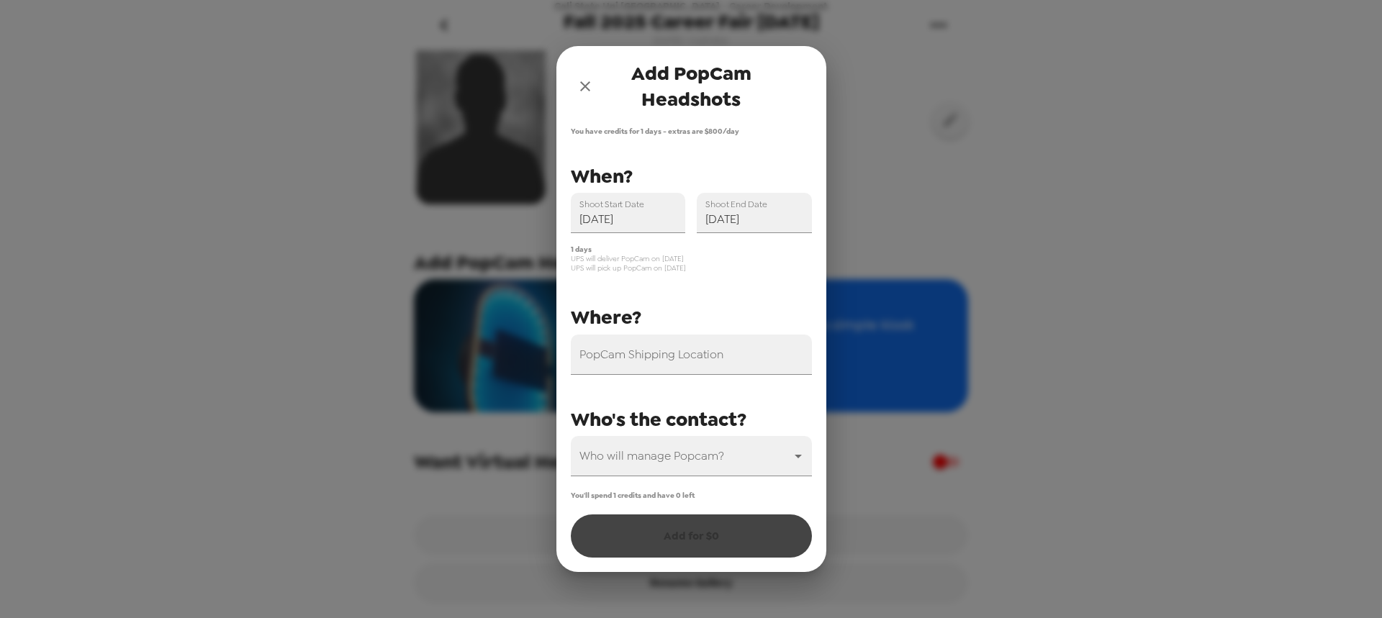
drag, startPoint x: 702, startPoint y: 274, endPoint x: 609, endPoint y: 241, distance: 98.6
click at [573, 264] on div "PopCam Shipping Location Shoot Start Date 10/08/2025 Shoot End Date 10/08/2025 …" at bounding box center [685, 318] width 253 height 316
click at [675, 270] on span "UPS will pick up PopCam on 10/9/25" at bounding box center [691, 267] width 241 height 9
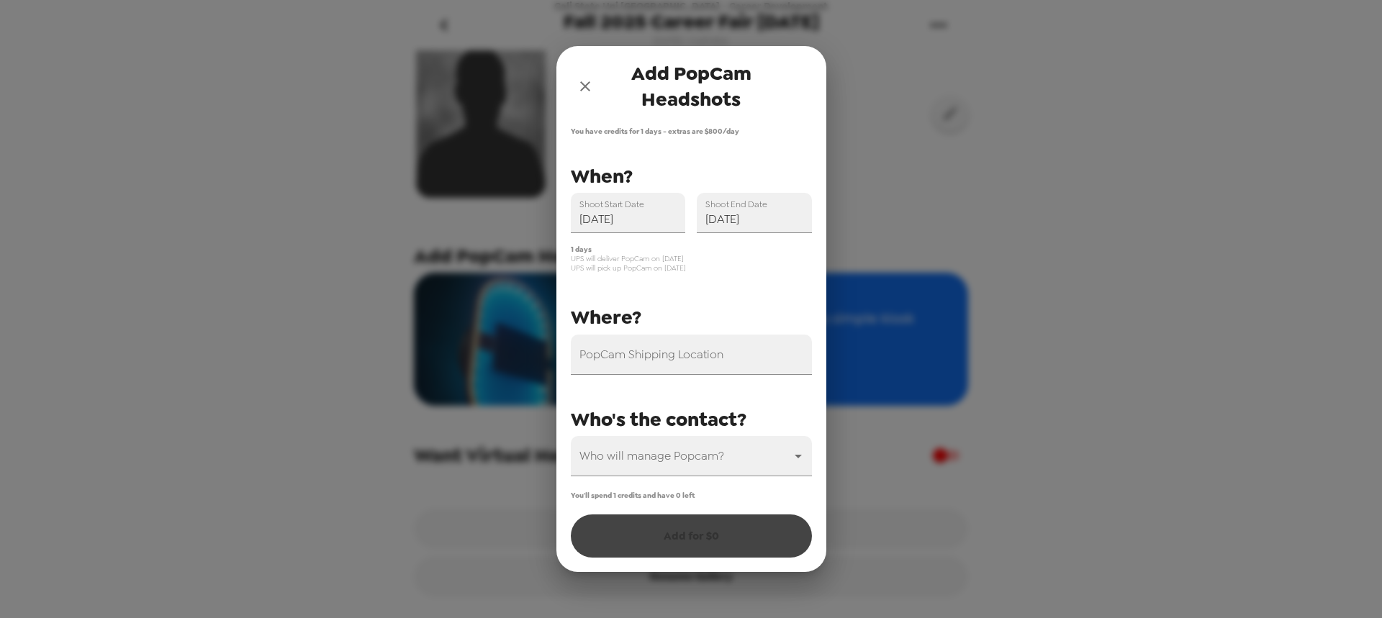
scroll to position [159, 0]
click at [701, 371] on input "PopCam Shipping Location" at bounding box center [691, 355] width 241 height 40
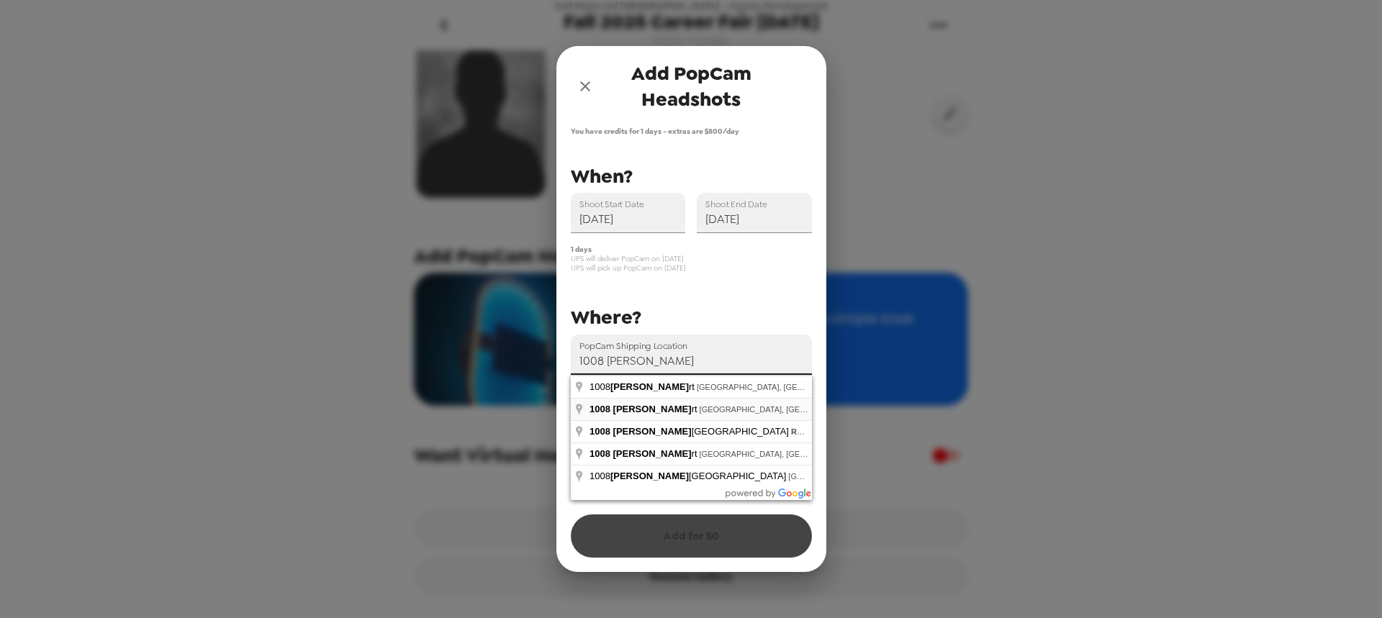
type input "1008 Scott Court, Marina, CA, USA"
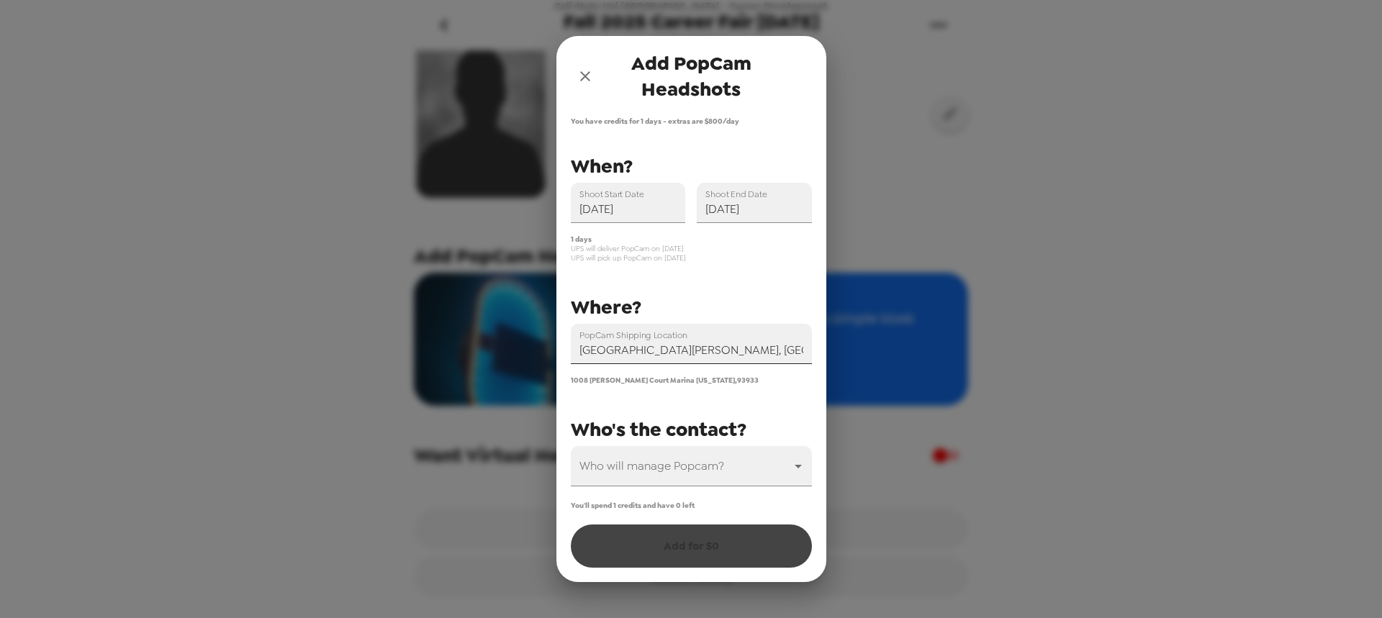
click at [691, 358] on input "1008 Scott Court, Marina, CA, USA" at bounding box center [691, 344] width 241 height 40
click at [688, 432] on span "Who's the contact?" at bounding box center [659, 430] width 176 height 26
click at [697, 463] on body "Cali State Uni Monterey Bay - Career Development Fall 2025 Career Fair 10/8/25 …" at bounding box center [691, 309] width 1382 height 618
click at [670, 504] on li "Marc Garcia" at bounding box center [691, 505] width 241 height 26
type input "71250"
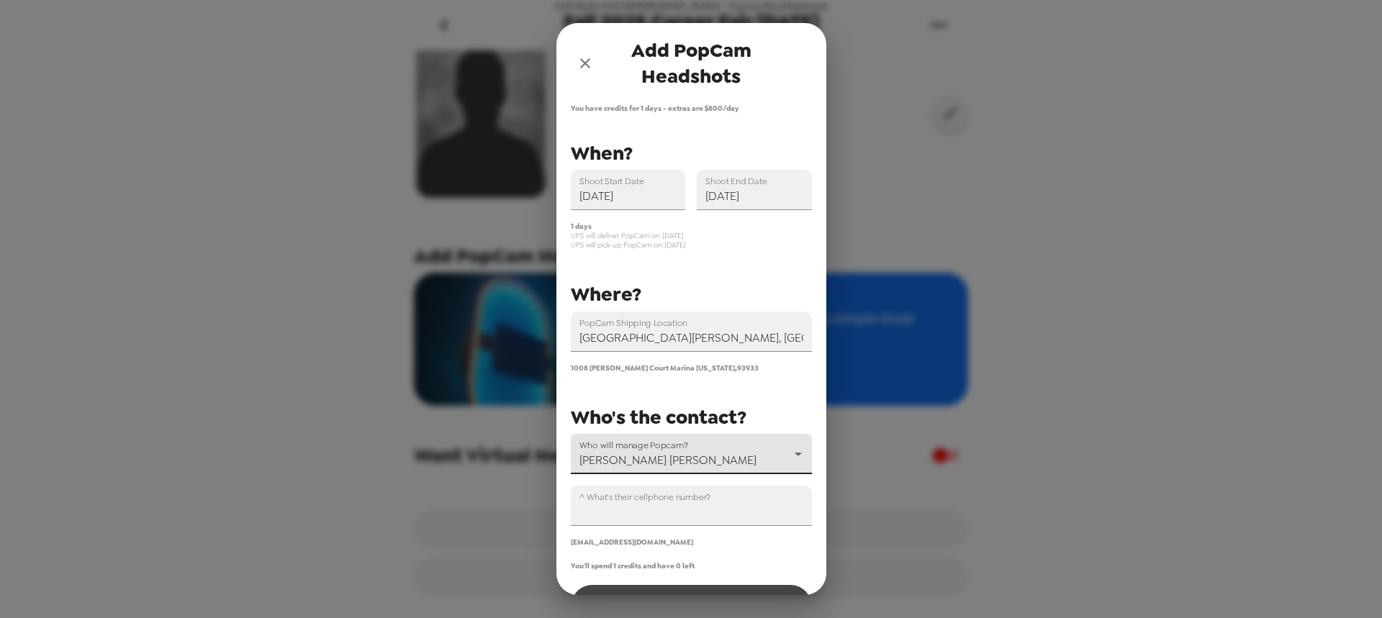
scroll to position [48, 0]
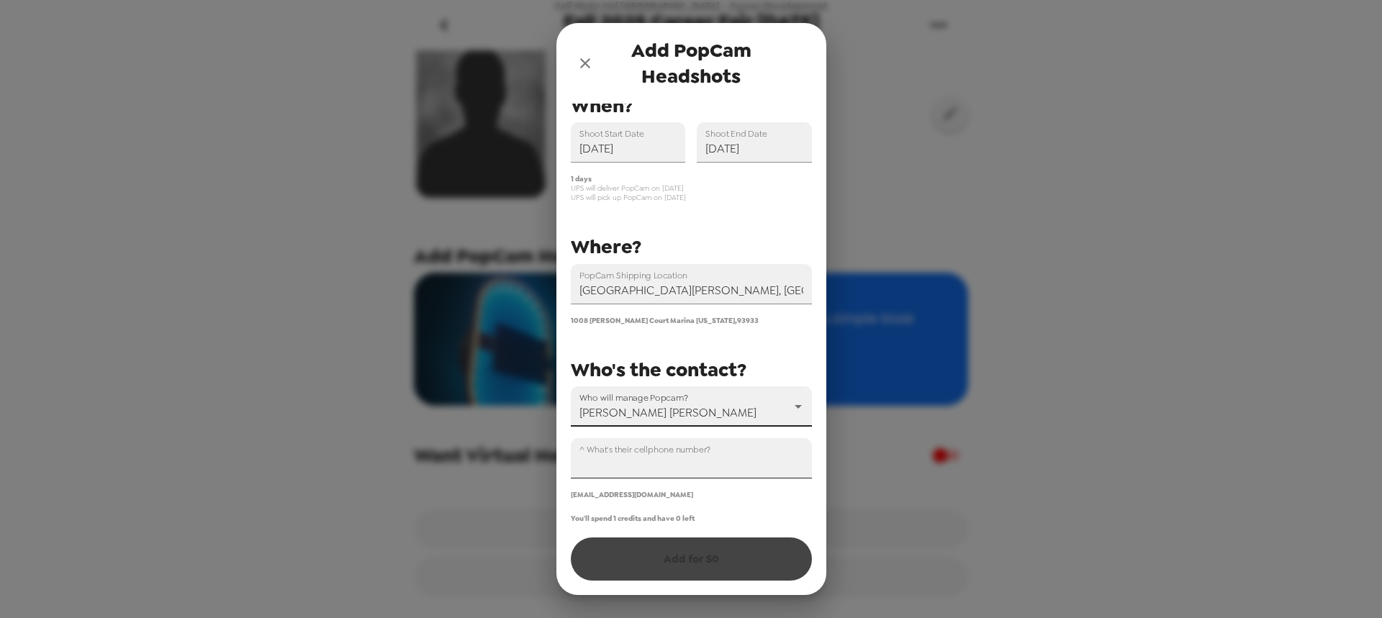
click at [648, 467] on input "^ What's their cellphone number?" at bounding box center [691, 458] width 241 height 40
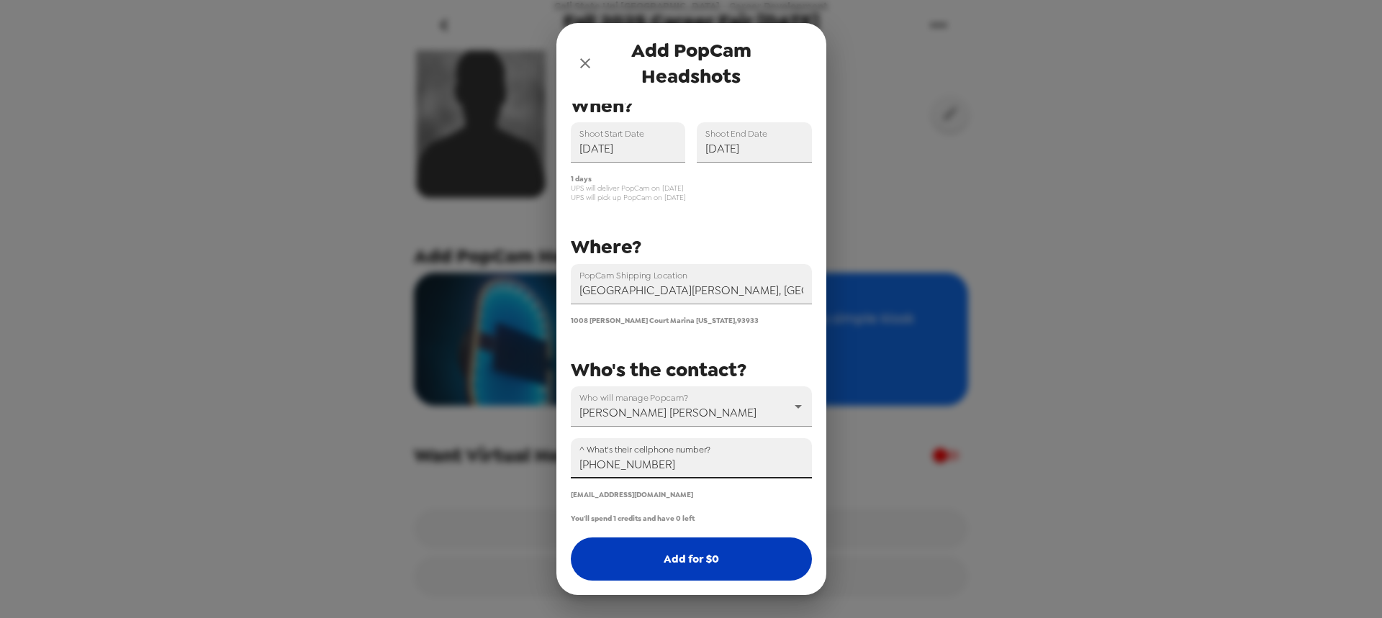
type input "+1 (559) 300-3150"
click at [669, 559] on button "Add for $ 0" at bounding box center [691, 559] width 241 height 43
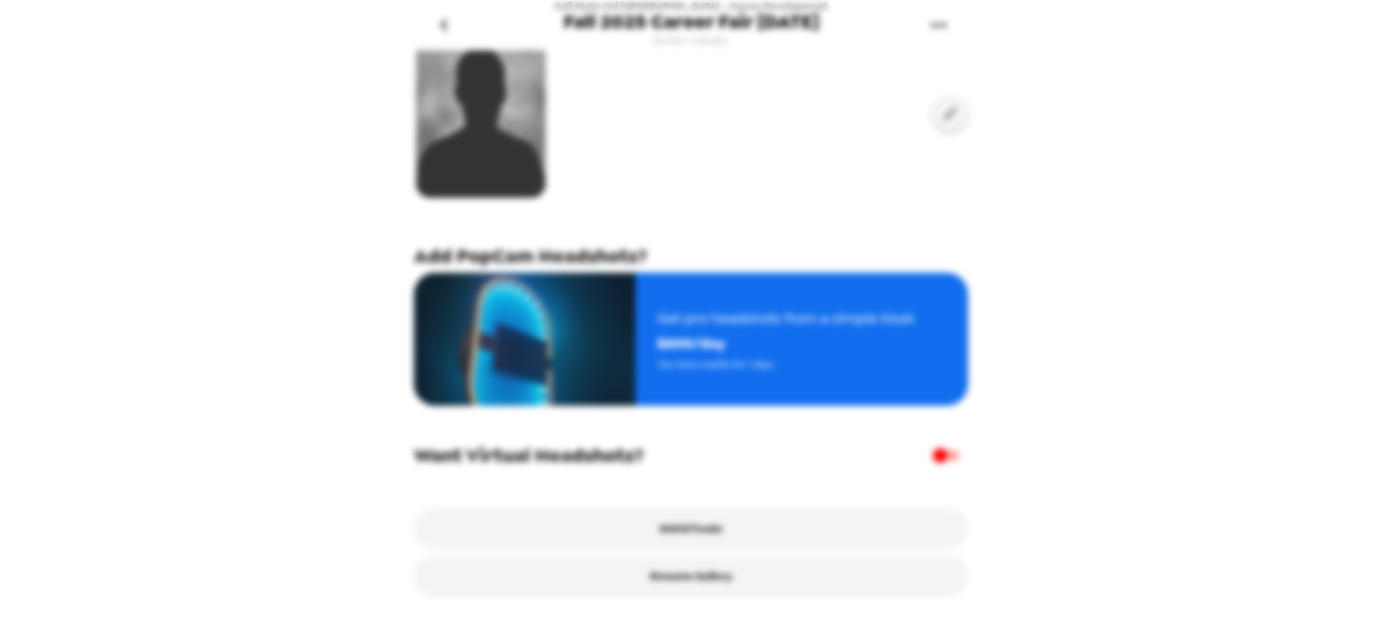
scroll to position [0, 0]
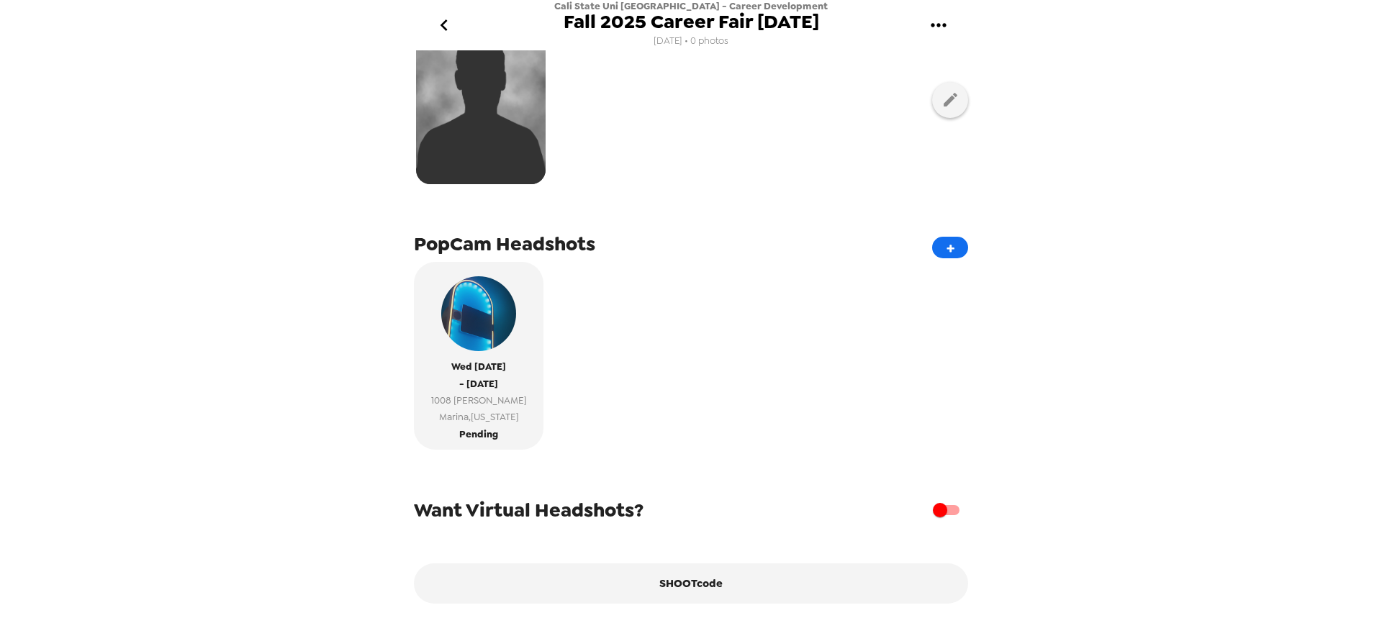
scroll to position [230, 0]
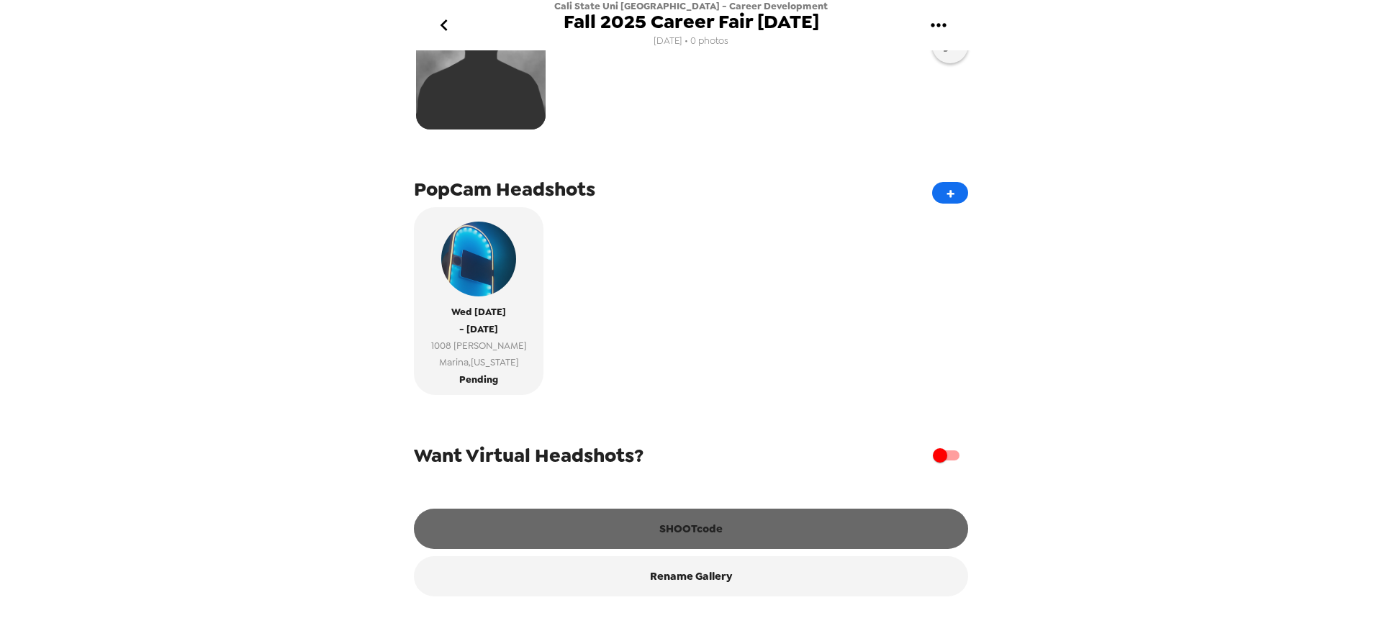
click at [697, 535] on button "SHOOTcode" at bounding box center [691, 529] width 554 height 40
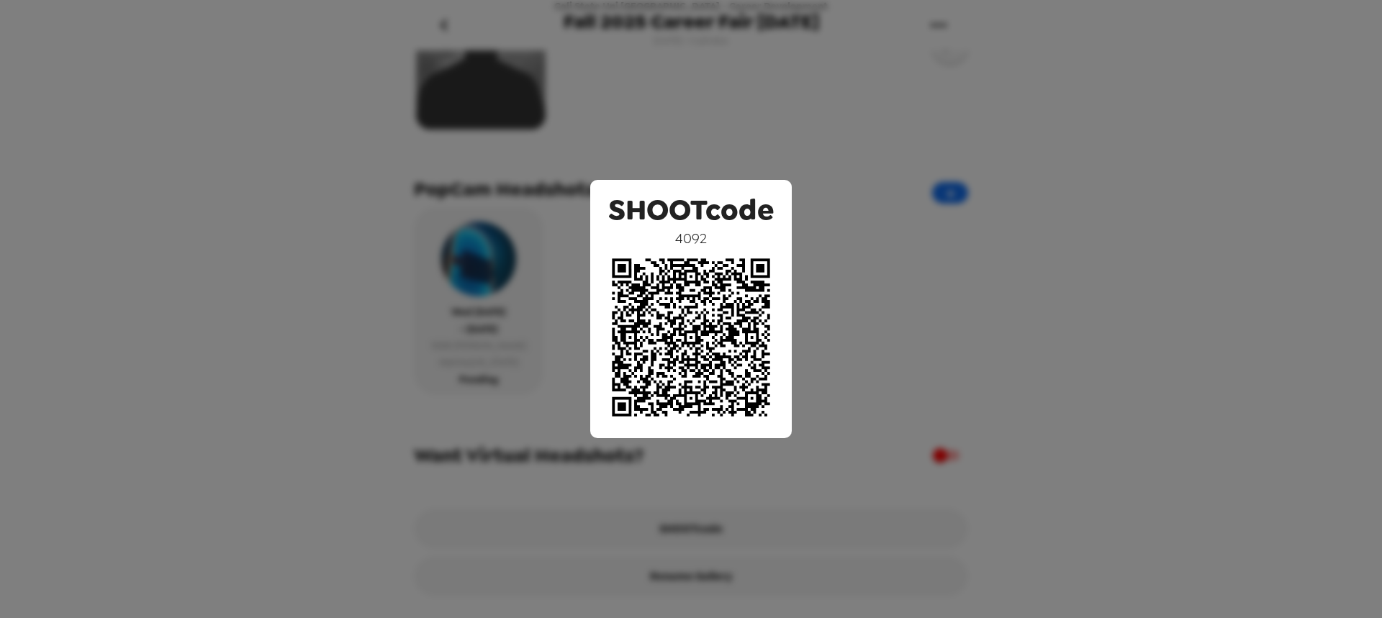
click at [719, 154] on div "SHOOTcode 4092" at bounding box center [691, 309] width 1382 height 618
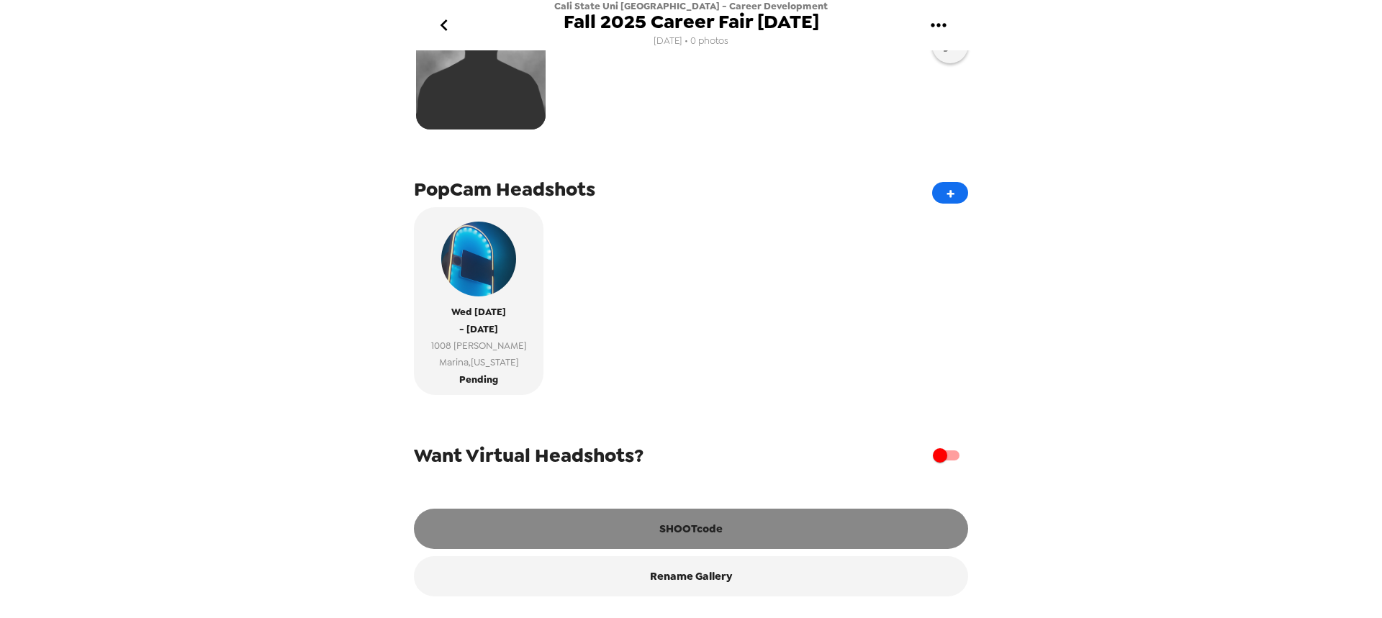
click at [675, 533] on button "SHOOTcode" at bounding box center [691, 529] width 554 height 40
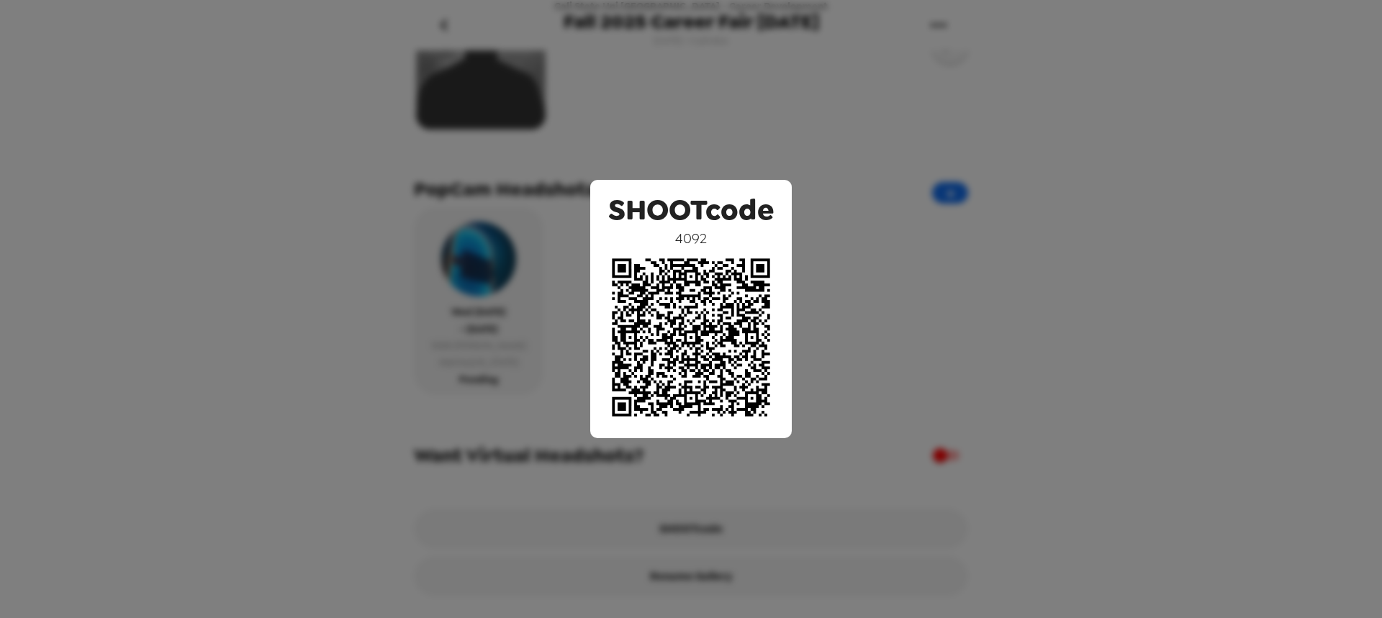
click at [728, 148] on div "SHOOTcode 4092" at bounding box center [691, 309] width 1382 height 618
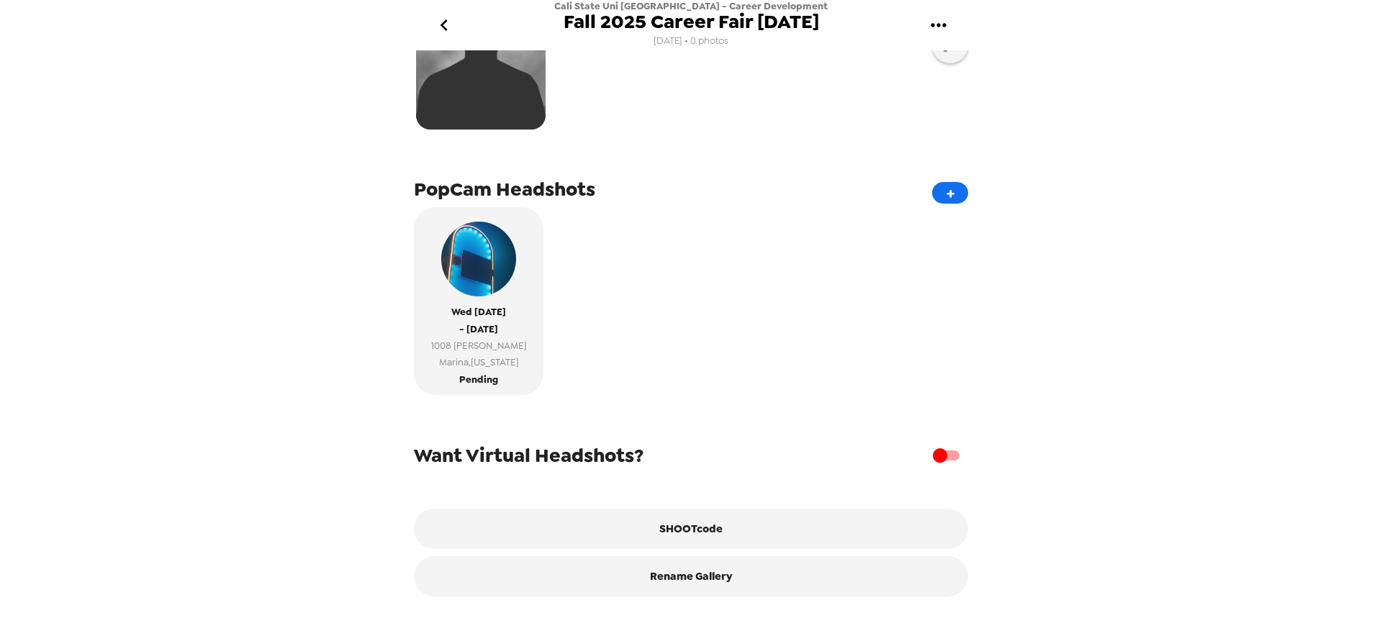
drag, startPoint x: 1239, startPoint y: 256, endPoint x: 836, endPoint y: 232, distance: 403.7
click at [1238, 256] on div "Cali State Uni [GEOGRAPHIC_DATA] - Career Development Fall 2025 Career Fair [DA…" at bounding box center [691, 309] width 1382 height 618
click at [438, 24] on icon "go back" at bounding box center [444, 25] width 23 height 23
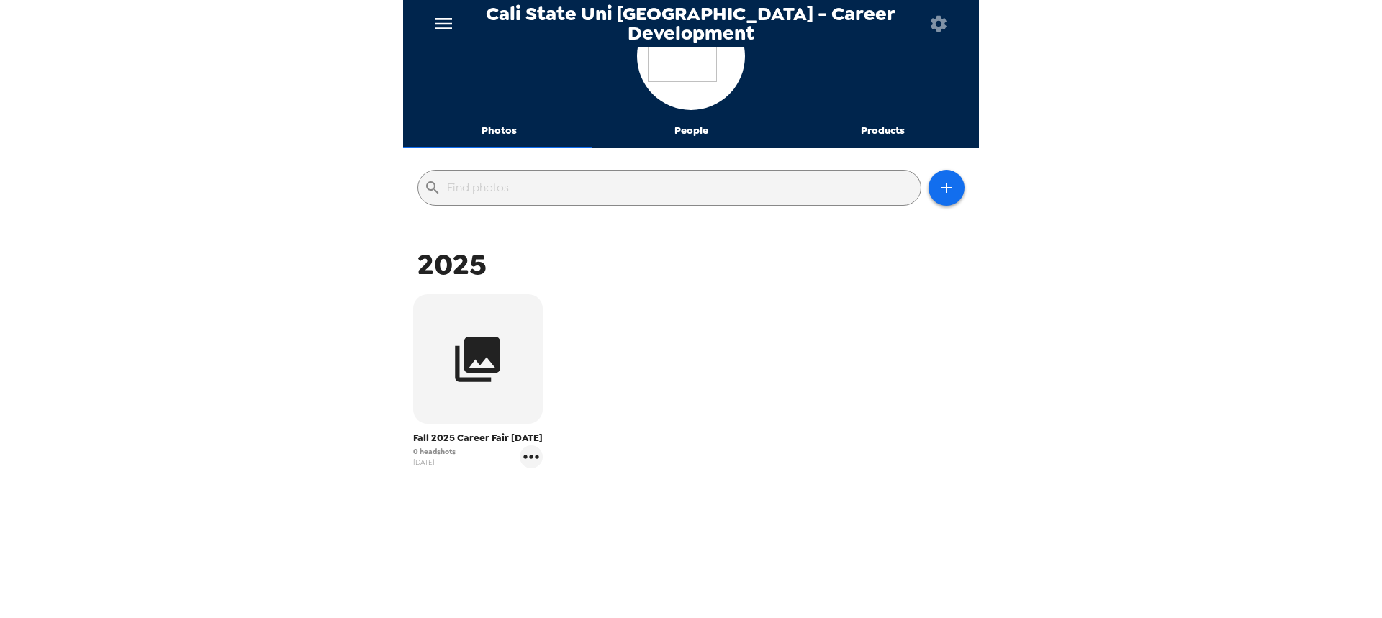
scroll to position [68, 0]
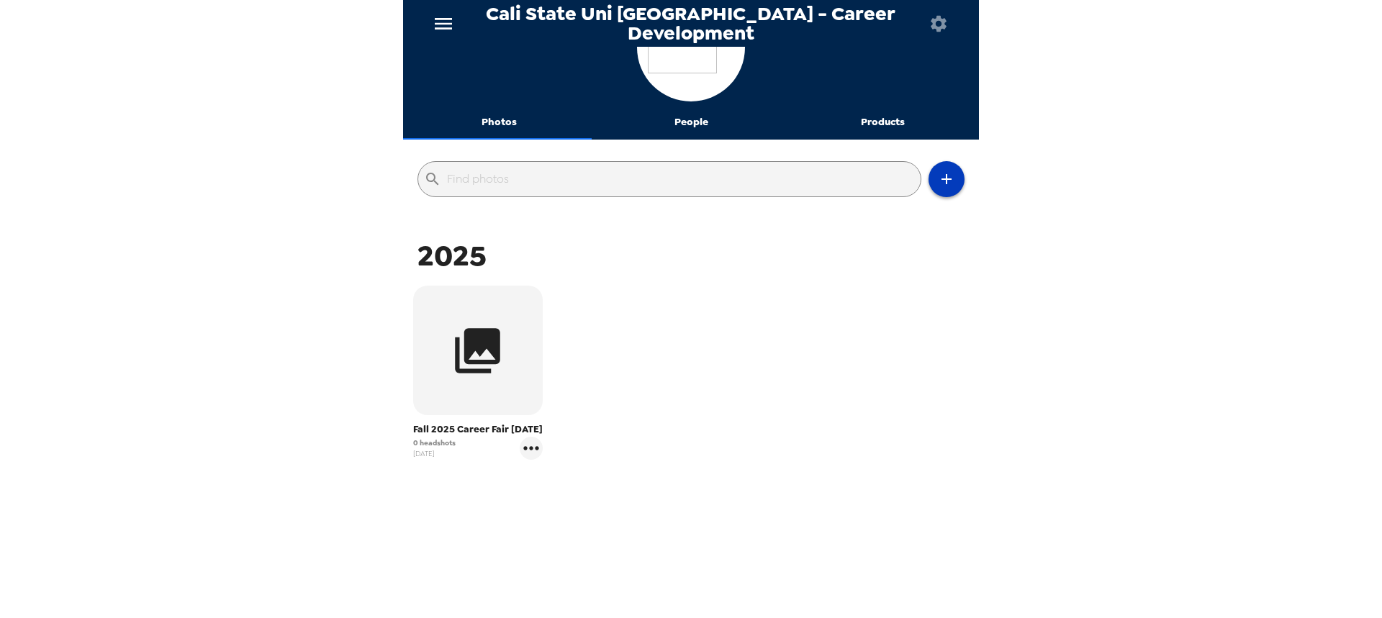
click at [939, 171] on icon "button" at bounding box center [946, 179] width 17 height 17
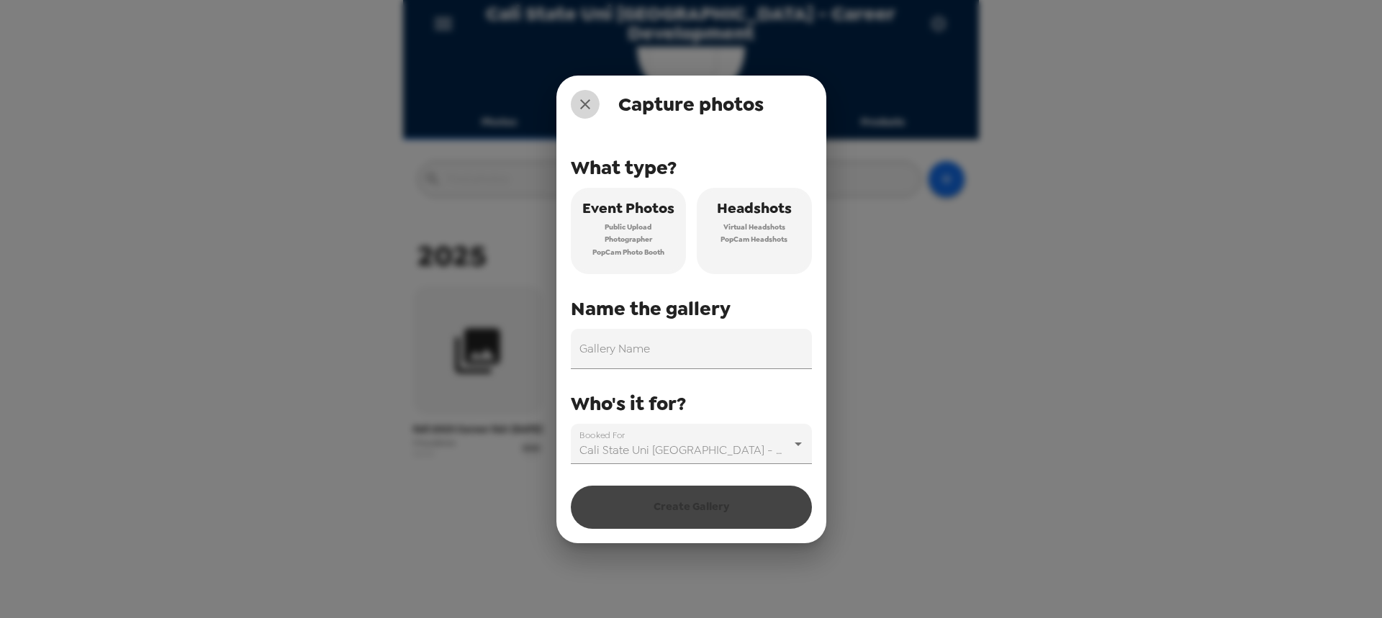
click at [587, 101] on icon "close" at bounding box center [585, 104] width 10 height 10
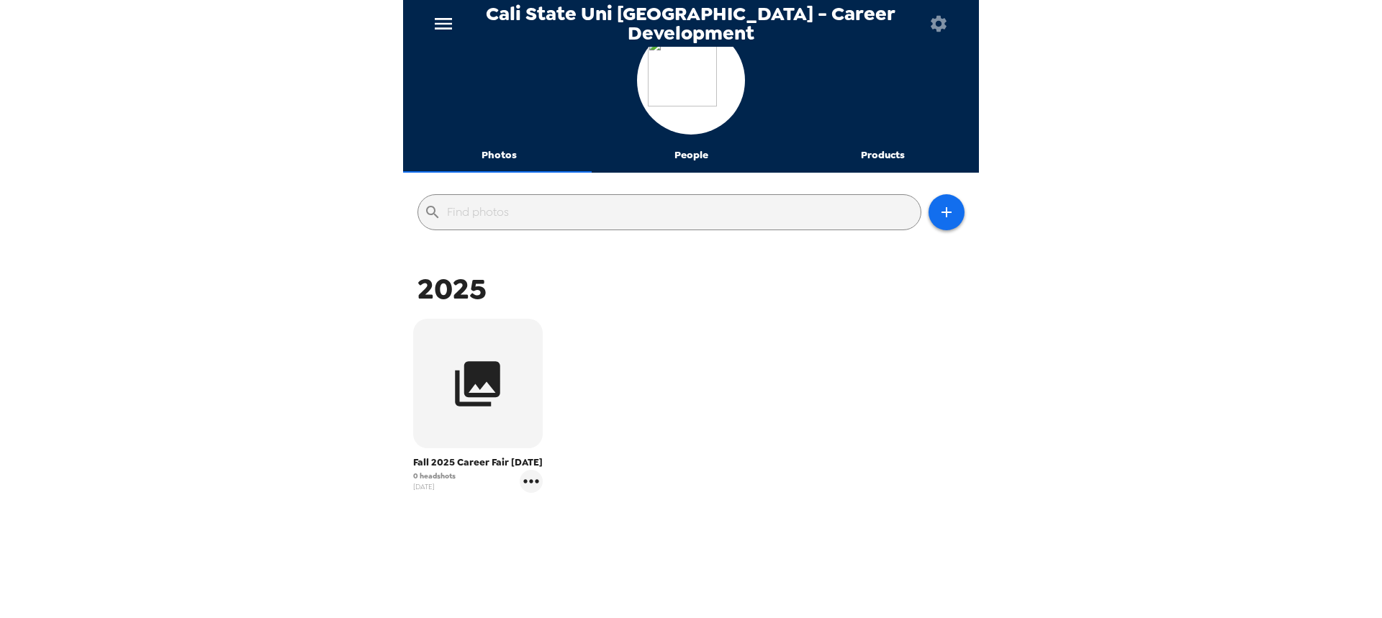
scroll to position [0, 0]
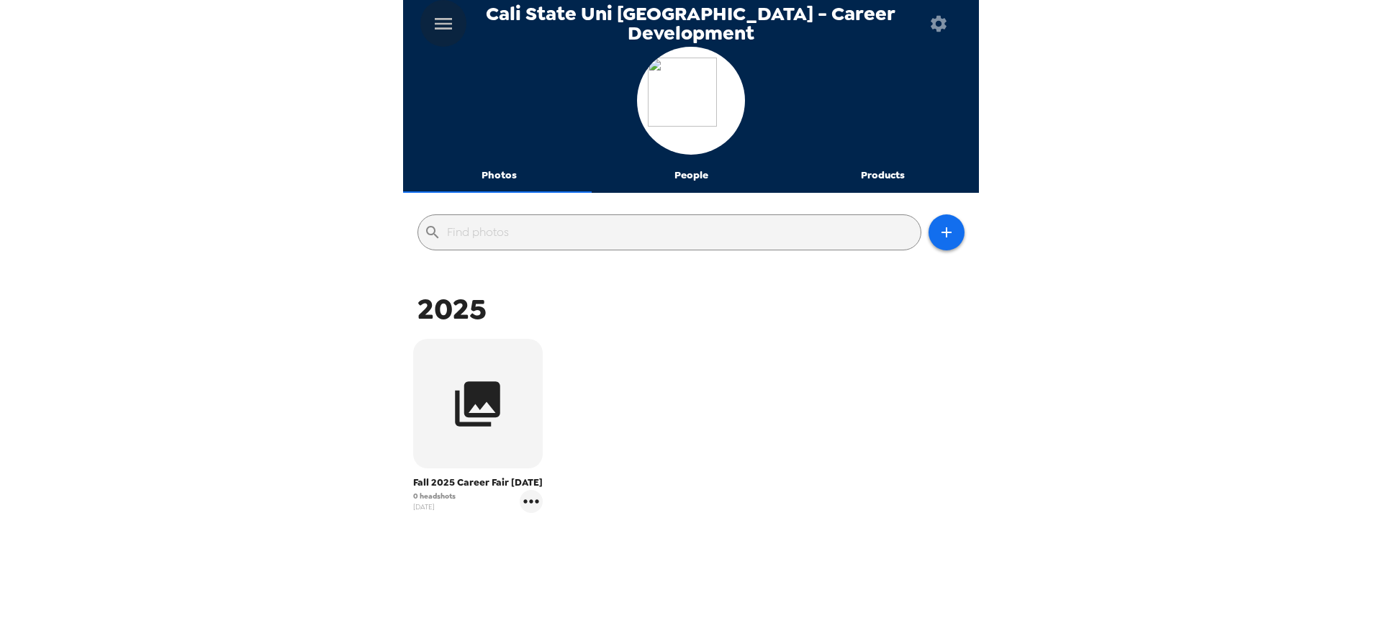
click at [443, 22] on icon "menu" at bounding box center [443, 23] width 23 height 23
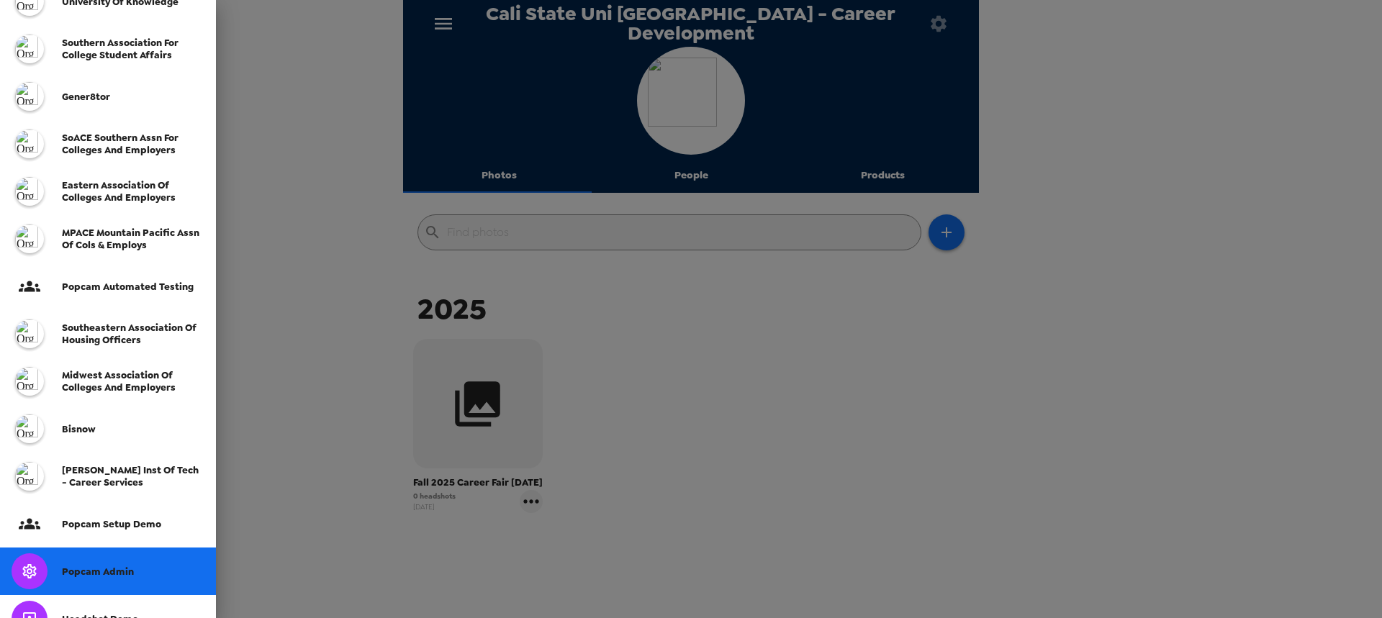
scroll to position [348, 0]
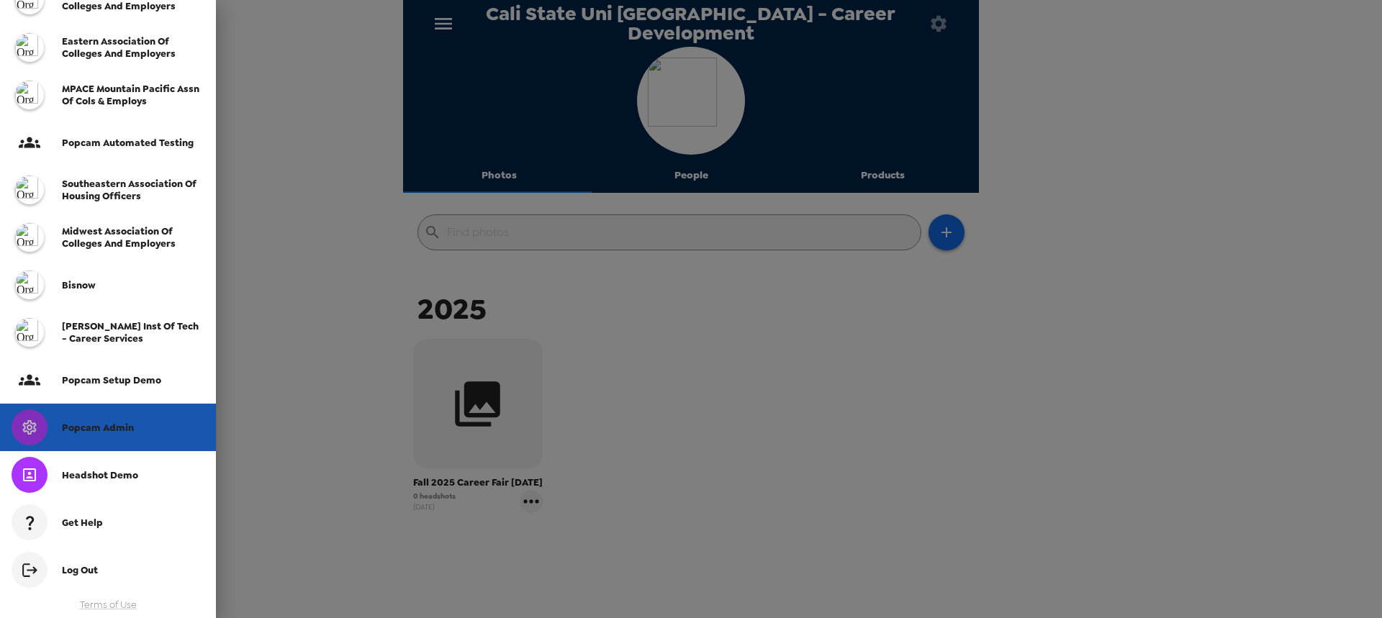
click at [119, 422] on span "Popcam Admin" at bounding box center [98, 428] width 72 height 12
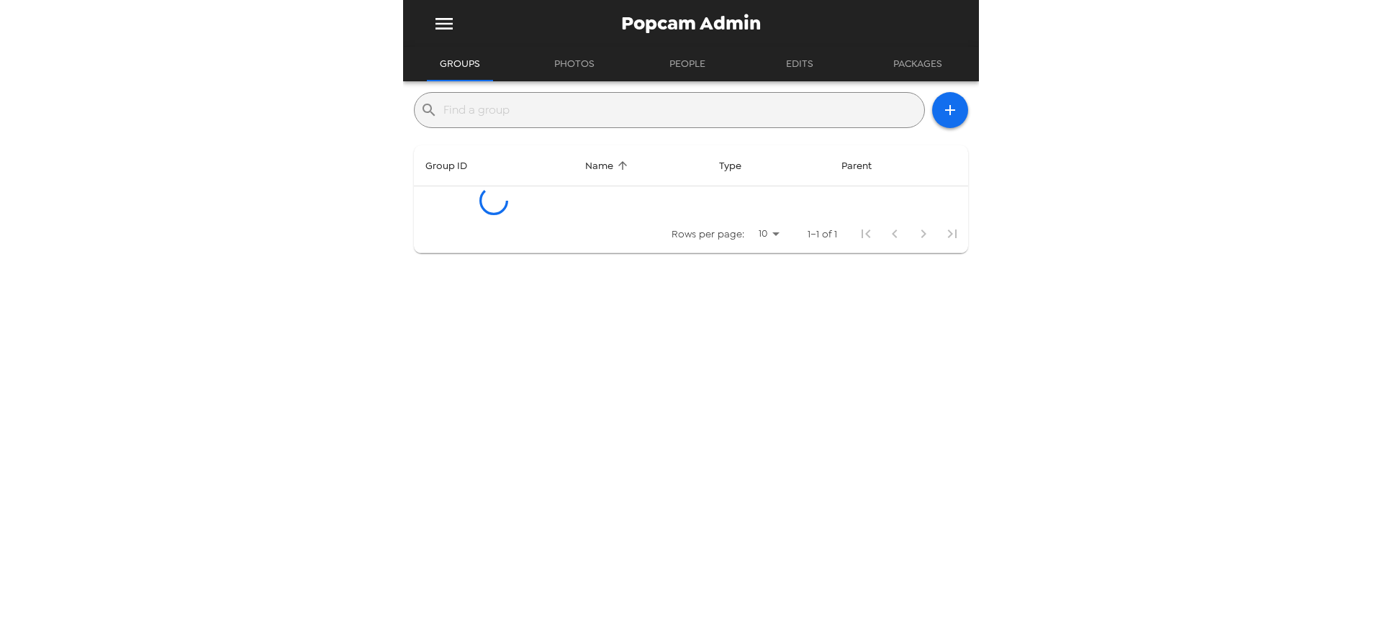
click at [484, 107] on input "text" at bounding box center [680, 110] width 475 height 23
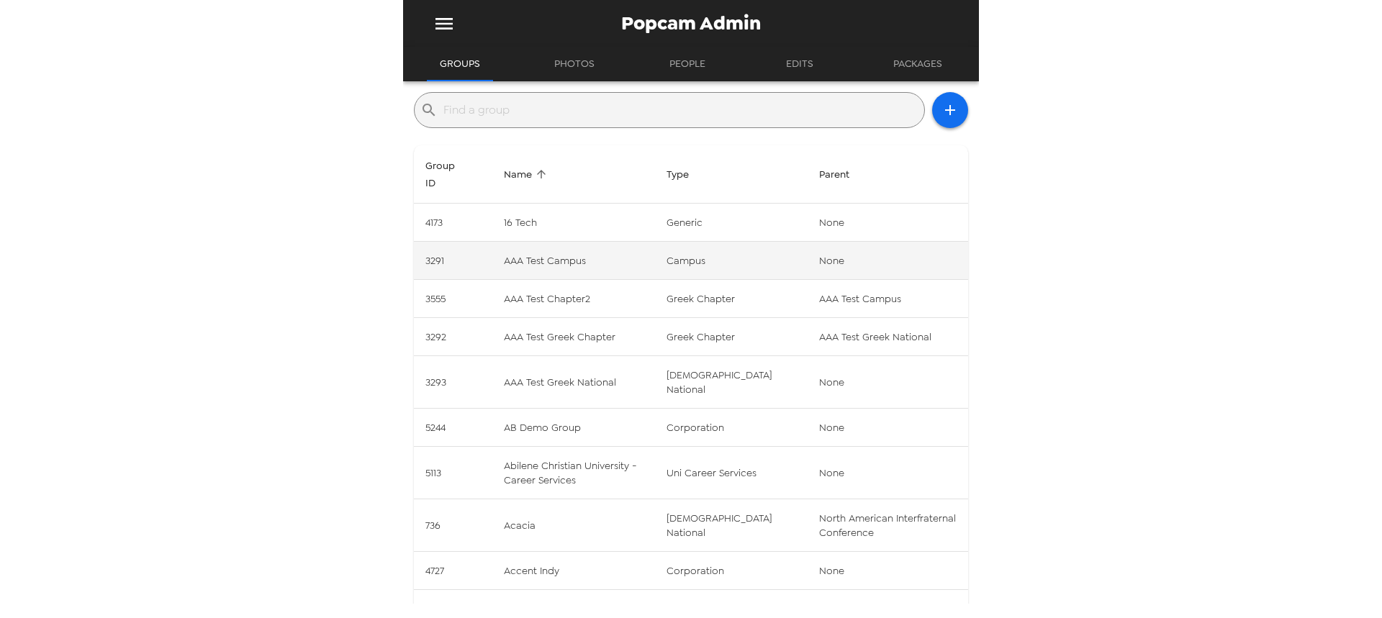
type input "d"
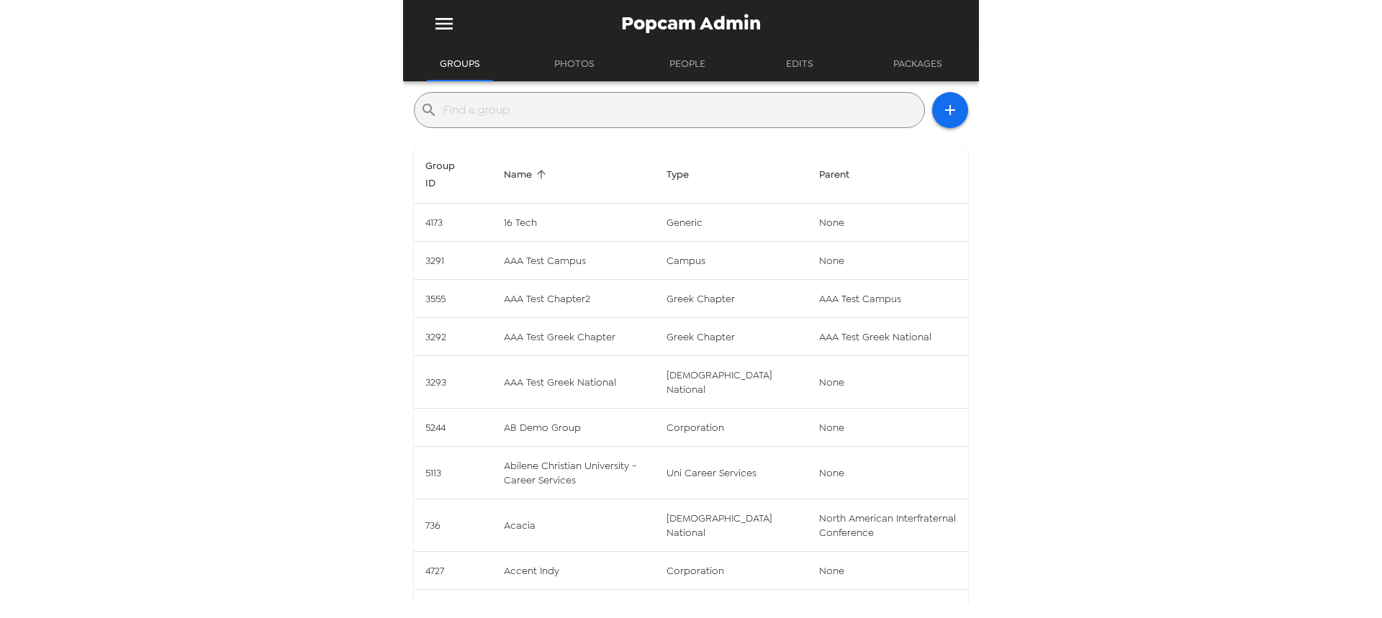
type input "g"
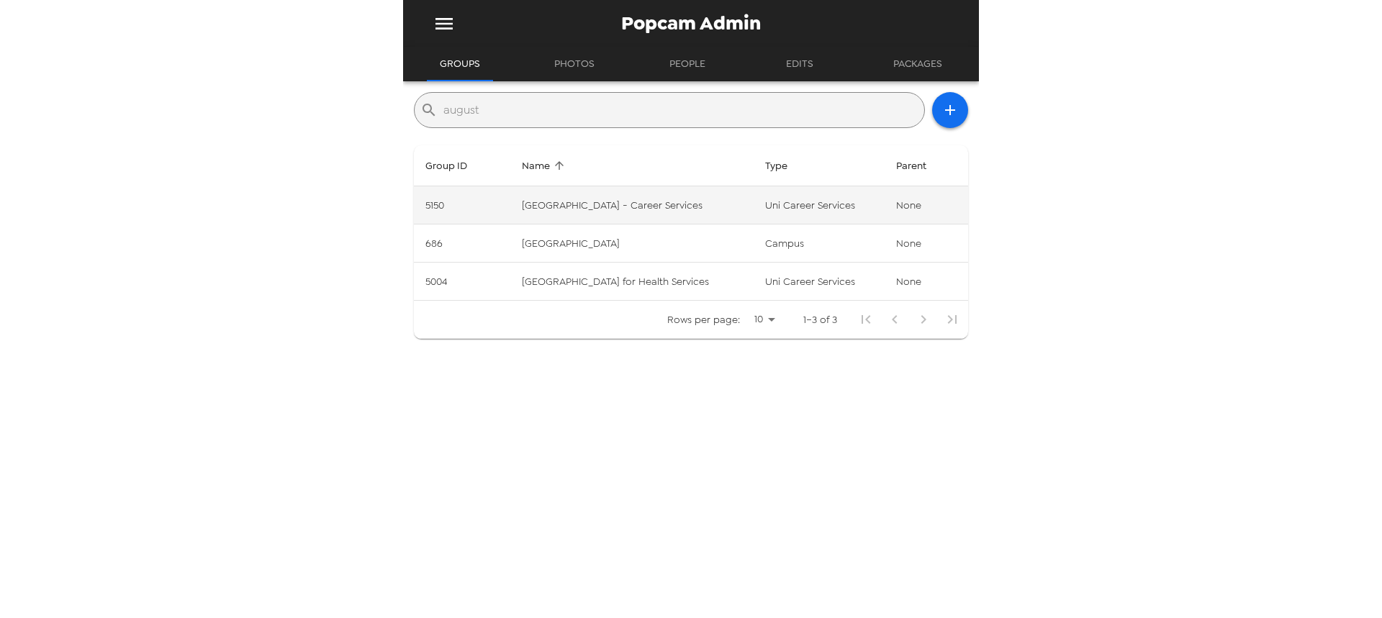
type input "august"
click at [665, 207] on td "[GEOGRAPHIC_DATA] - Career Services" at bounding box center [631, 205] width 243 height 38
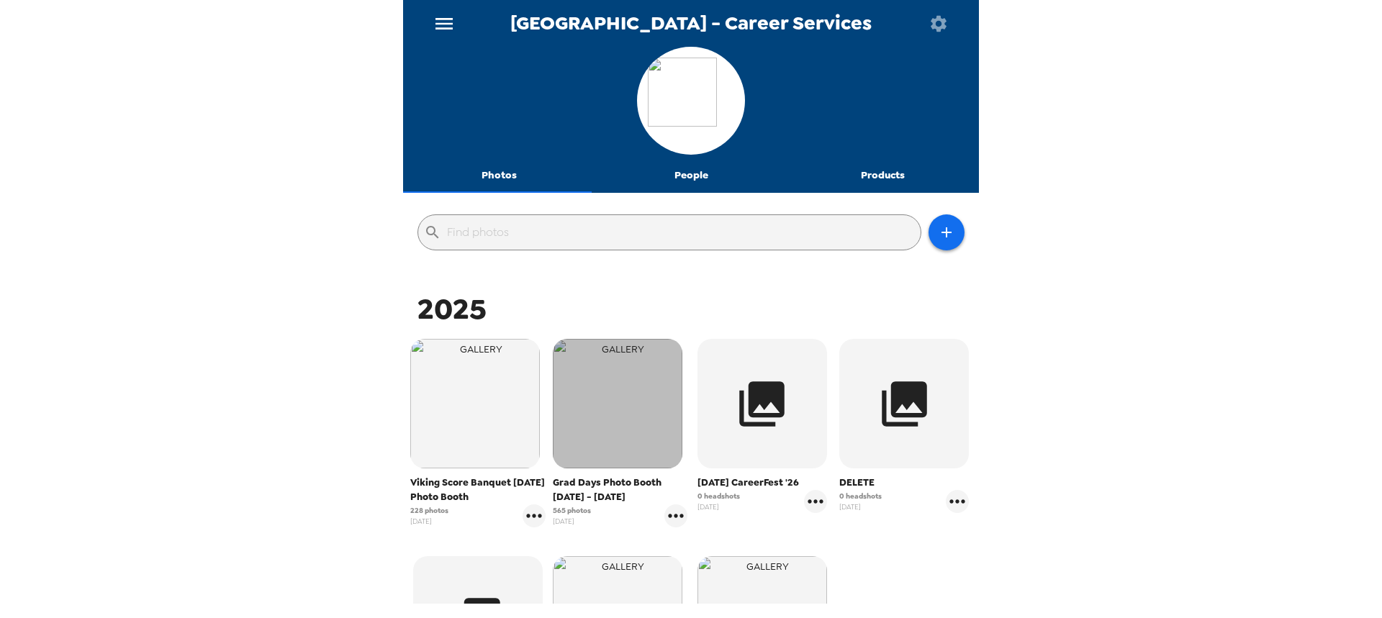
click at [635, 417] on img "button" at bounding box center [618, 404] width 130 height 130
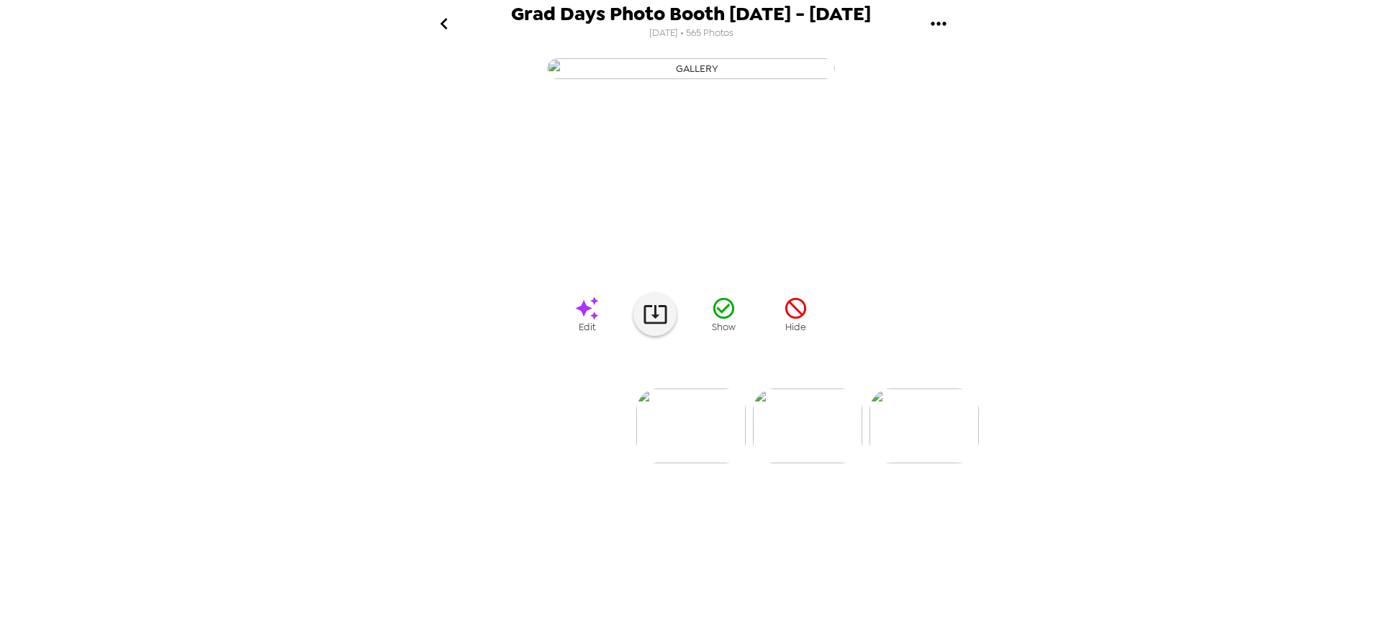
click at [934, 463] on img at bounding box center [923, 426] width 109 height 75
click at [918, 463] on img at bounding box center [923, 426] width 109 height 75
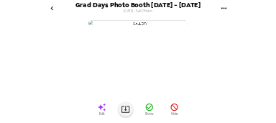
scroll to position [0, 466]
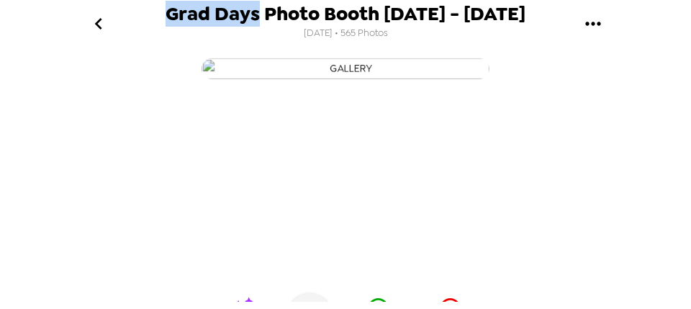
drag, startPoint x: 206, startPoint y: 16, endPoint x: 255, endPoint y: 17, distance: 49.7
click at [255, 14] on span "Grad Days Photo Booth [DATE] - [DATE]" at bounding box center [346, 13] width 360 height 19
click at [340, 27] on span "[DATE] • 565 Photos" at bounding box center [346, 33] width 84 height 19
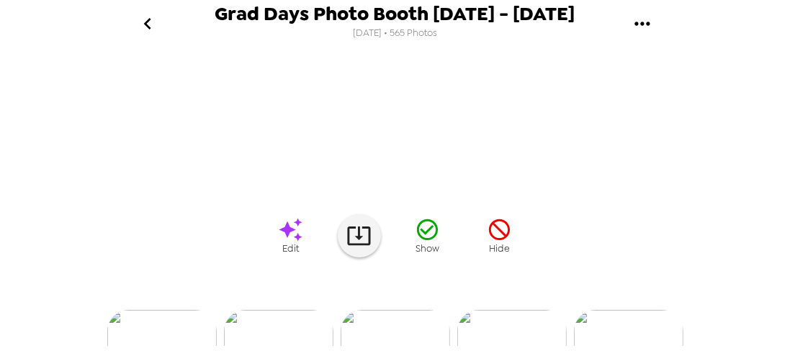
scroll to position [0, 0]
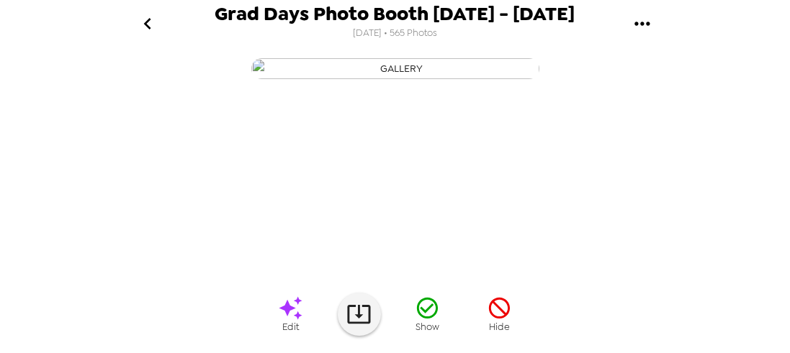
click at [150, 26] on icon "go back" at bounding box center [147, 23] width 23 height 23
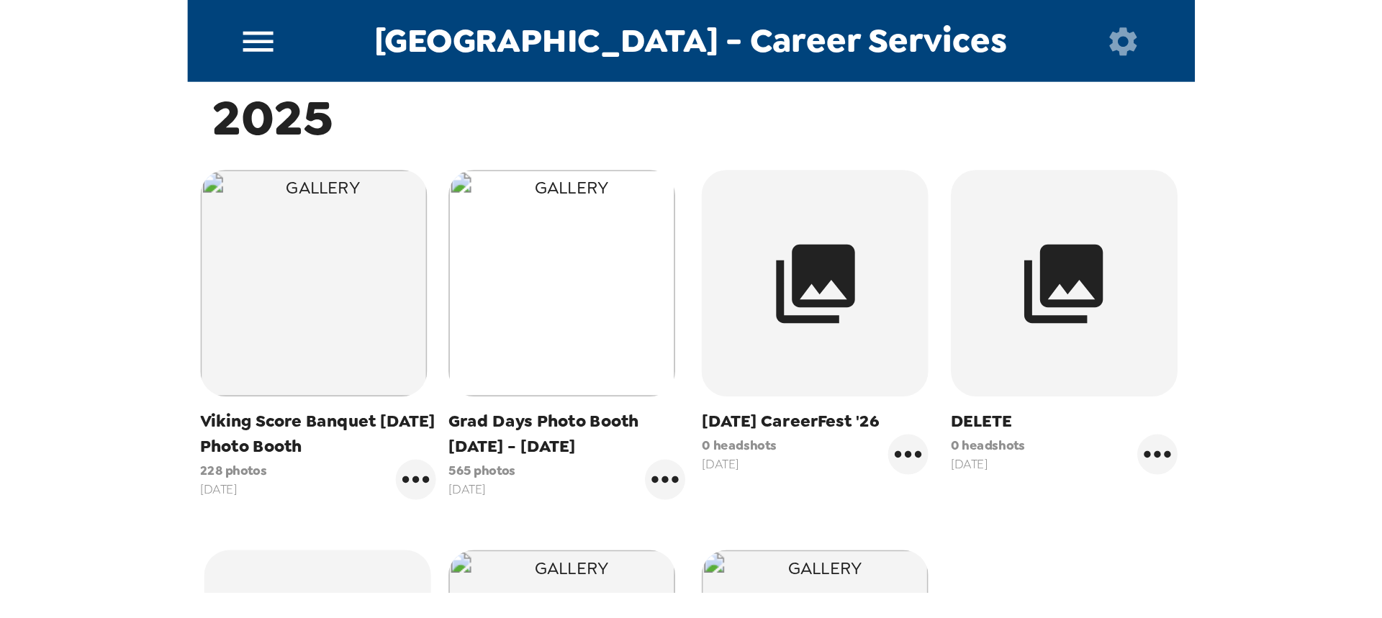
scroll to position [246, 0]
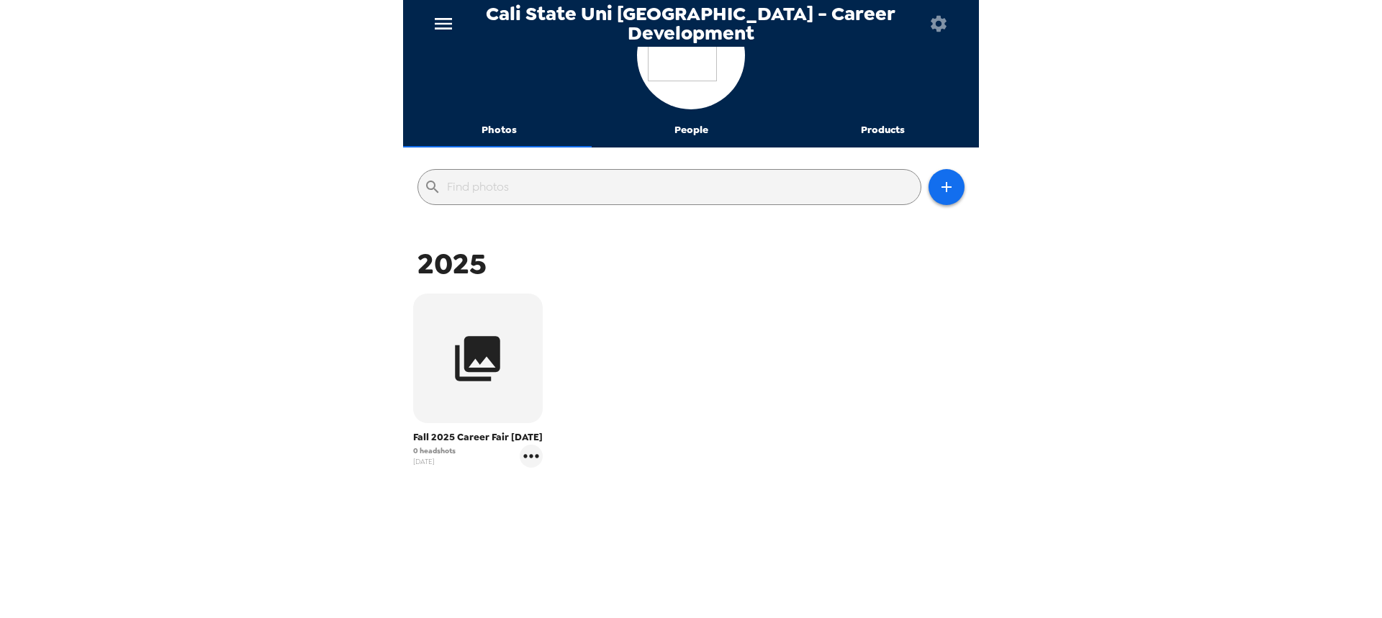
scroll to position [68, 0]
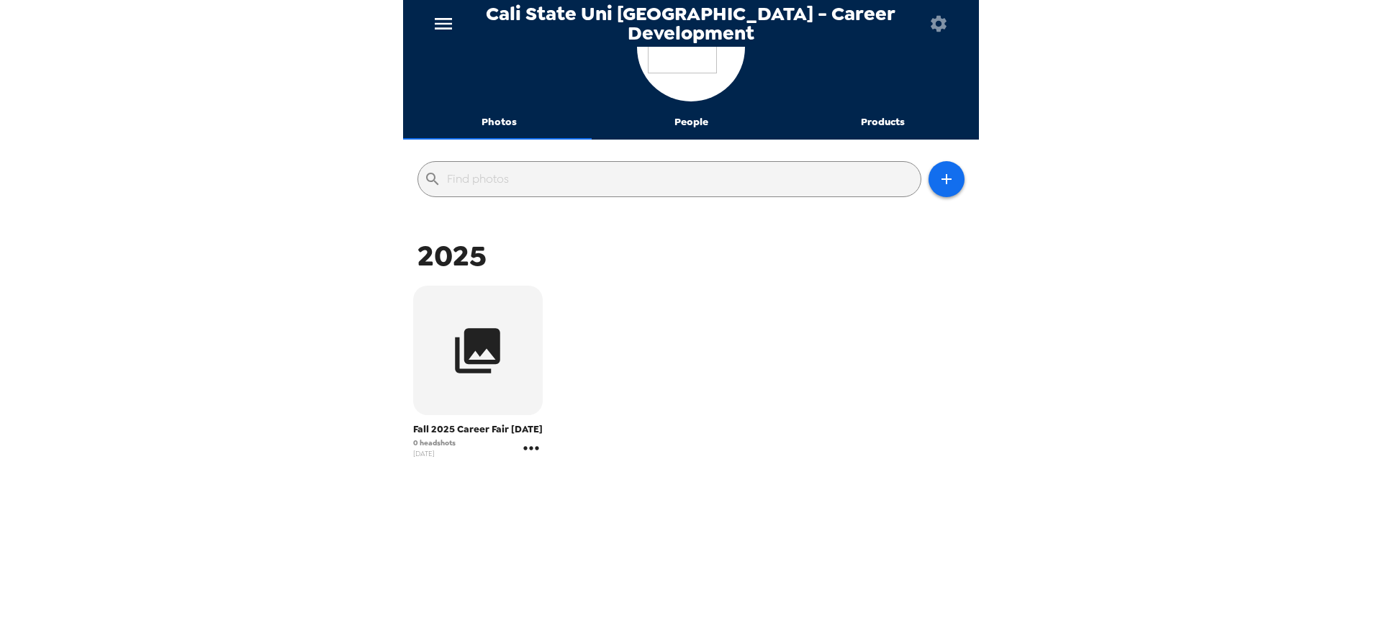
click at [529, 450] on icon "gallery menu" at bounding box center [531, 448] width 23 height 23
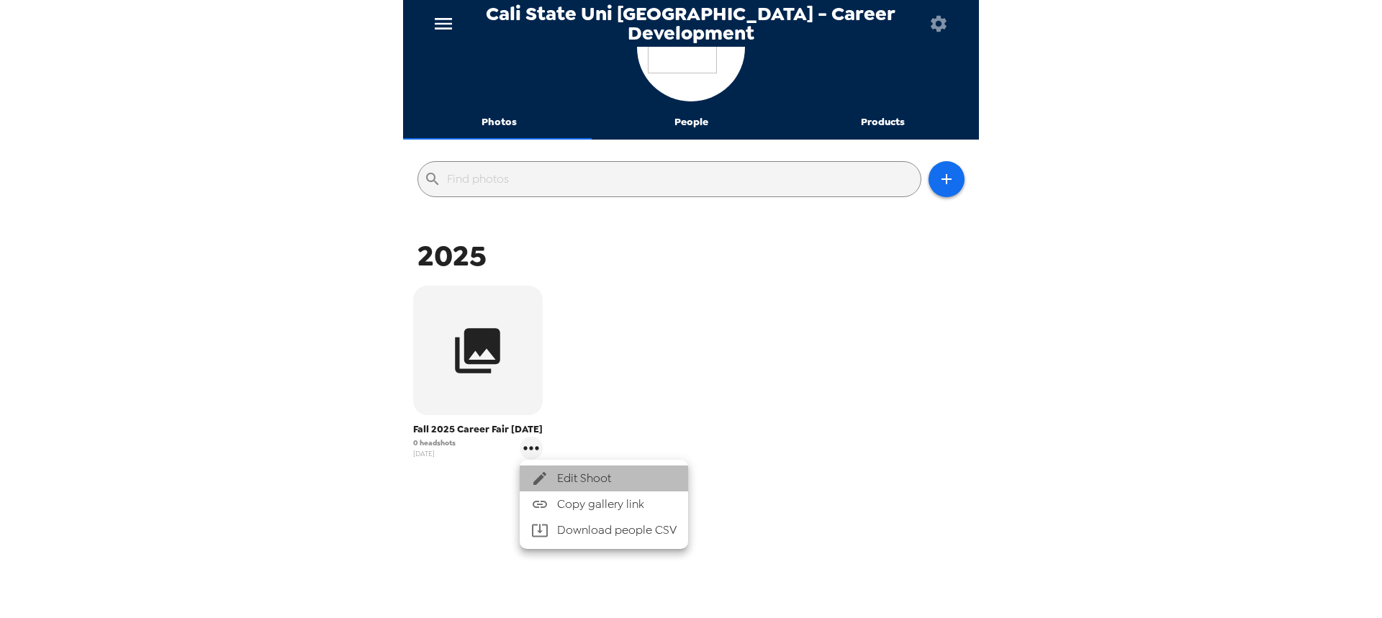
click at [594, 471] on span "Edit Shoot" at bounding box center [616, 478] width 119 height 17
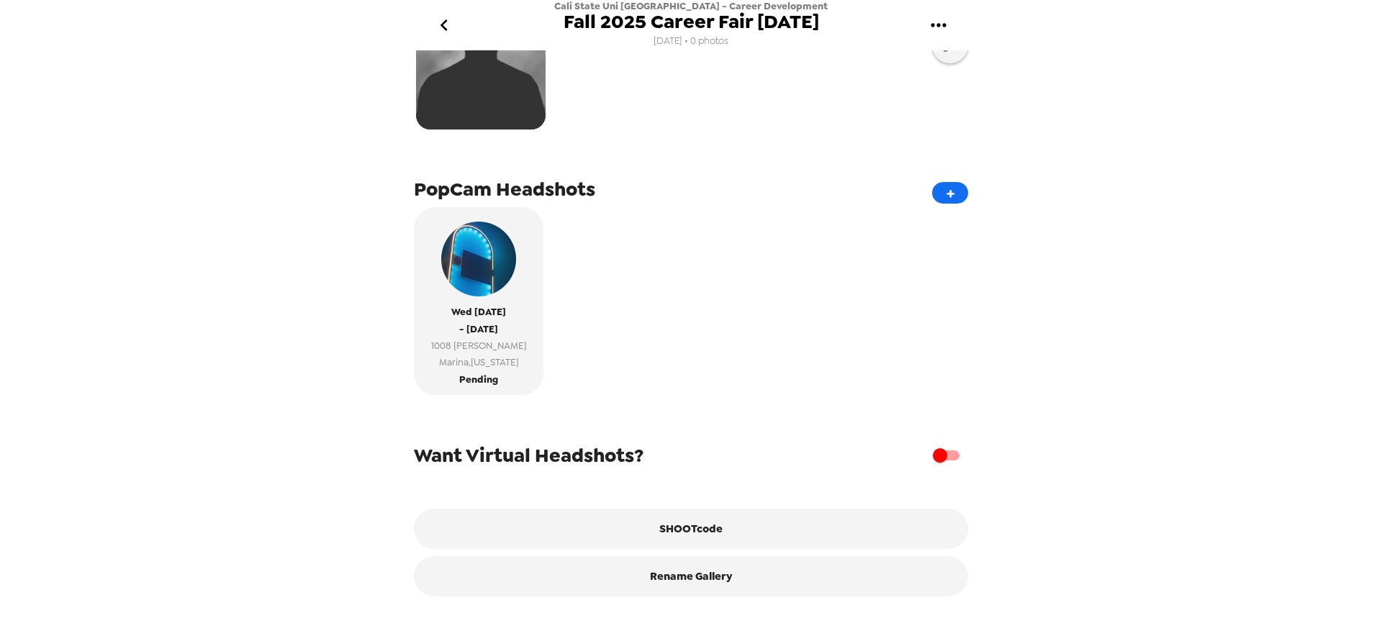
scroll to position [230, 0]
drag, startPoint x: 439, startPoint y: 456, endPoint x: 645, endPoint y: 463, distance: 206.0
click at [645, 463] on div "Want Virtual Headshots?" at bounding box center [691, 455] width 554 height 27
click at [607, 449] on span "Want Virtual Headshots?" at bounding box center [529, 456] width 230 height 26
click at [943, 453] on input "checkbox" at bounding box center [940, 455] width 82 height 27
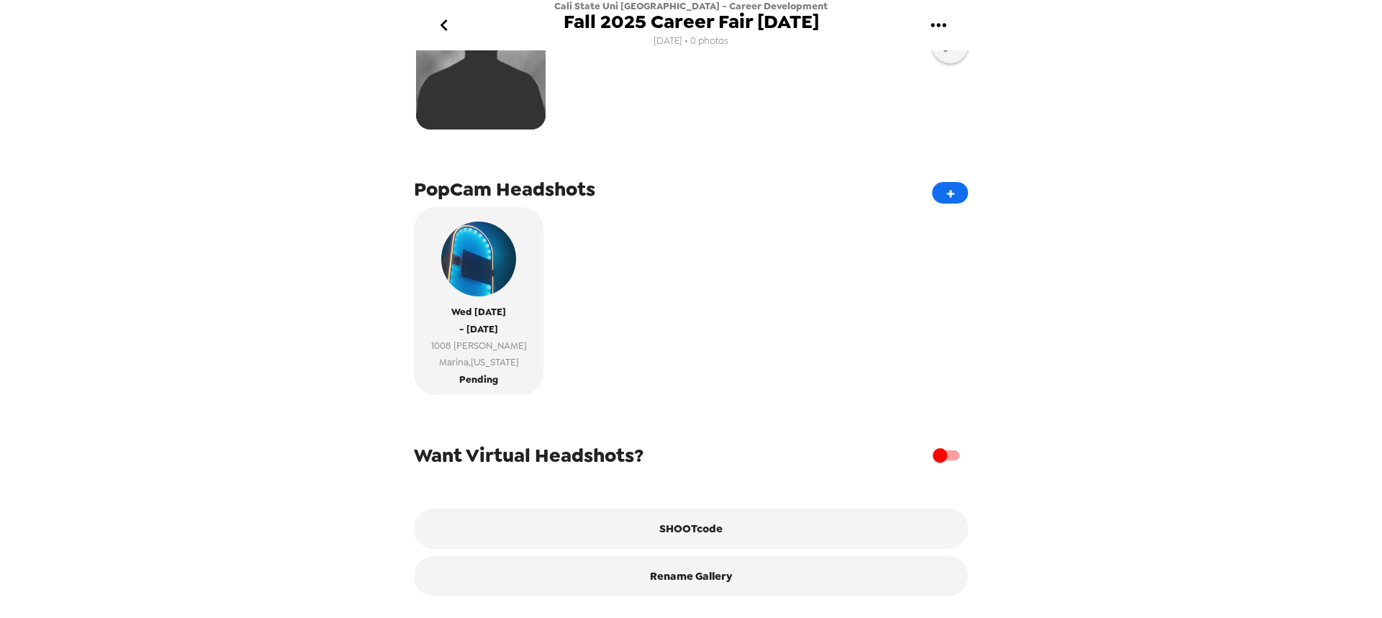
checkbox input "true"
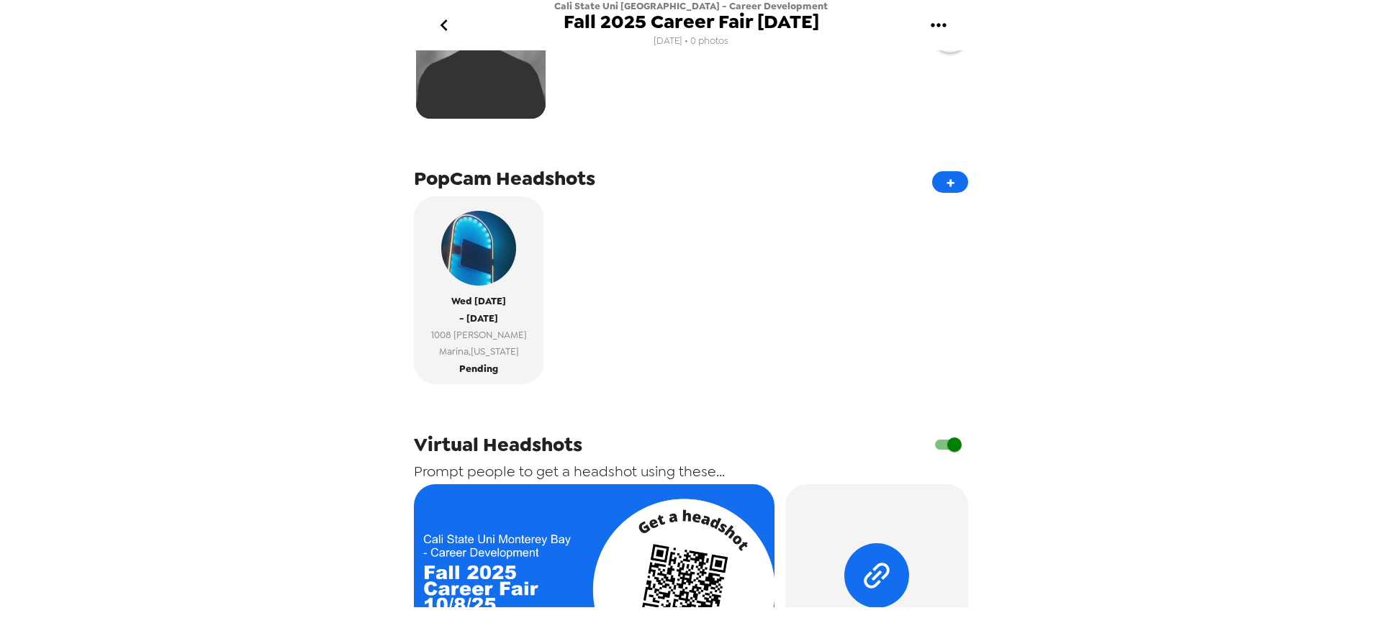
click at [435, 24] on icon "go back" at bounding box center [444, 25] width 23 height 23
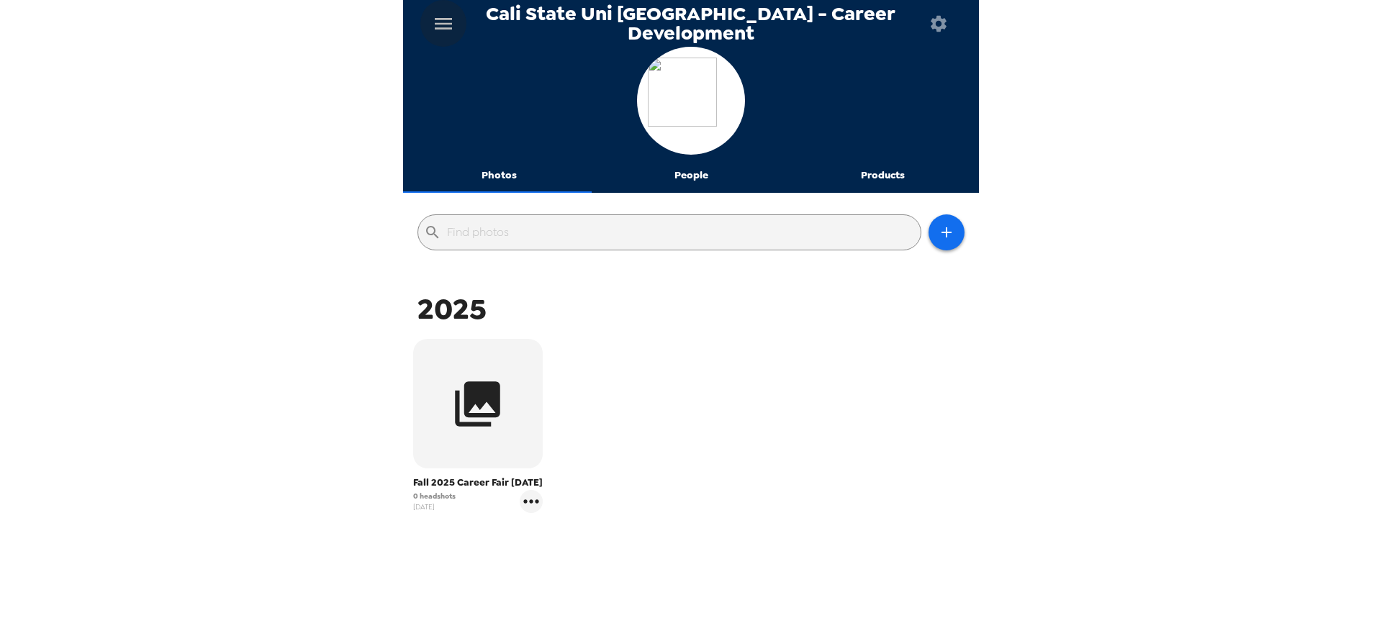
click at [432, 17] on icon "menu" at bounding box center [443, 23] width 23 height 23
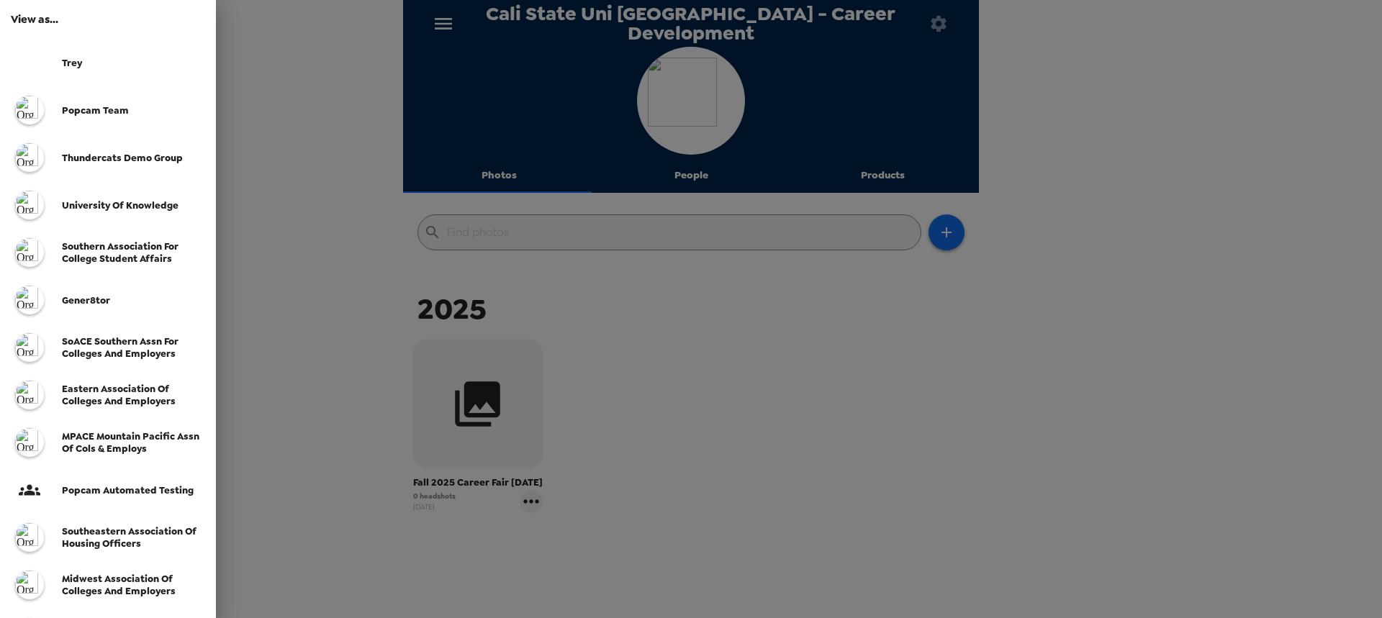
click at [123, 346] on span "SoACE Southern Assn for Colleges and Employers" at bounding box center [120, 347] width 117 height 24
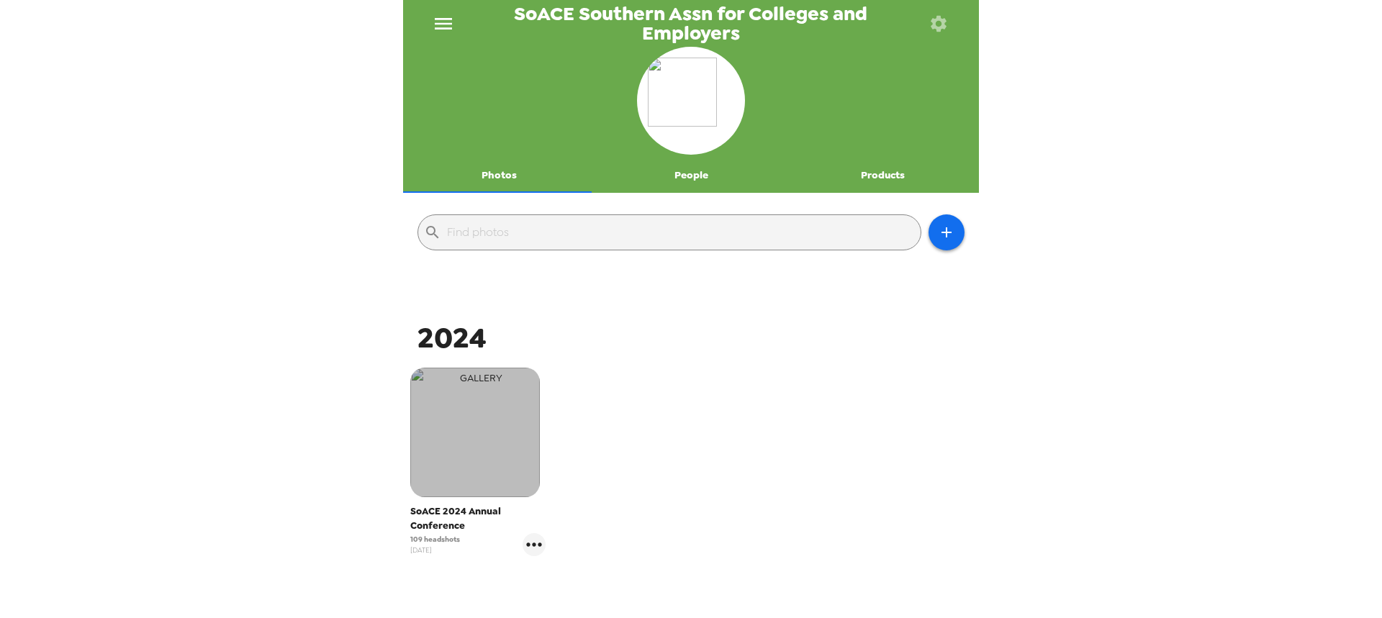
click at [497, 429] on img "button" at bounding box center [475, 433] width 130 height 130
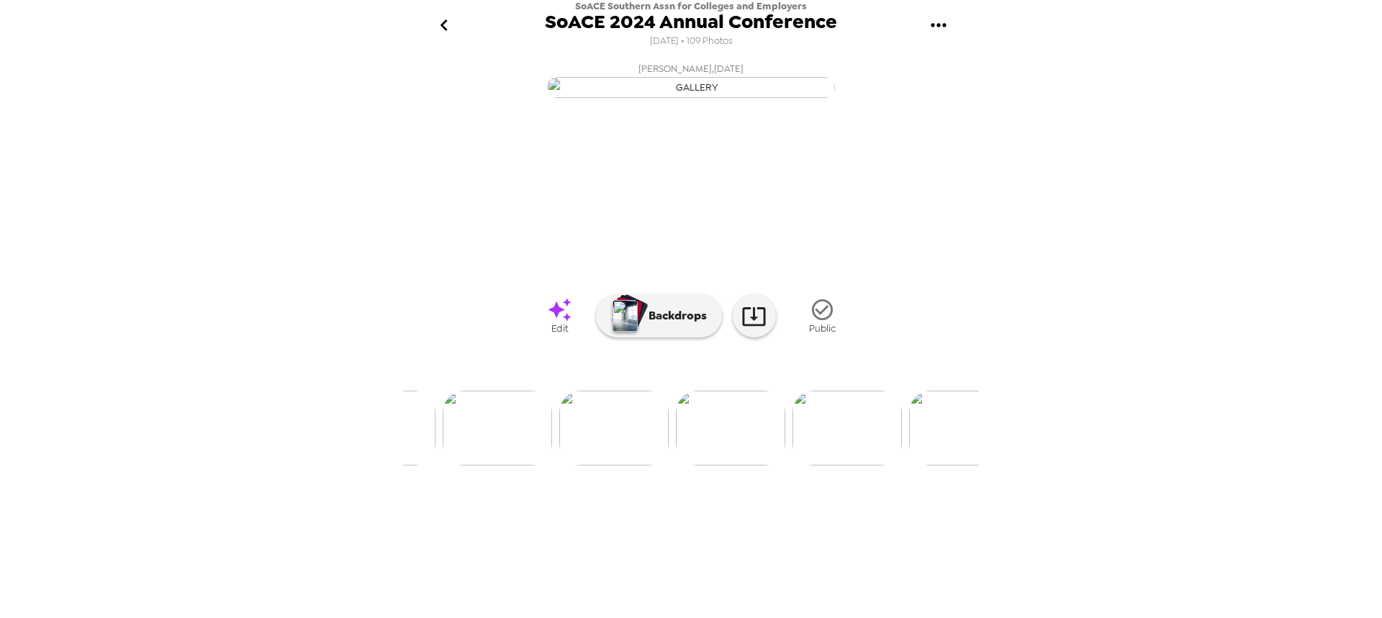
click at [615, 466] on img at bounding box center [613, 428] width 109 height 75
click at [808, 466] on img at bounding box center [808, 428] width 109 height 75
click at [569, 466] on img at bounding box center [574, 428] width 109 height 75
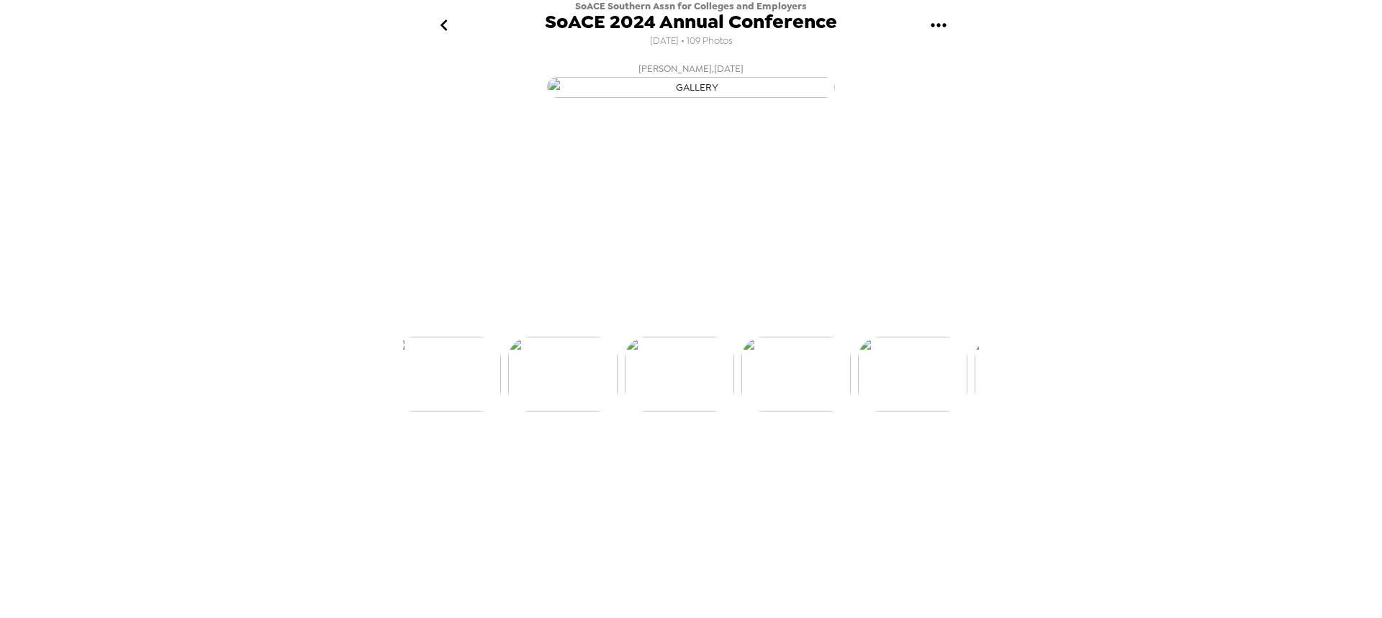
scroll to position [0, 1748]
click at [809, 466] on img at bounding box center [808, 428] width 109 height 75
click at [585, 466] on img at bounding box center [574, 428] width 109 height 75
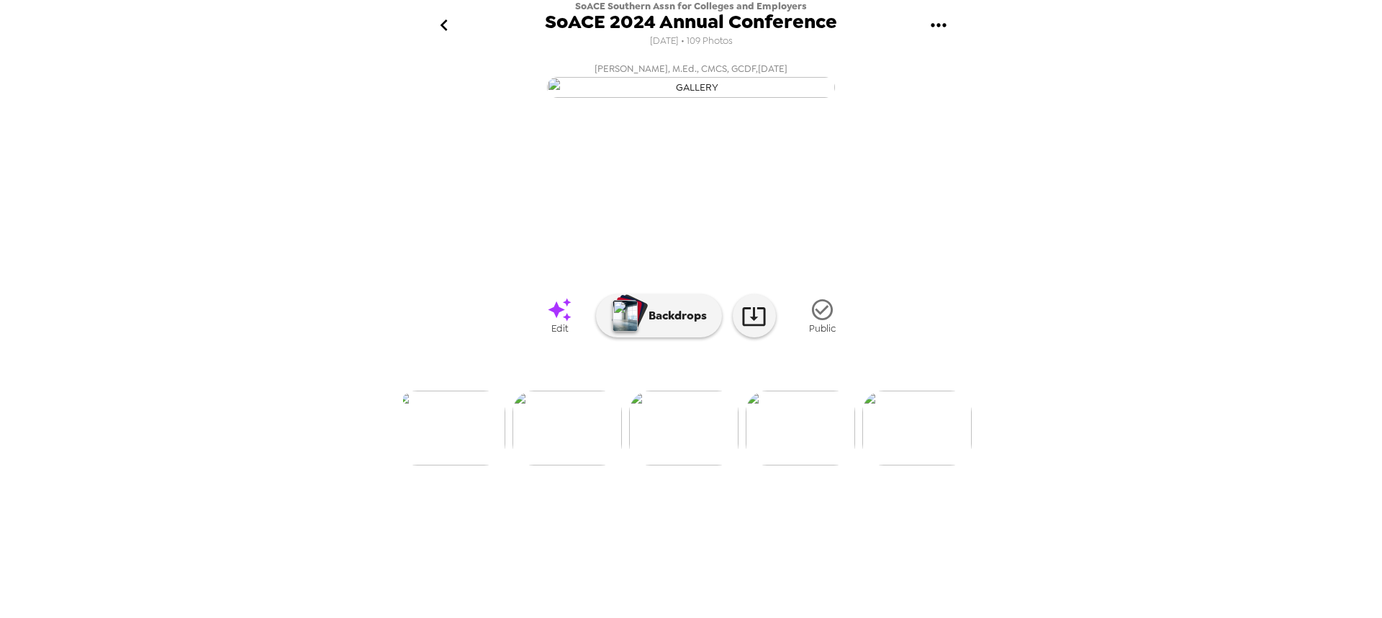
click at [581, 466] on img at bounding box center [566, 428] width 109 height 75
click at [585, 466] on img at bounding box center [574, 428] width 109 height 75
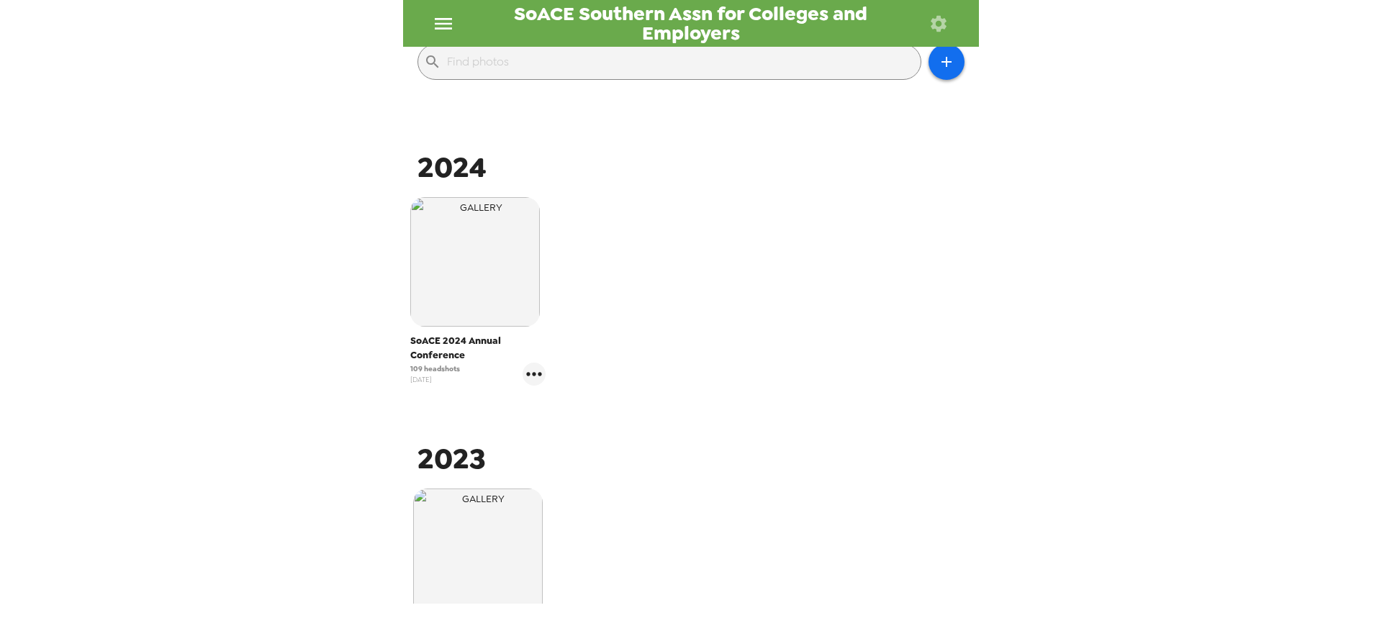
scroll to position [216, 0]
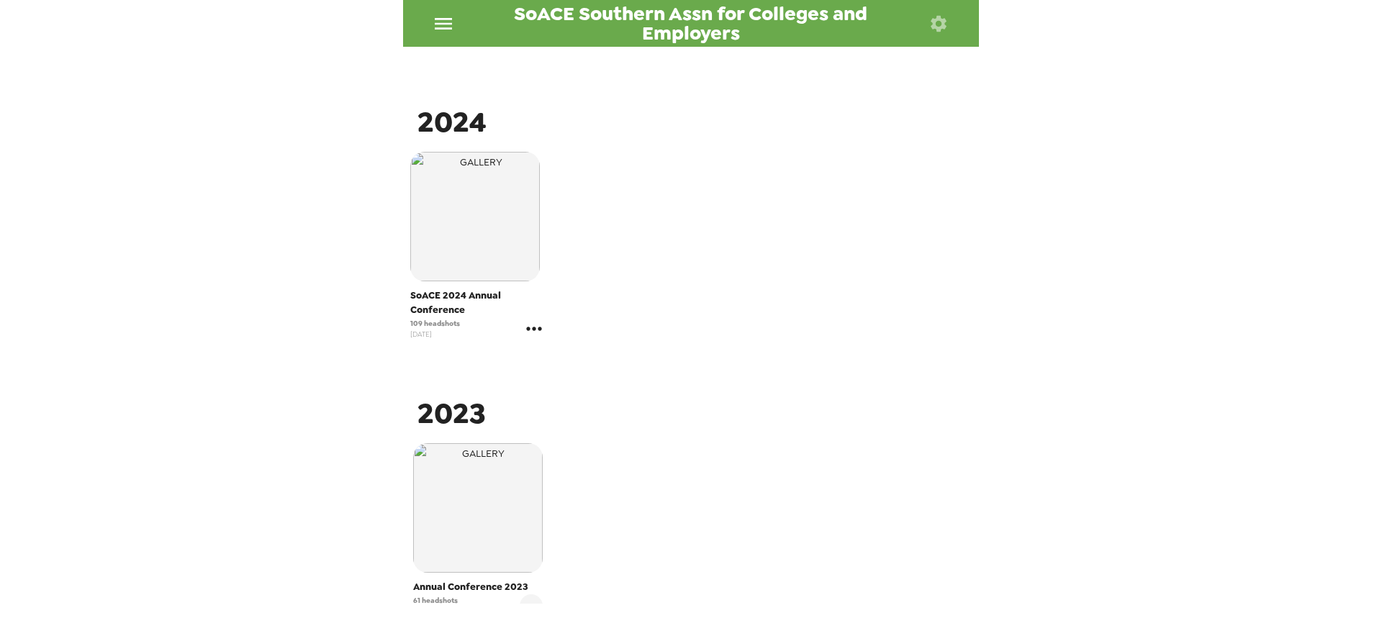
click at [533, 329] on icon "gallery menu" at bounding box center [534, 328] width 23 height 23
click at [610, 365] on span "Edit Shoot" at bounding box center [616, 359] width 119 height 17
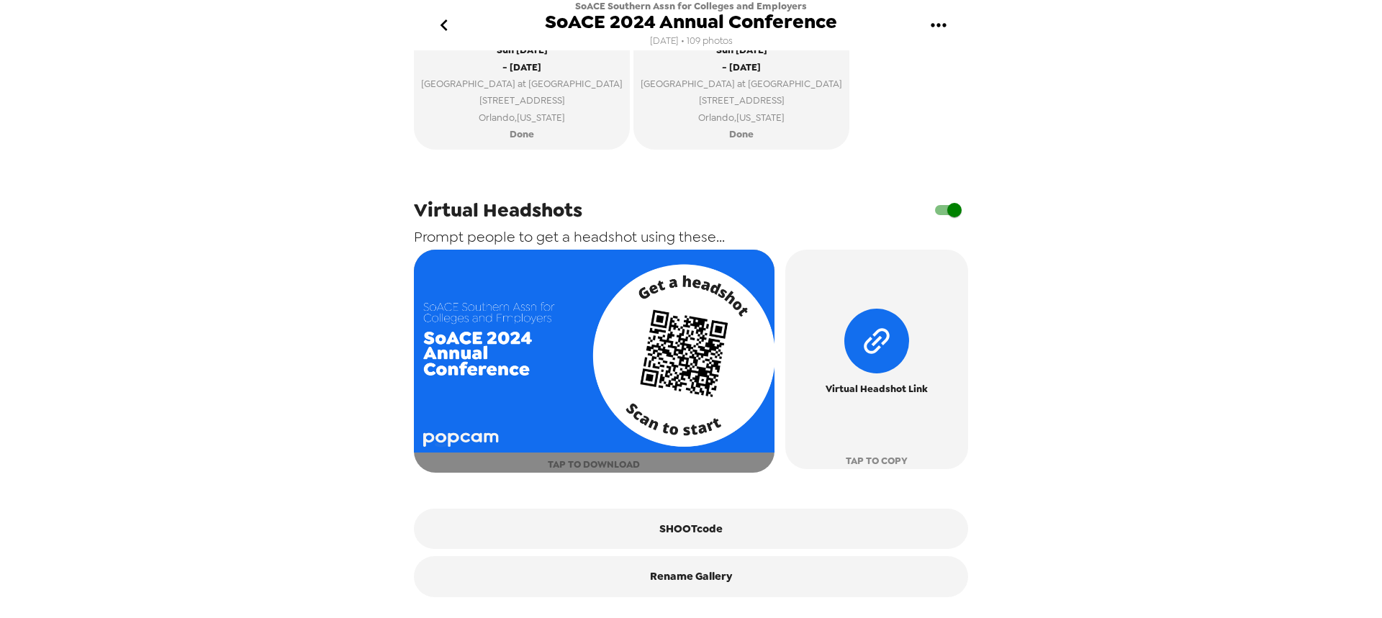
scroll to position [646, 0]
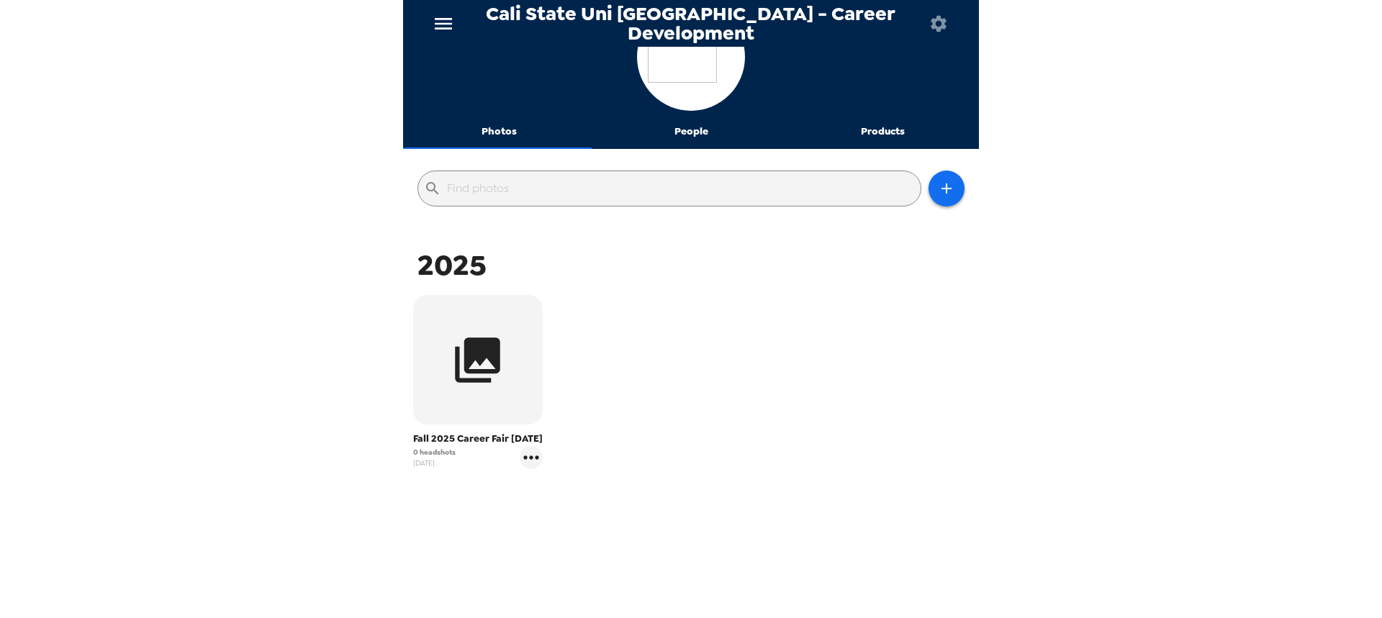
scroll to position [68, 0]
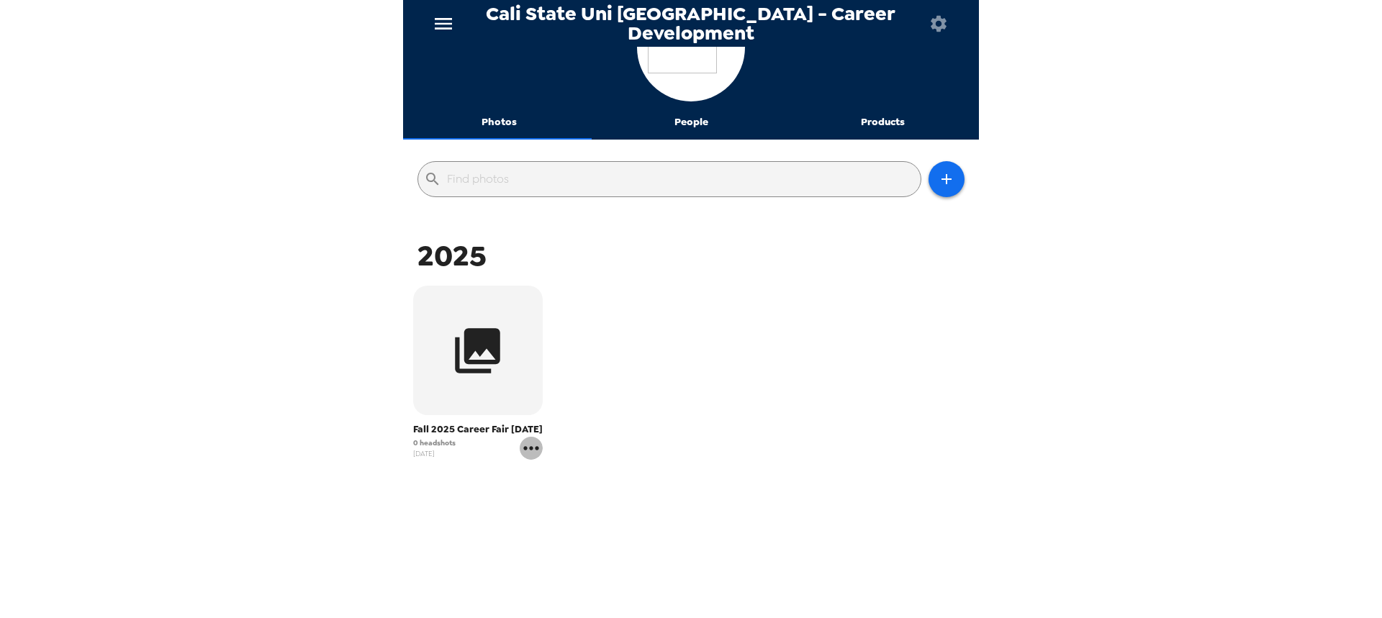
click at [532, 453] on icon "gallery menu" at bounding box center [531, 448] width 23 height 23
click at [574, 473] on span "Edit Shoot" at bounding box center [616, 478] width 119 height 17
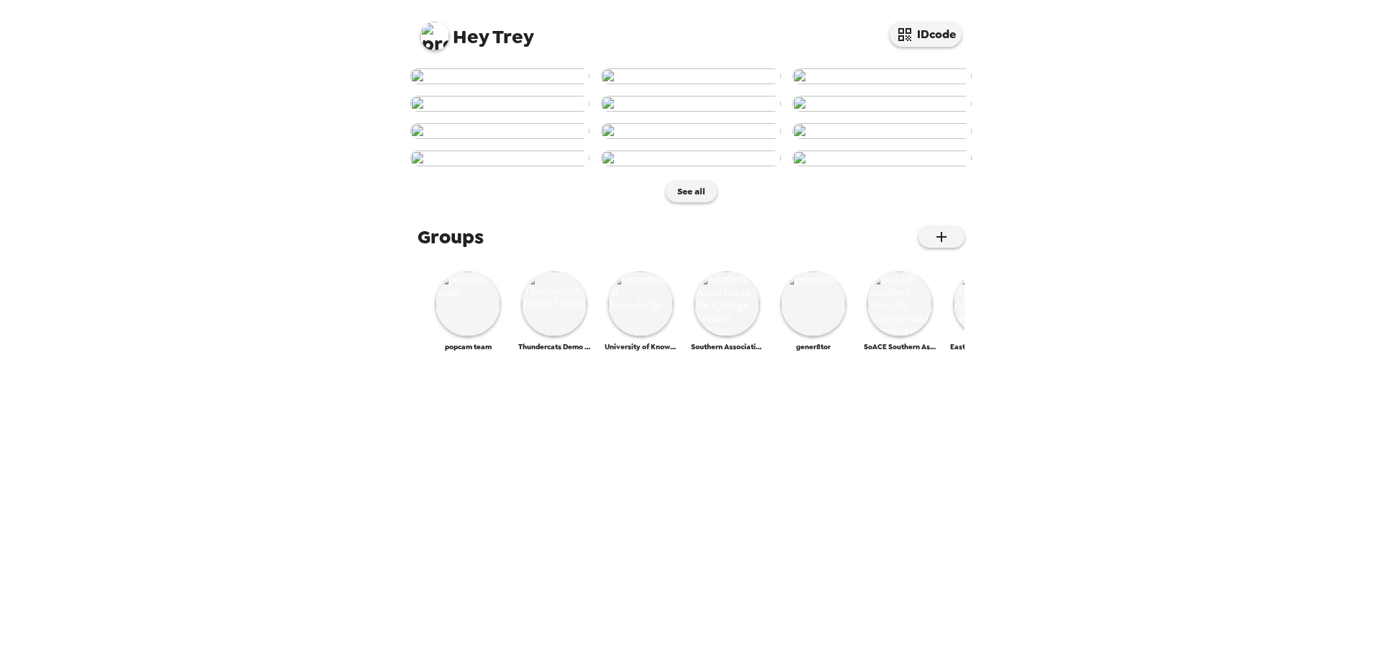
click at [422, 39] on img at bounding box center [434, 36] width 29 height 29
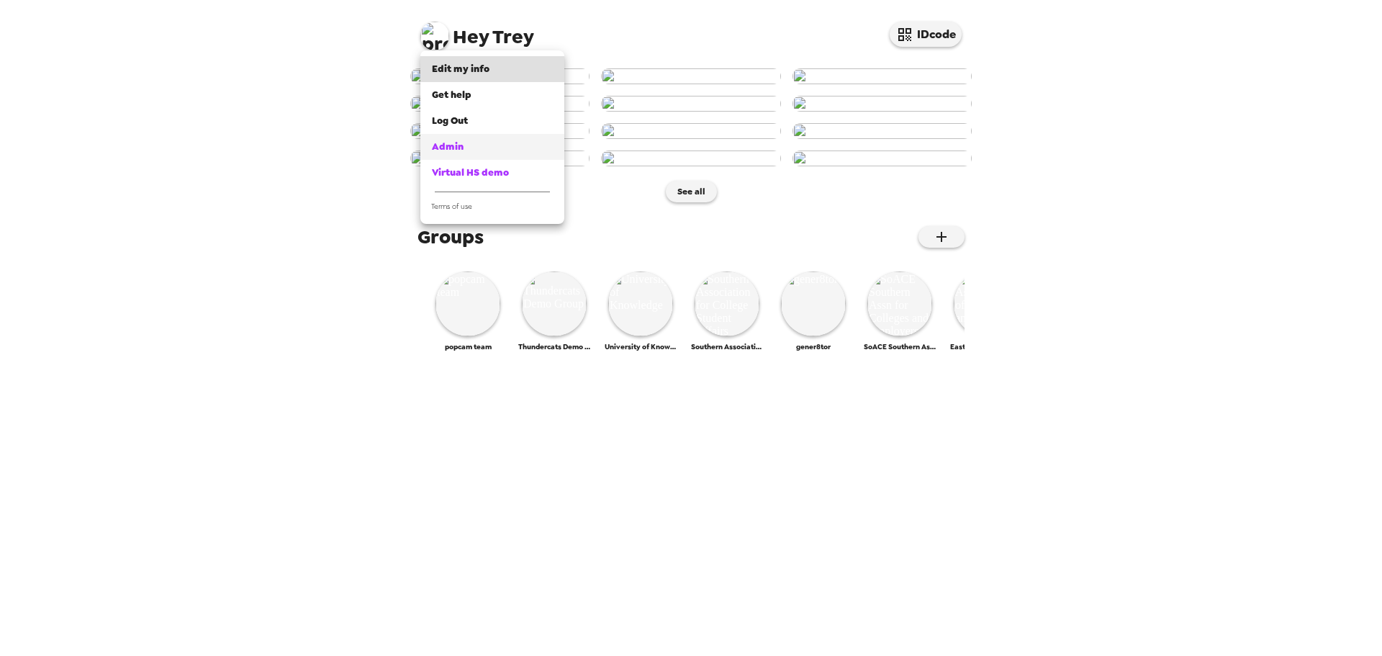
click at [458, 140] on span "Admin" at bounding box center [448, 146] width 32 height 12
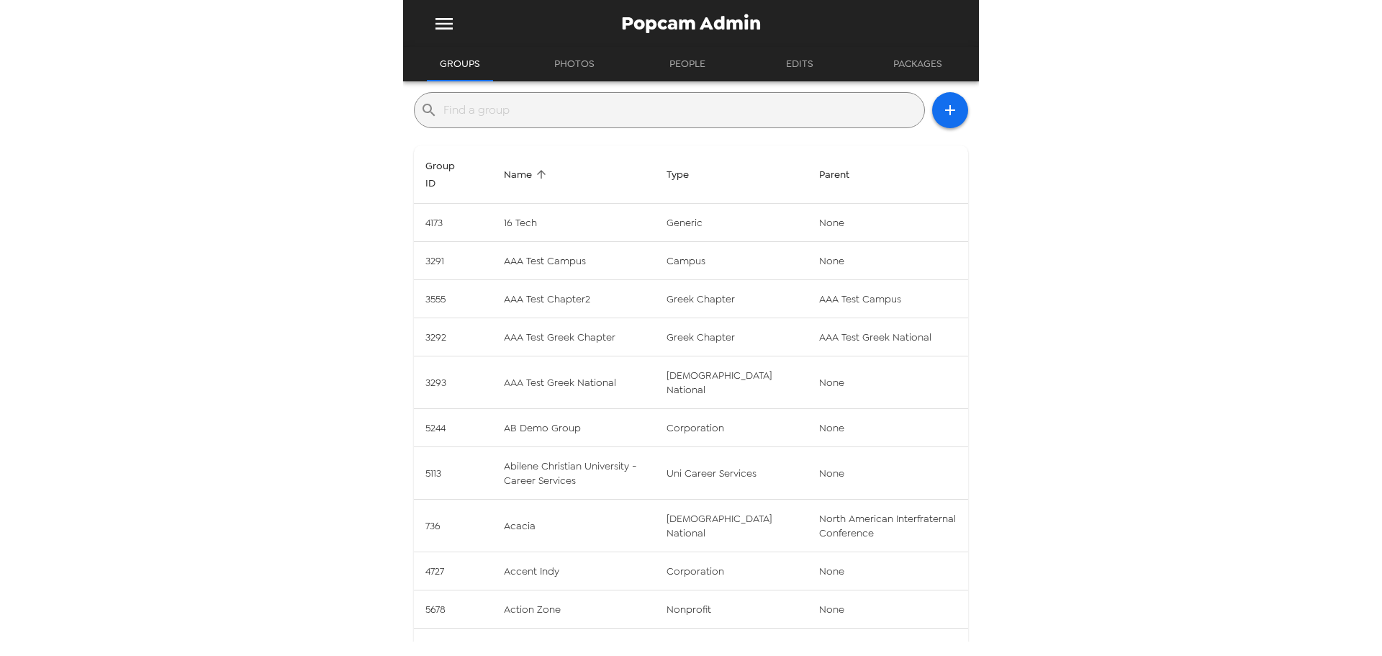
click at [578, 110] on input "text" at bounding box center [680, 110] width 475 height 23
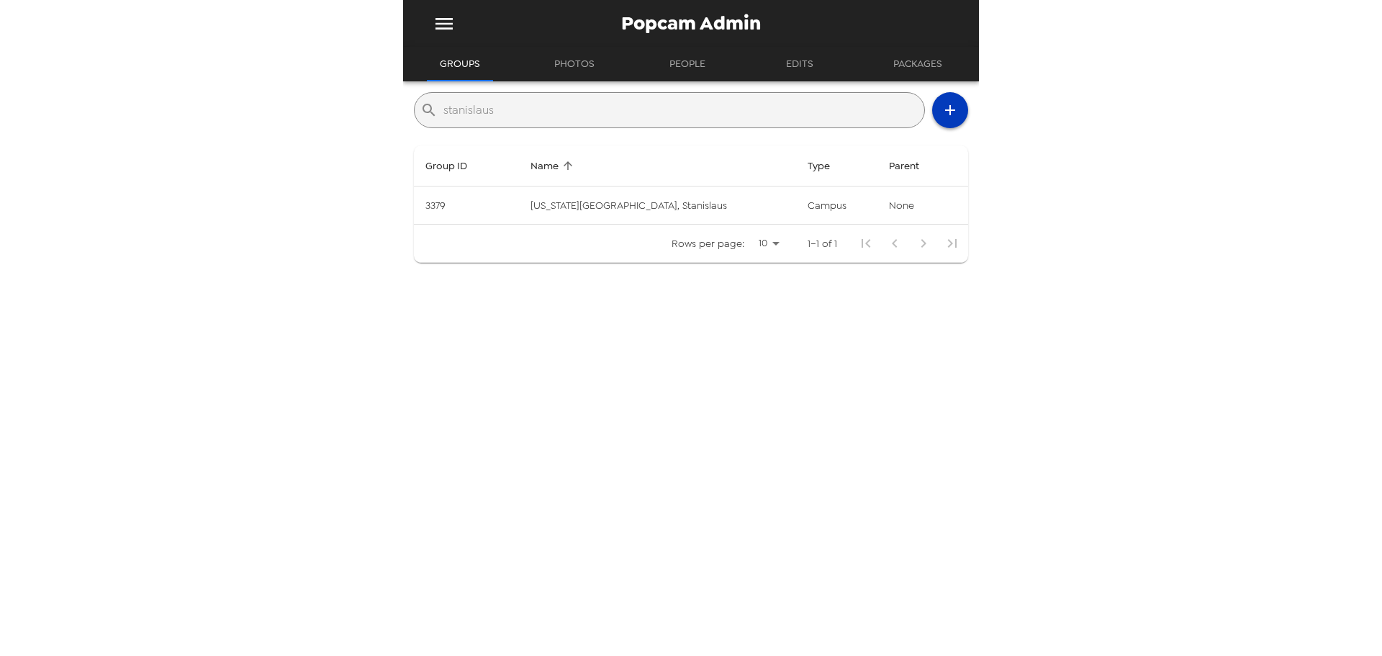
type input "stanislaus"
click at [944, 109] on icon "button" at bounding box center [949, 109] width 17 height 17
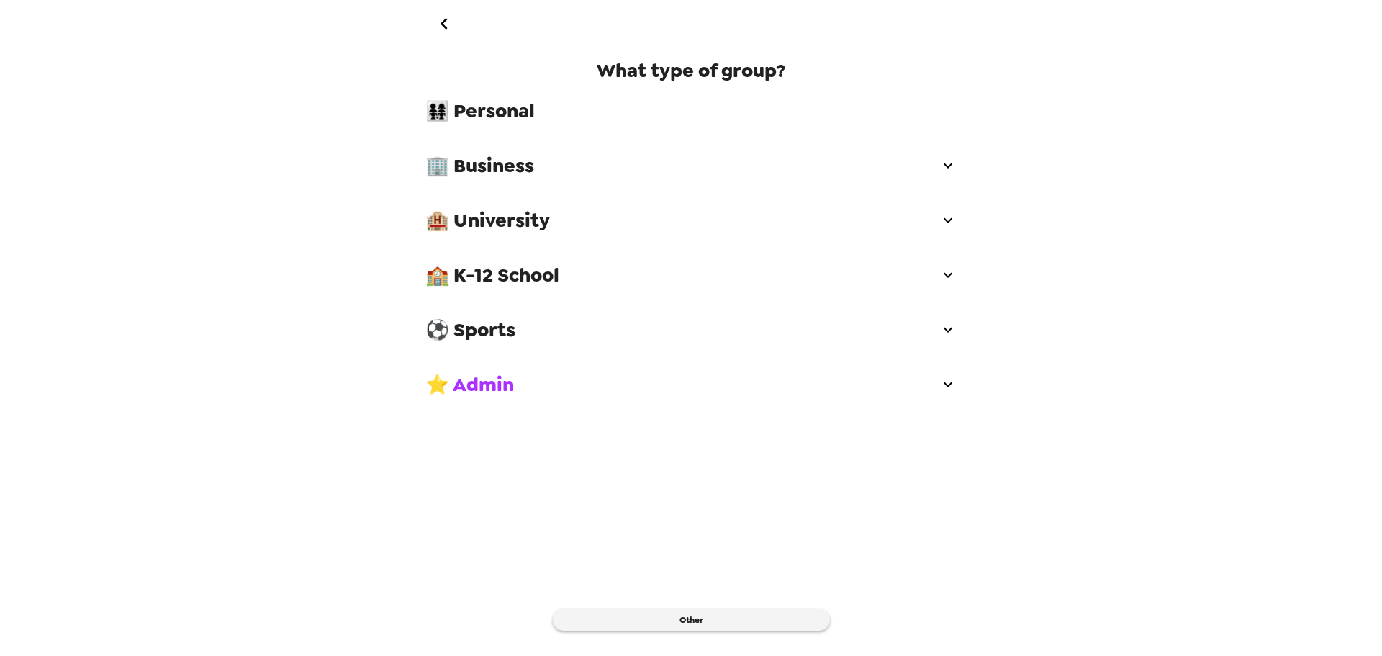
click at [531, 220] on span "🏨 University" at bounding box center [682, 220] width 514 height 26
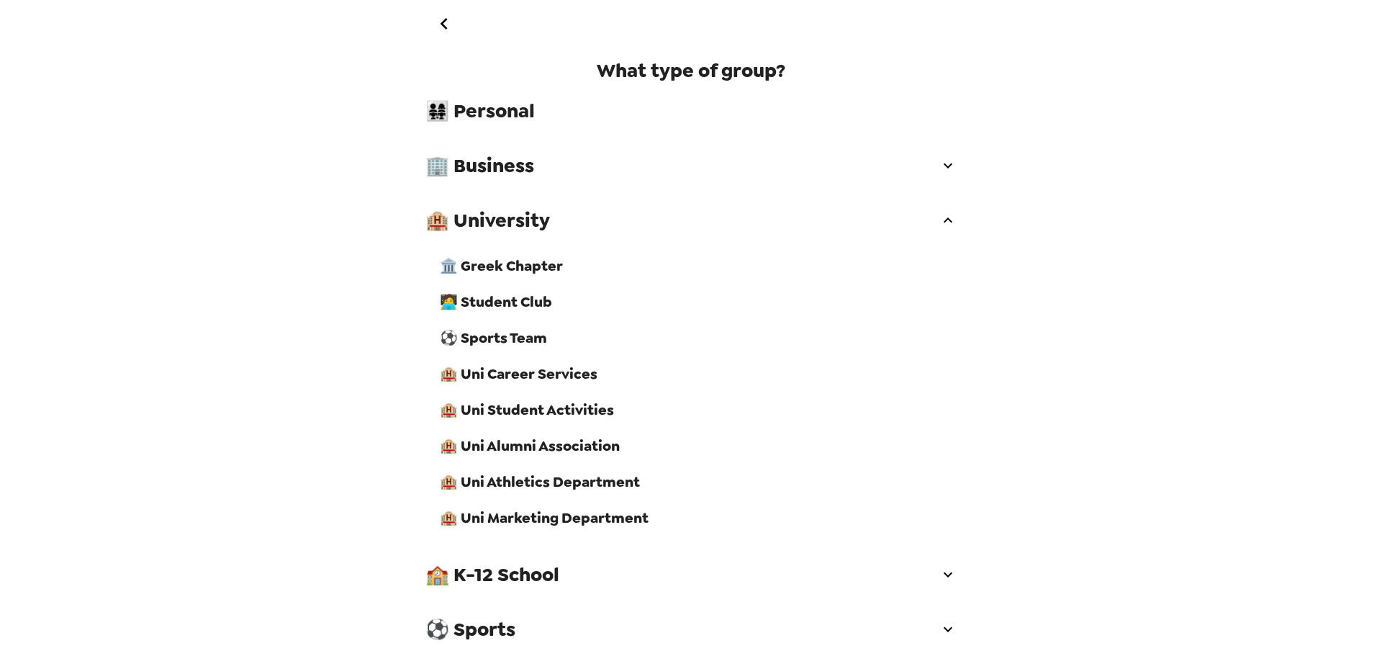
click at [541, 383] on span "🏨 Uni Career Services" at bounding box center [698, 373] width 517 height 19
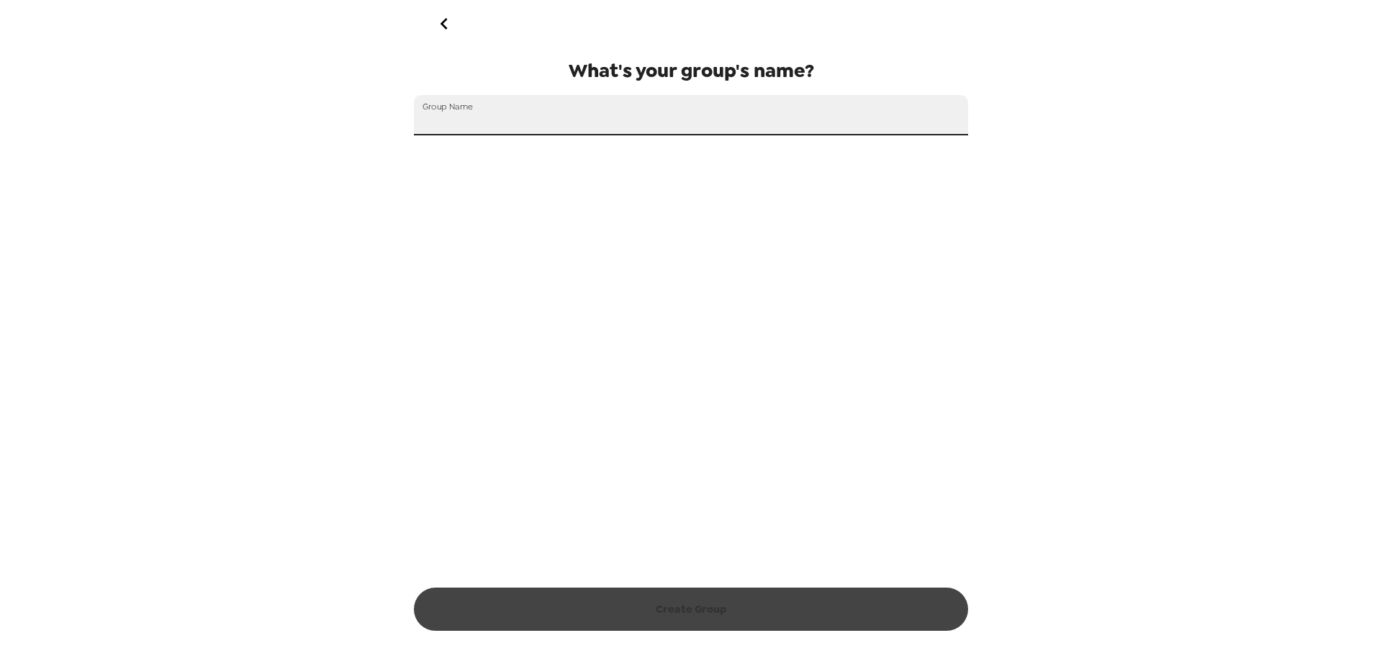
click at [514, 122] on input "Group Name" at bounding box center [691, 115] width 554 height 40
type input "C"
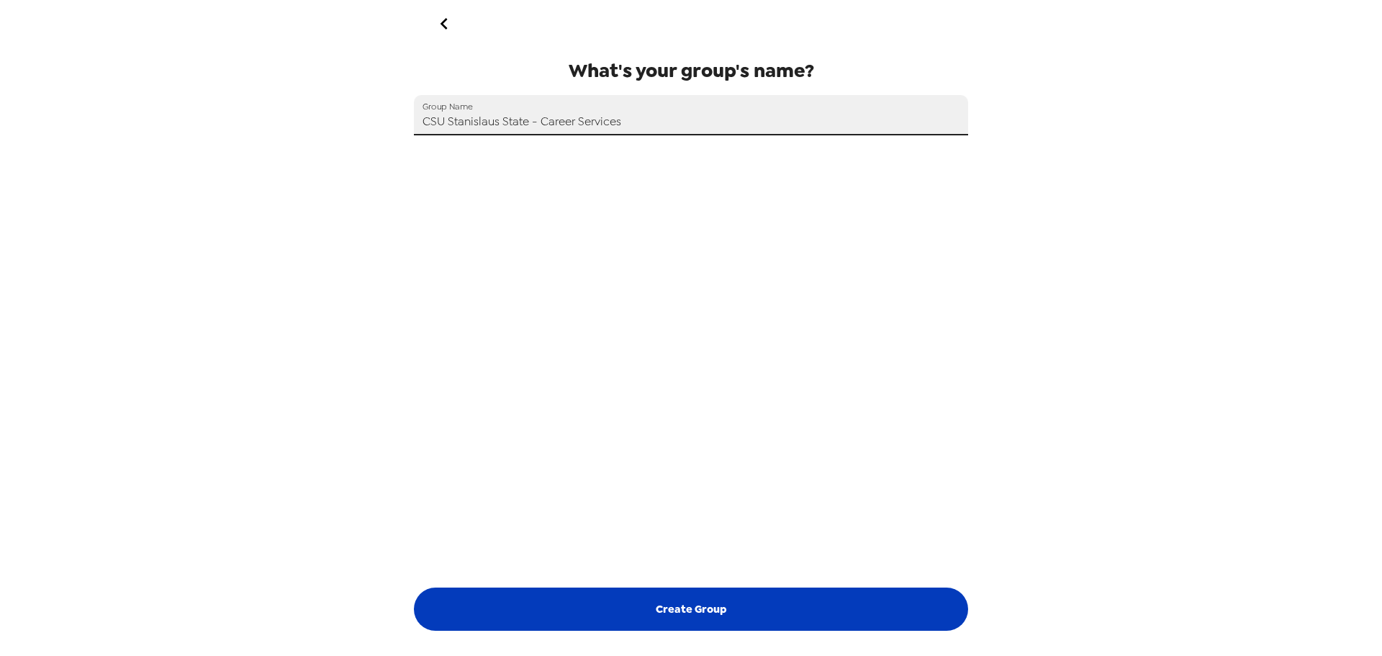
type input "CSU Stanislaus State - Career Services"
click at [677, 610] on button "Create Group" at bounding box center [691, 608] width 554 height 43
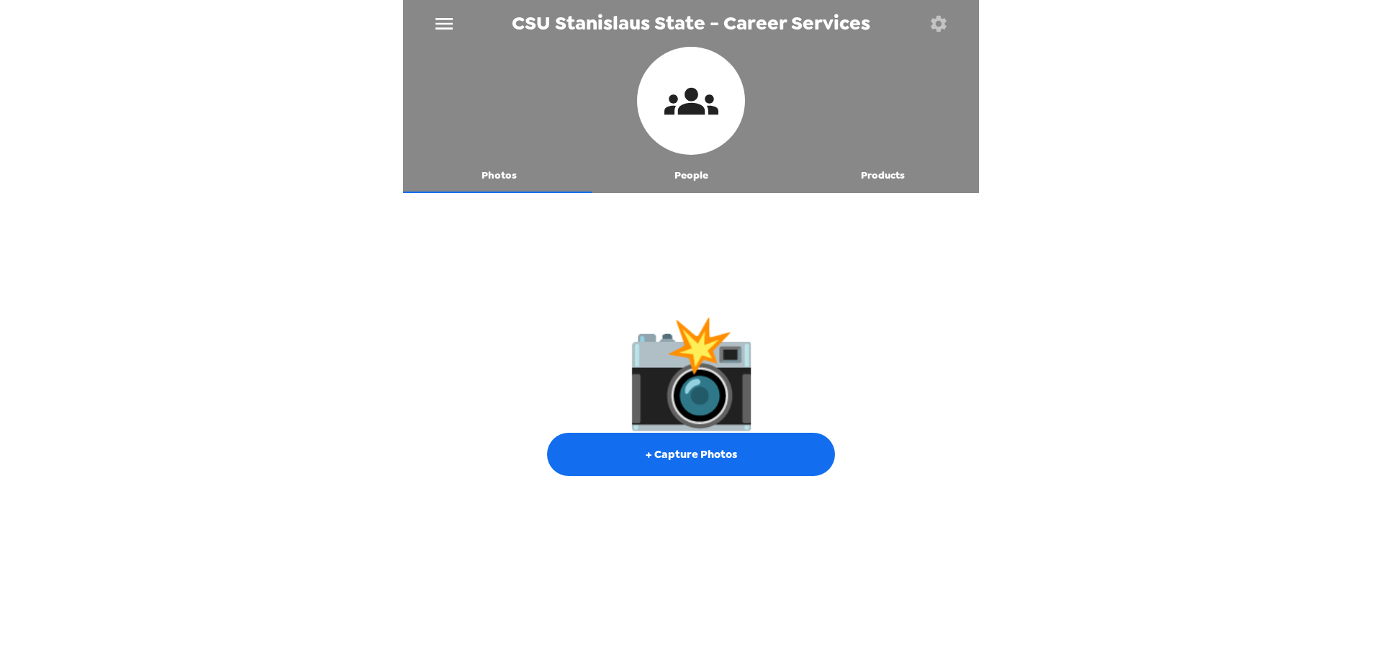
click at [933, 38] on button "button" at bounding box center [938, 23] width 47 height 47
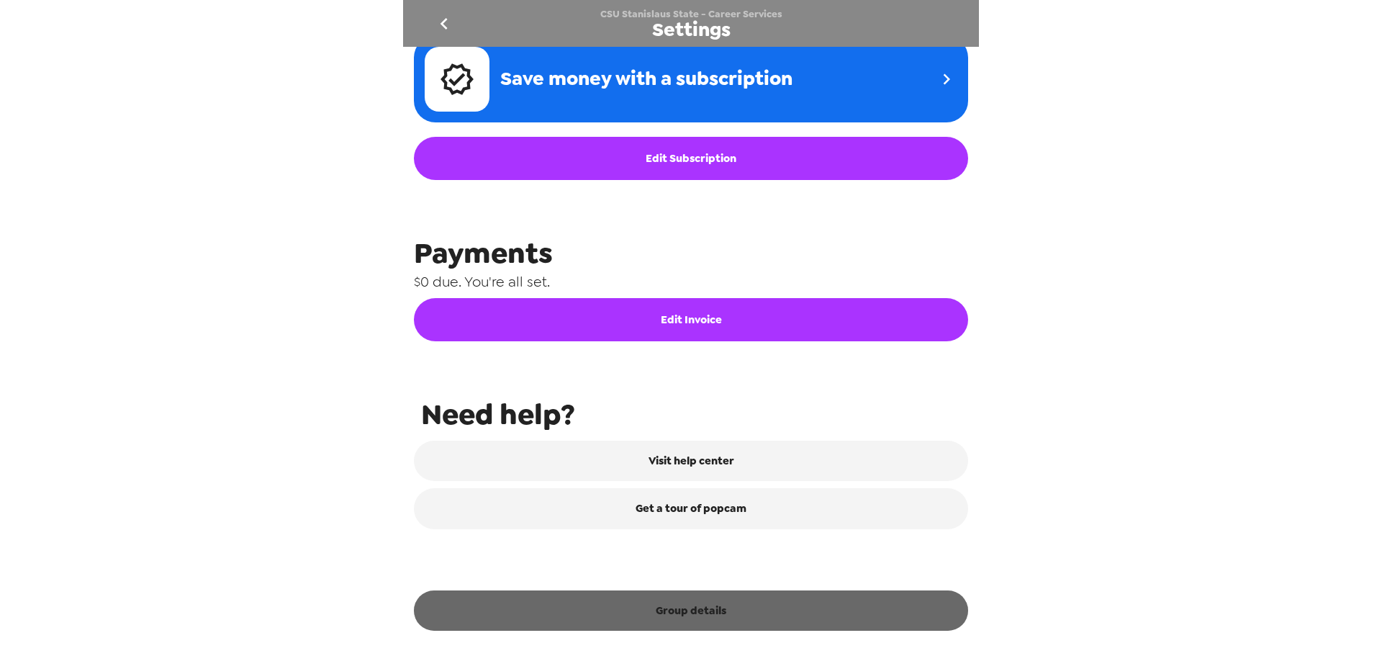
click at [739, 606] on button "Group details" at bounding box center [691, 610] width 554 height 40
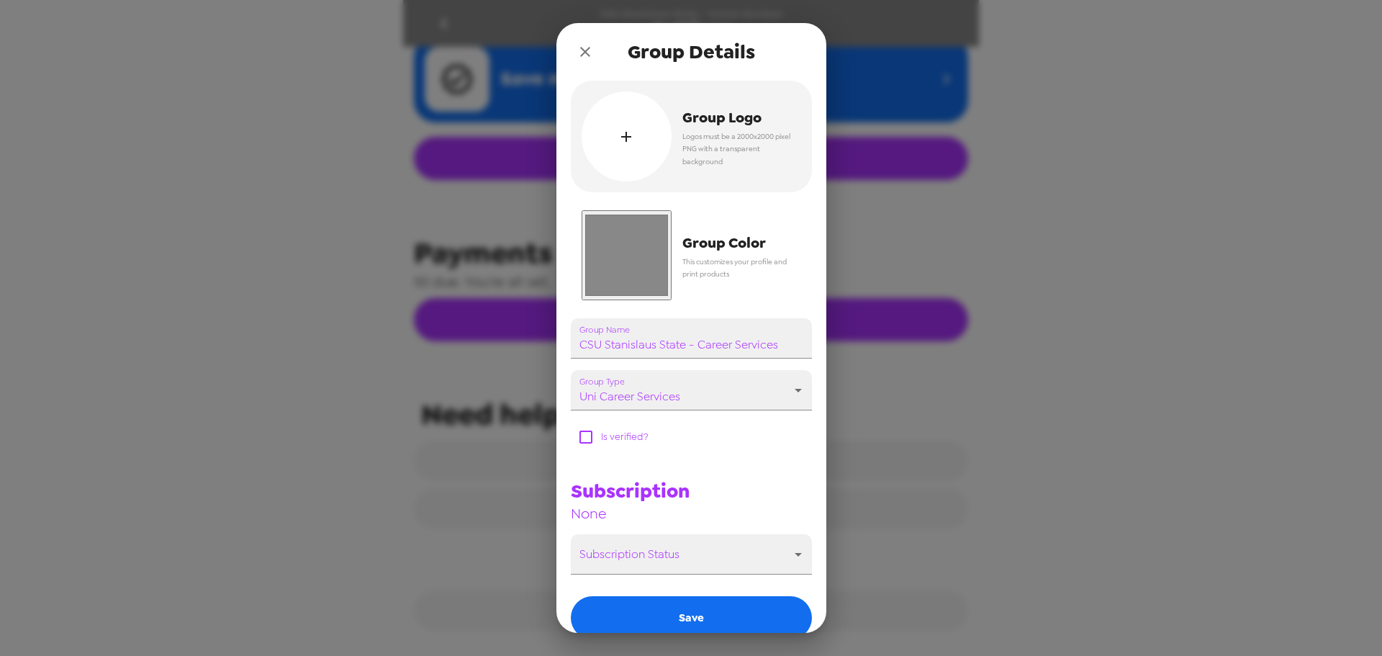
click at [620, 253] on input "#888888" at bounding box center [627, 255] width 90 height 90
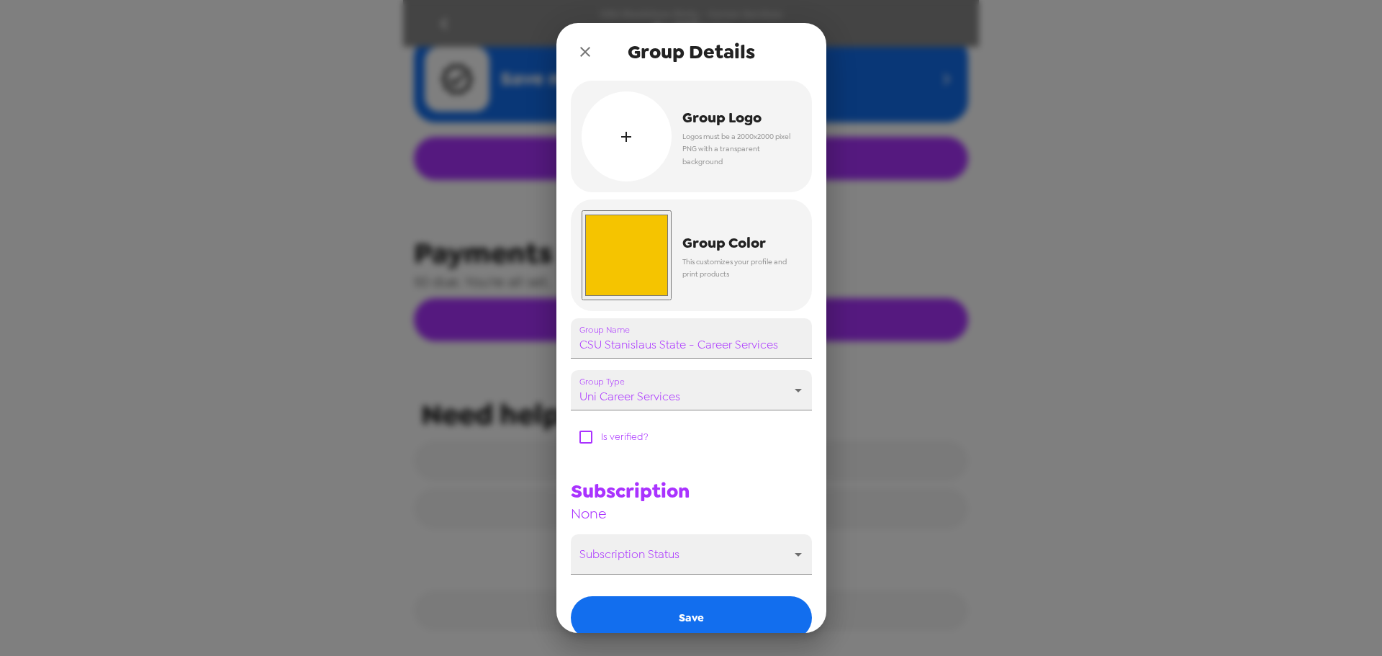
type input "#f5c400"
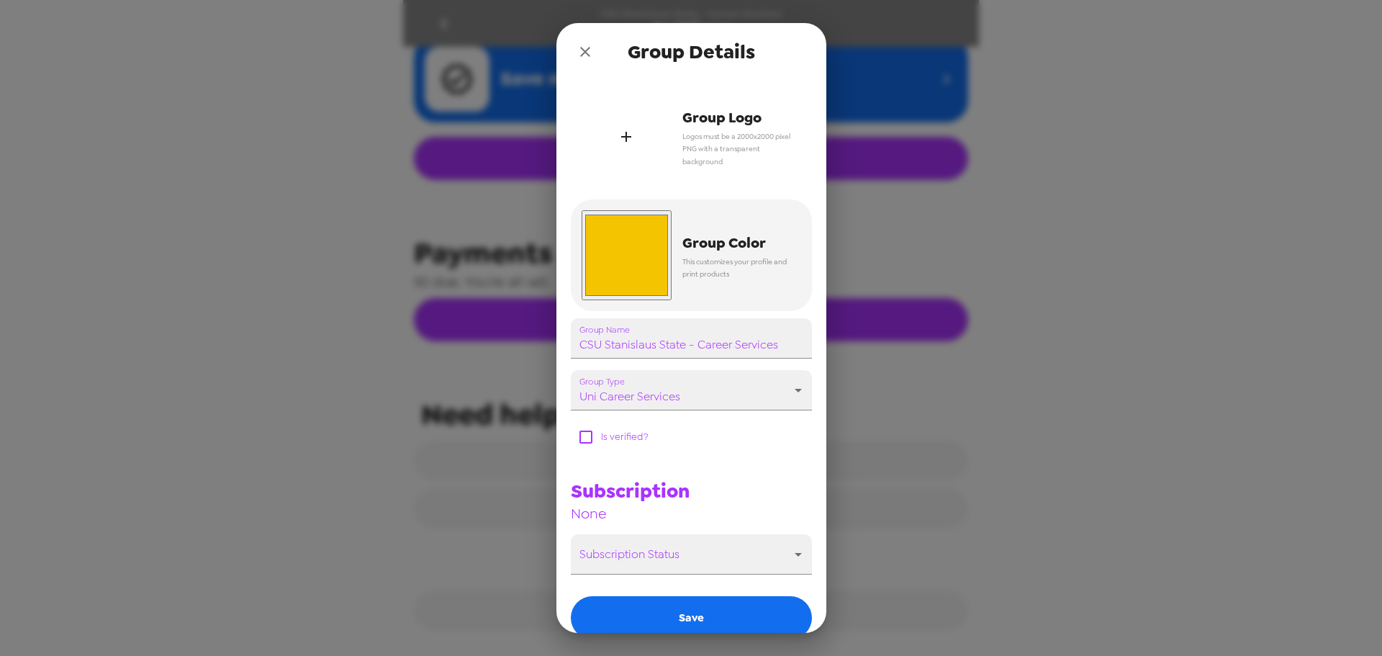
click at [679, 121] on div "Group Logo Logos must be a 2000x2000 pixel PNG with a transparent background" at bounding box center [736, 136] width 130 height 85
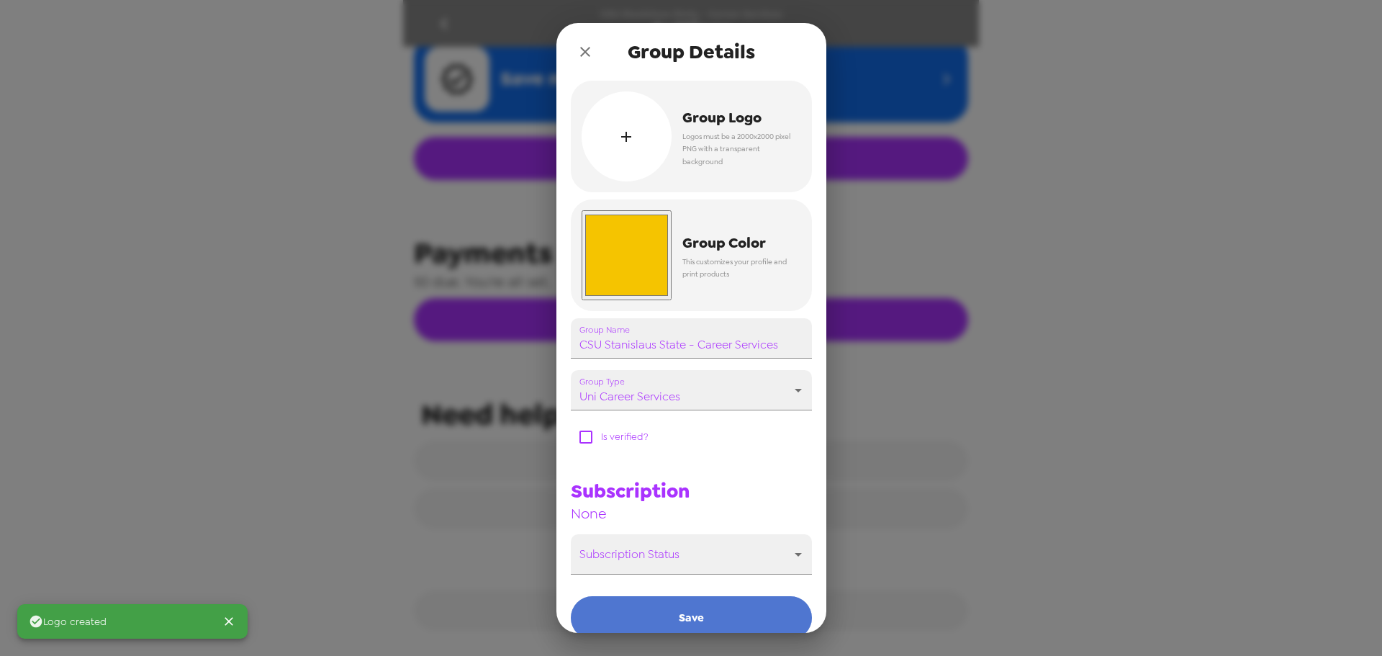
click at [727, 620] on button "Save" at bounding box center [691, 617] width 241 height 43
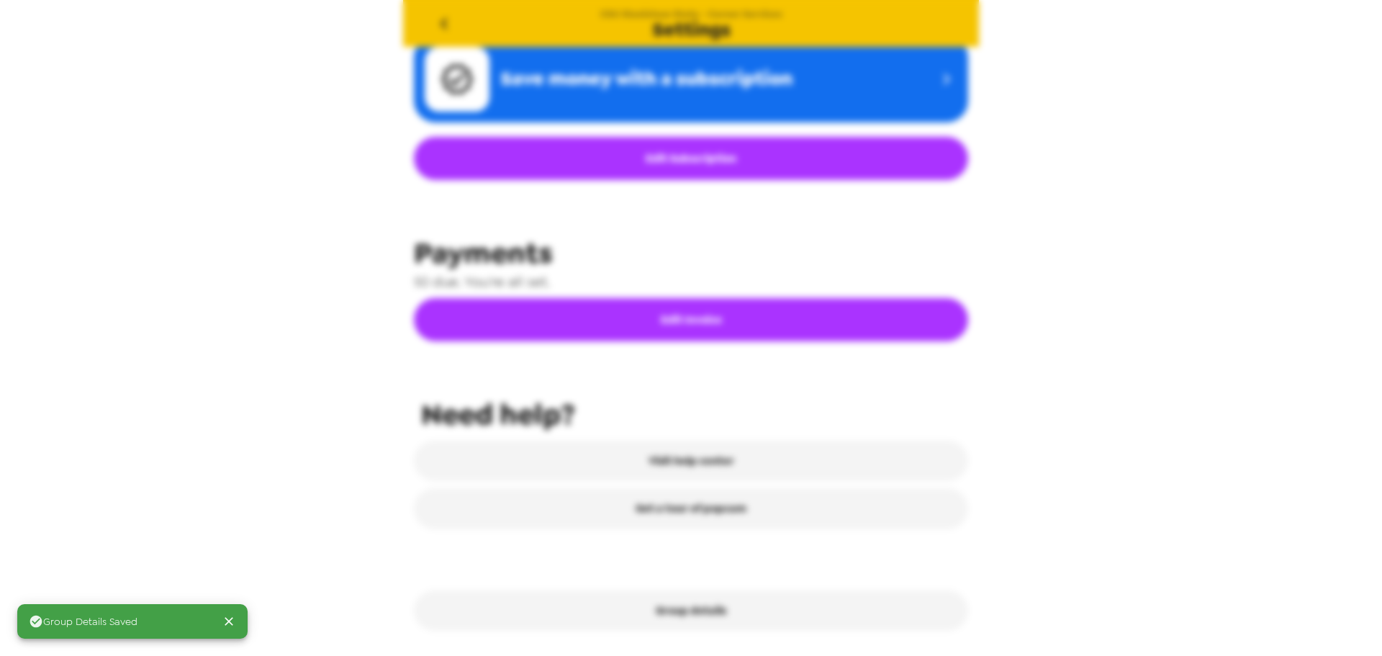
scroll to position [497, 0]
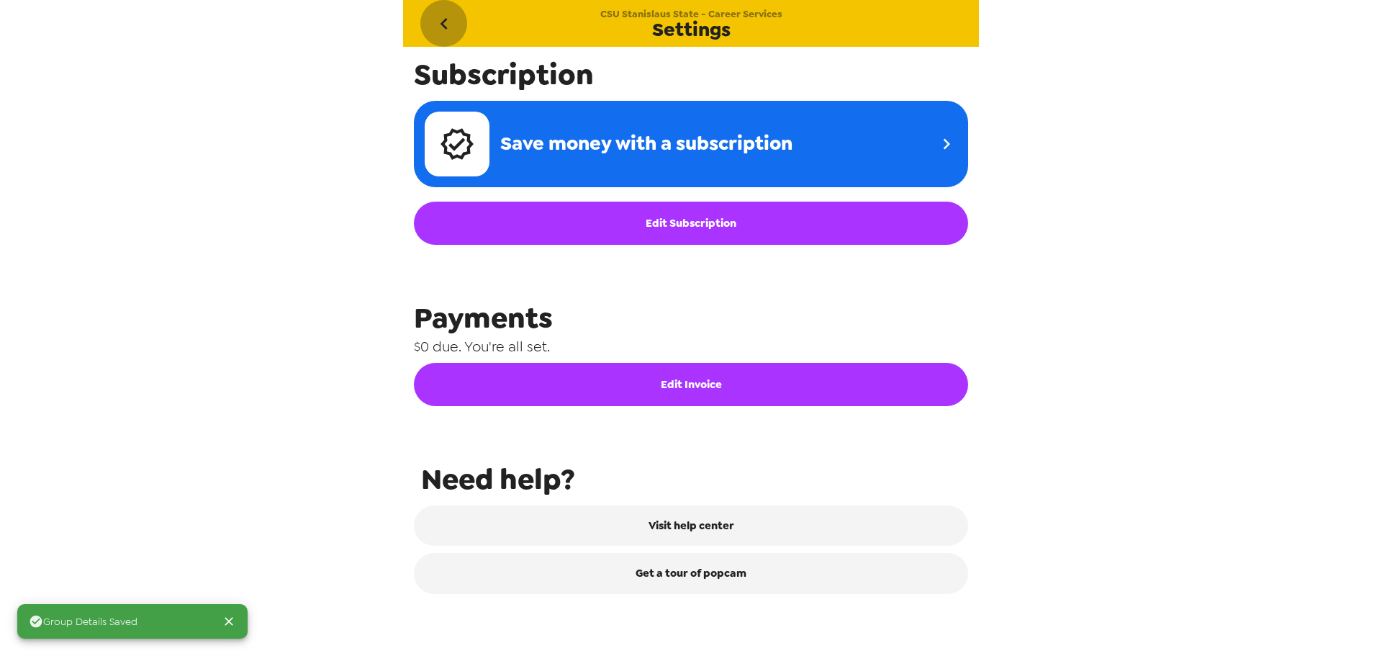
click at [451, 19] on icon "go back" at bounding box center [444, 23] width 23 height 23
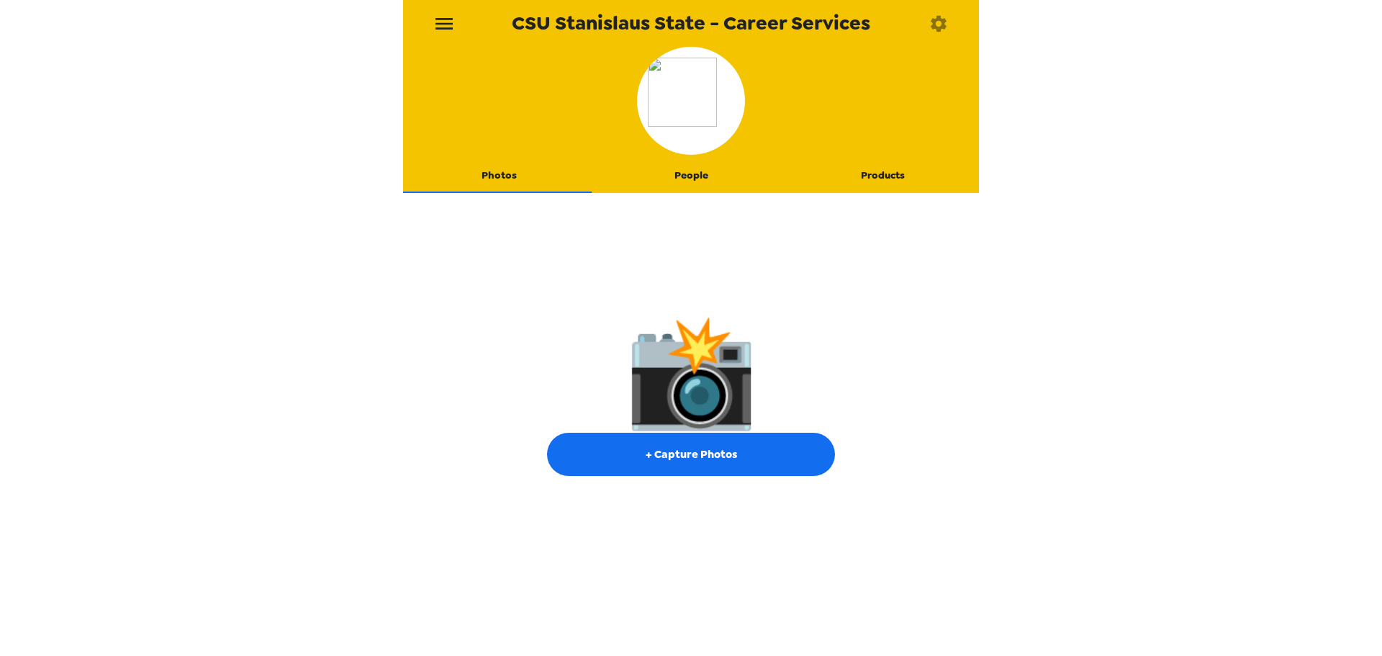
click at [705, 168] on button "People" at bounding box center [691, 175] width 192 height 35
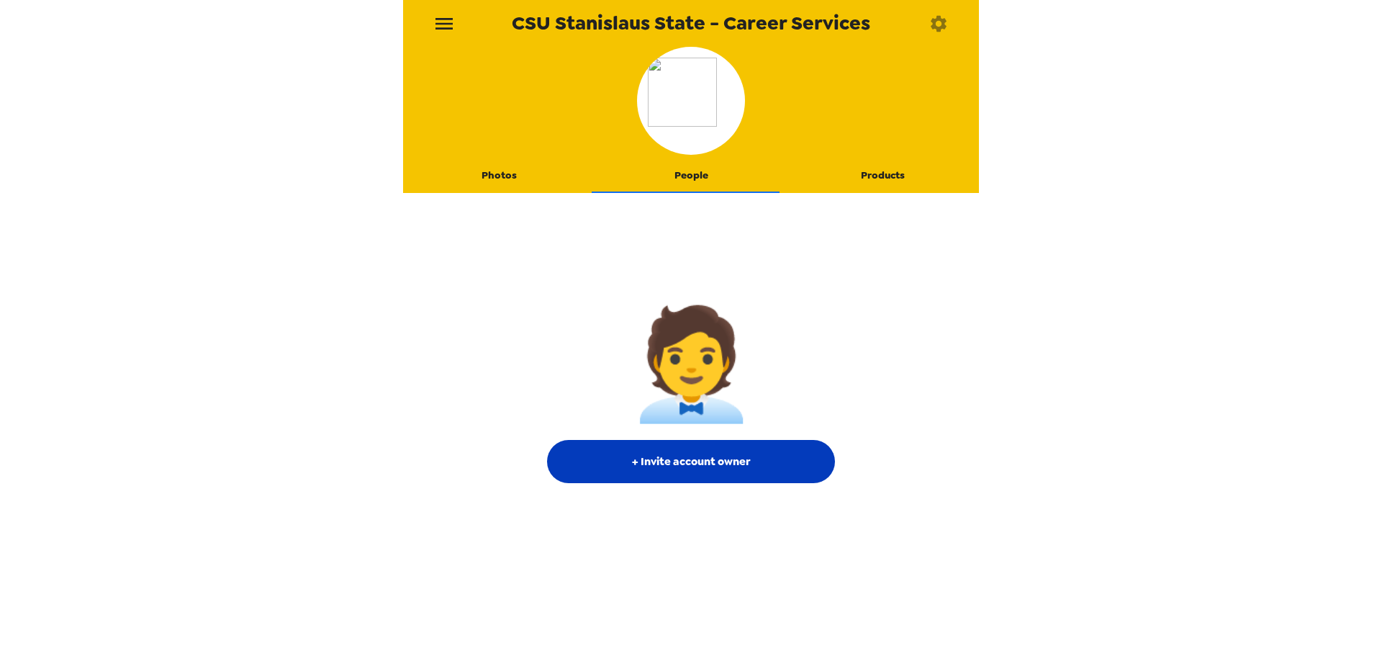
click at [714, 461] on button "+ Invite account owner" at bounding box center [691, 461] width 288 height 43
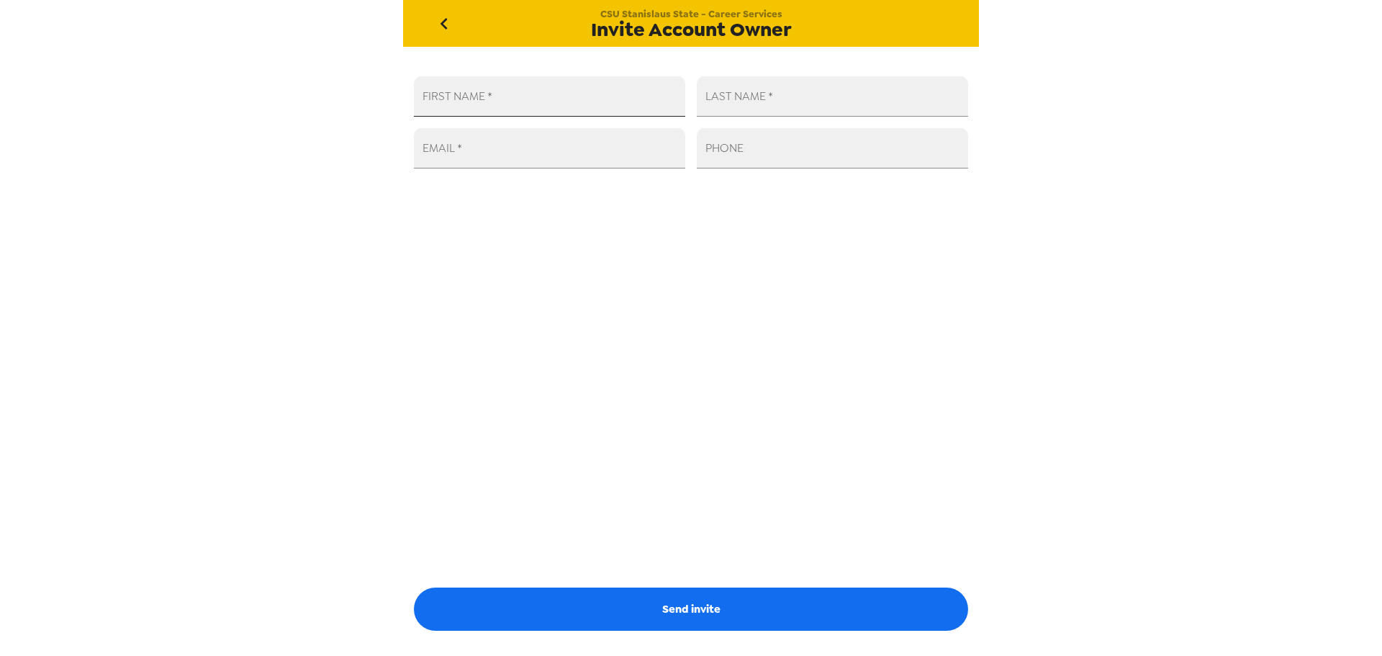
click at [547, 96] on input "FIRST NAME   *" at bounding box center [549, 96] width 271 height 40
click at [438, 20] on icon "go back" at bounding box center [444, 23] width 23 height 23
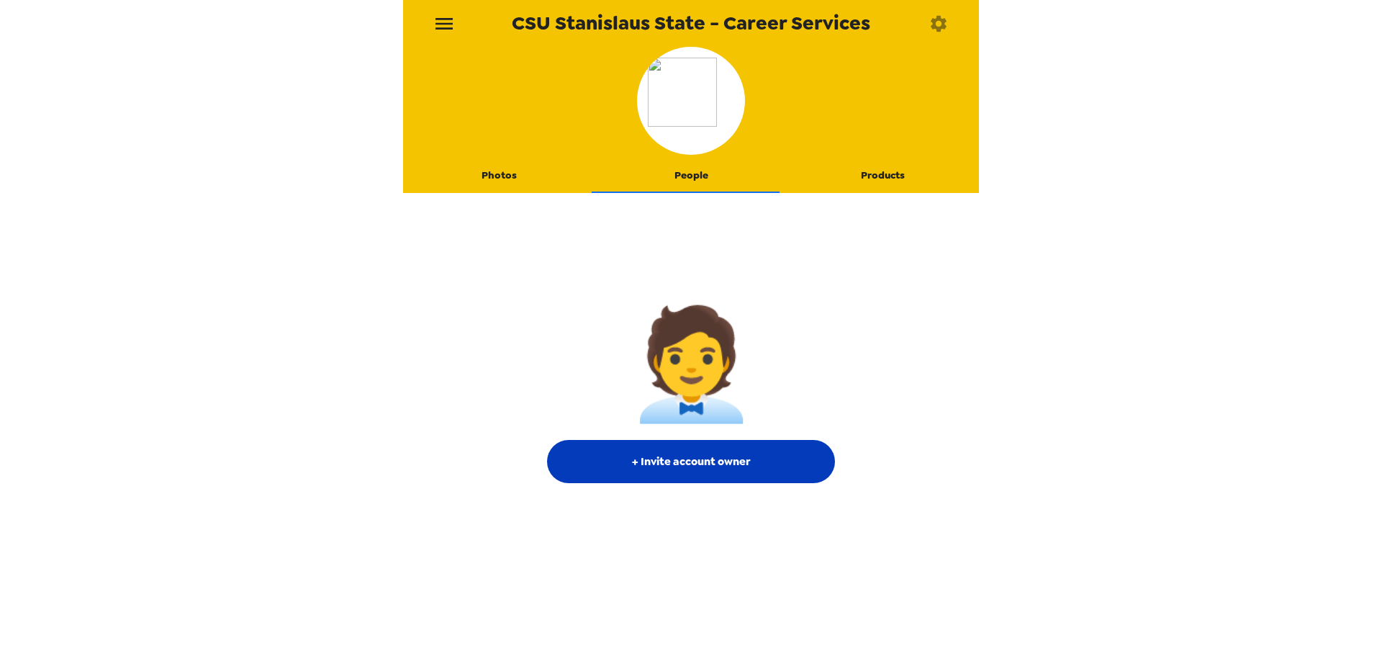
click at [697, 465] on button "+ Invite account owner" at bounding box center [691, 461] width 288 height 43
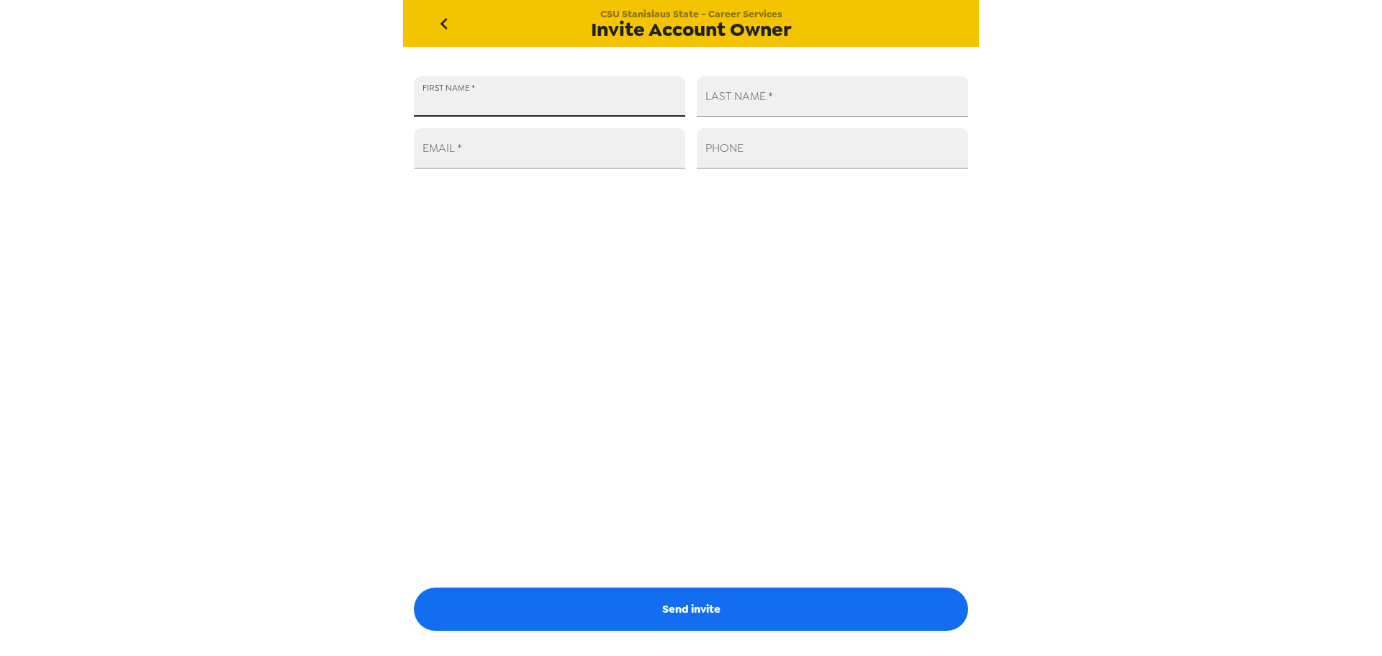
click at [534, 111] on input "FIRST NAME   *" at bounding box center [549, 96] width 271 height 40
drag, startPoint x: 556, startPoint y: 178, endPoint x: 556, endPoint y: 162, distance: 15.8
click at [556, 171] on div "FIRST NAME   * LAST NAME   * EMAIL   * PHONE Send invite" at bounding box center [691, 344] width 576 height 594
click at [560, 151] on input "EMAIL   *" at bounding box center [549, 148] width 271 height 40
paste input "[EMAIL_ADDRESS][DOMAIN_NAME]"
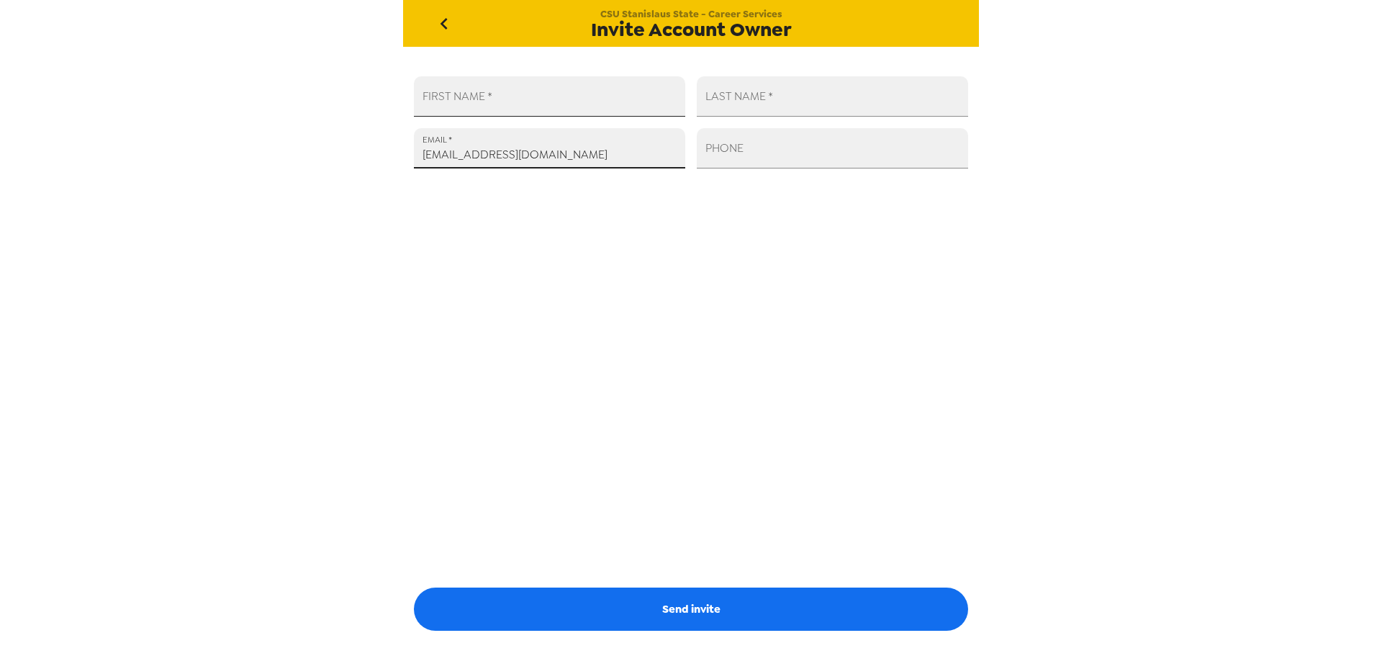
type input "[EMAIL_ADDRESS][DOMAIN_NAME]"
click at [469, 107] on input "FIRST NAME   *" at bounding box center [549, 96] width 271 height 40
type input "[PERSON_NAME]"
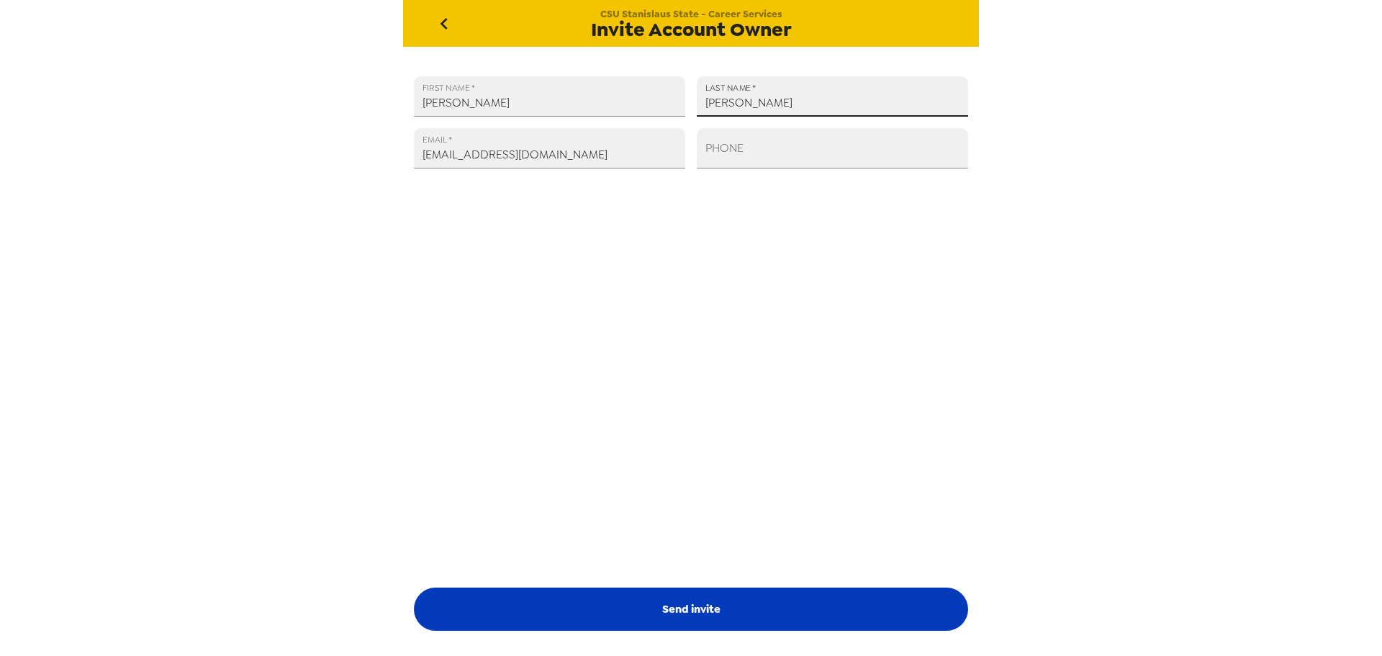
type input "[PERSON_NAME]"
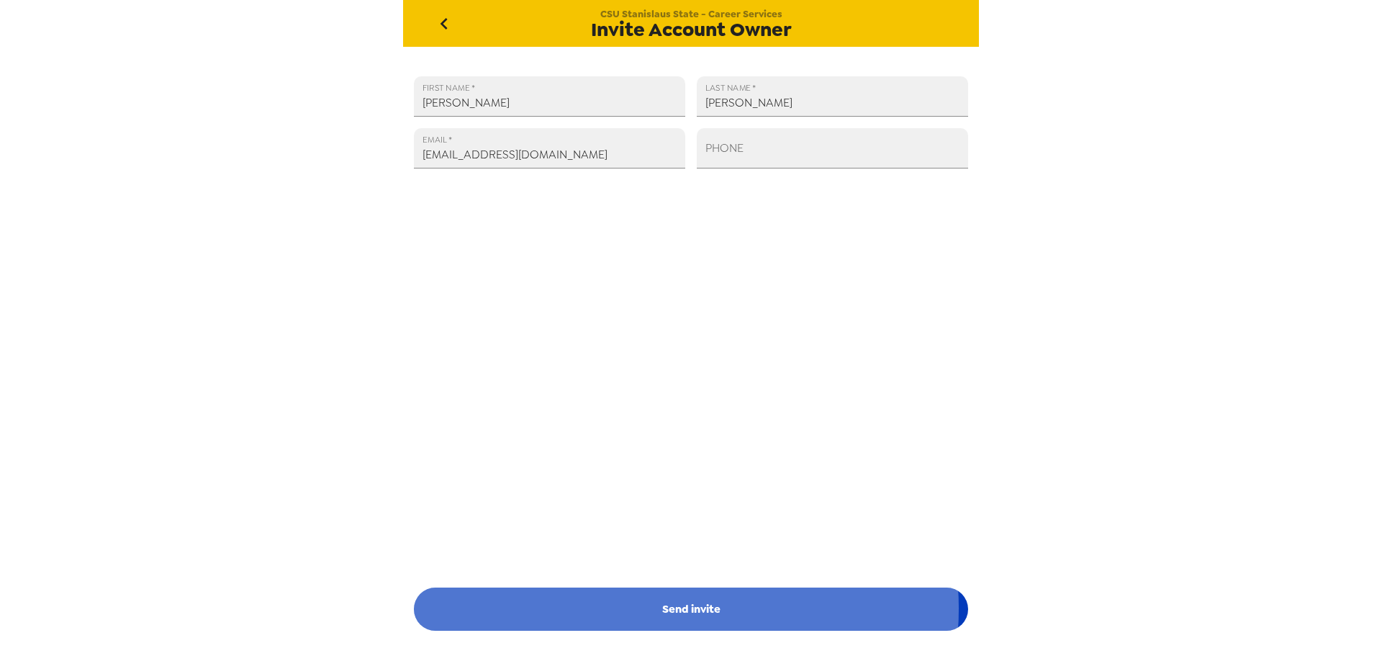
click at [646, 608] on button "Send invite" at bounding box center [691, 608] width 554 height 43
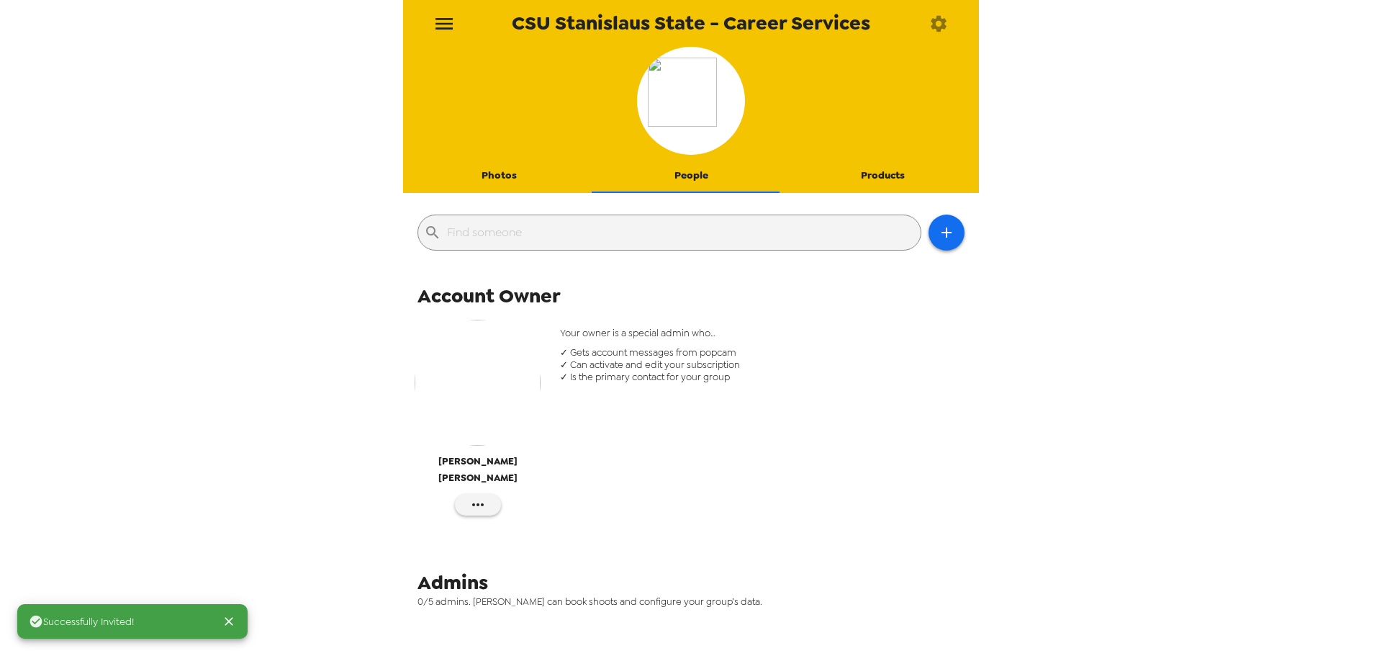
click at [510, 171] on button "Photos" at bounding box center [499, 175] width 192 height 35
